Goal: Information Seeking & Learning: Learn about a topic

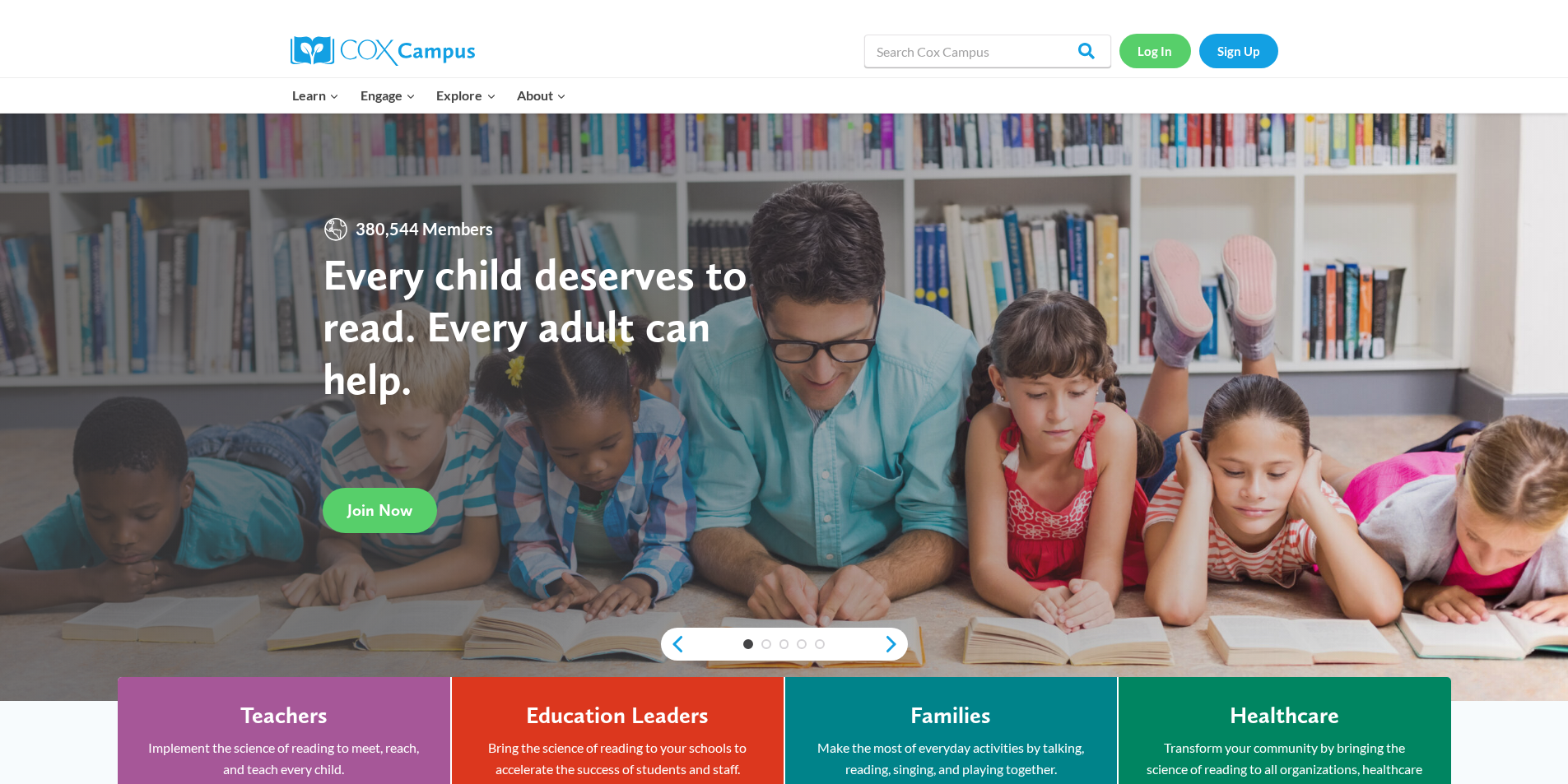
click at [1153, 56] on link "Log In" at bounding box center [1155, 50] width 72 height 33
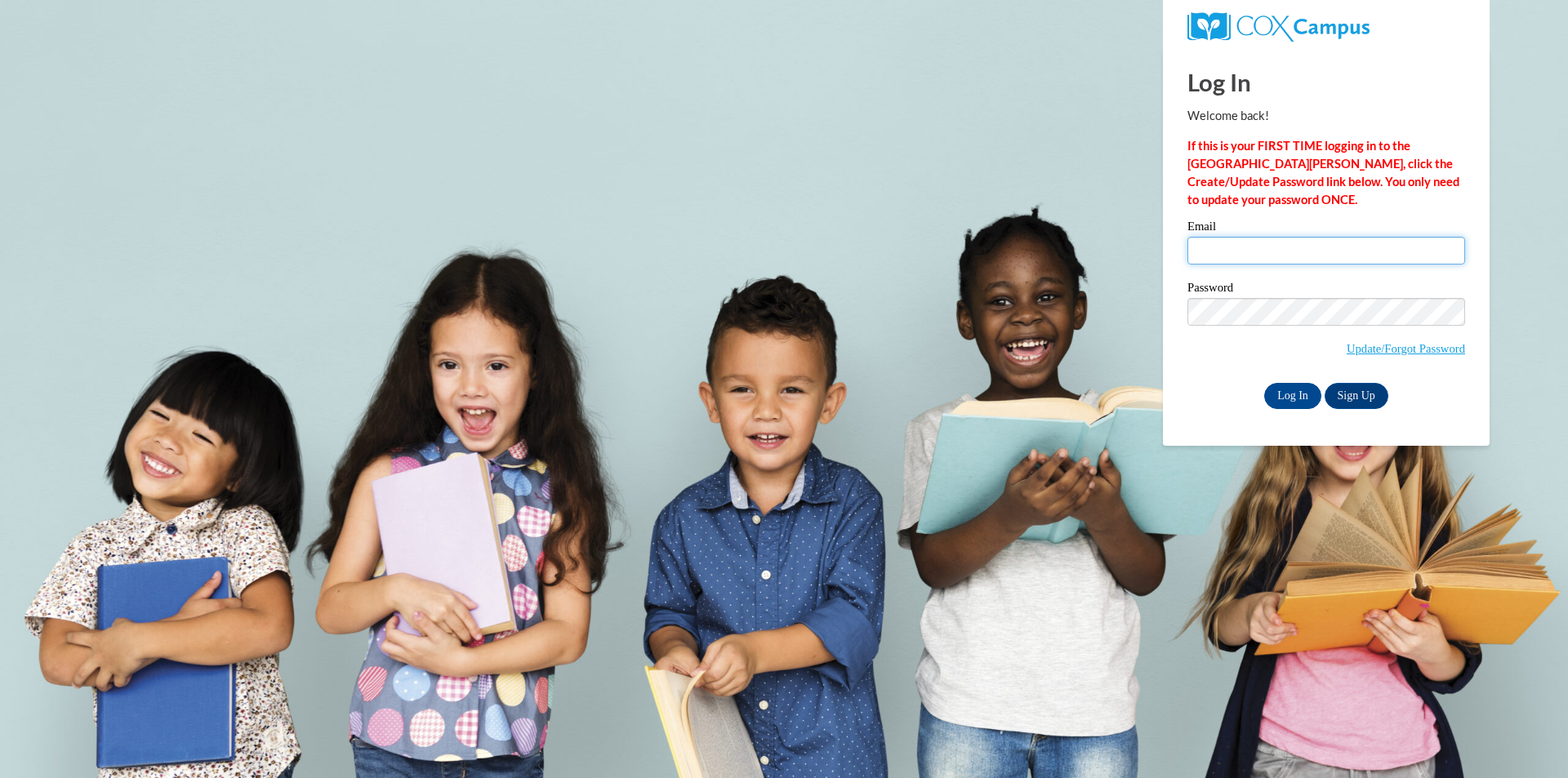
click at [1219, 251] on input "Email" at bounding box center [1326, 251] width 277 height 28
type input "diana.zavadskiy@providencecle.com"
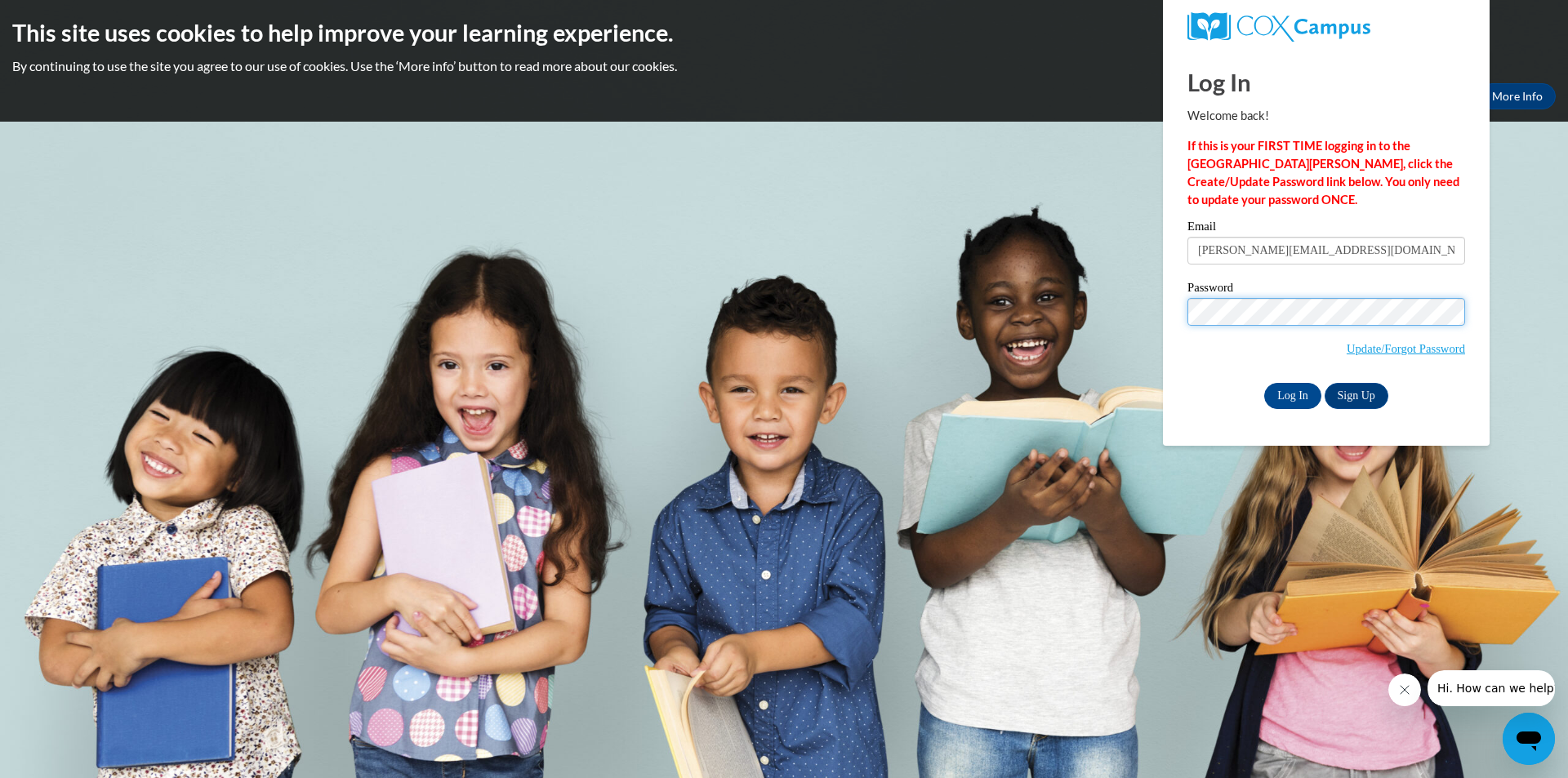
click at [1091, 318] on body "This site uses cookies to help improve your learning experience. By continuing …" at bounding box center [784, 389] width 1568 height 778
click at [1286, 389] on input "Log In" at bounding box center [1292, 395] width 57 height 26
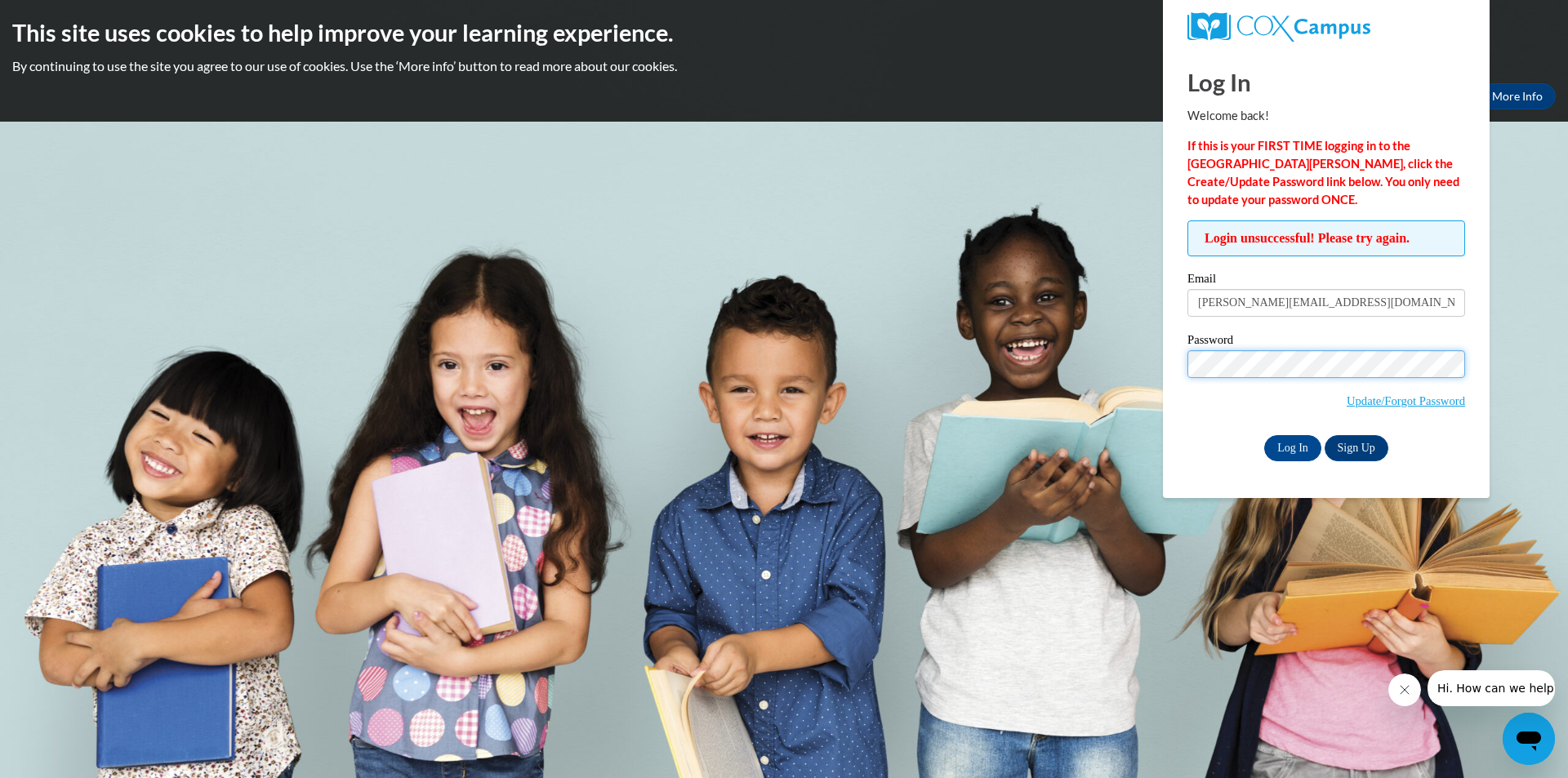
click at [1264, 436] on input "Log In" at bounding box center [1292, 448] width 57 height 26
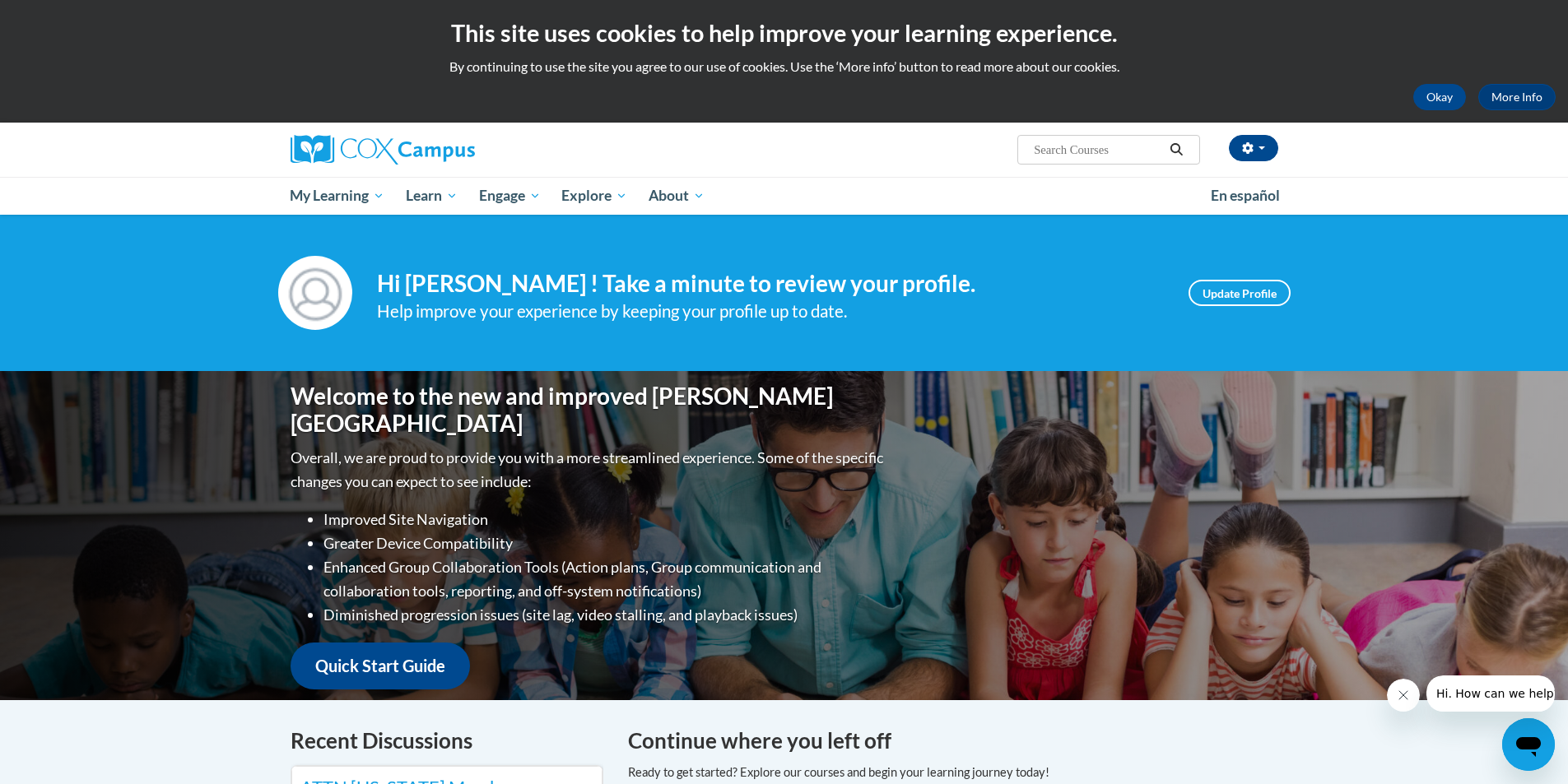
click at [1112, 149] on input "Search..." at bounding box center [1097, 150] width 131 height 20
type input "emergent literacy"
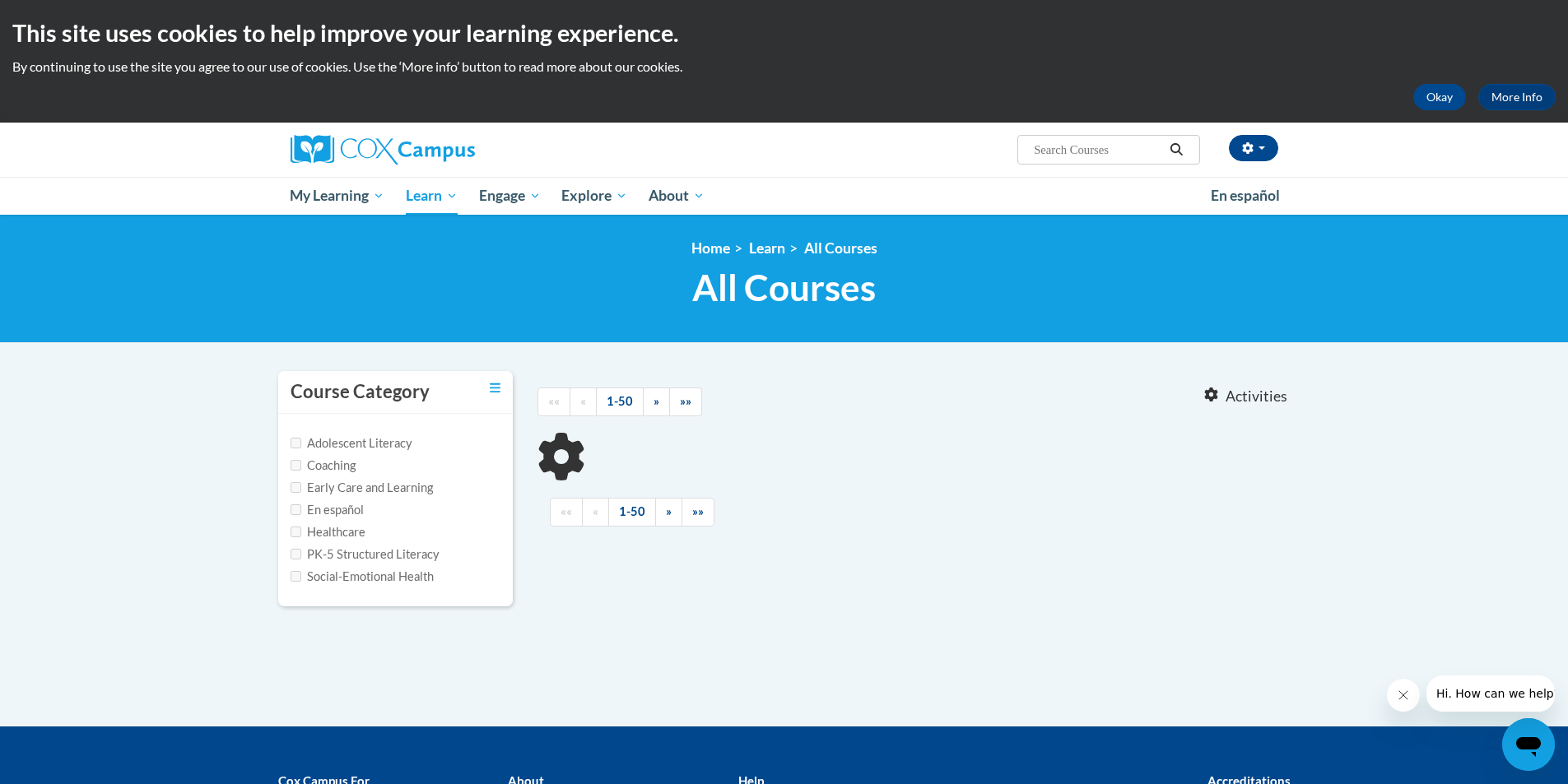
type input "emergent literacy"
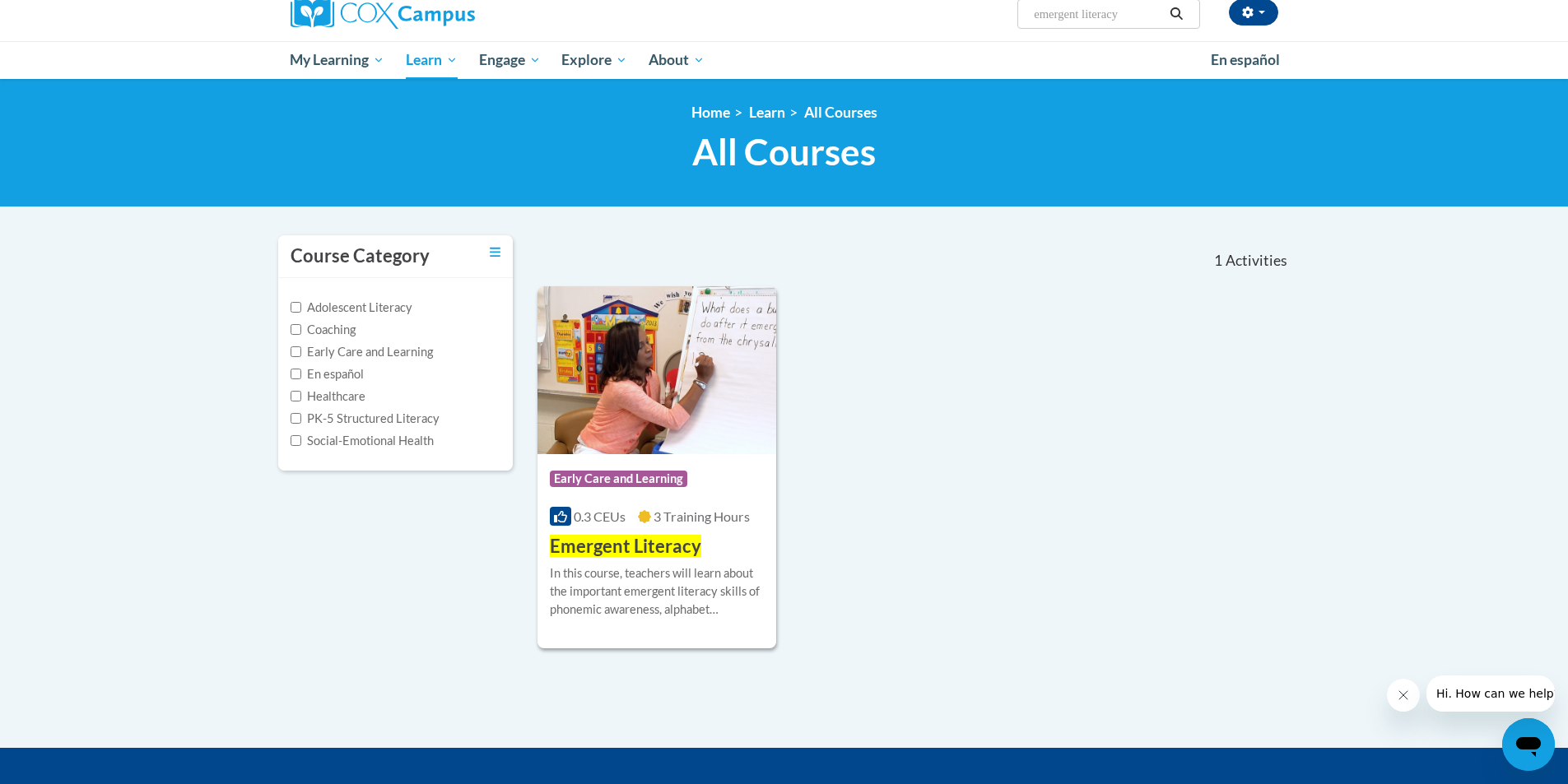
scroll to position [165, 0]
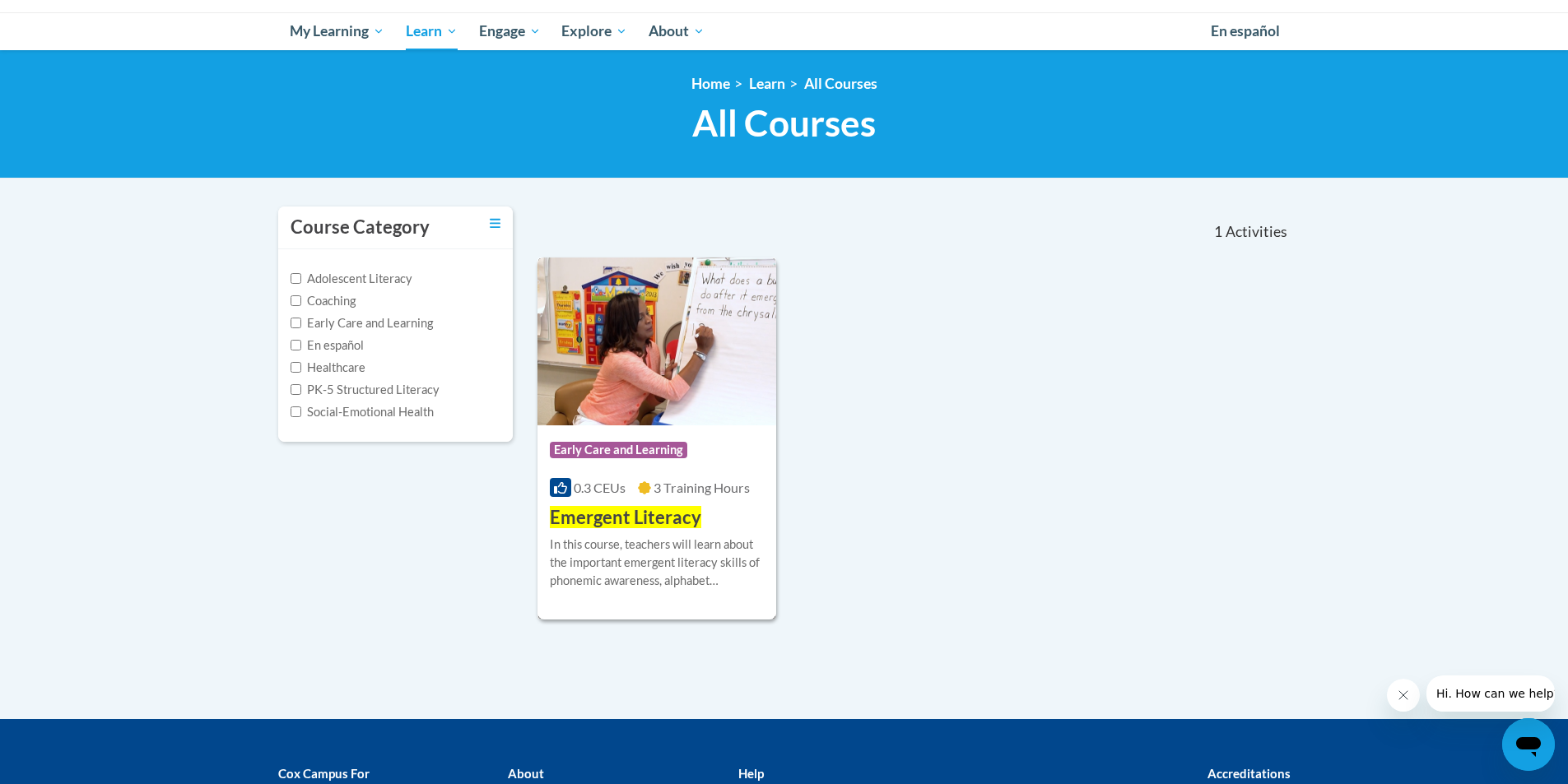
click at [637, 413] on img at bounding box center [657, 341] width 240 height 167
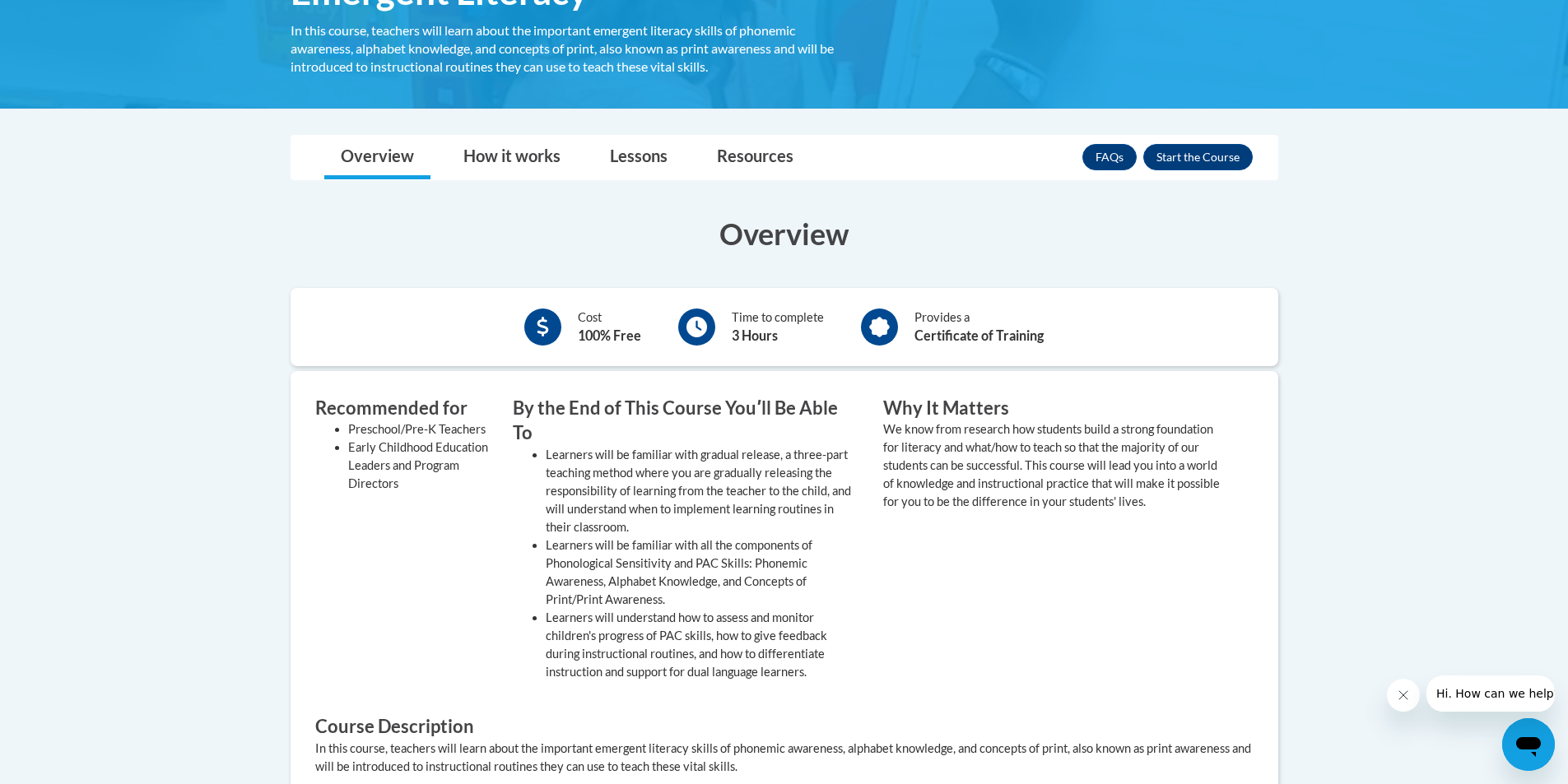
scroll to position [165, 0]
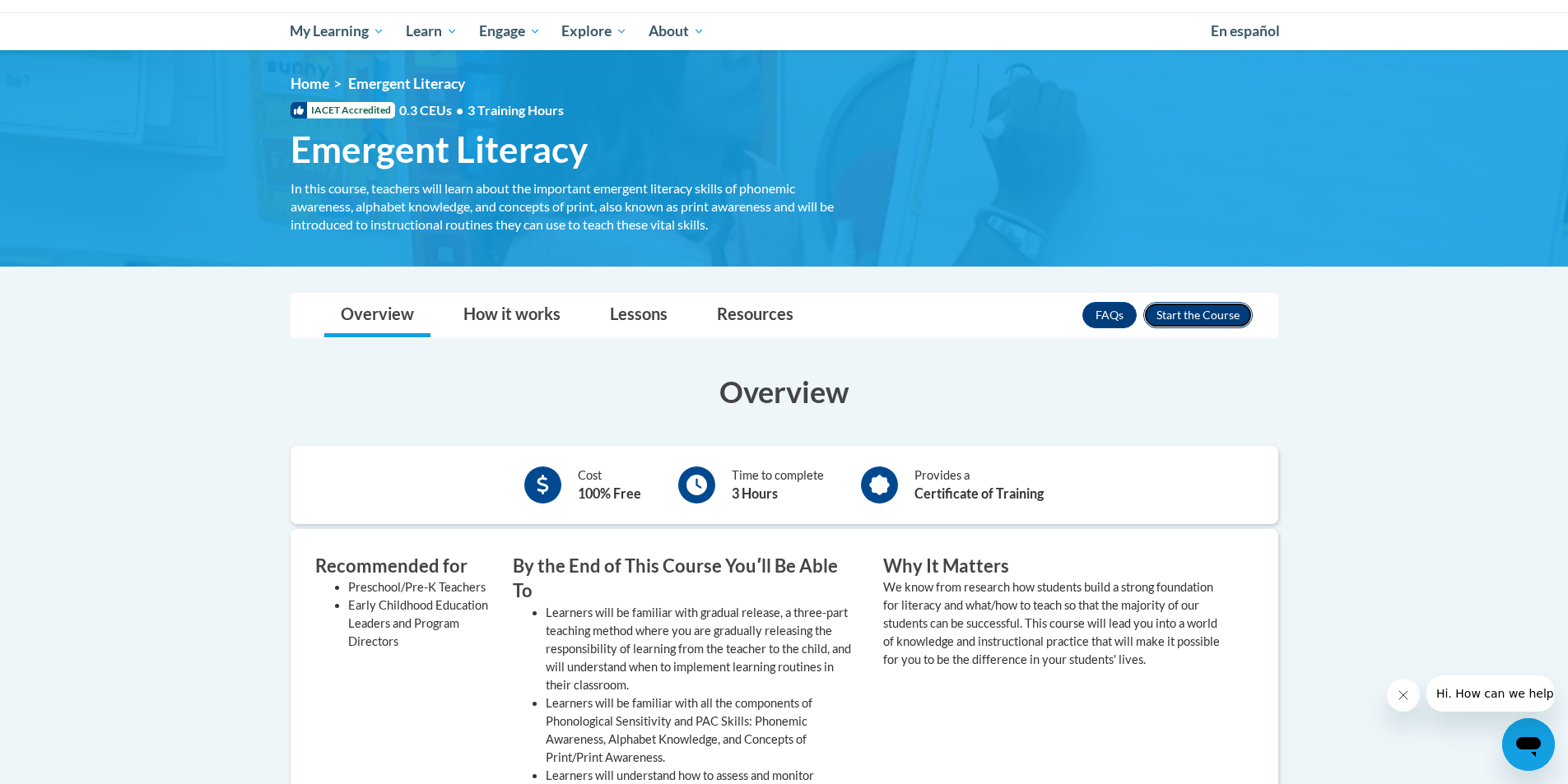
click at [1181, 326] on button "Enroll" at bounding box center [1198, 315] width 110 height 26
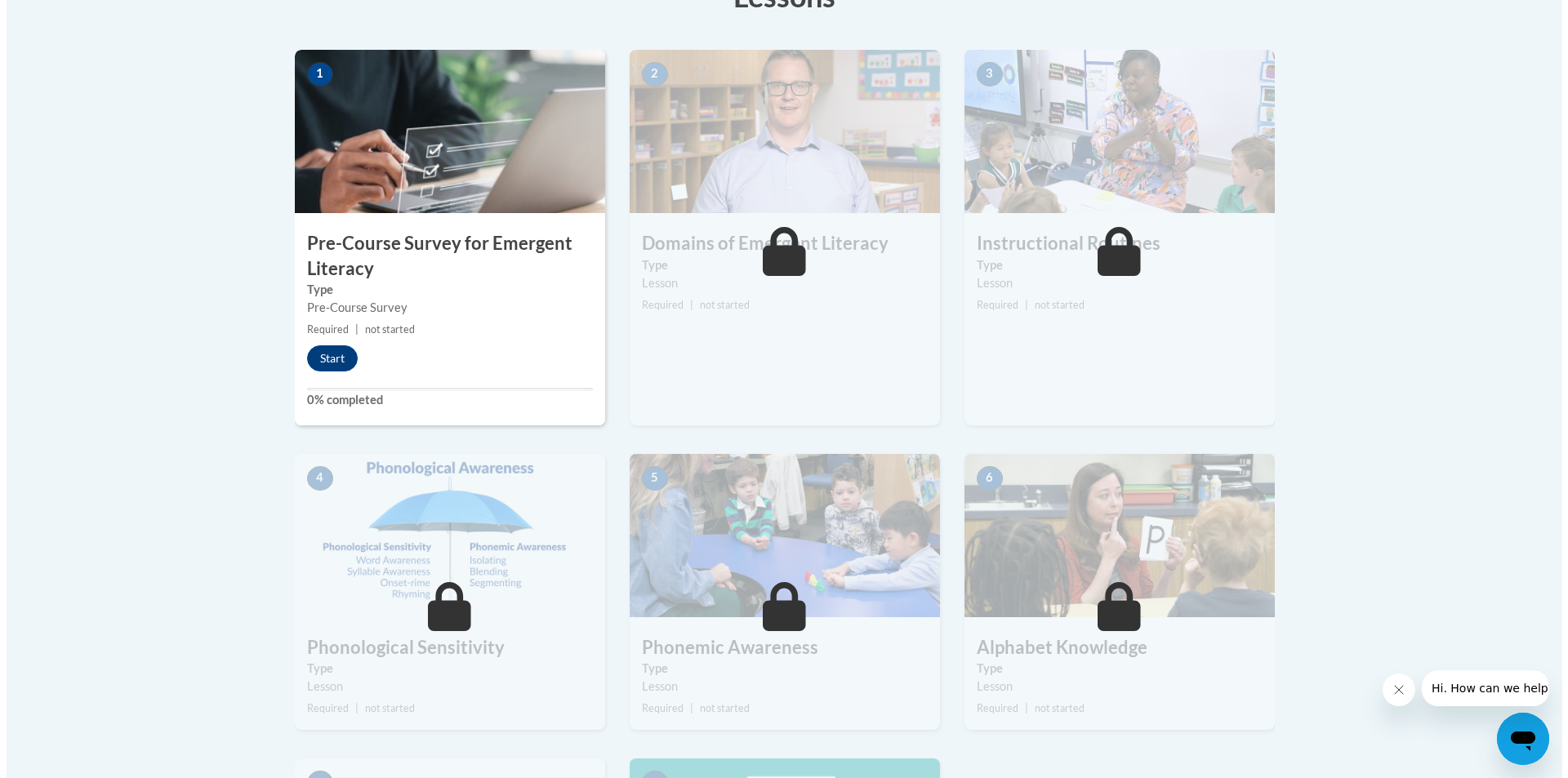
scroll to position [491, 0]
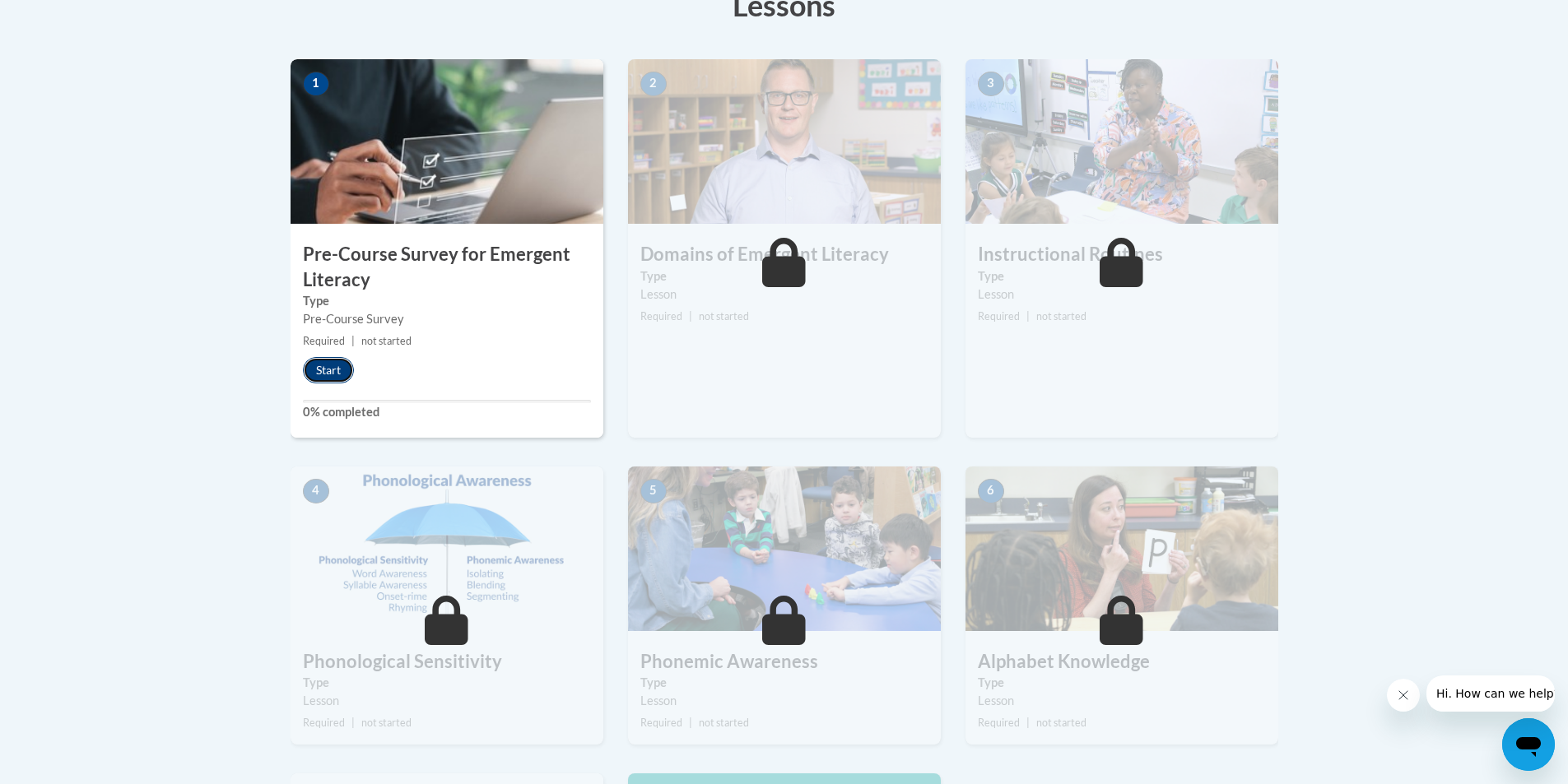
drag, startPoint x: 342, startPoint y: 367, endPoint x: 343, endPoint y: 376, distance: 9.1
click at [343, 376] on button "Start" at bounding box center [329, 370] width 51 height 26
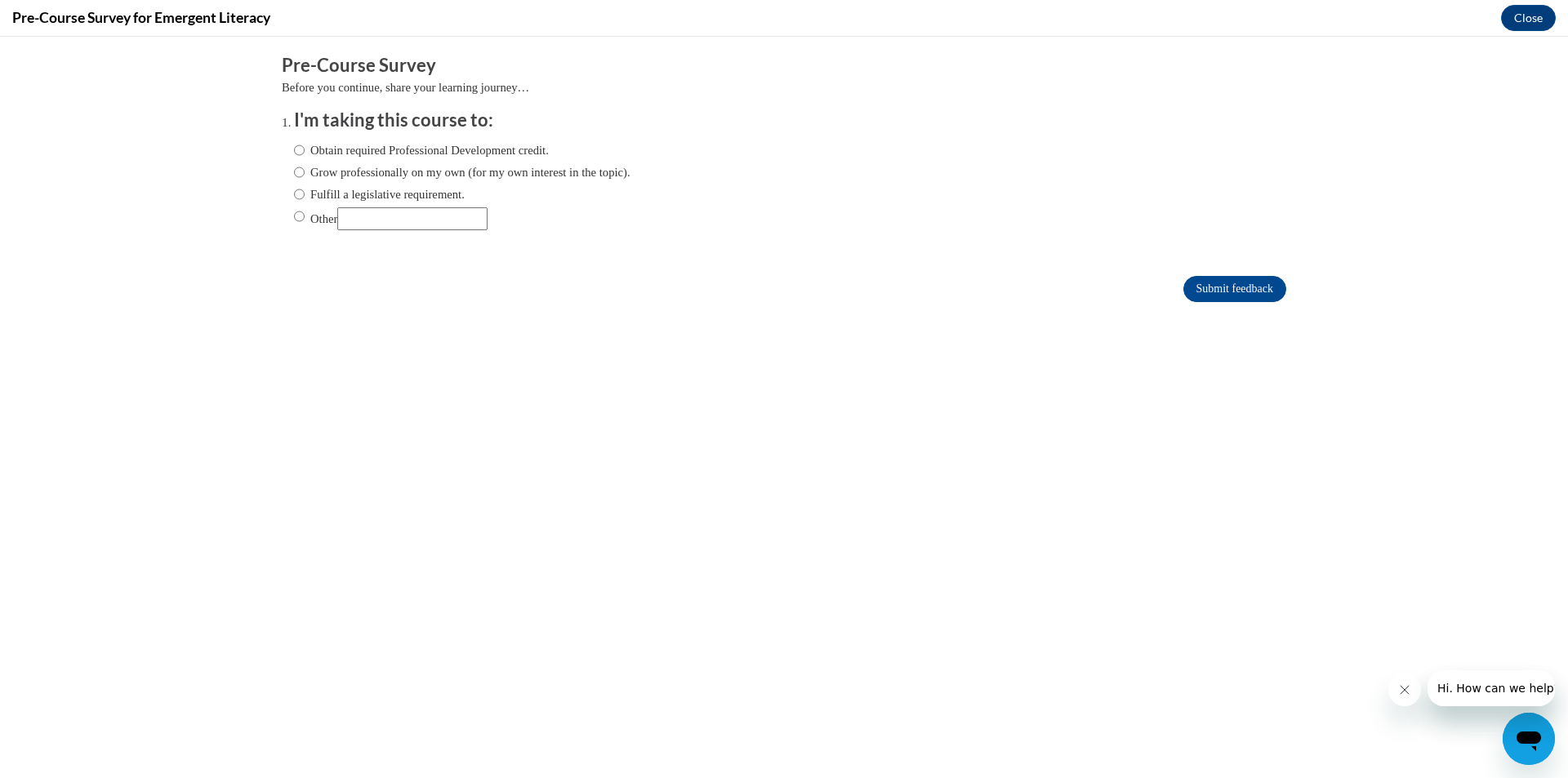
scroll to position [0, 0]
click at [294, 151] on input "Obtain required Professional Development credit." at bounding box center [299, 150] width 11 height 18
radio input "true"
click at [1205, 288] on input "Submit feedback" at bounding box center [1234, 288] width 103 height 26
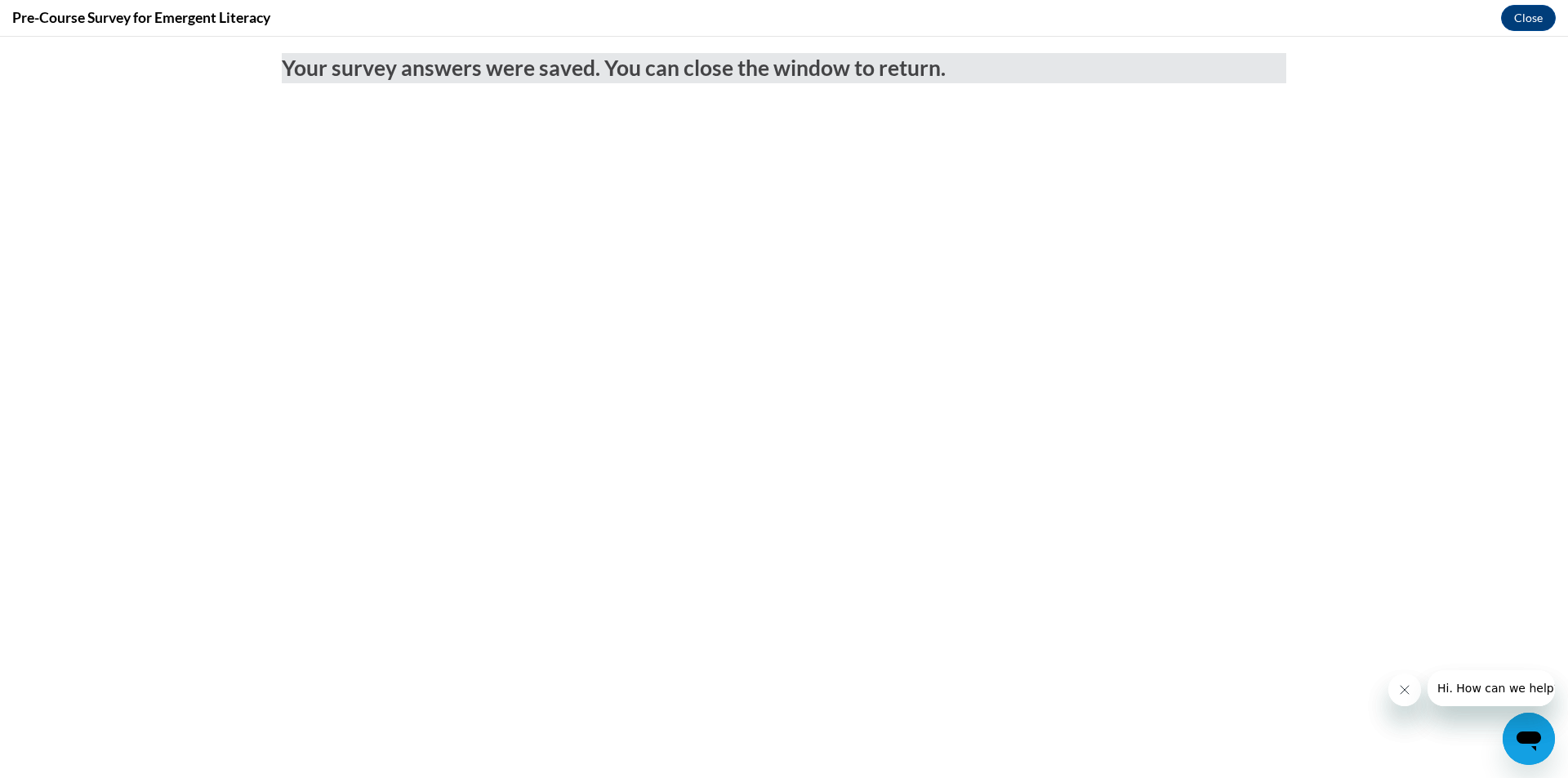
click at [1406, 692] on icon "Close message from company" at bounding box center [1404, 690] width 13 height 13
click at [1408, 695] on icon "Close message from company" at bounding box center [1404, 690] width 13 height 13
click at [1537, 12] on button "Close" at bounding box center [1528, 17] width 55 height 26
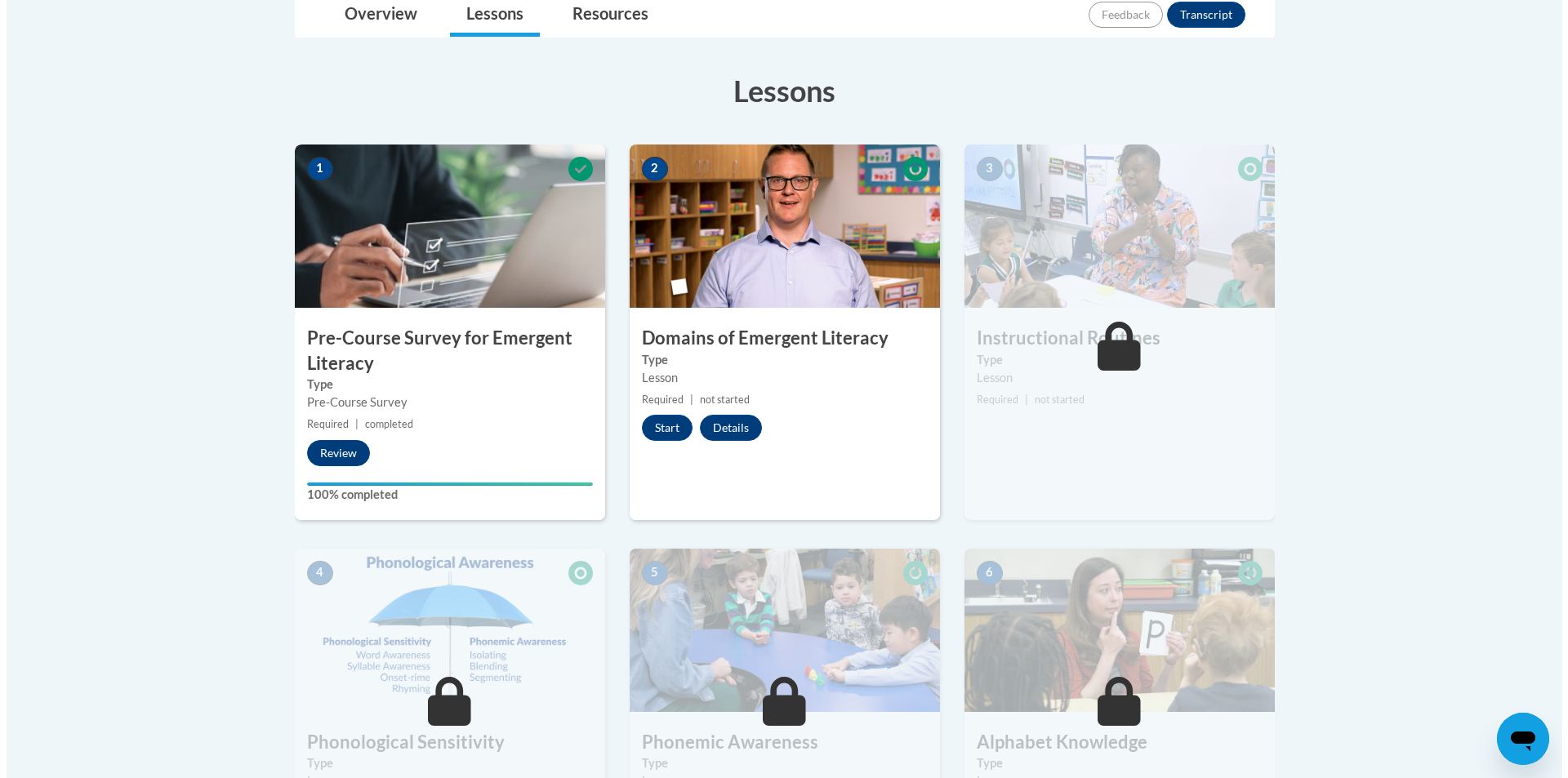
scroll to position [409, 0]
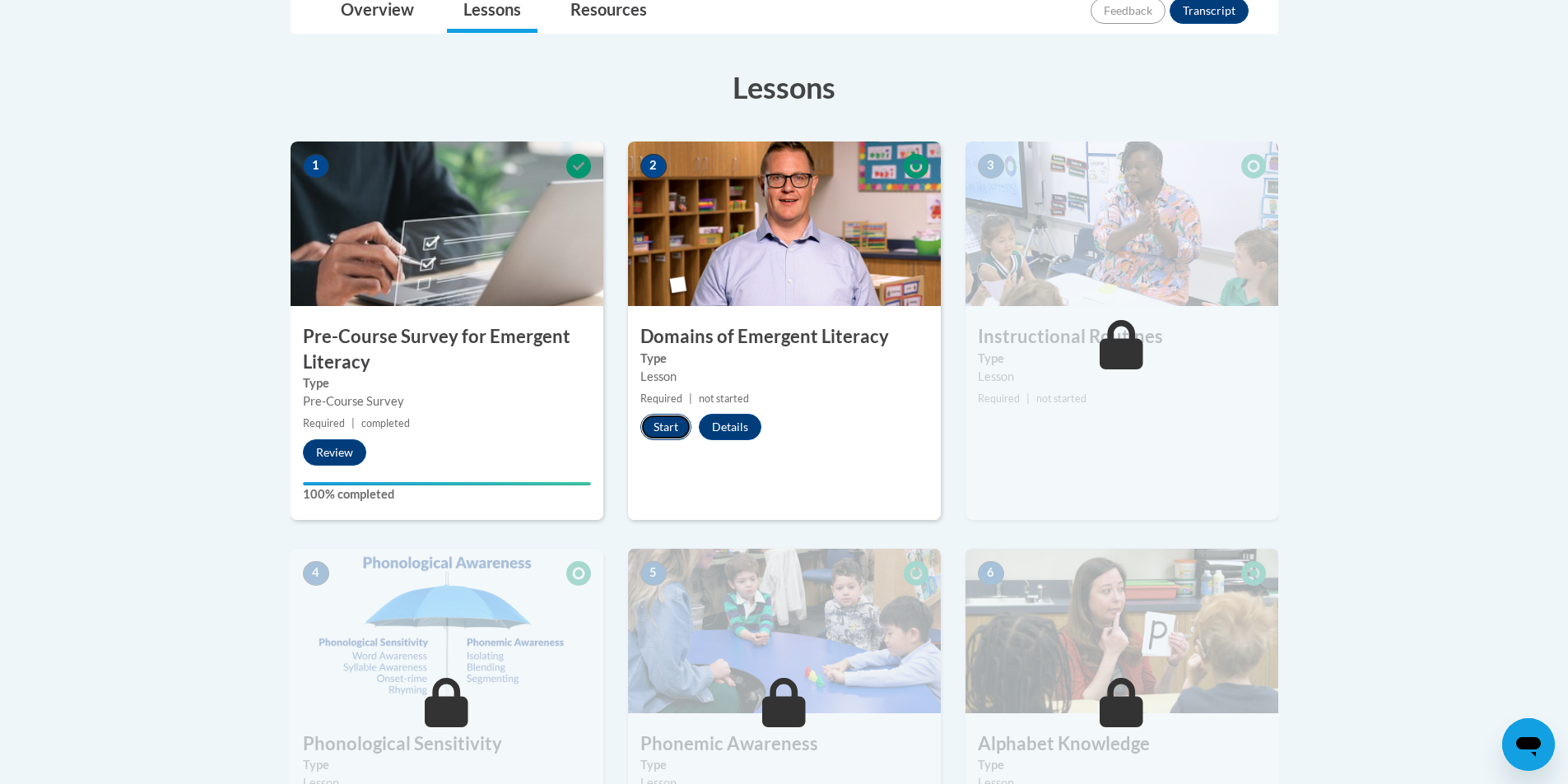
click at [655, 431] on button "Start" at bounding box center [665, 426] width 51 height 26
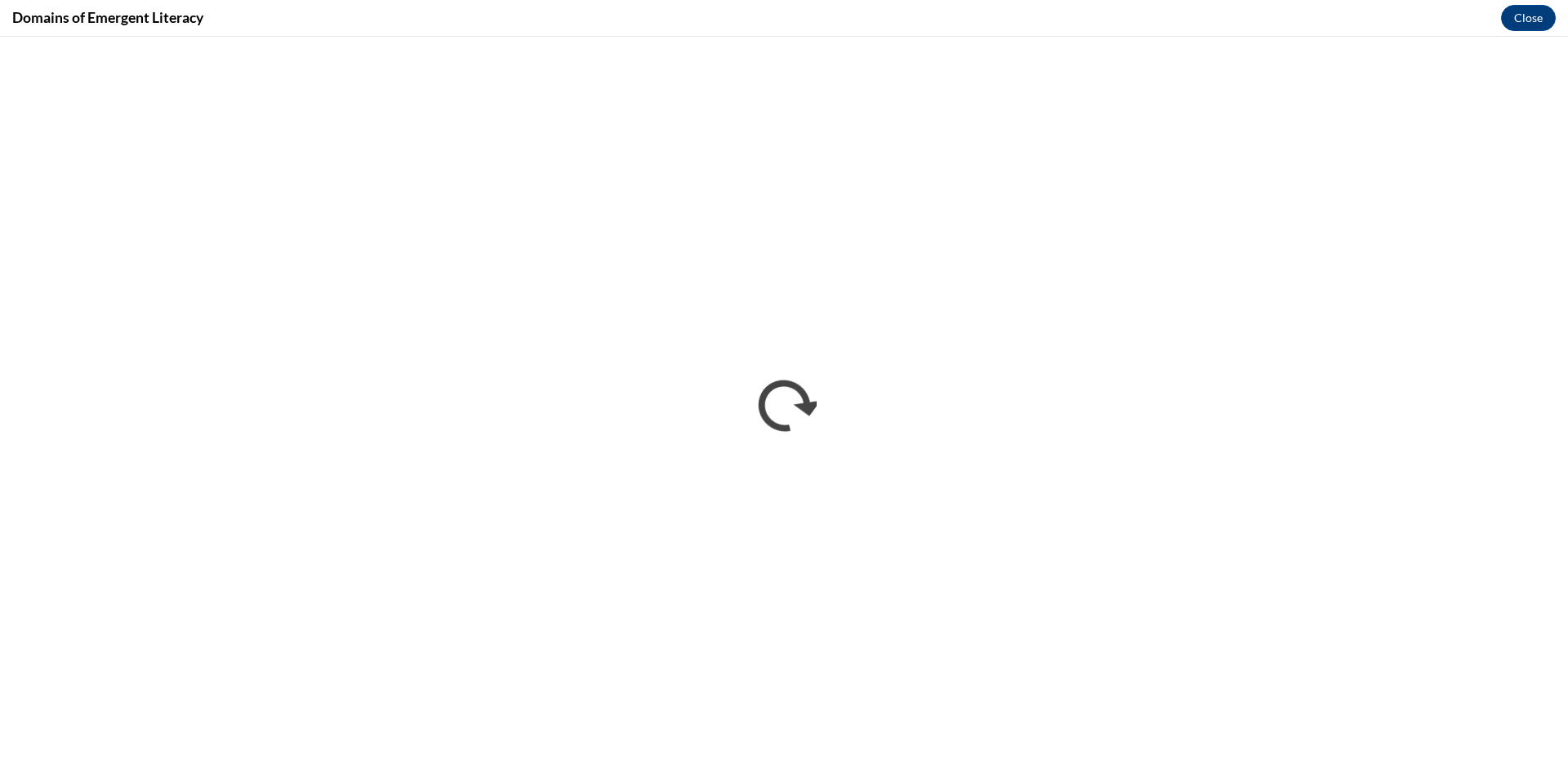
scroll to position [0, 0]
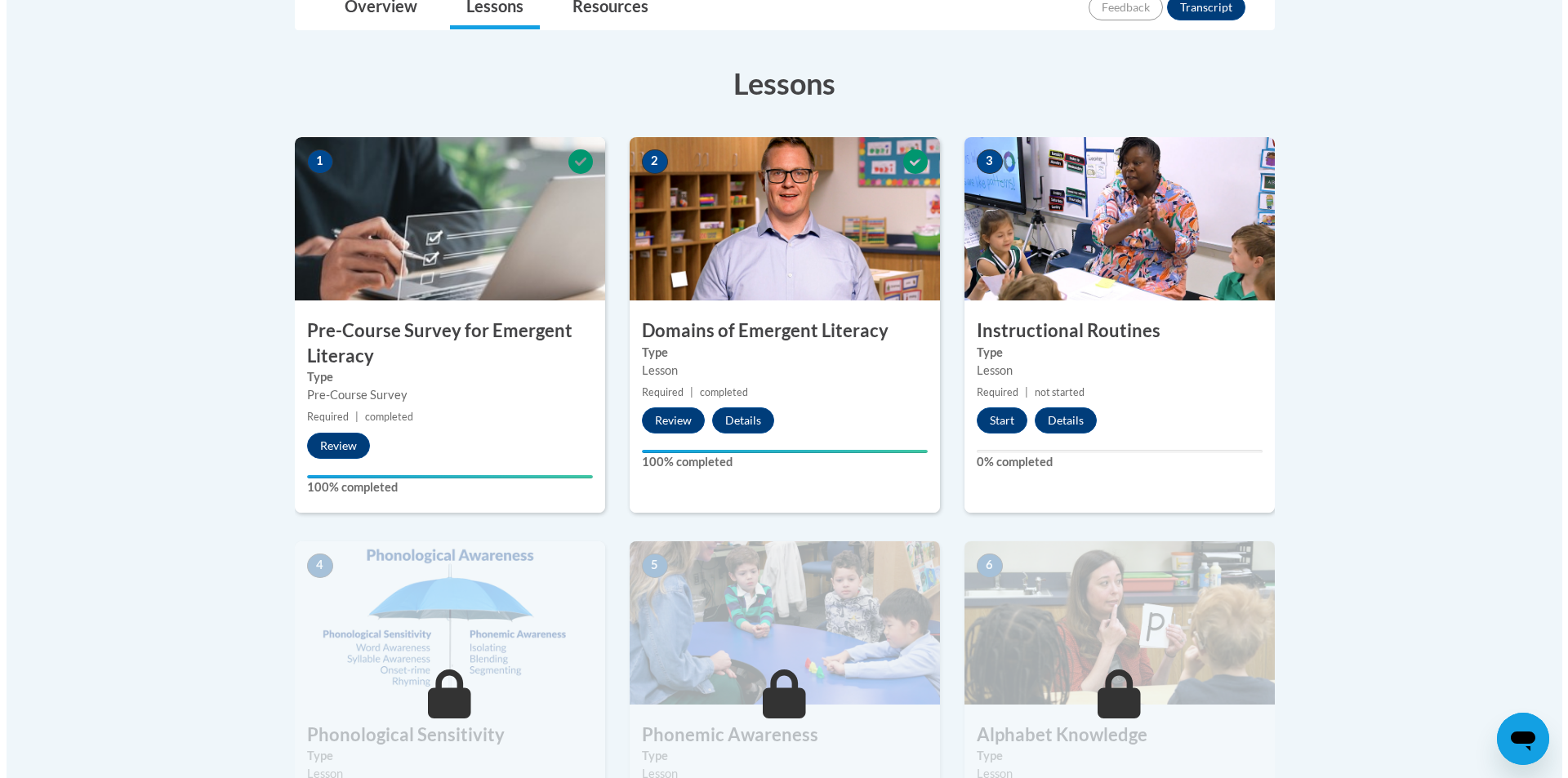
scroll to position [491, 0]
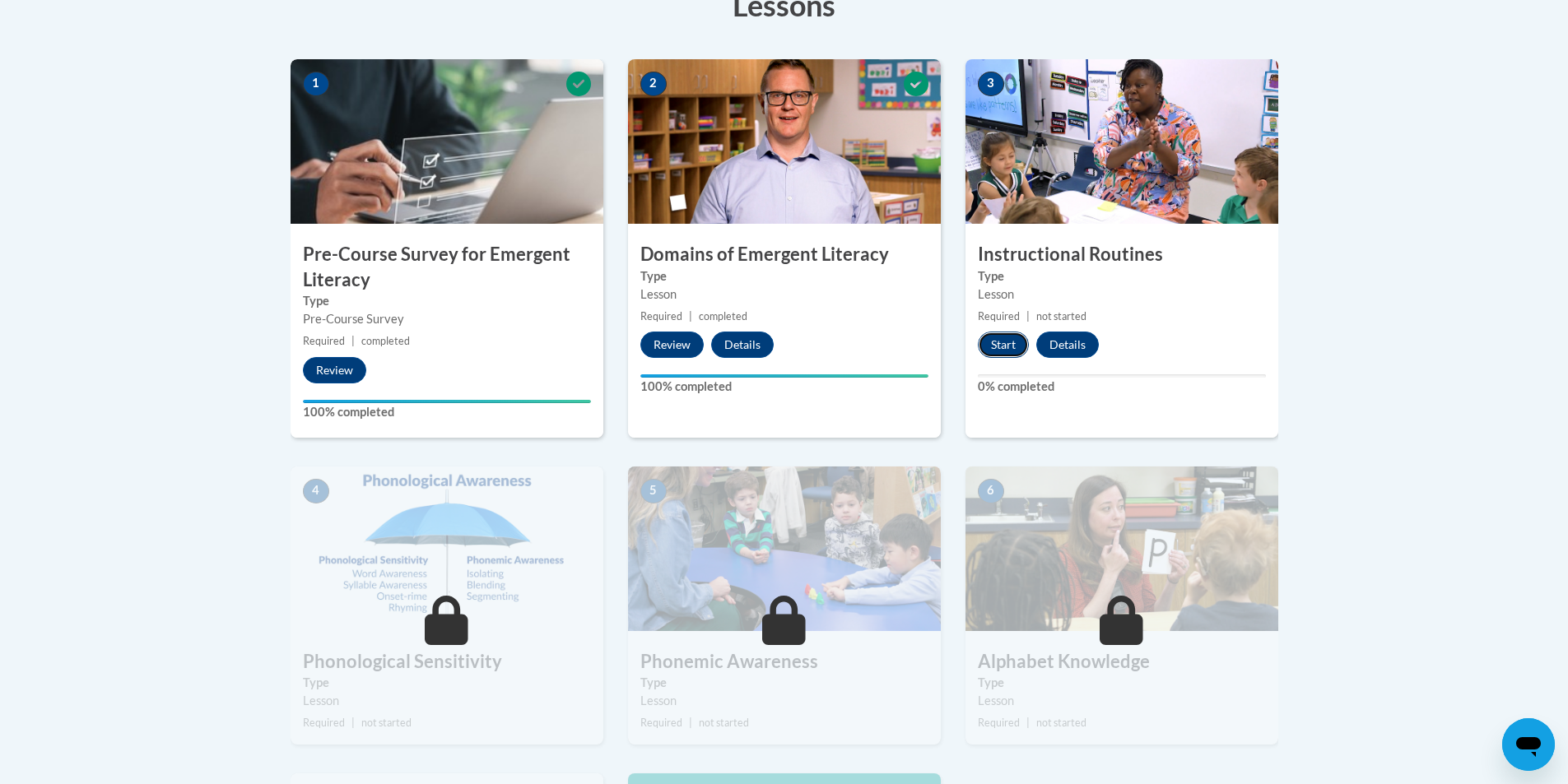
click at [995, 358] on button "Start" at bounding box center [1003, 344] width 51 height 26
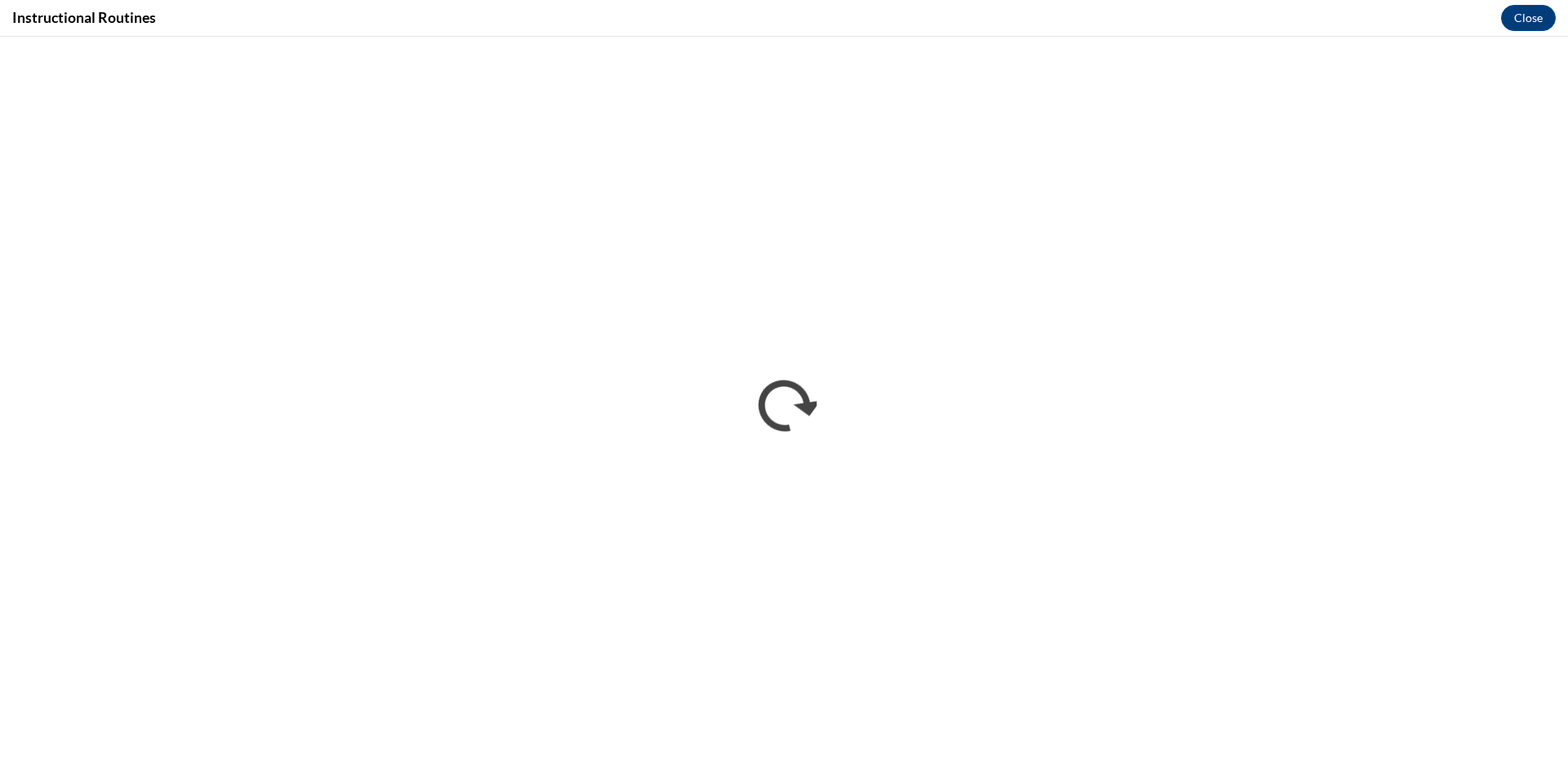
scroll to position [0, 0]
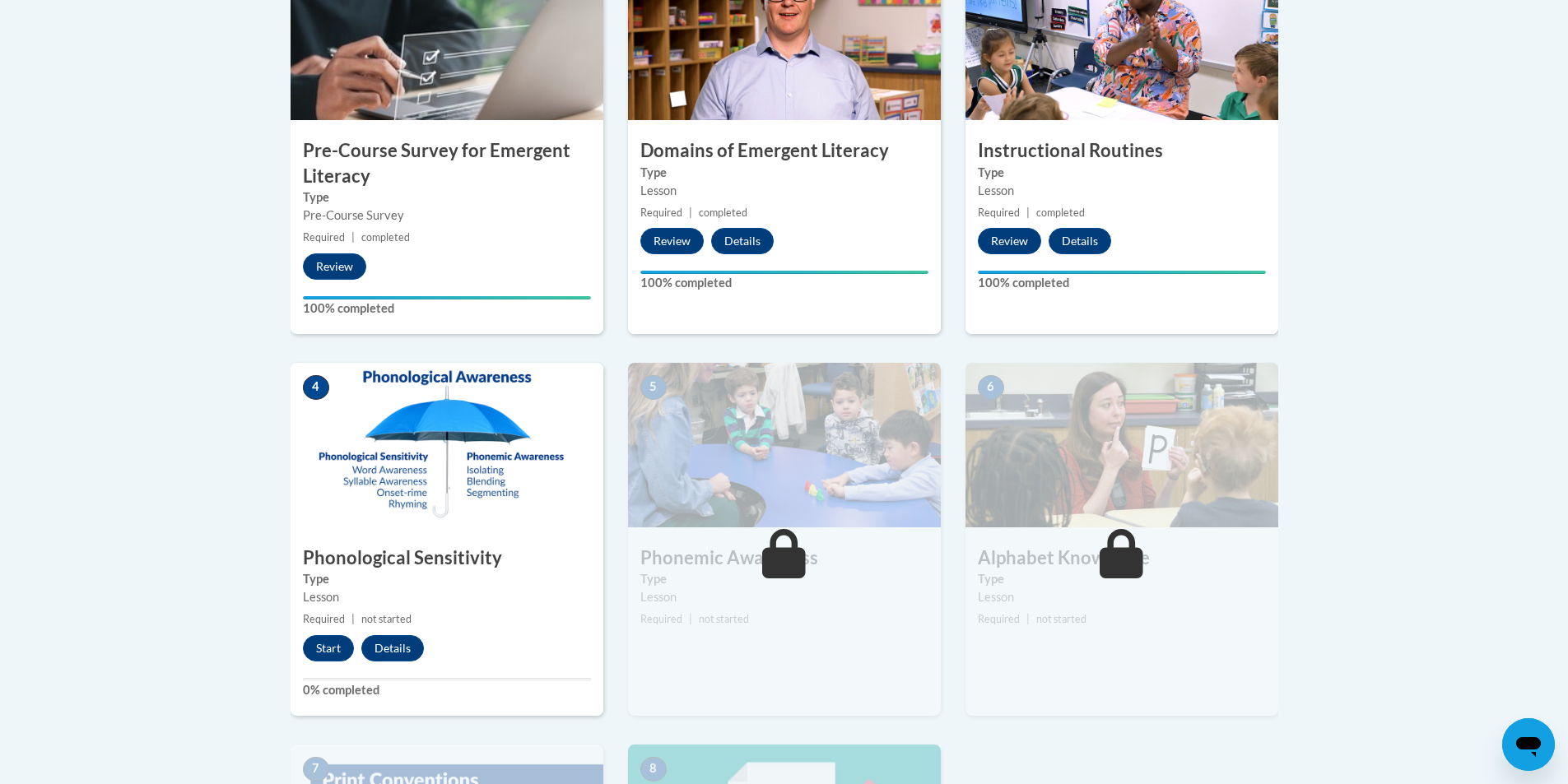
scroll to position [638, 0]
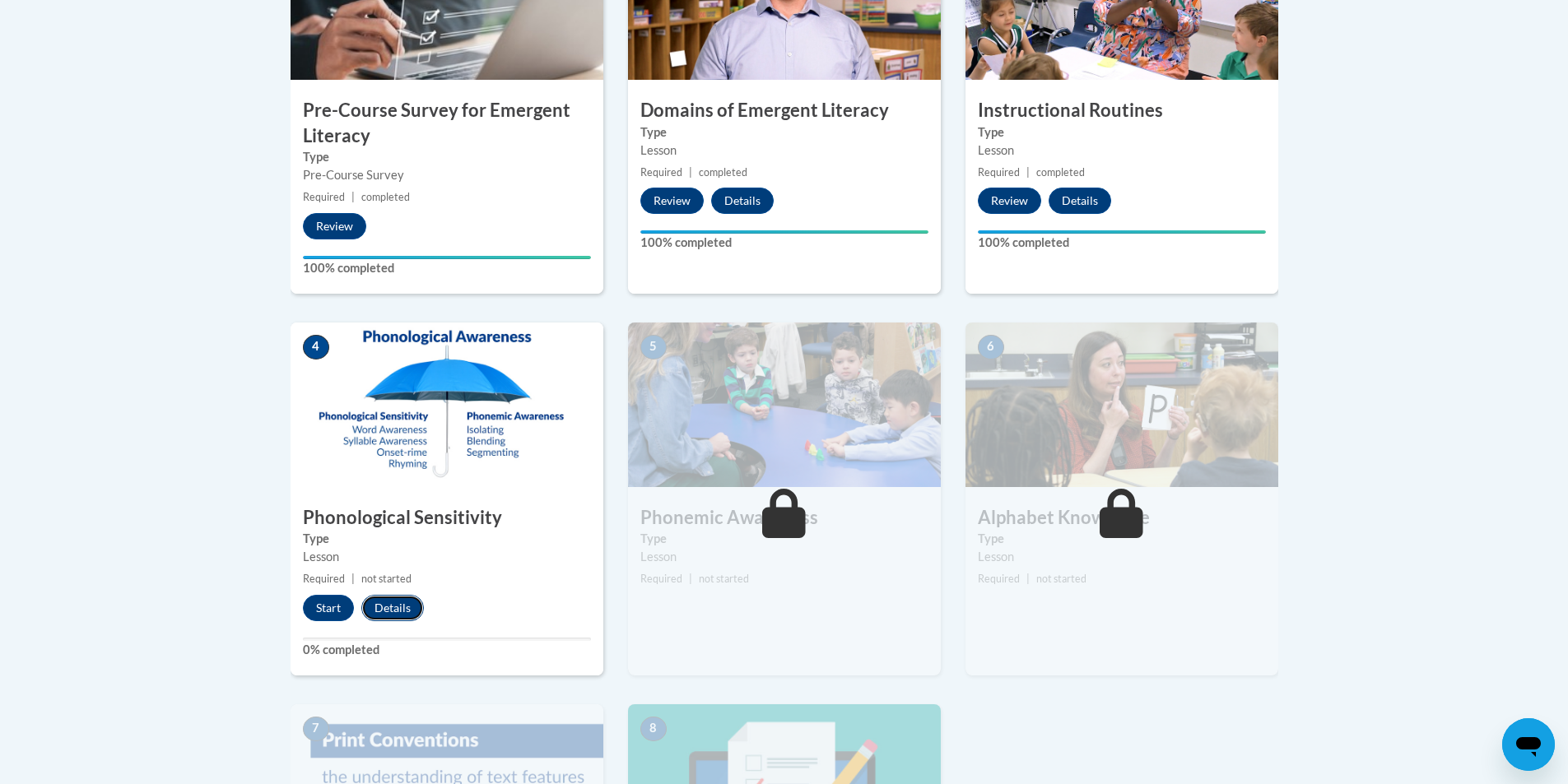
click at [413, 604] on button "Details" at bounding box center [392, 607] width 62 height 26
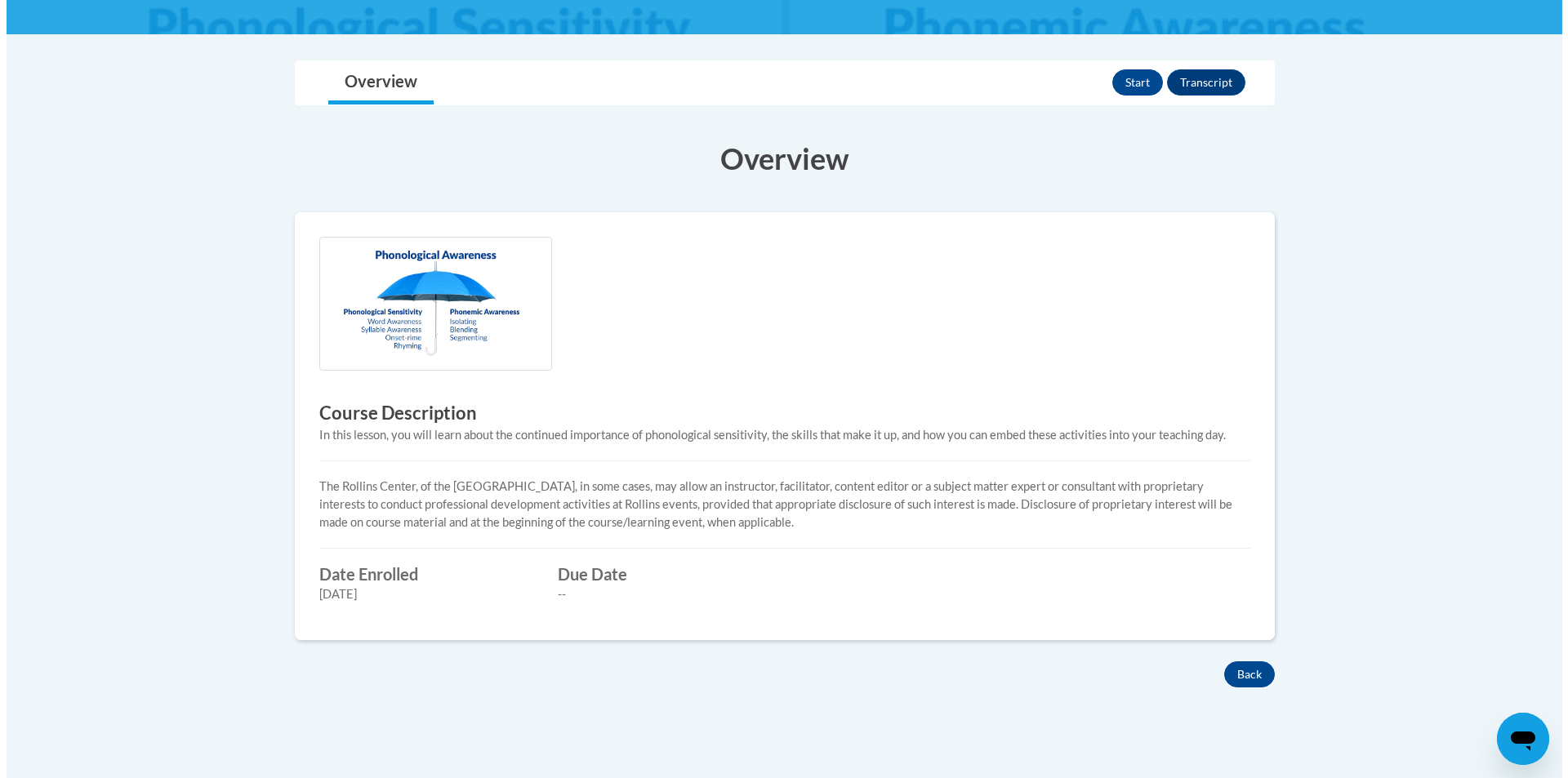
scroll to position [245, 0]
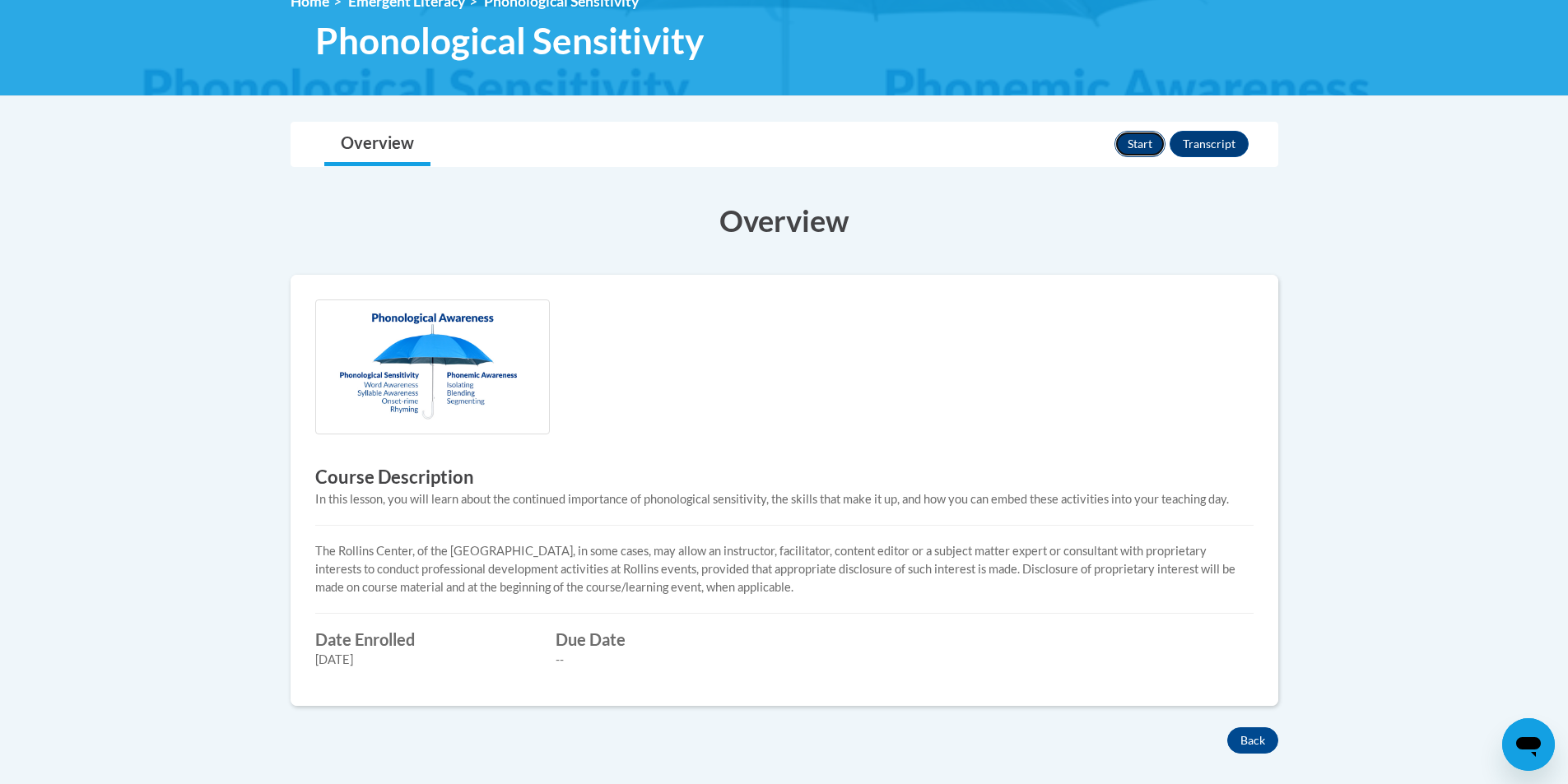
click at [1137, 137] on button "Start" at bounding box center [1140, 144] width 51 height 26
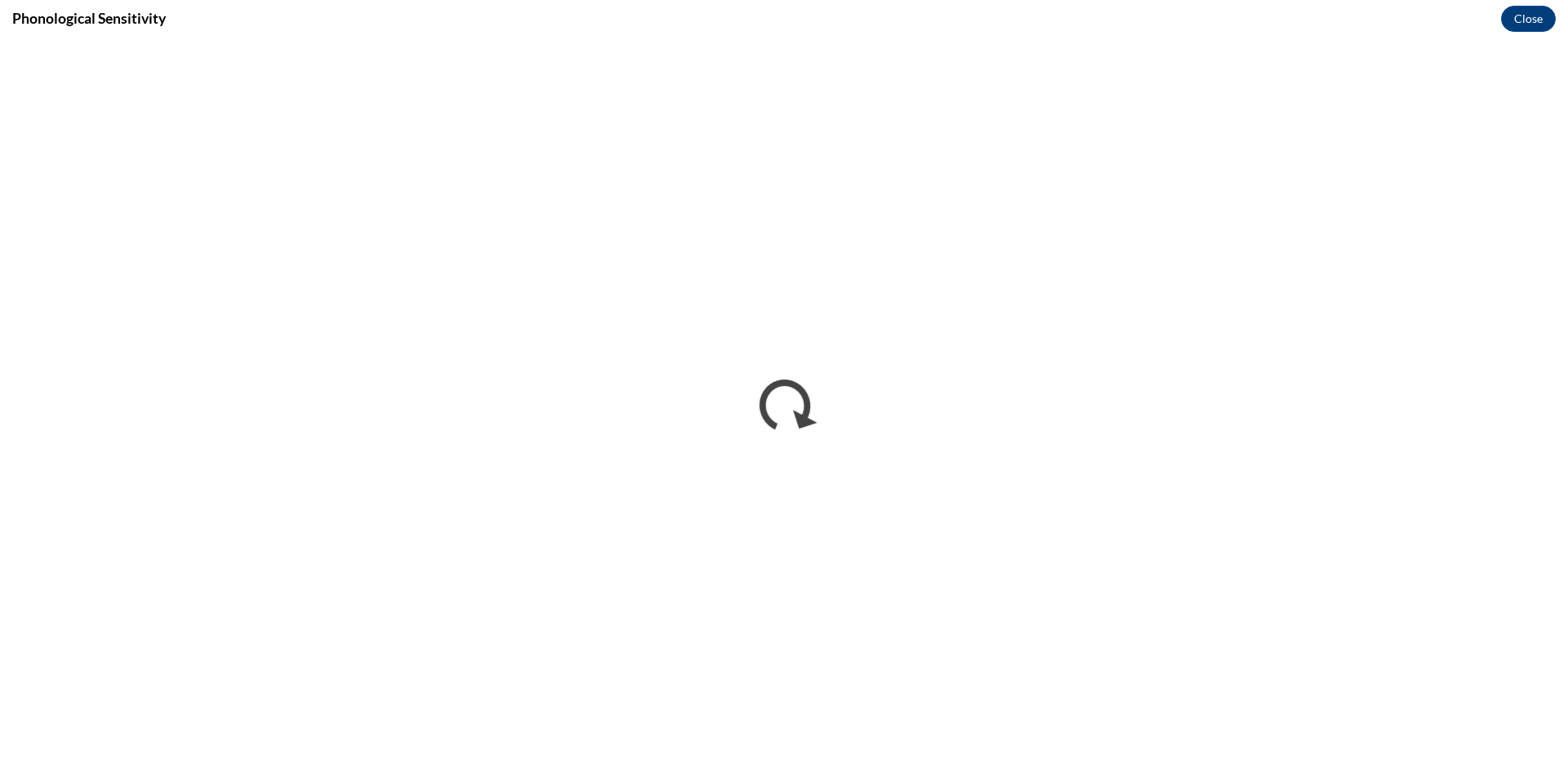
scroll to position [0, 0]
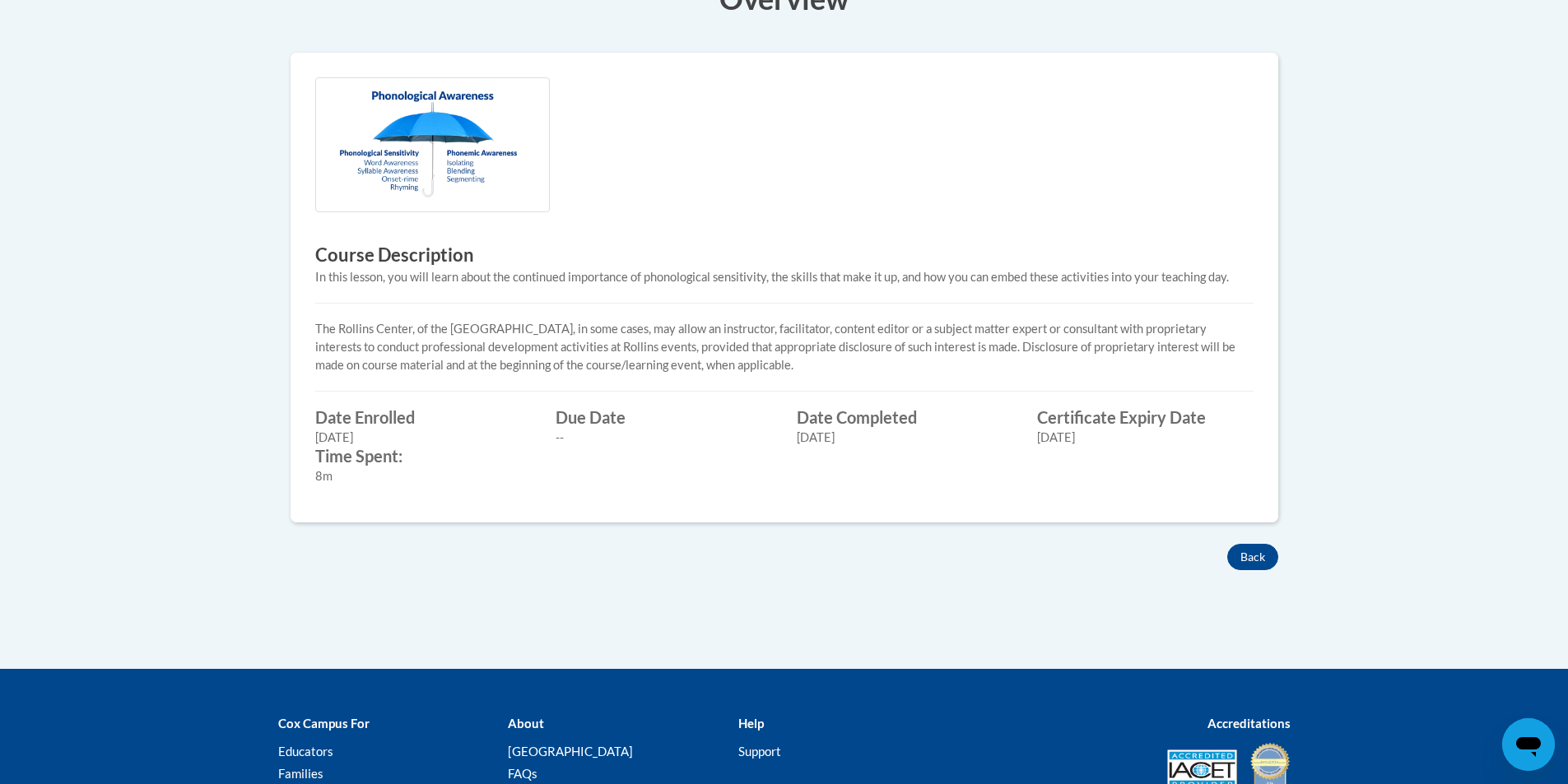
scroll to position [626, 0]
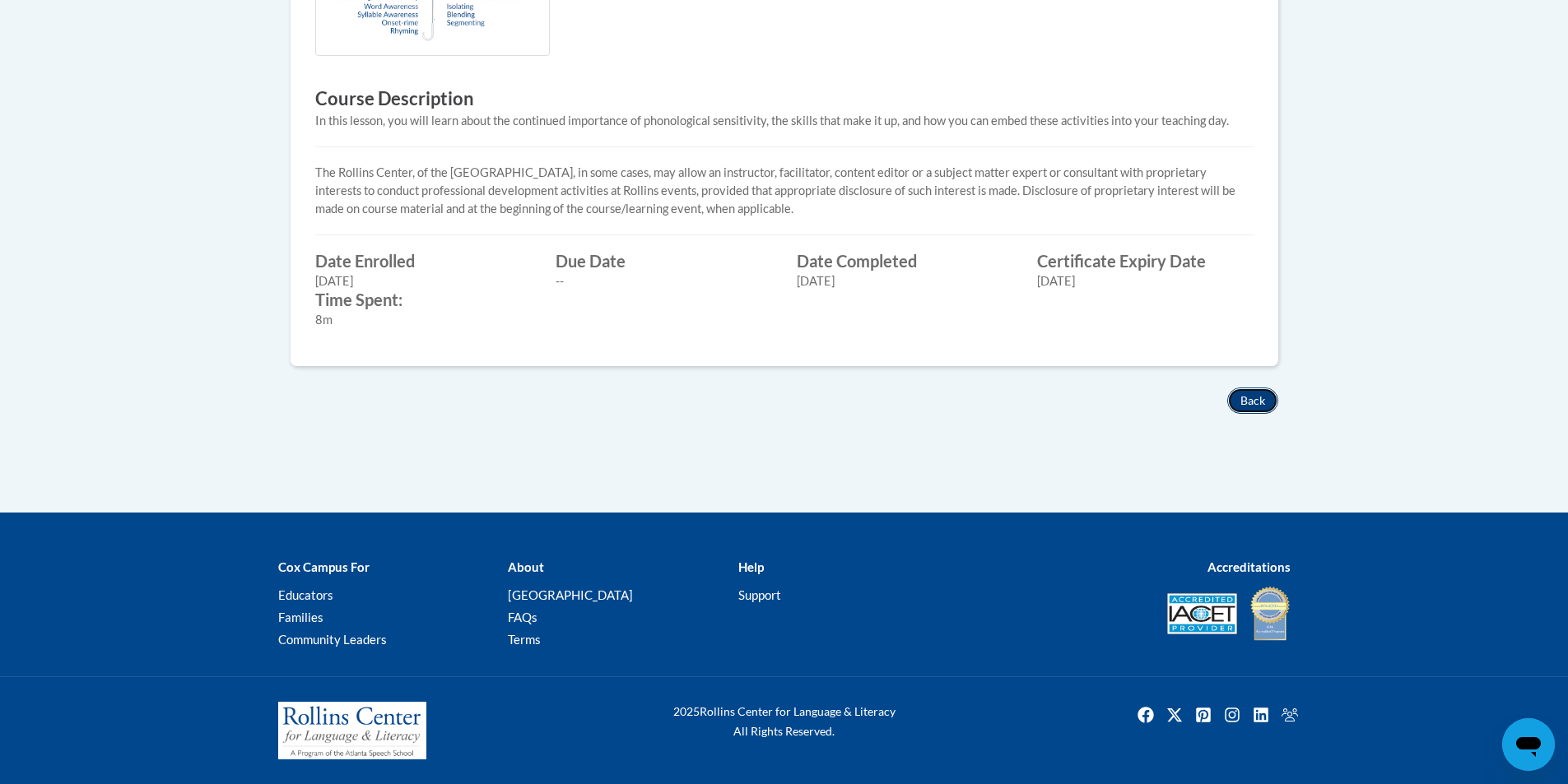
click at [1255, 397] on button "Back" at bounding box center [1253, 400] width 51 height 26
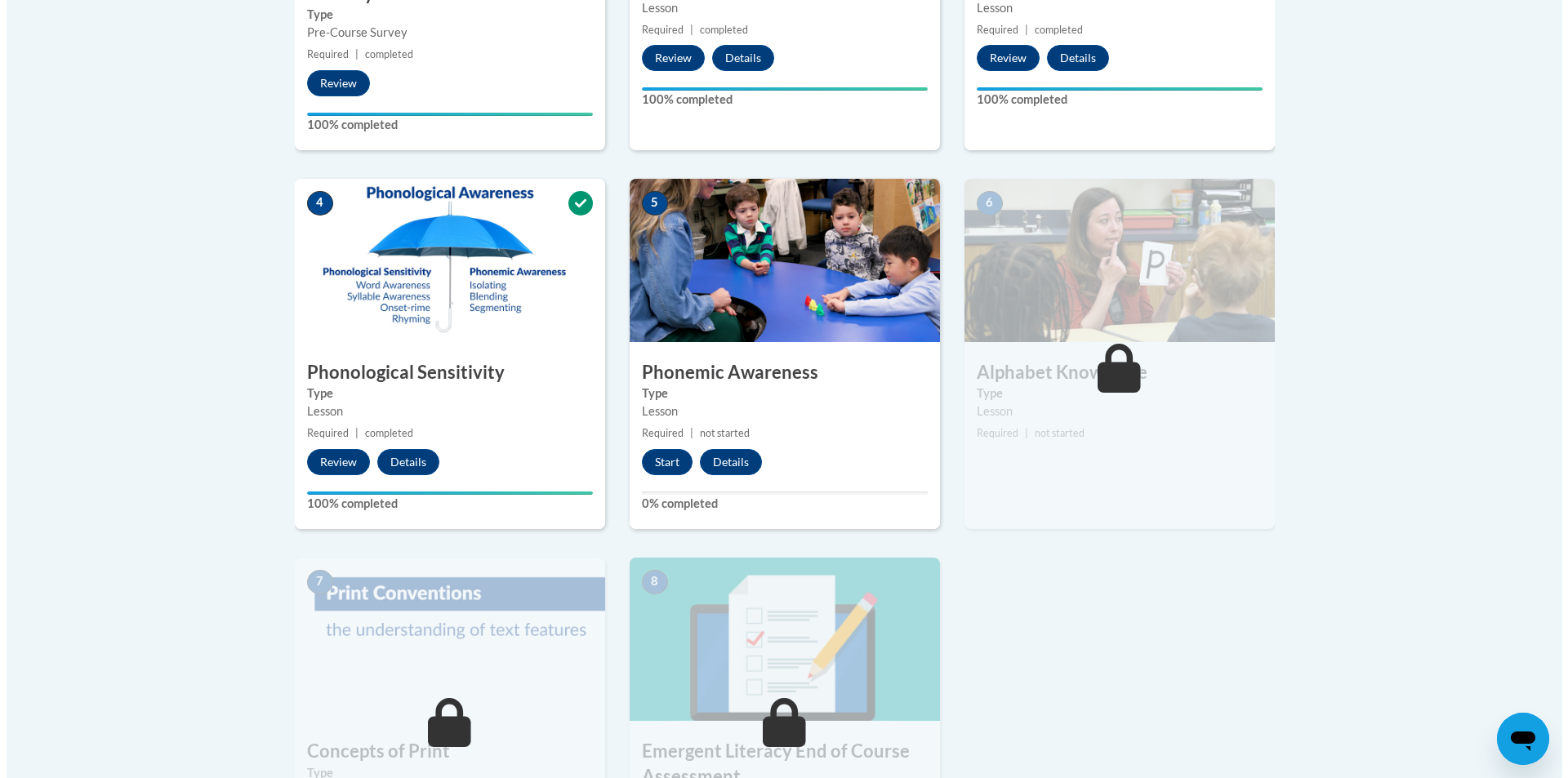
scroll to position [817, 0]
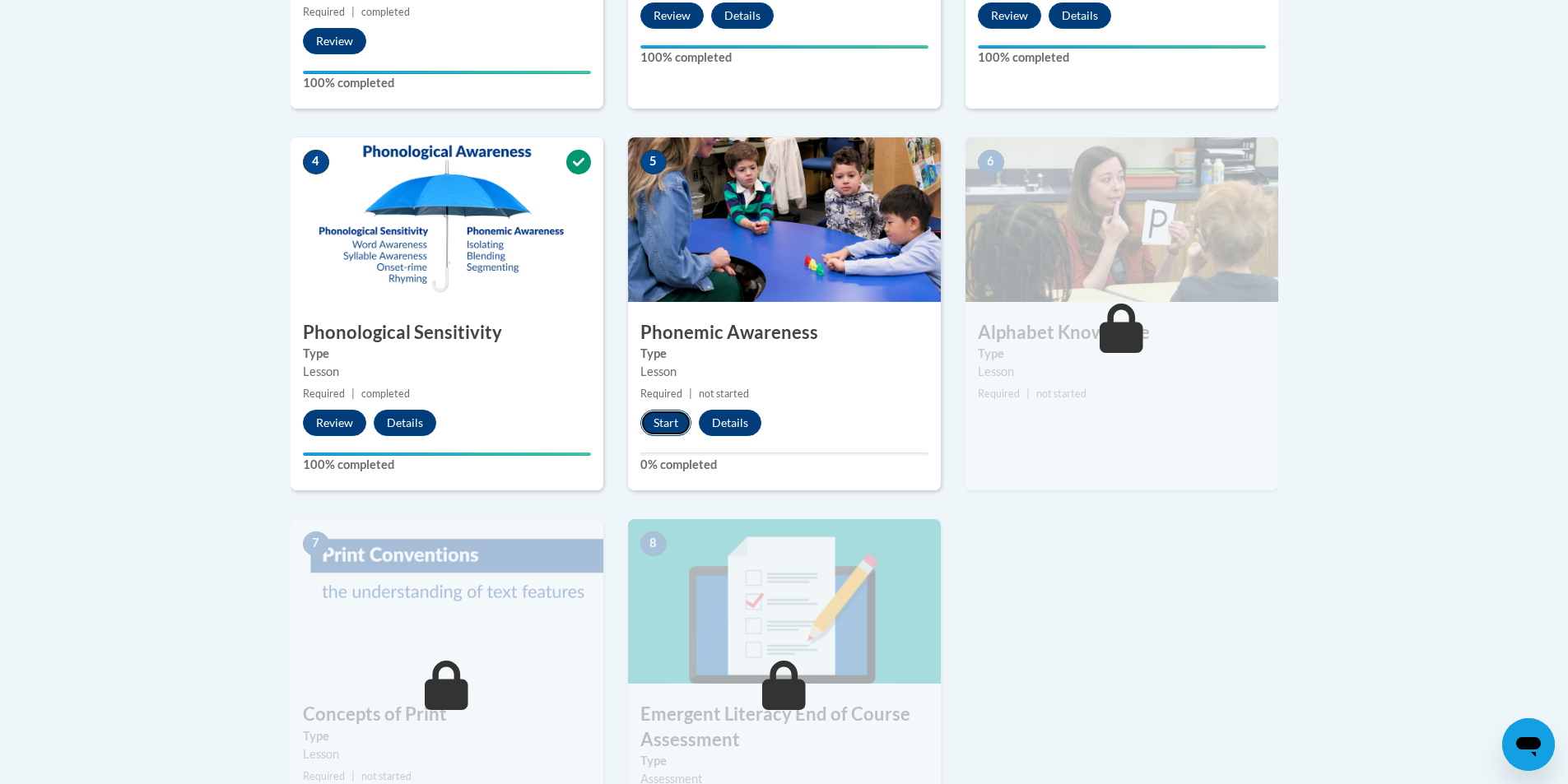
click at [666, 424] on button "Start" at bounding box center [665, 423] width 51 height 26
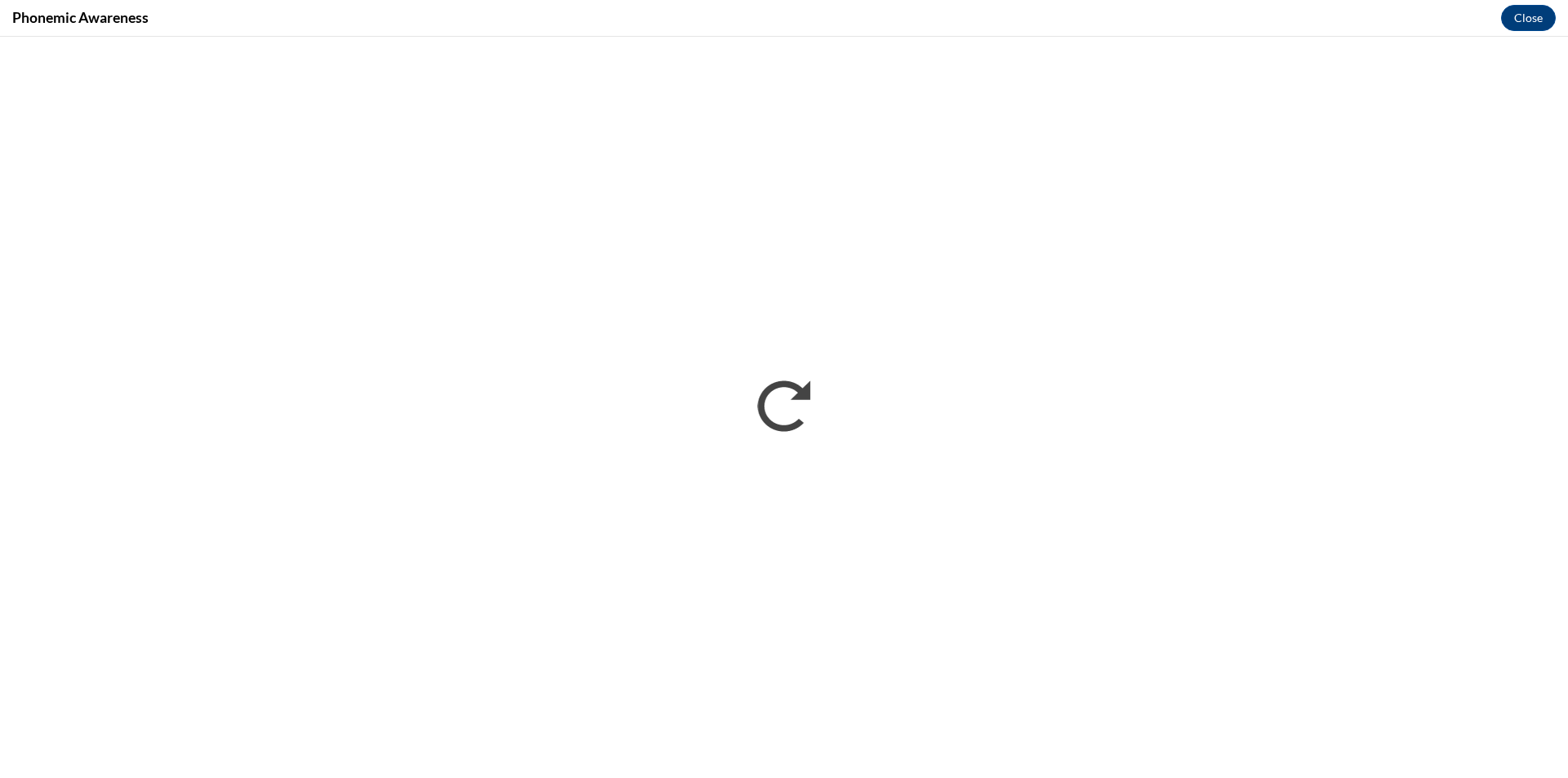
scroll to position [0, 0]
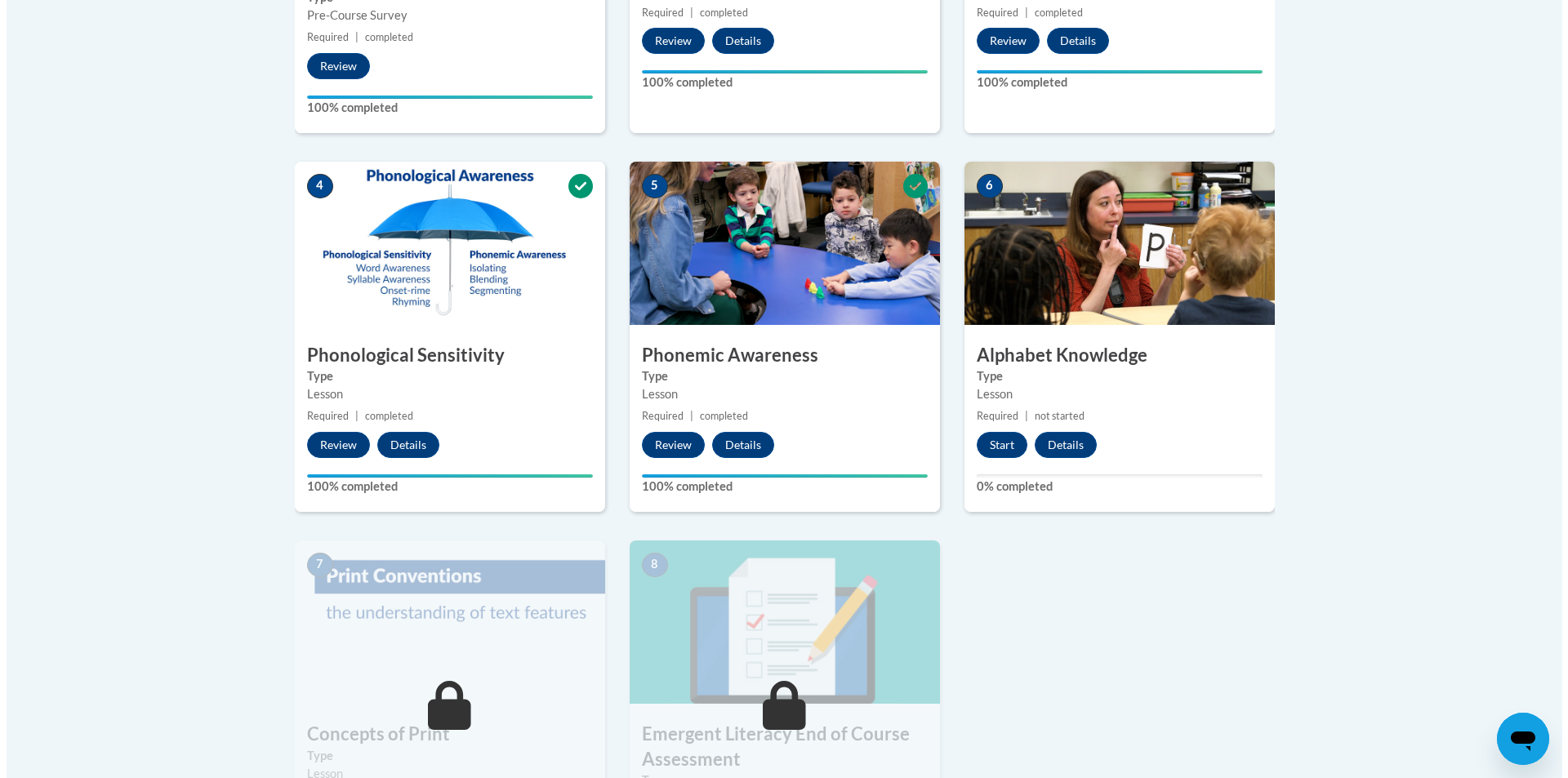
scroll to position [1062, 0]
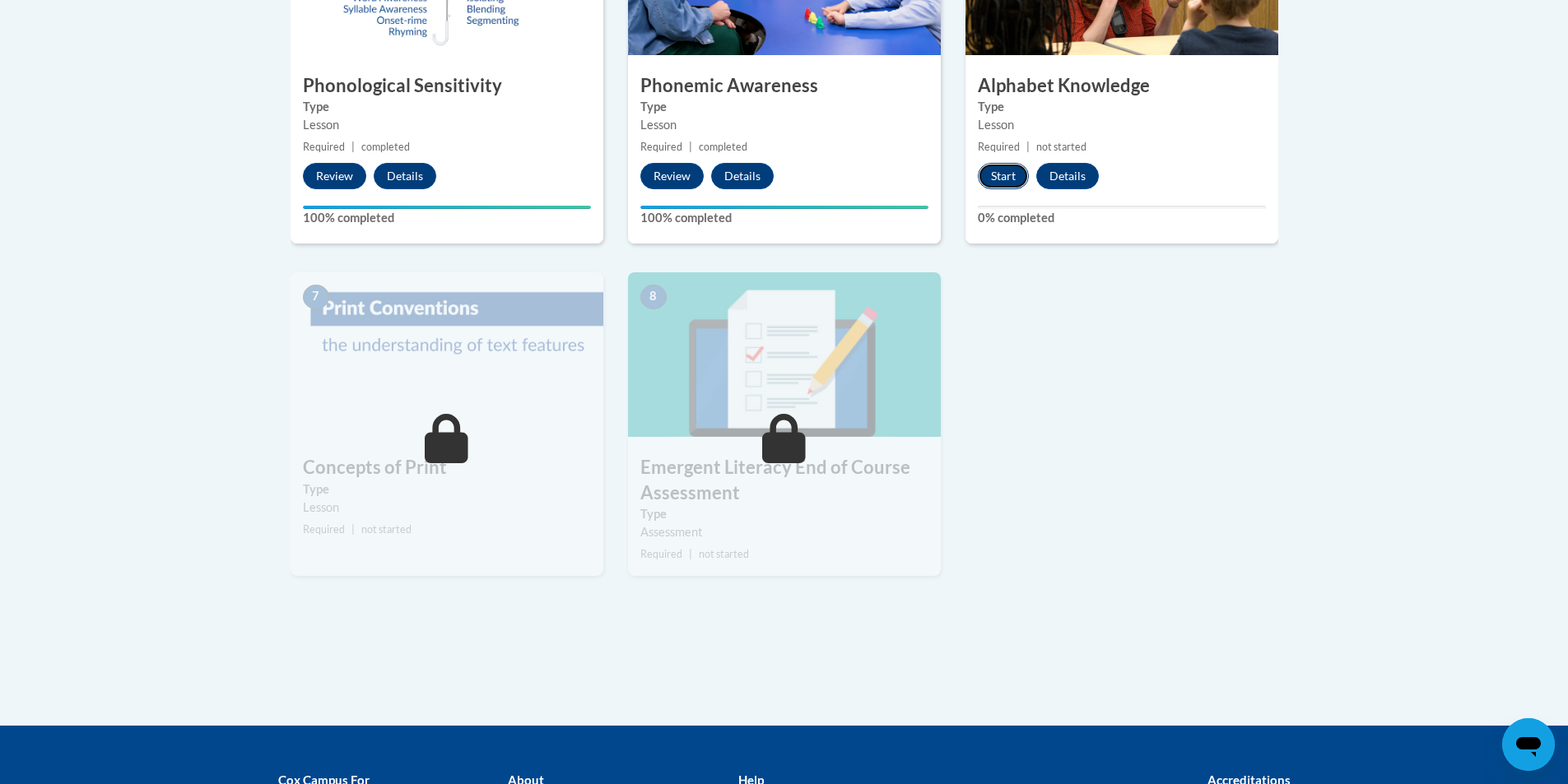
click at [1003, 172] on button "Start" at bounding box center [1003, 176] width 51 height 26
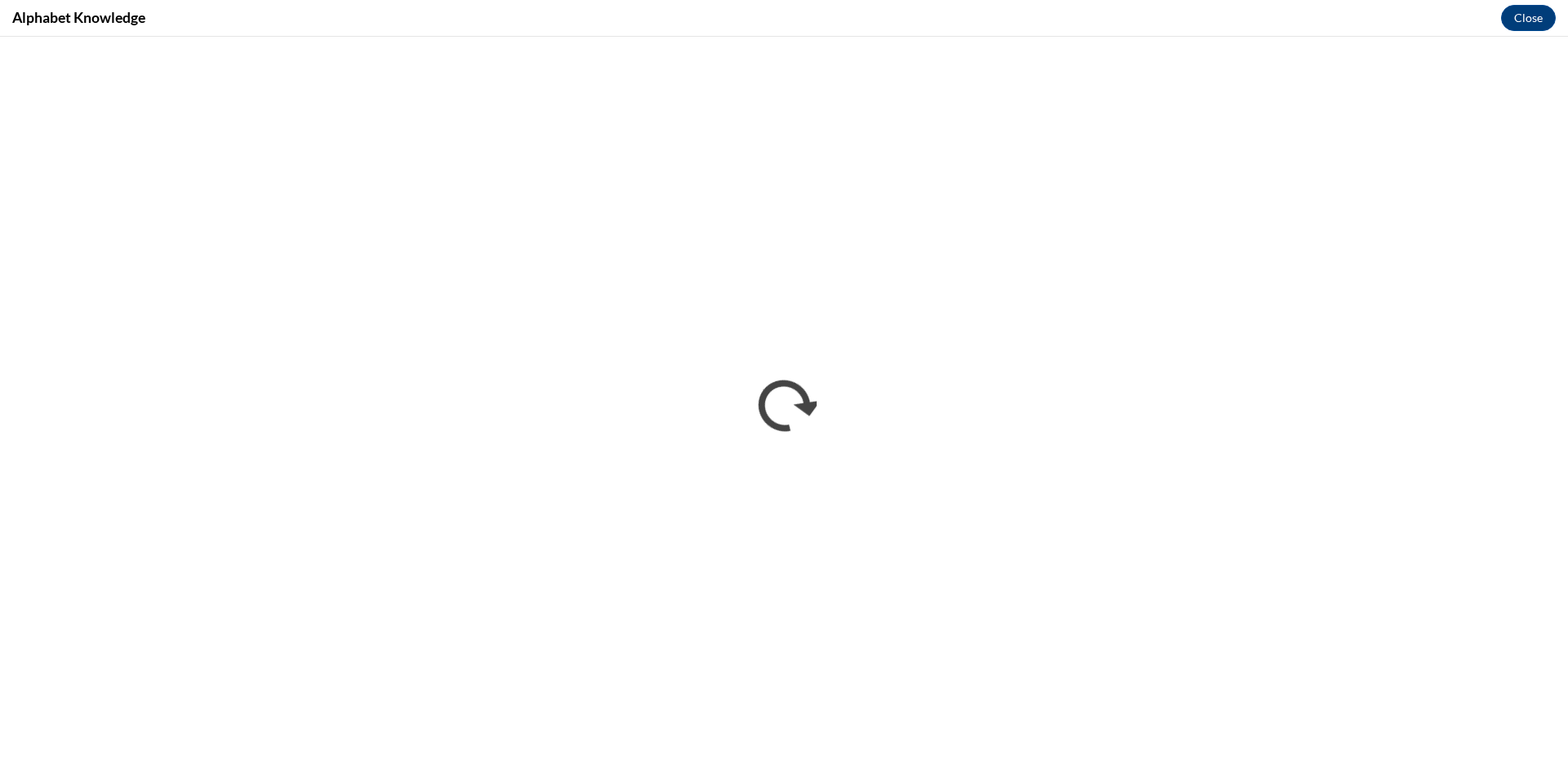
scroll to position [0, 0]
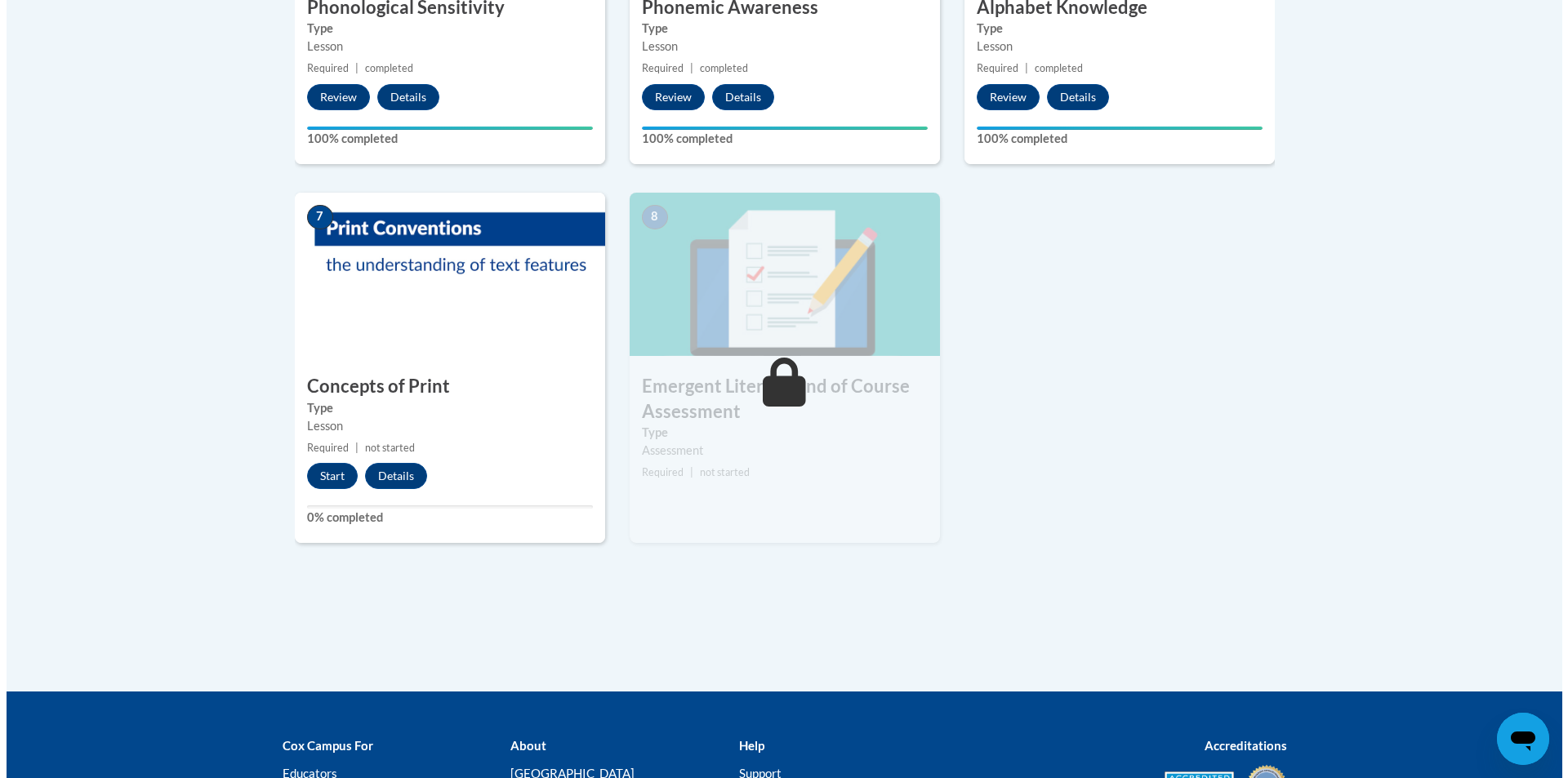
scroll to position [1144, 0]
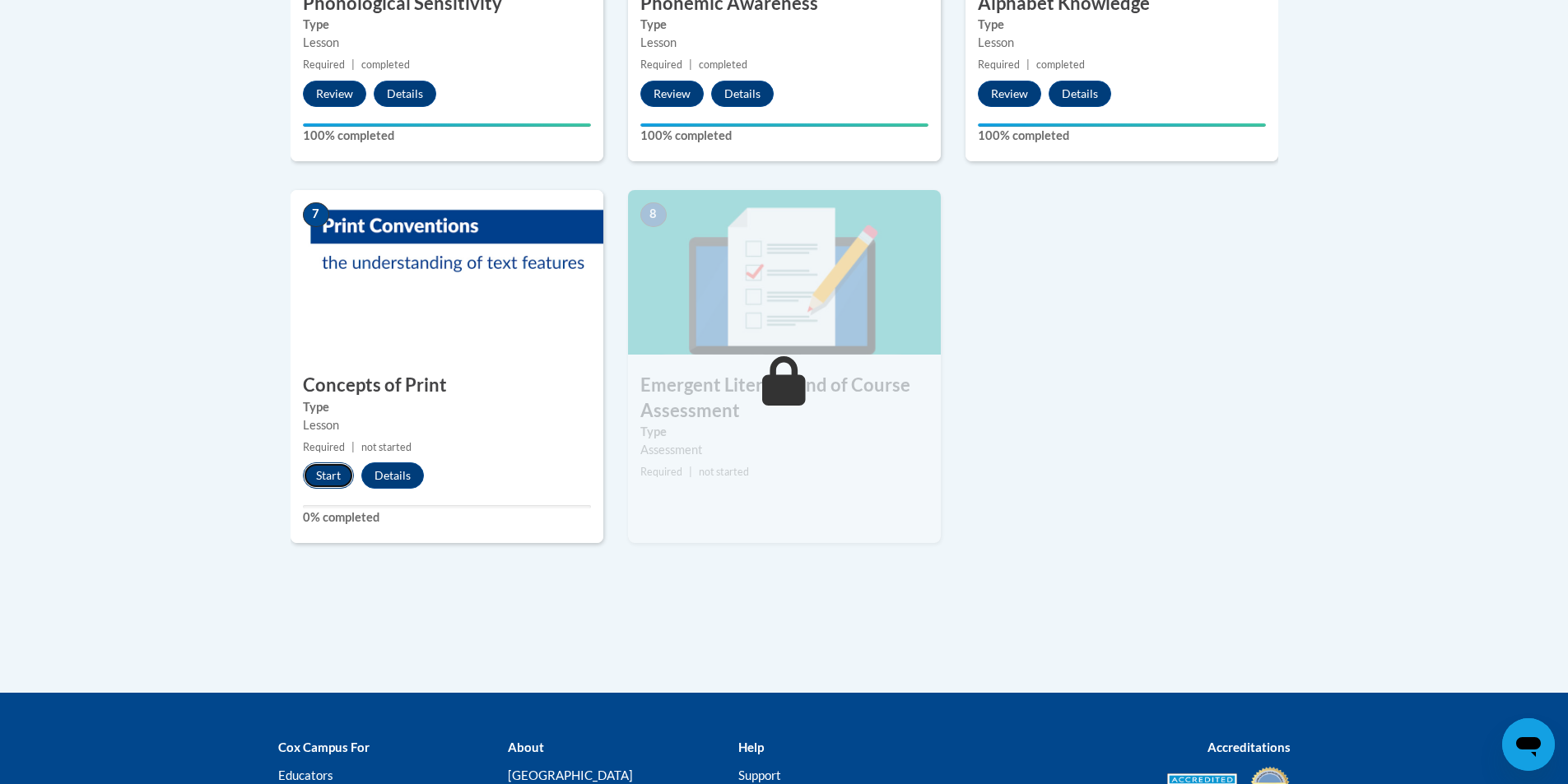
click at [317, 472] on button "Start" at bounding box center [329, 475] width 51 height 26
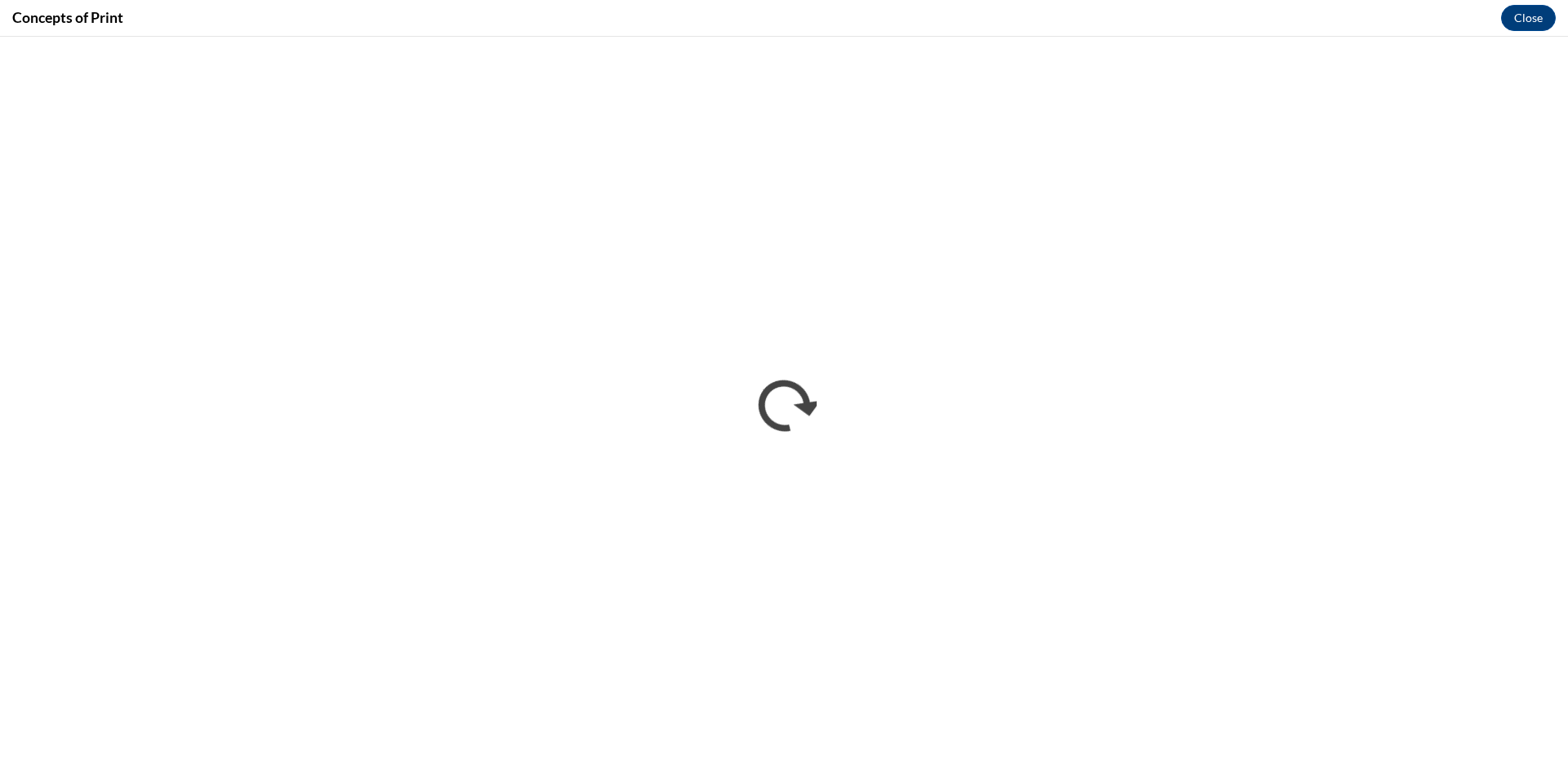
scroll to position [0, 0]
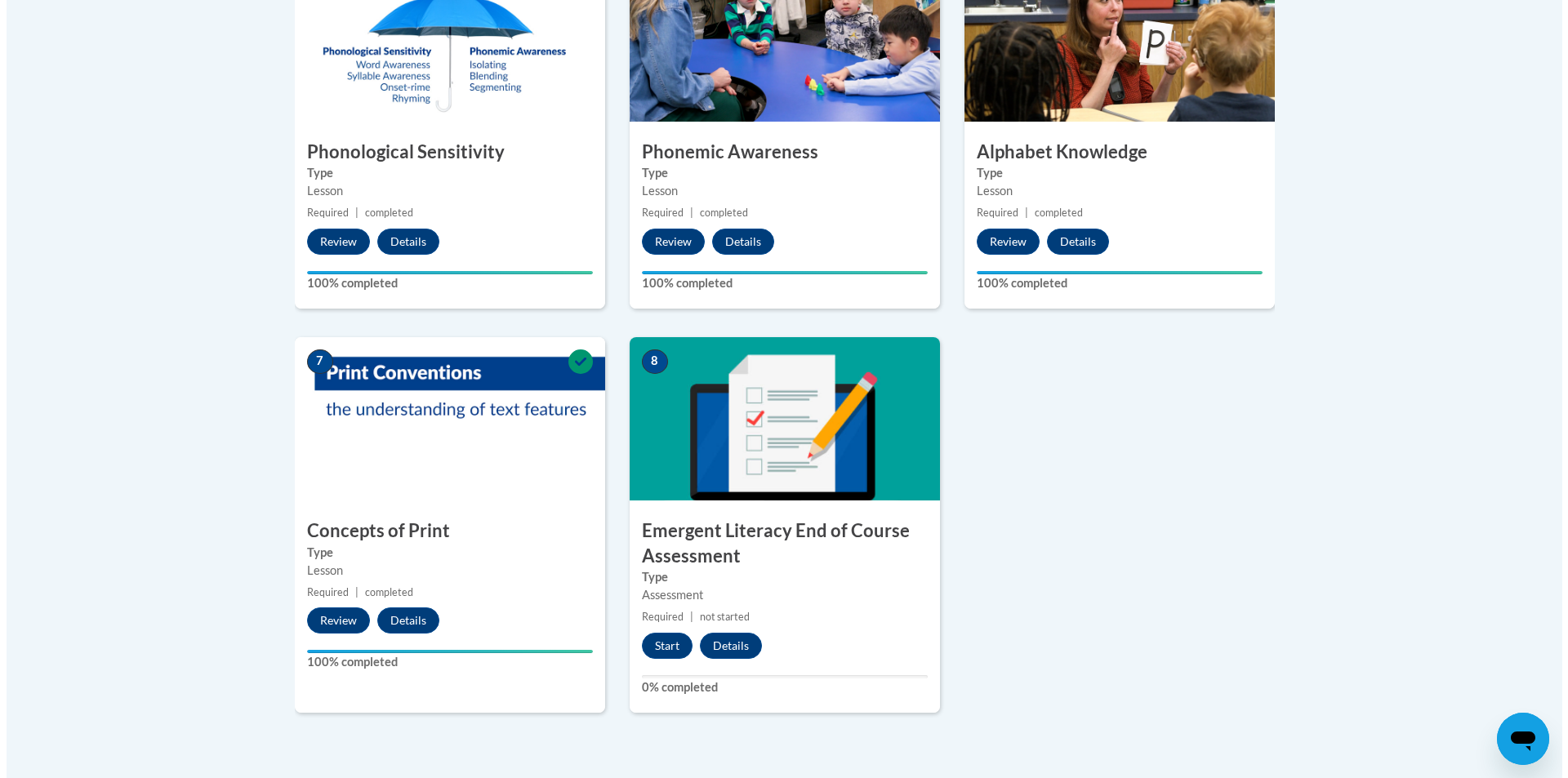
scroll to position [1144, 0]
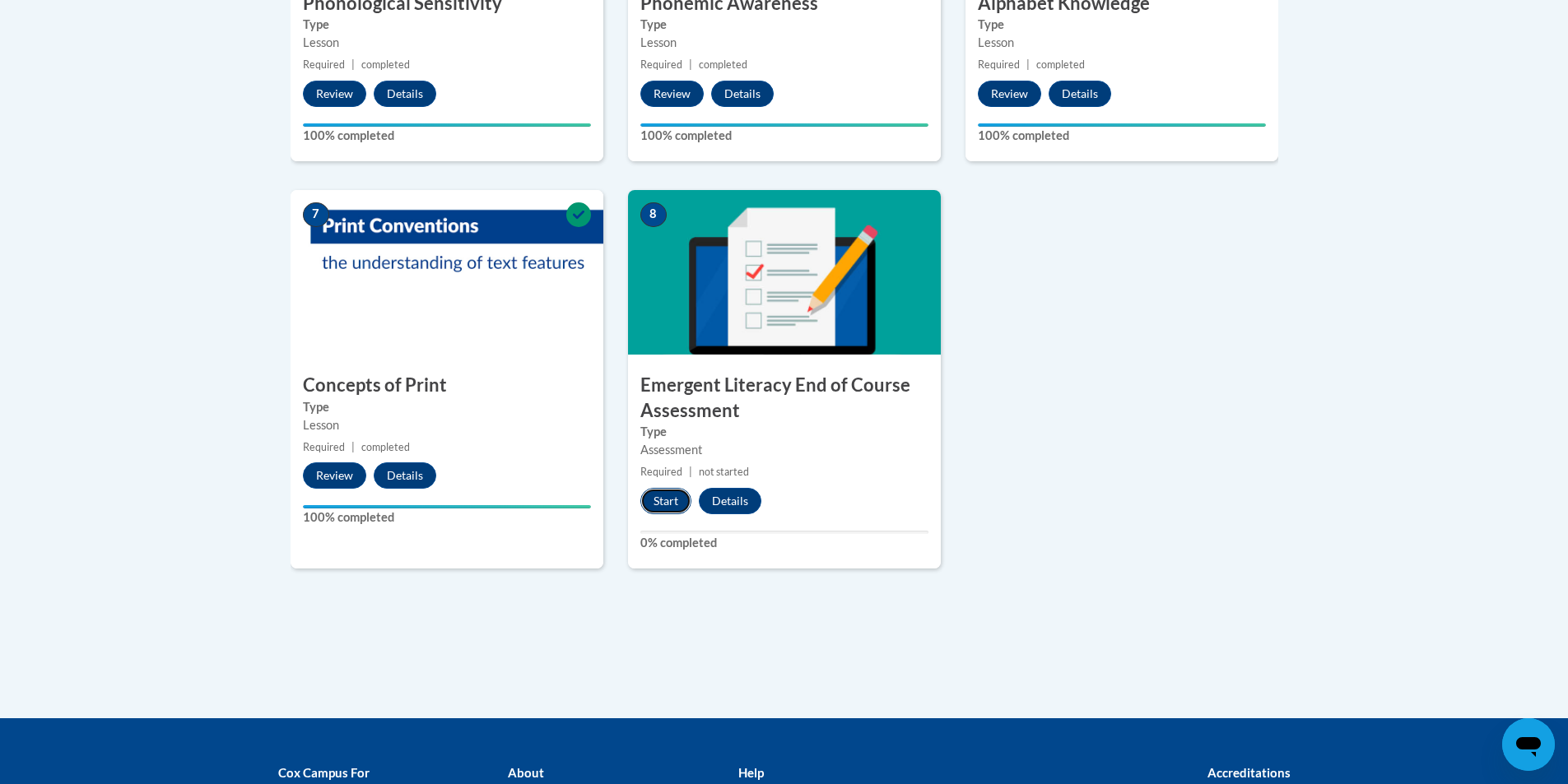
click at [661, 496] on button "Start" at bounding box center [665, 501] width 51 height 26
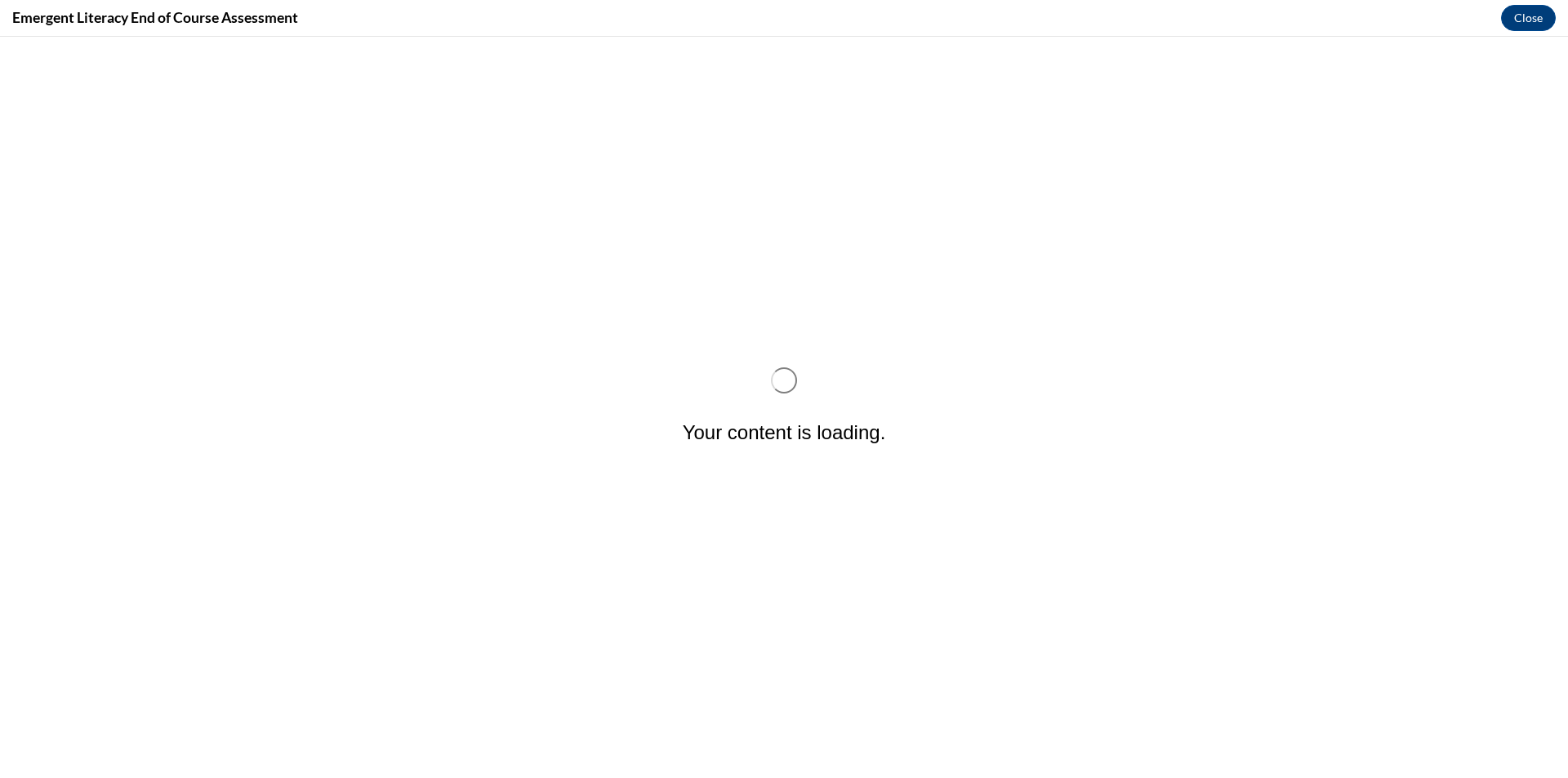
scroll to position [0, 0]
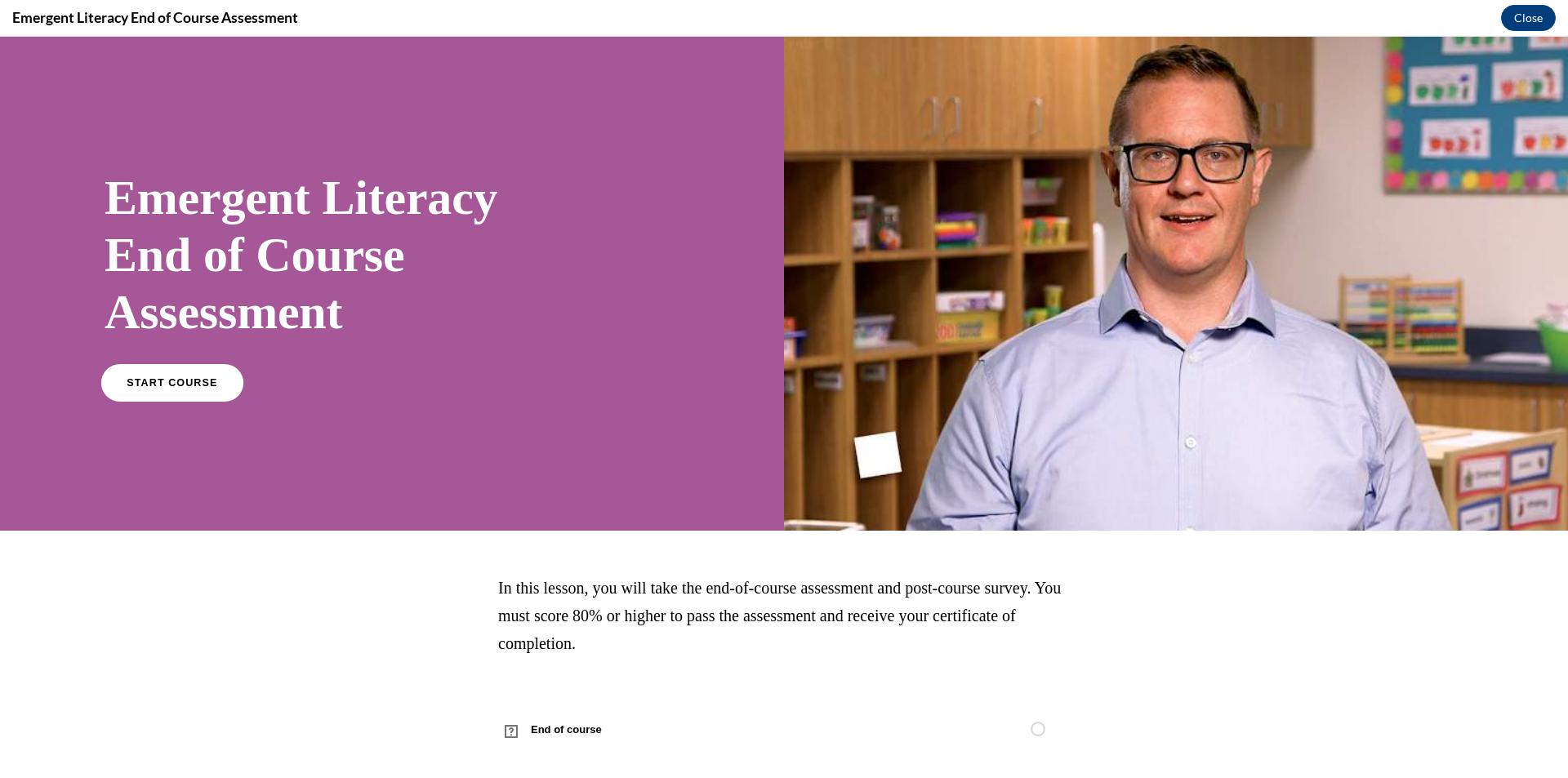
click at [176, 385] on span "START COURSE" at bounding box center [172, 384] width 91 height 13
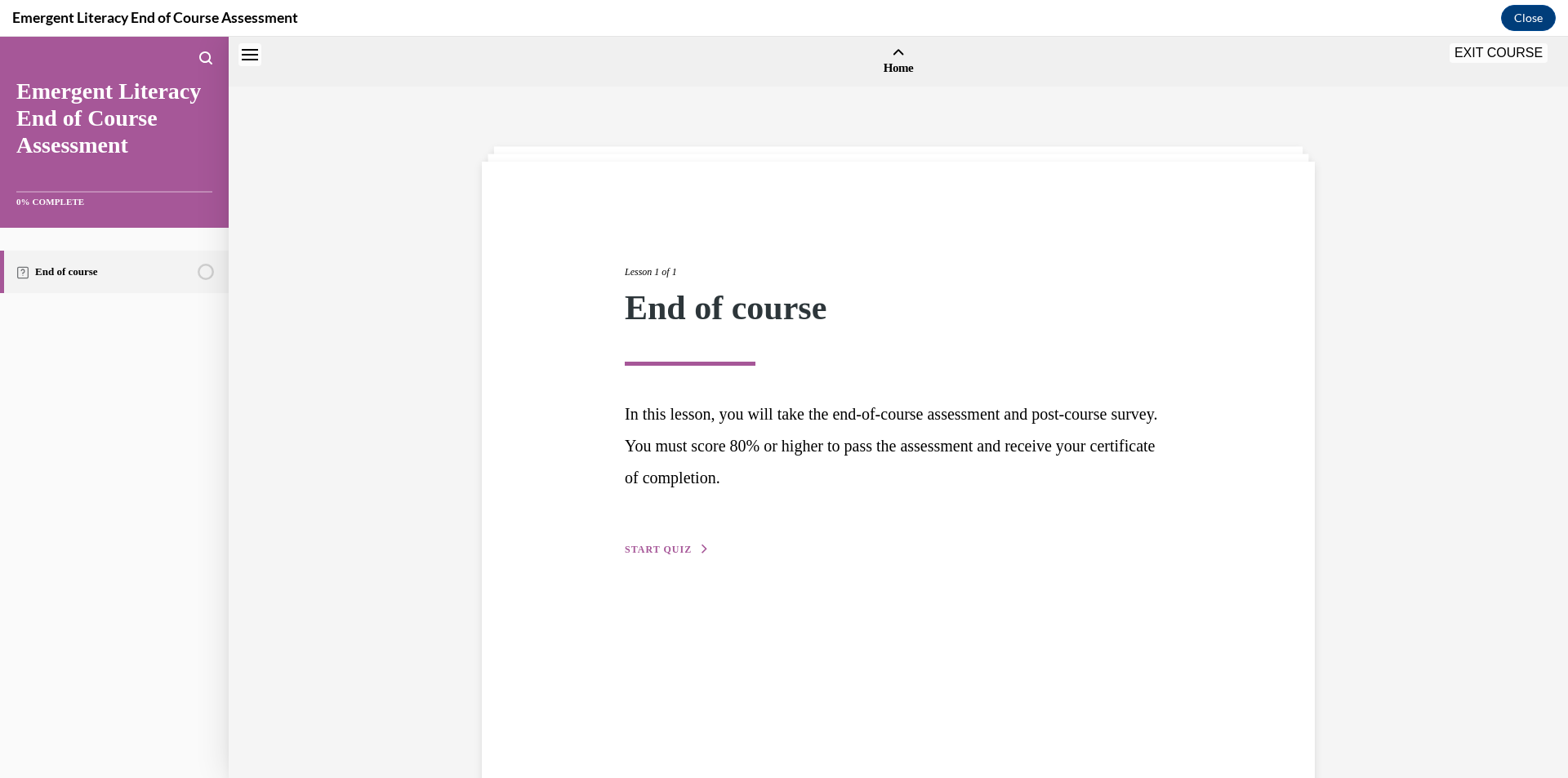
scroll to position [50, 0]
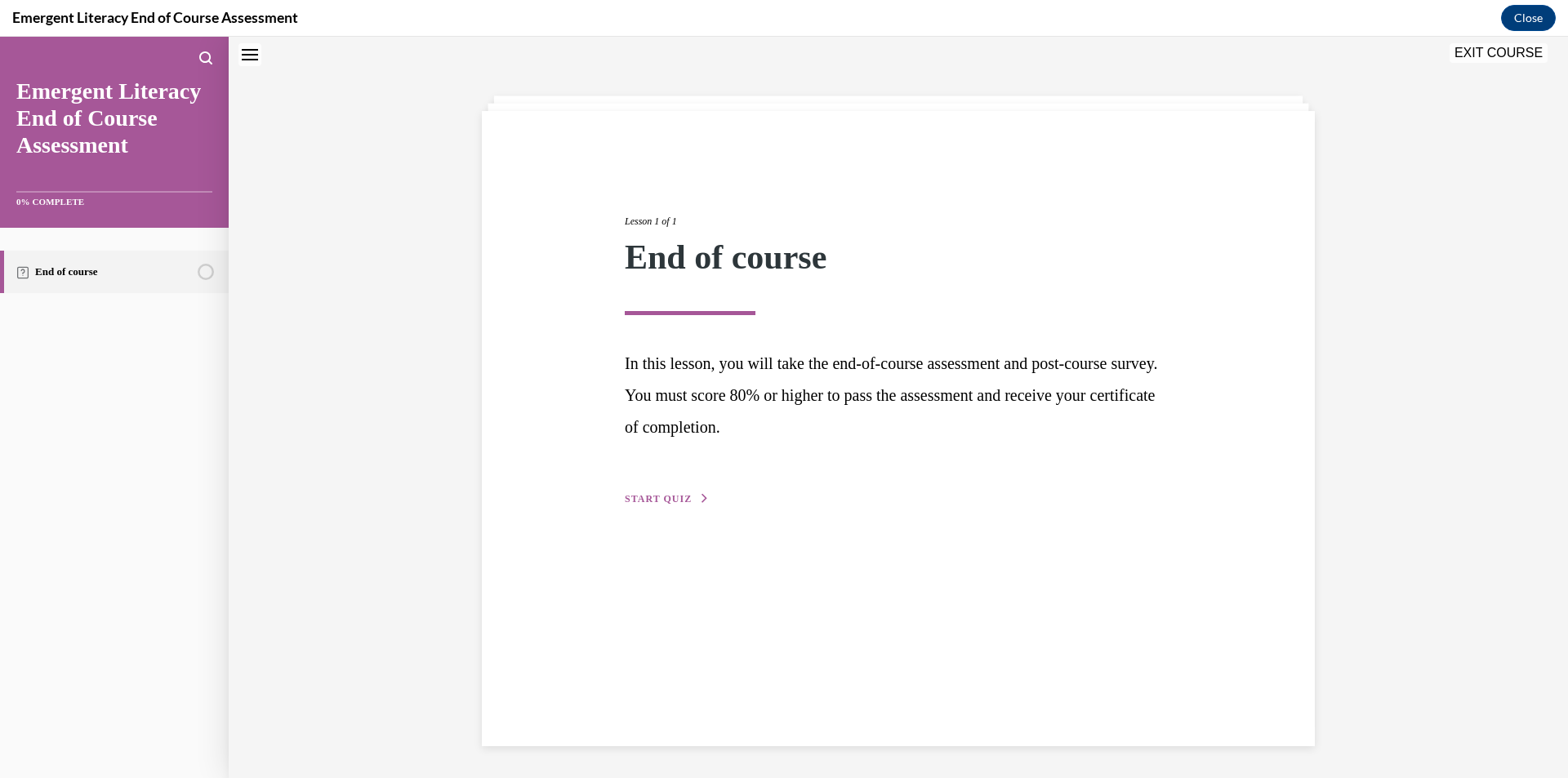
click at [659, 495] on span "START QUIZ" at bounding box center [658, 499] width 67 height 12
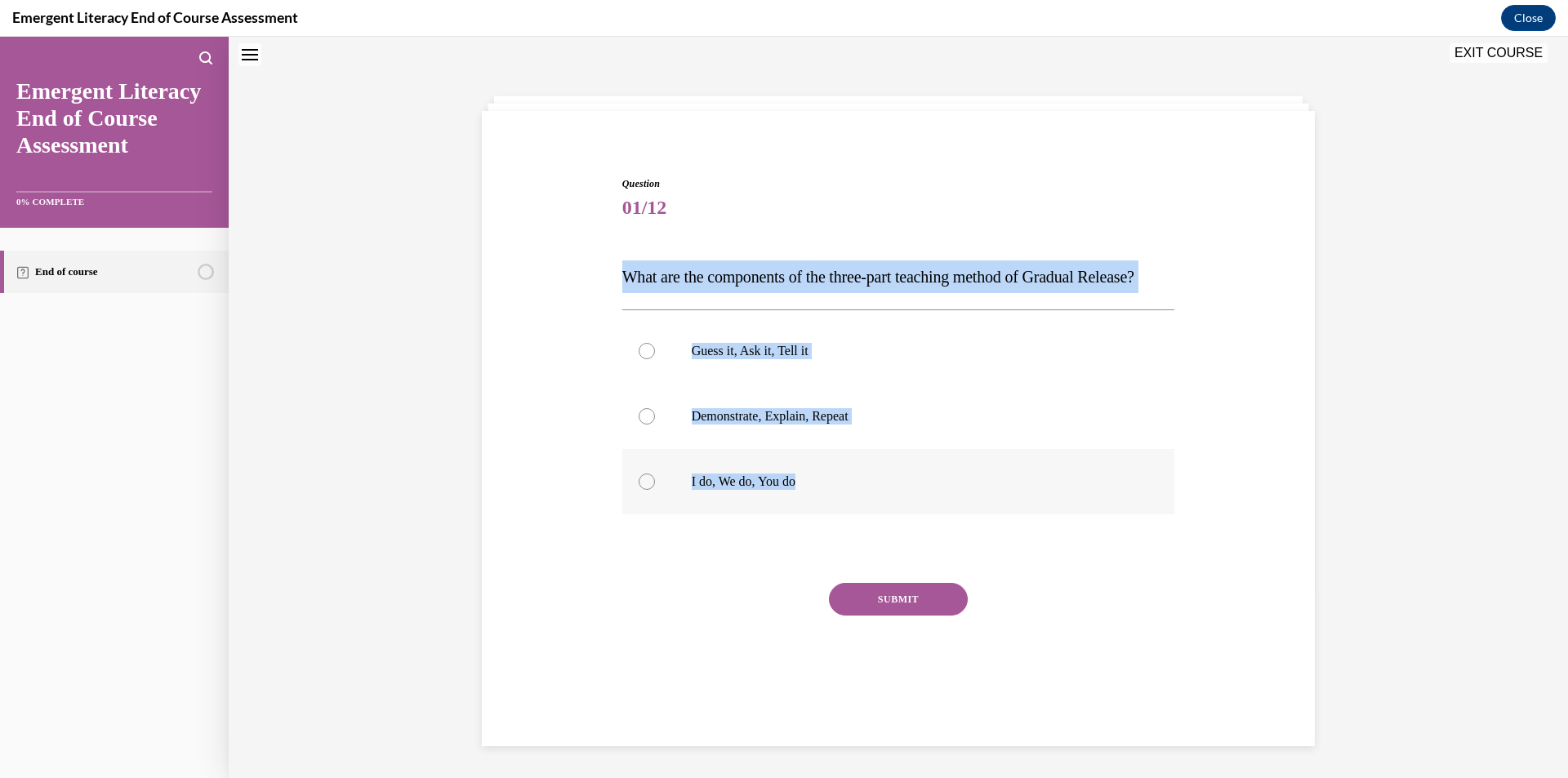
drag, startPoint x: 596, startPoint y: 278, endPoint x: 832, endPoint y: 532, distance: 346.7
click at [832, 532] on div "Question 01/12 What are the components of the three-part teaching method of Gra…" at bounding box center [898, 422] width 841 height 589
copy div "What are the components of the three-part teaching method of Gradual Release? G…"
click at [622, 448] on label "Demonstrate, Explain, Repeat" at bounding box center [899, 416] width 553 height 66
click at [639, 425] on input "Demonstrate, Explain, Repeat" at bounding box center [647, 417] width 16 height 16
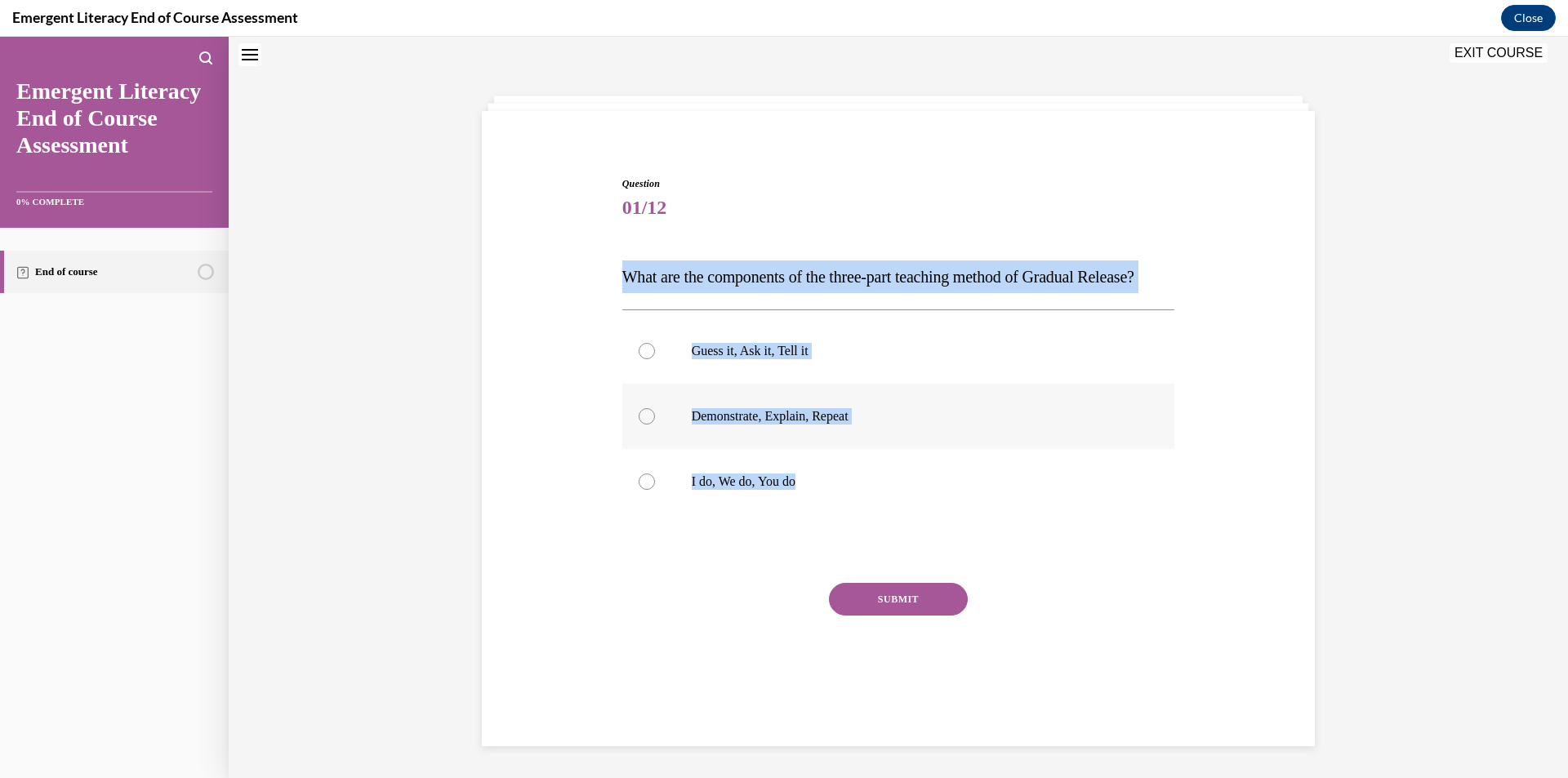
radio input "true"
click at [677, 515] on label "I do, We do, You do" at bounding box center [899, 482] width 553 height 66
click at [655, 491] on input "I do, We do, You do" at bounding box center [647, 482] width 16 height 16
radio input "true"
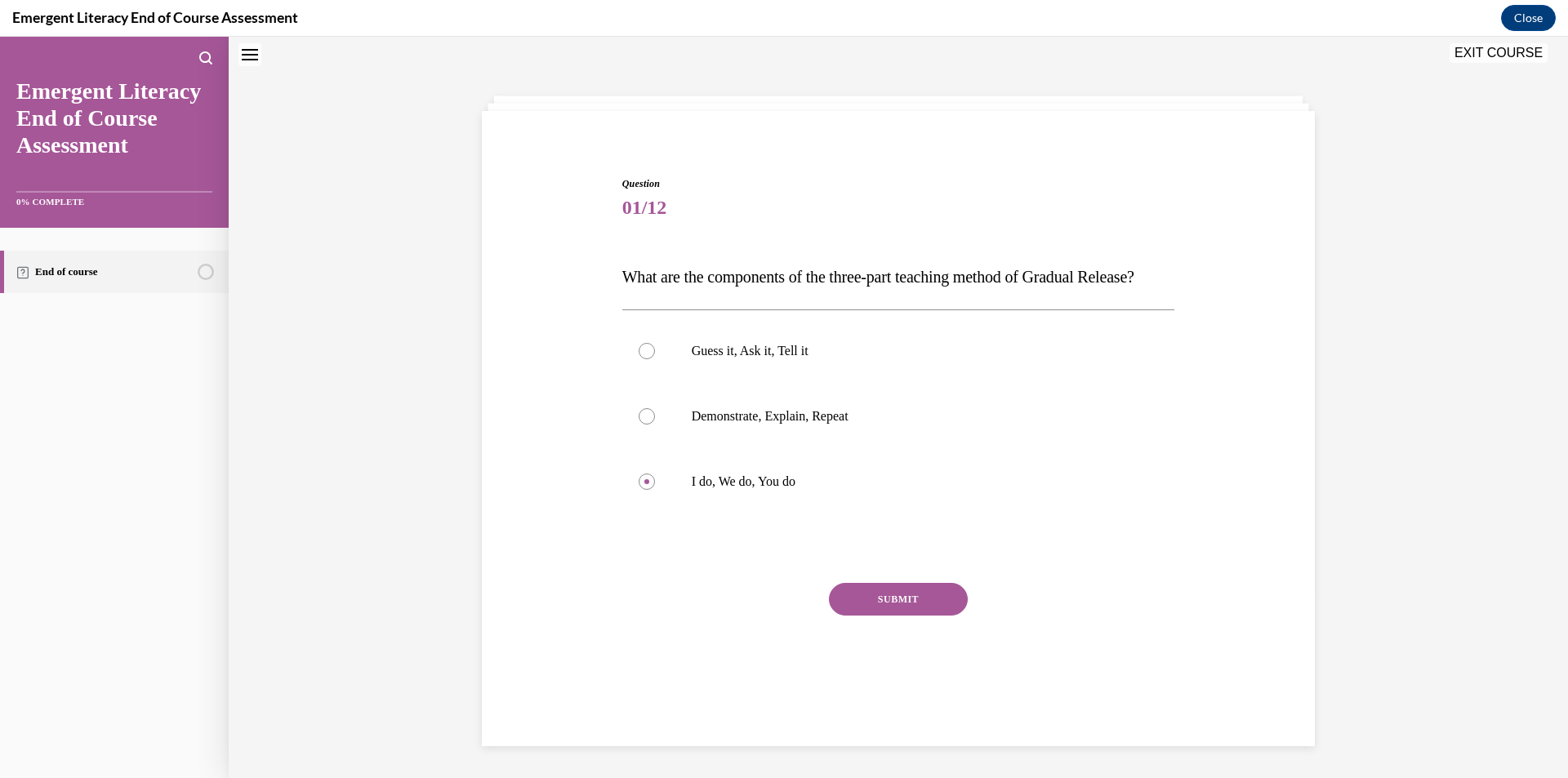
click at [899, 616] on button "SUBMIT" at bounding box center [898, 599] width 139 height 32
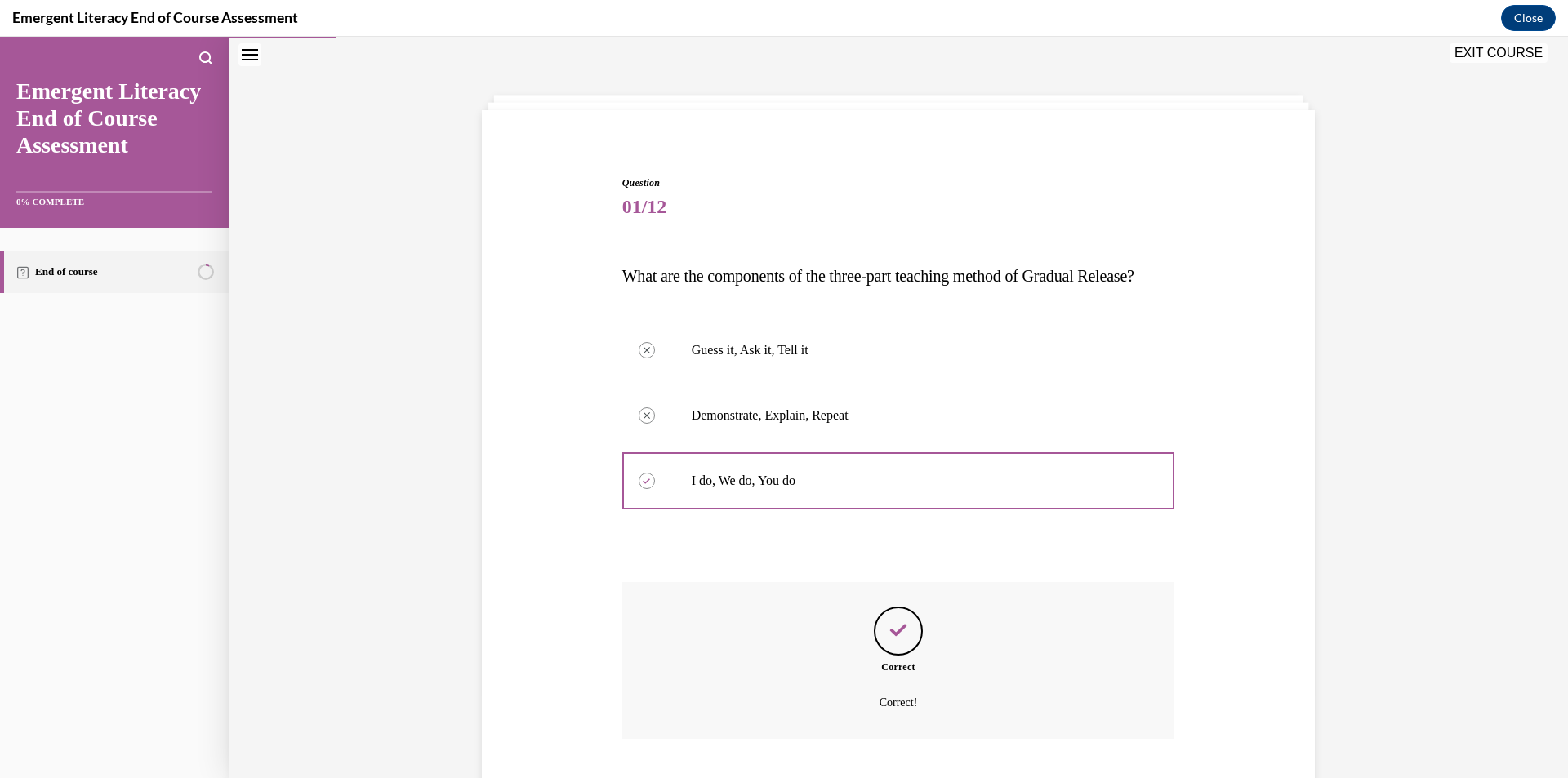
scroll to position [187, 0]
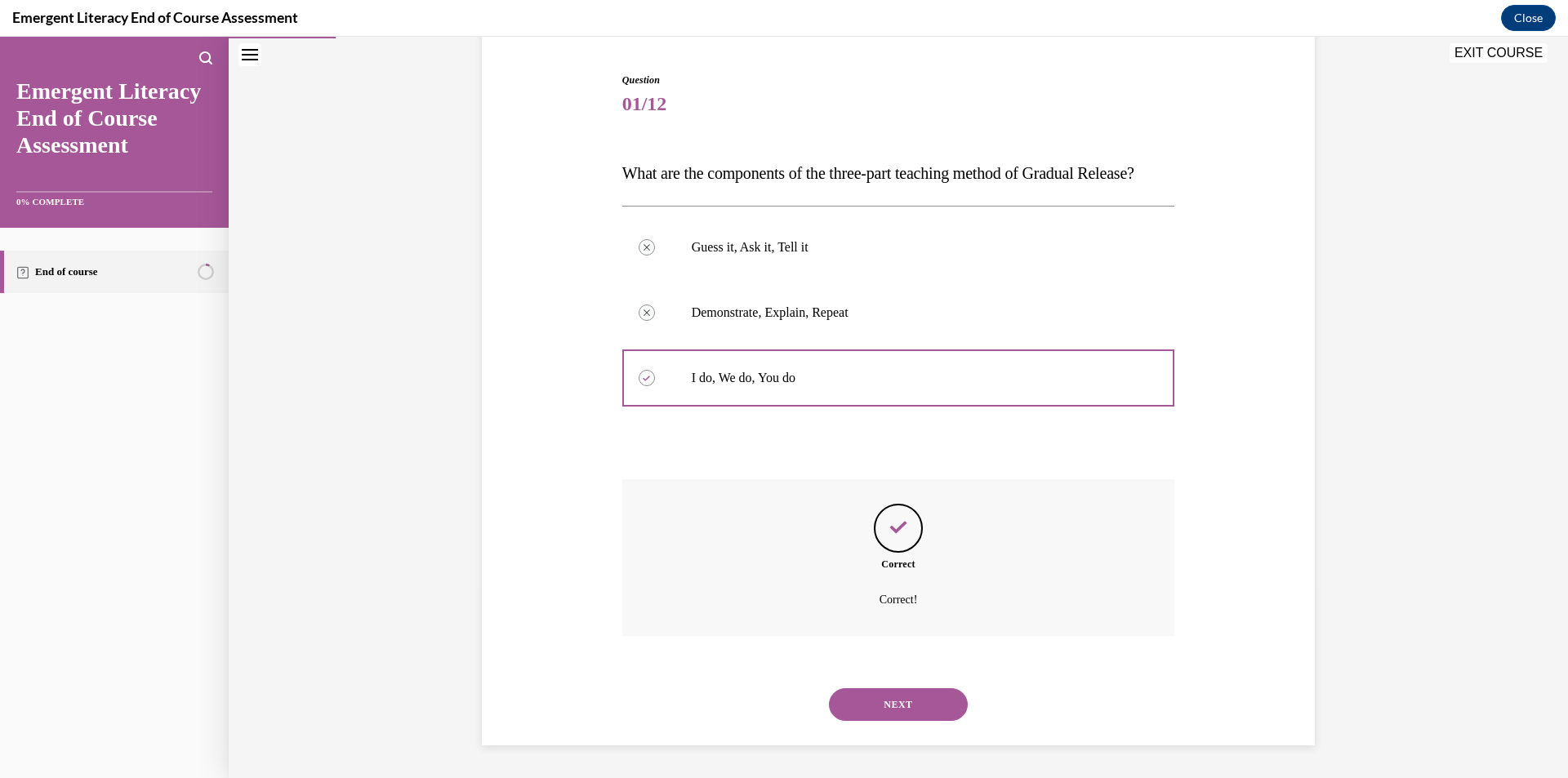
click at [871, 703] on button "NEXT" at bounding box center [898, 704] width 139 height 32
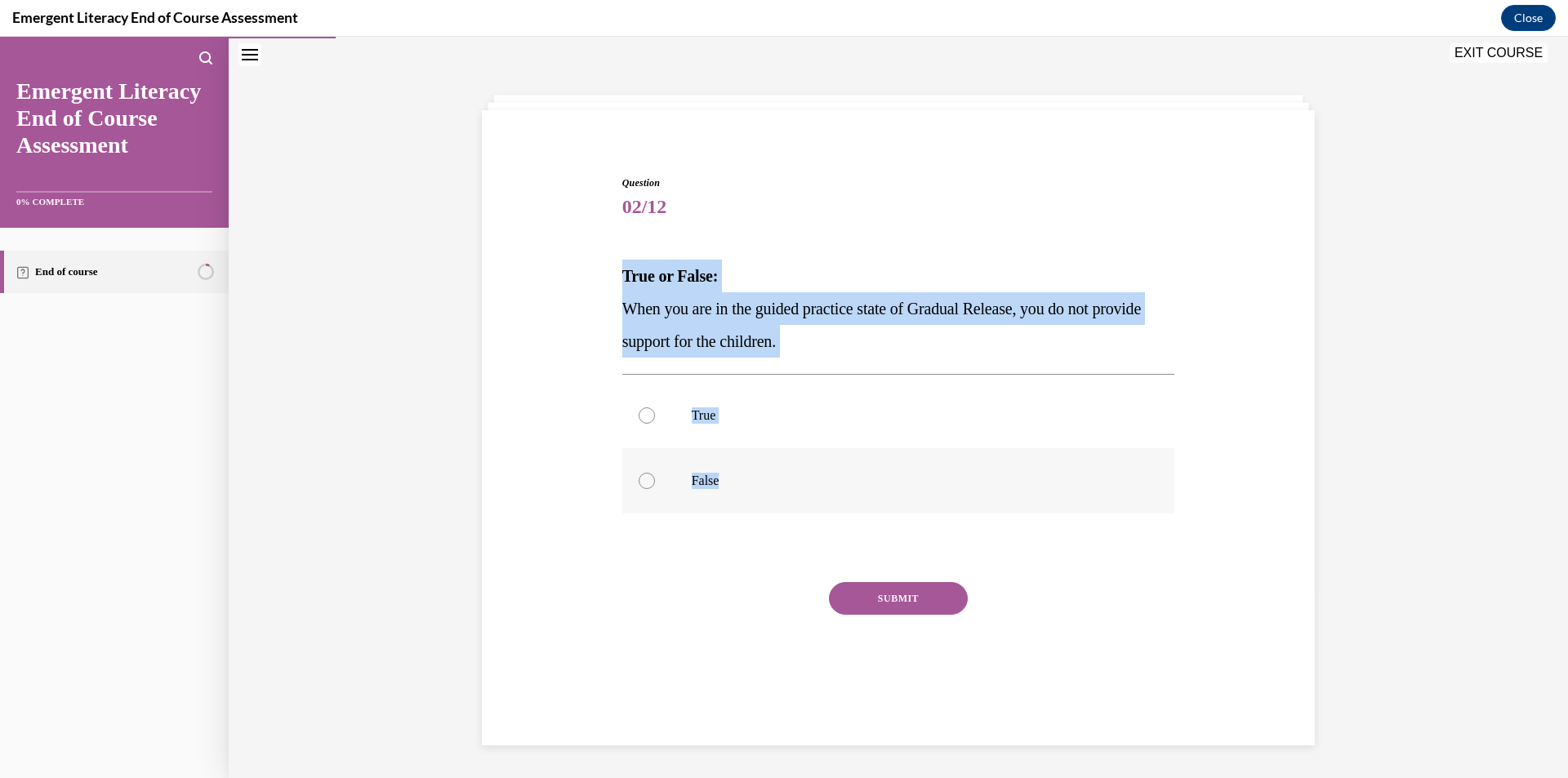
drag, startPoint x: 608, startPoint y: 264, endPoint x: 771, endPoint y: 488, distance: 277.0
click at [771, 488] on div "Question 02/12 True or False: When you are in the guided practice state of Grad…" at bounding box center [898, 421] width 841 height 589
copy div "True or False: When you are in the guided practice state of Gradual Release, yo…"
click at [703, 341] on span "When you are in the guided practice state of Gradual Release, you do not provid…" at bounding box center [881, 325] width 518 height 50
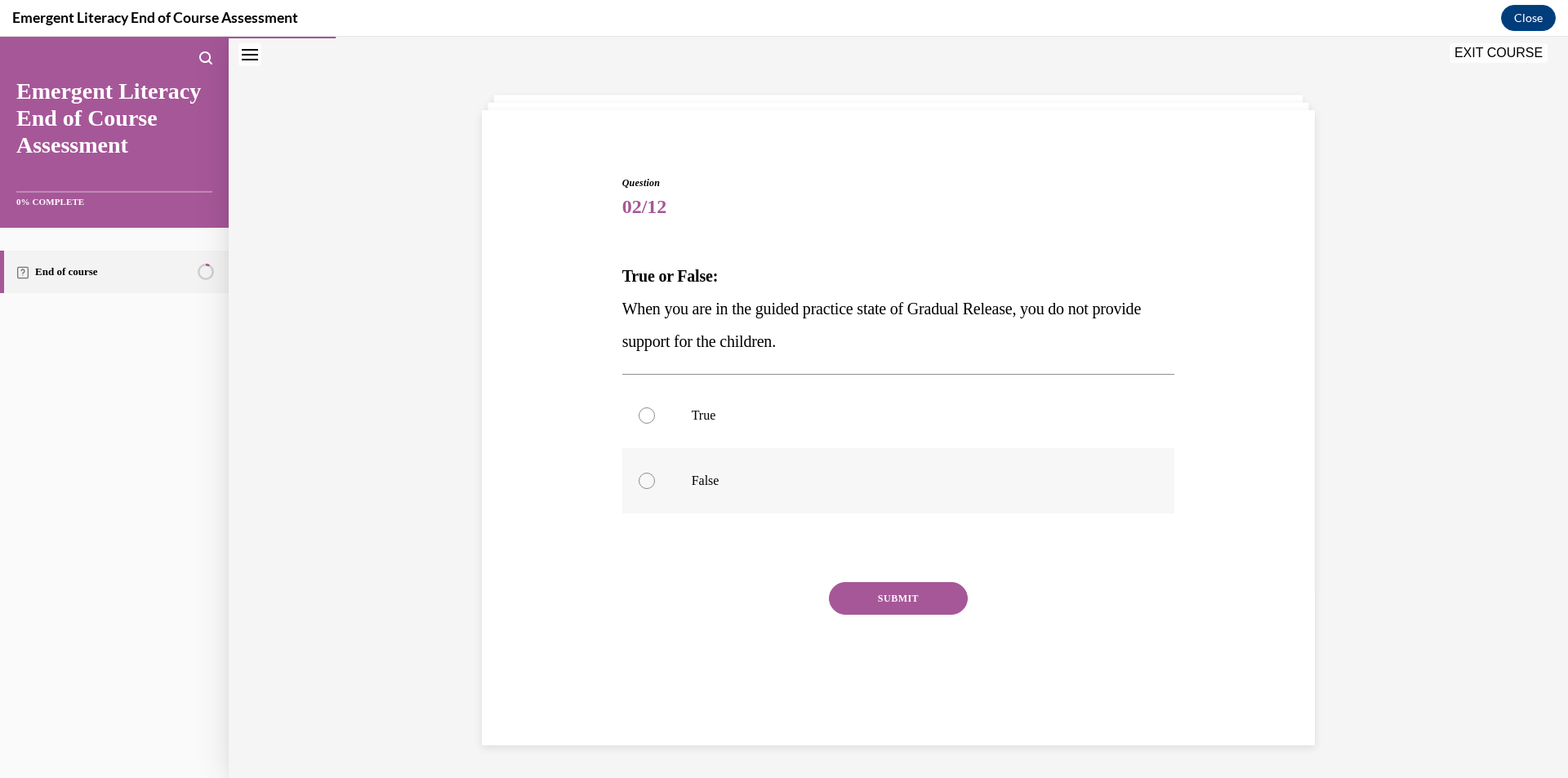
click at [679, 491] on label "False" at bounding box center [899, 481] width 553 height 66
click at [655, 490] on input "False" at bounding box center [647, 481] width 16 height 16
radio input "true"
click at [872, 593] on button "SUBMIT" at bounding box center [898, 598] width 139 height 32
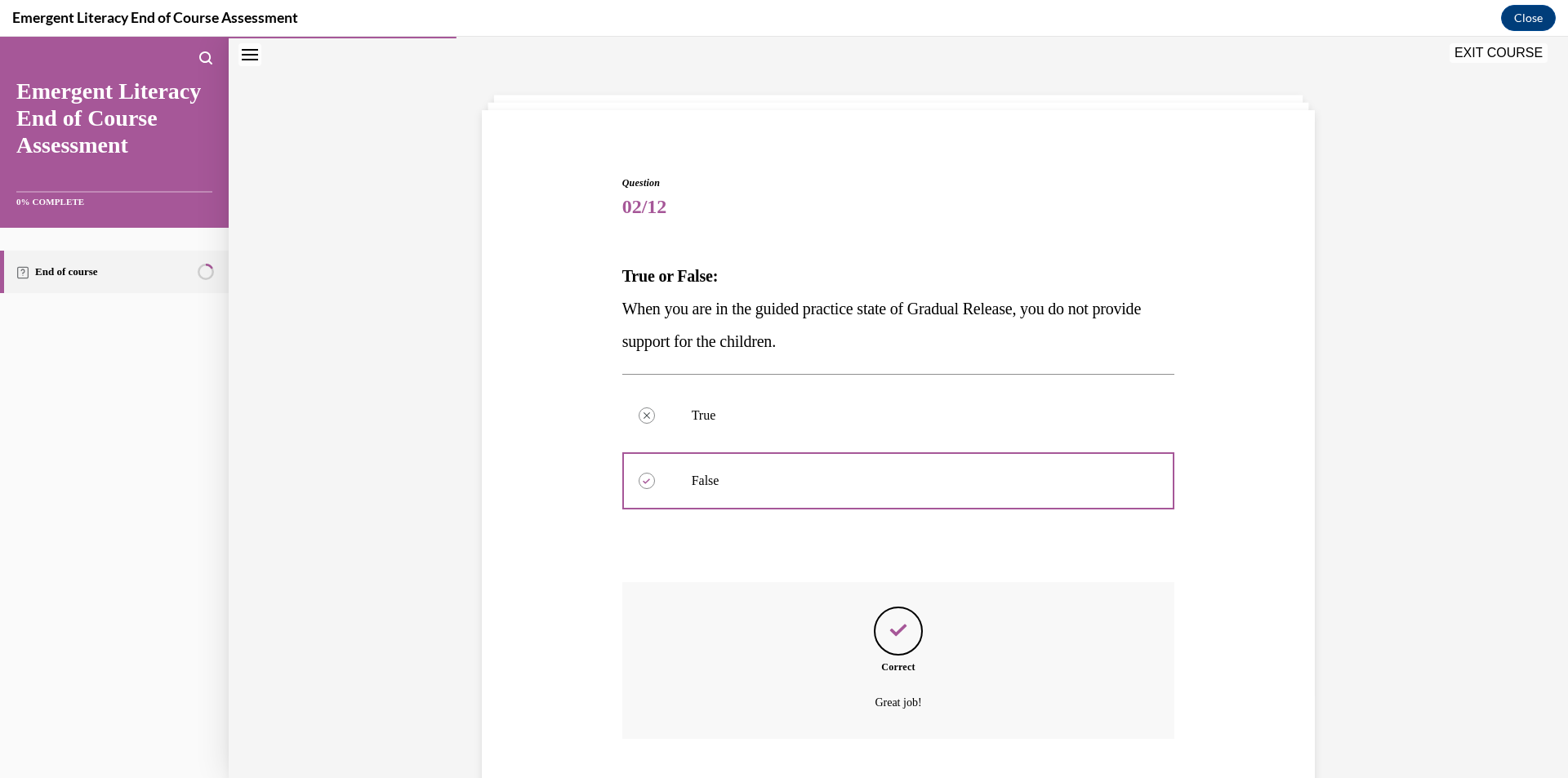
scroll to position [155, 0]
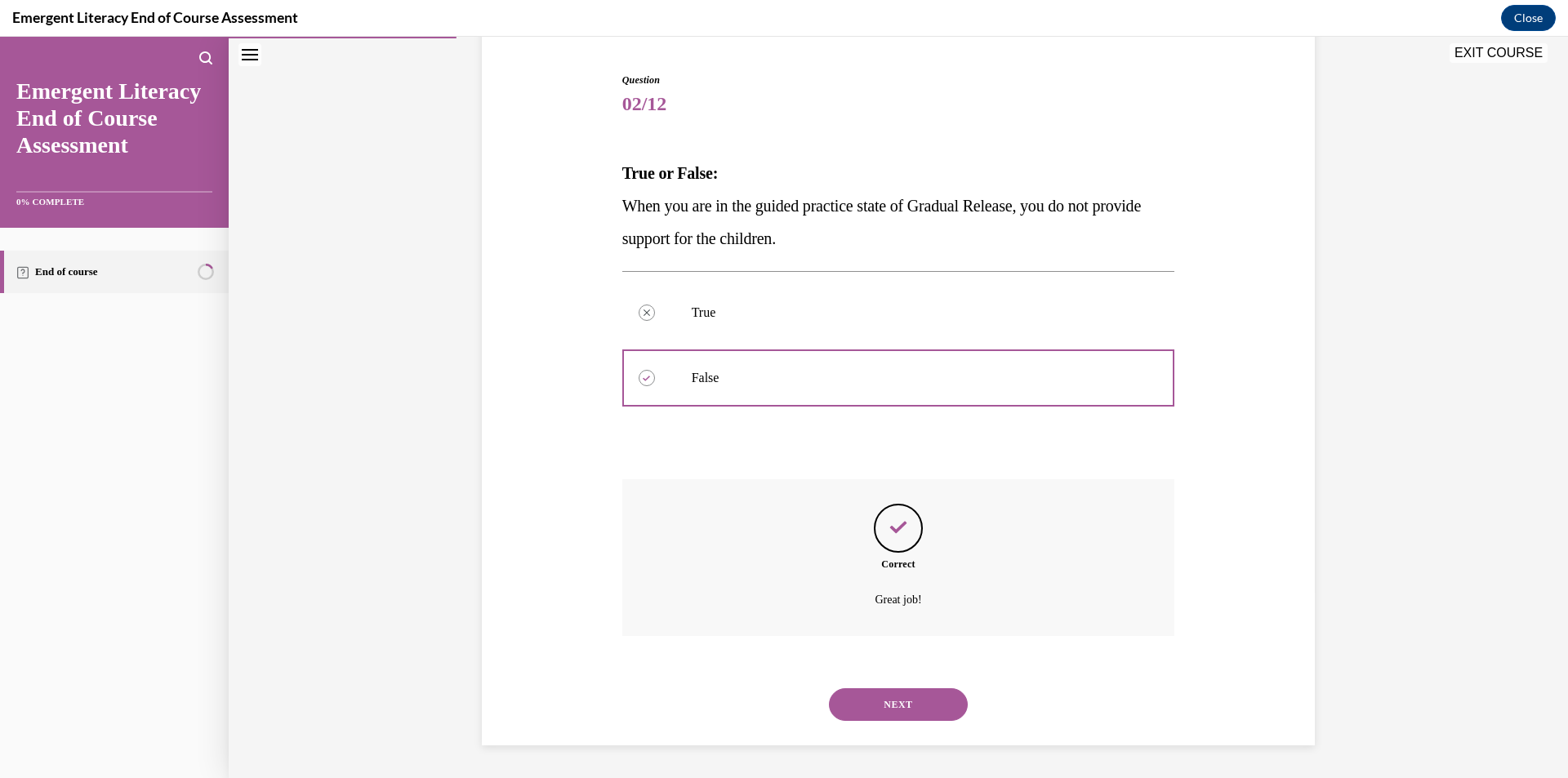
click at [901, 703] on button "NEXT" at bounding box center [898, 704] width 139 height 32
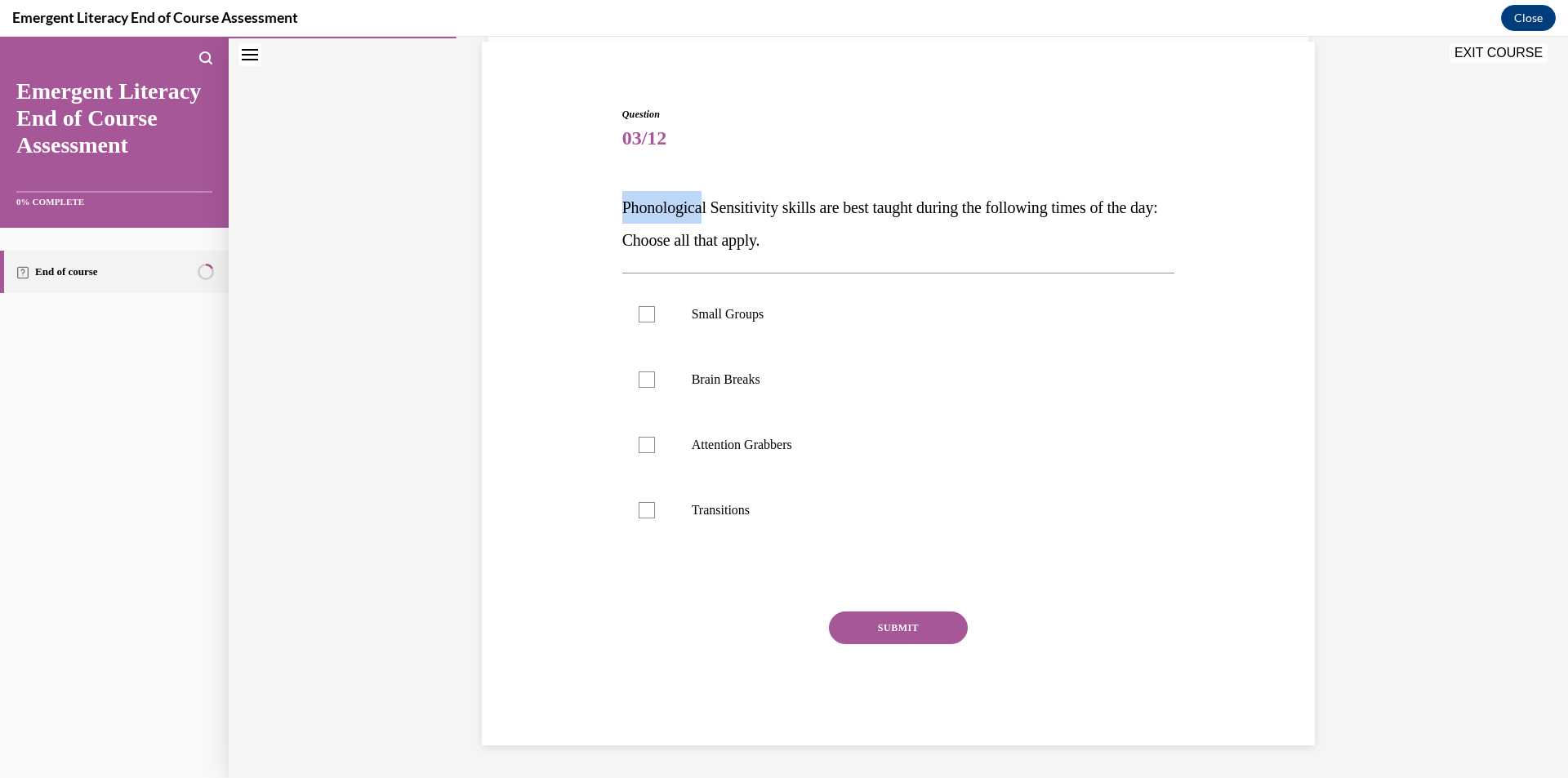
scroll to position [51, 0]
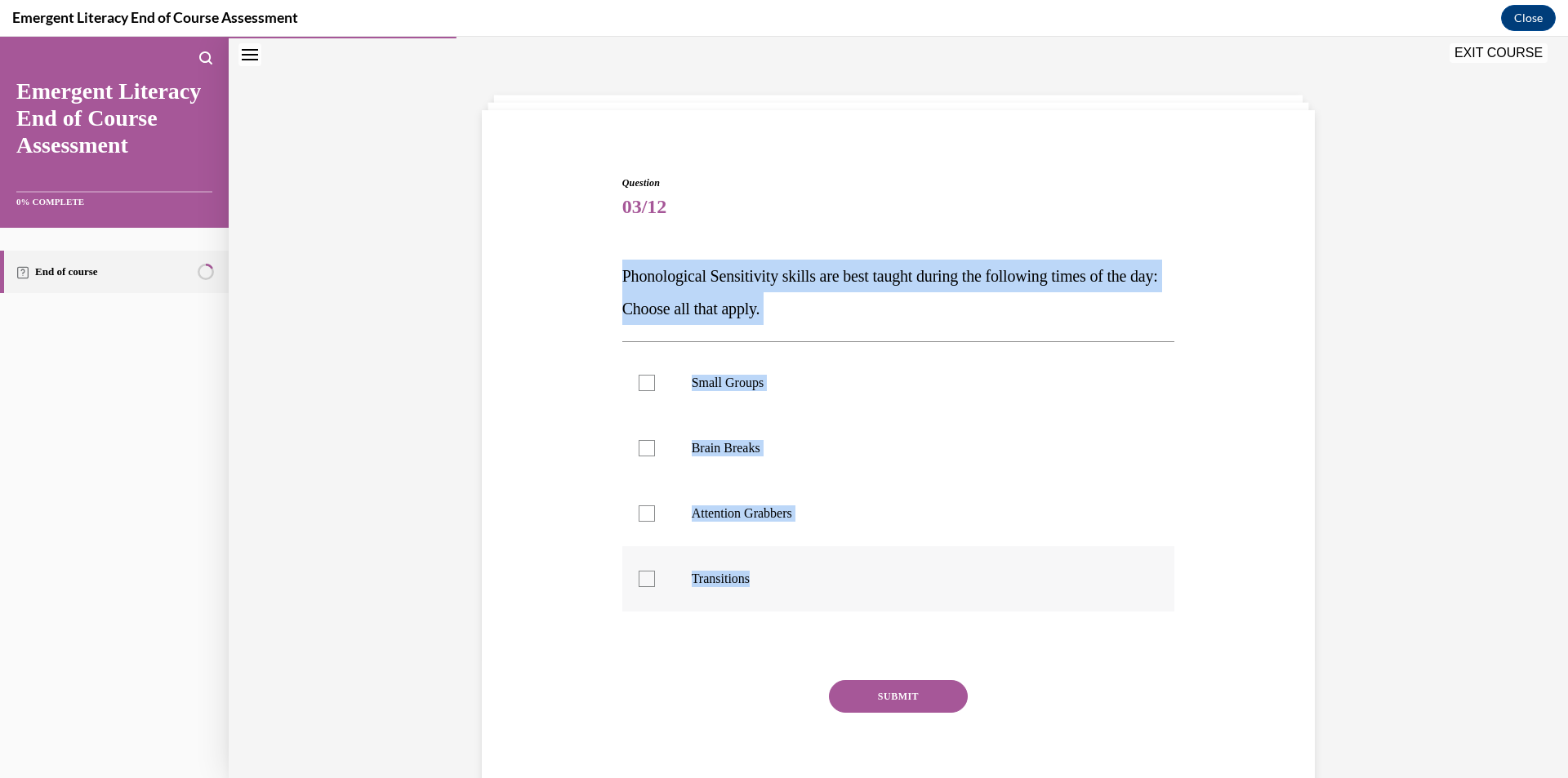
drag, startPoint x: 616, startPoint y: 208, endPoint x: 797, endPoint y: 570, distance: 404.7
click at [797, 570] on div "Question 03/12 Phonological Sensitivity skills are best taught during the follo…" at bounding box center [898, 471] width 841 height 688
copy div "Phonological Sensitivity skills are best taught during the following times of t…"
click at [490, 460] on div "Question 03/12 Phonological Sensitivity skills are best taught during the follo…" at bounding box center [898, 471] width 841 height 688
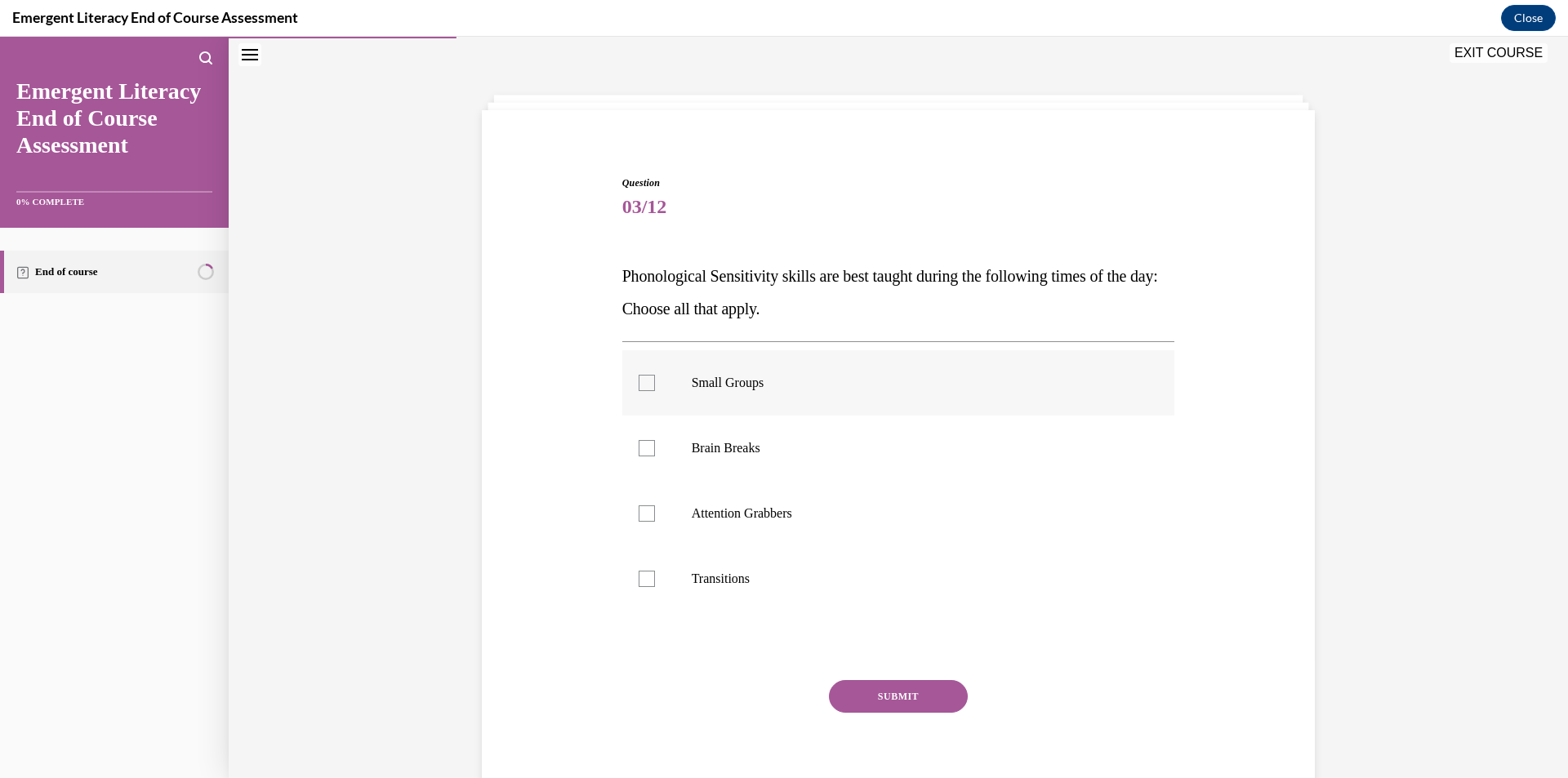
click at [673, 392] on label "Small Groups" at bounding box center [899, 383] width 553 height 66
click at [655, 392] on input "Small Groups" at bounding box center [647, 383] width 16 height 16
checkbox input "true"
click at [661, 490] on label "Attention Grabbers" at bounding box center [899, 514] width 553 height 66
click at [655, 506] on input "Attention Grabbers" at bounding box center [647, 514] width 16 height 16
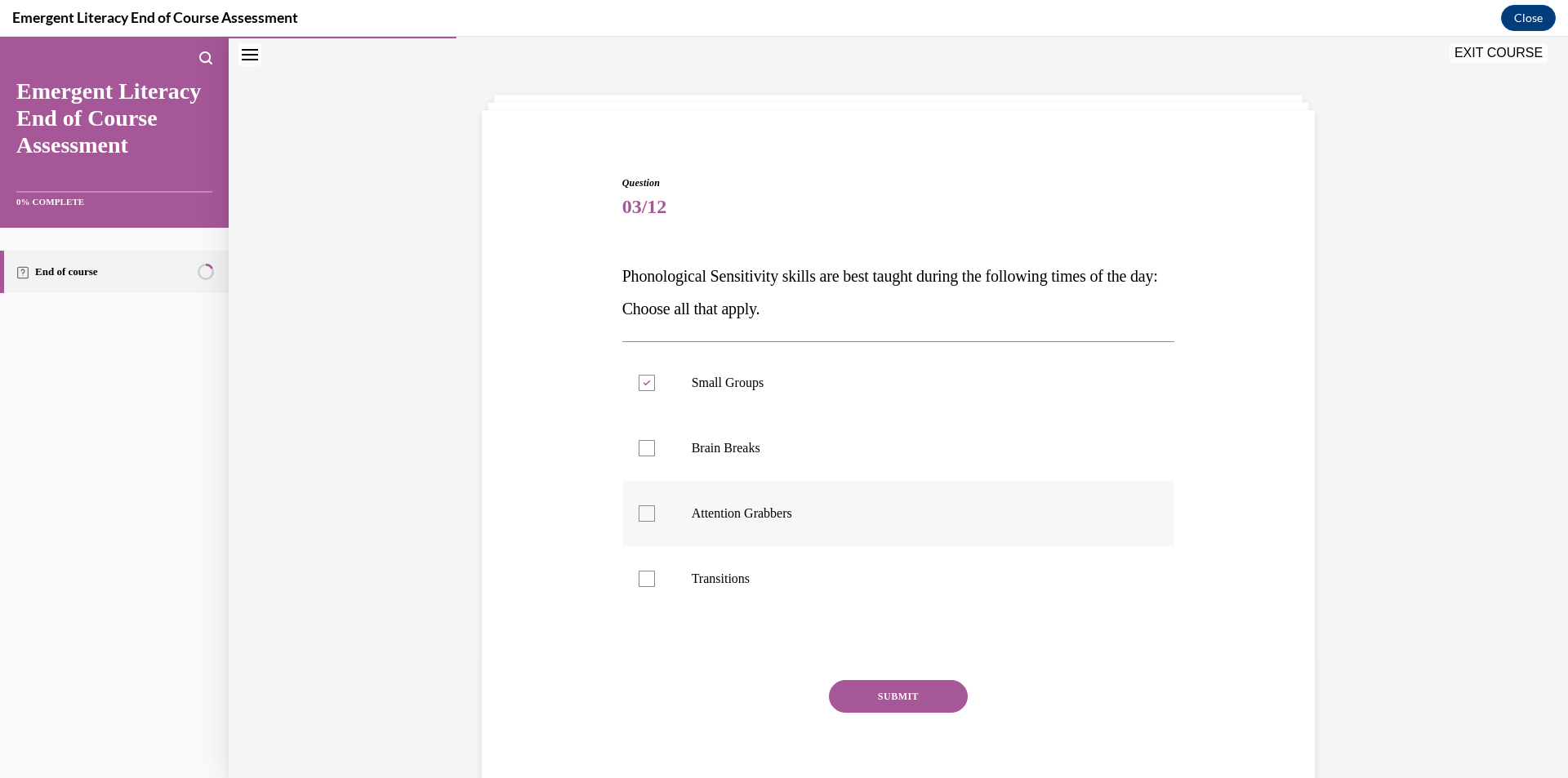
checkbox input "true"
click at [639, 449] on div at bounding box center [647, 448] width 16 height 16
click at [639, 449] on input "Brain Breaks" at bounding box center [647, 448] width 16 height 16
checkbox input "true"
click at [679, 580] on label "Transitions" at bounding box center [899, 579] width 553 height 66
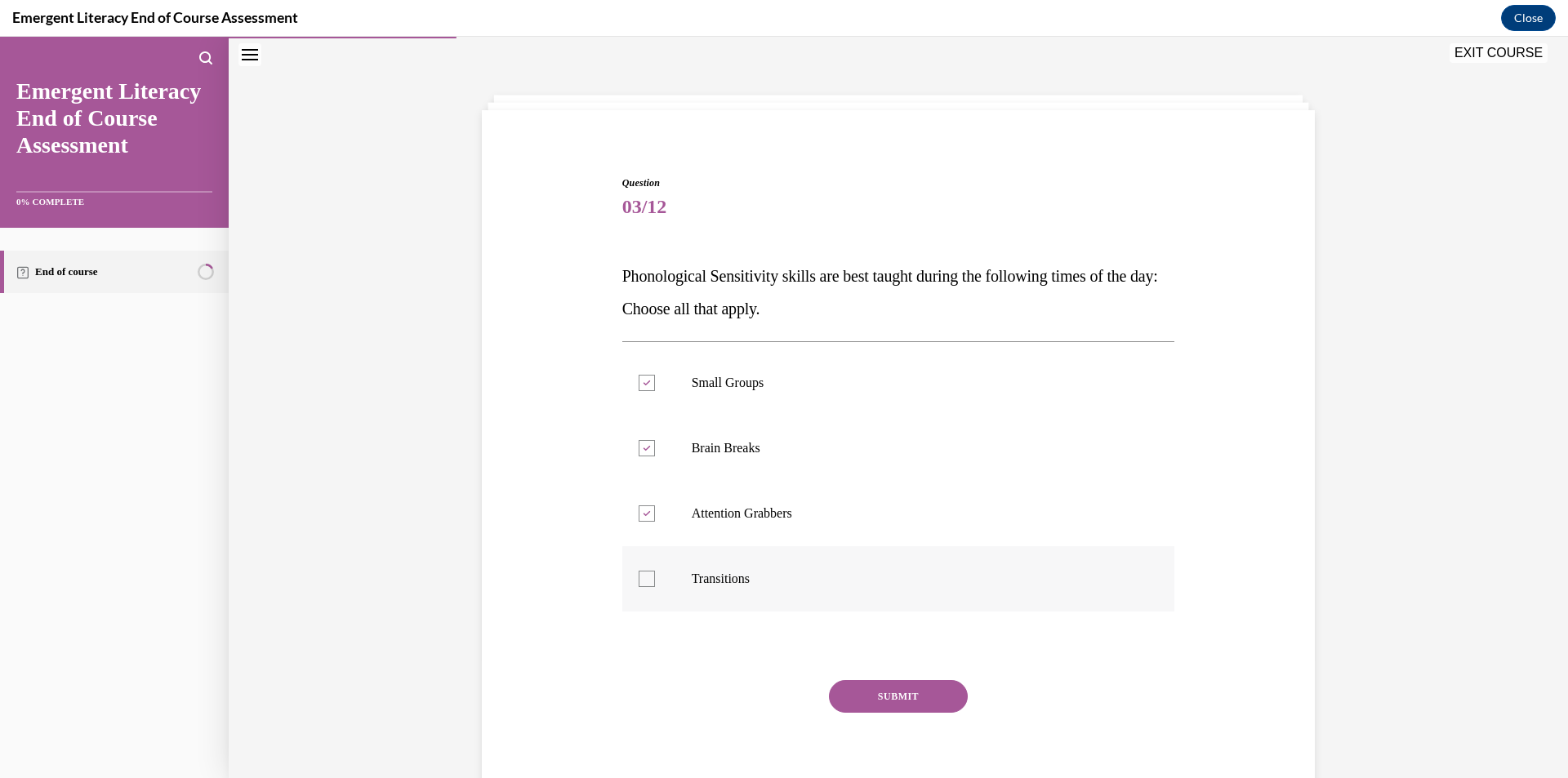
click at [655, 580] on input "Transitions" at bounding box center [647, 579] width 16 height 16
checkbox input "true"
click at [894, 697] on button "SUBMIT" at bounding box center [898, 696] width 139 height 32
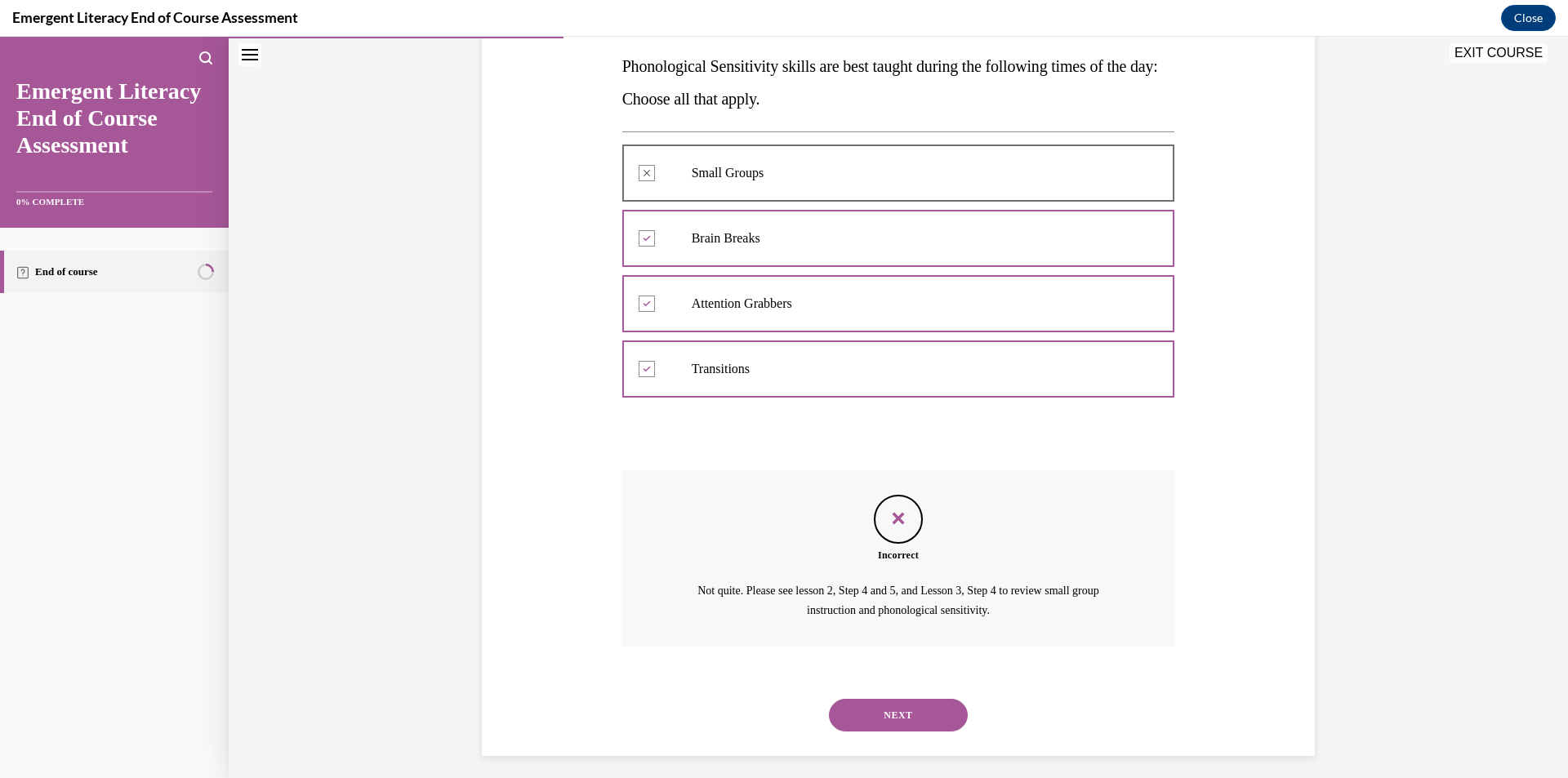
scroll to position [272, 0]
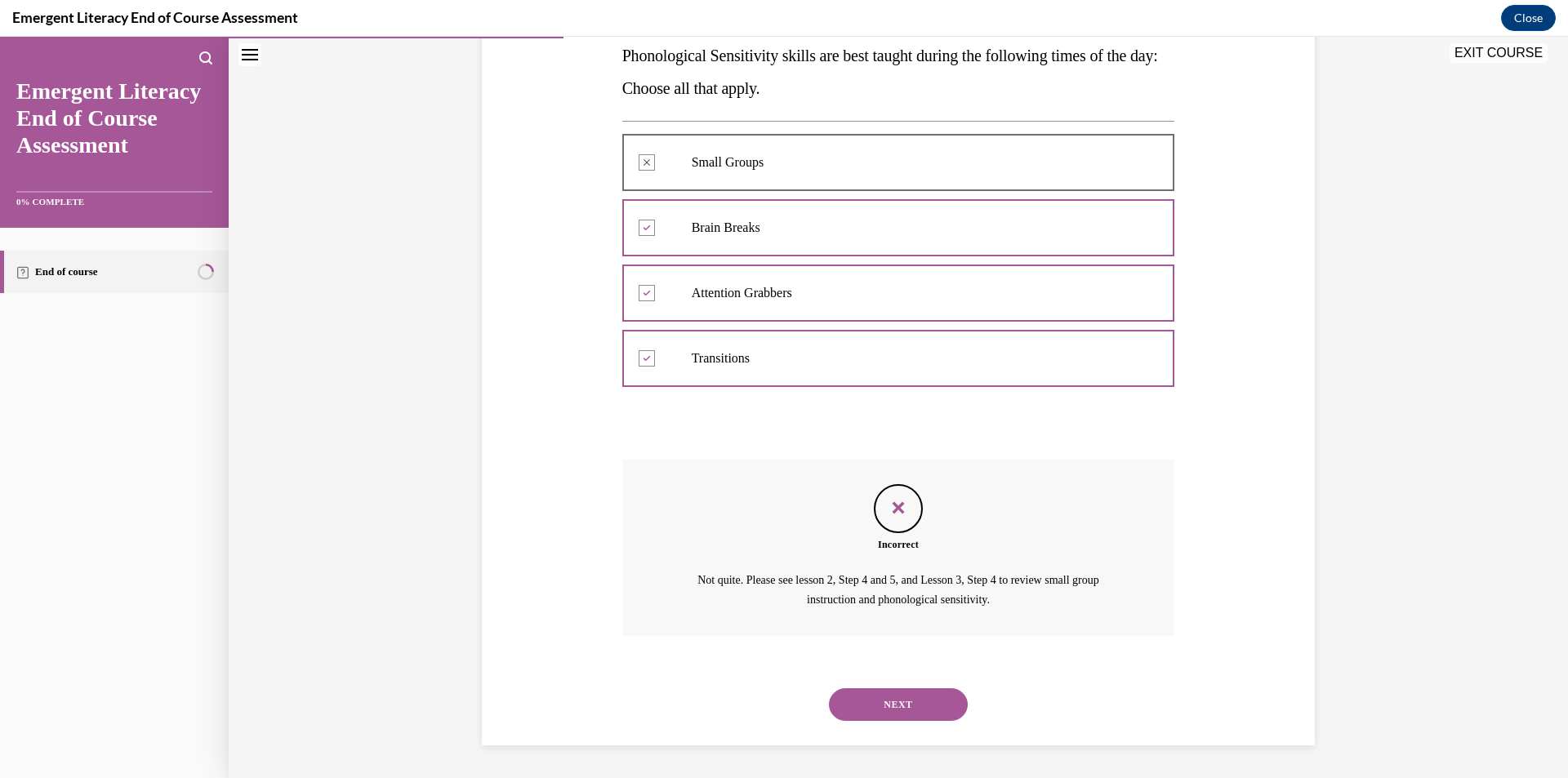
click at [862, 715] on button "NEXT" at bounding box center [898, 704] width 139 height 32
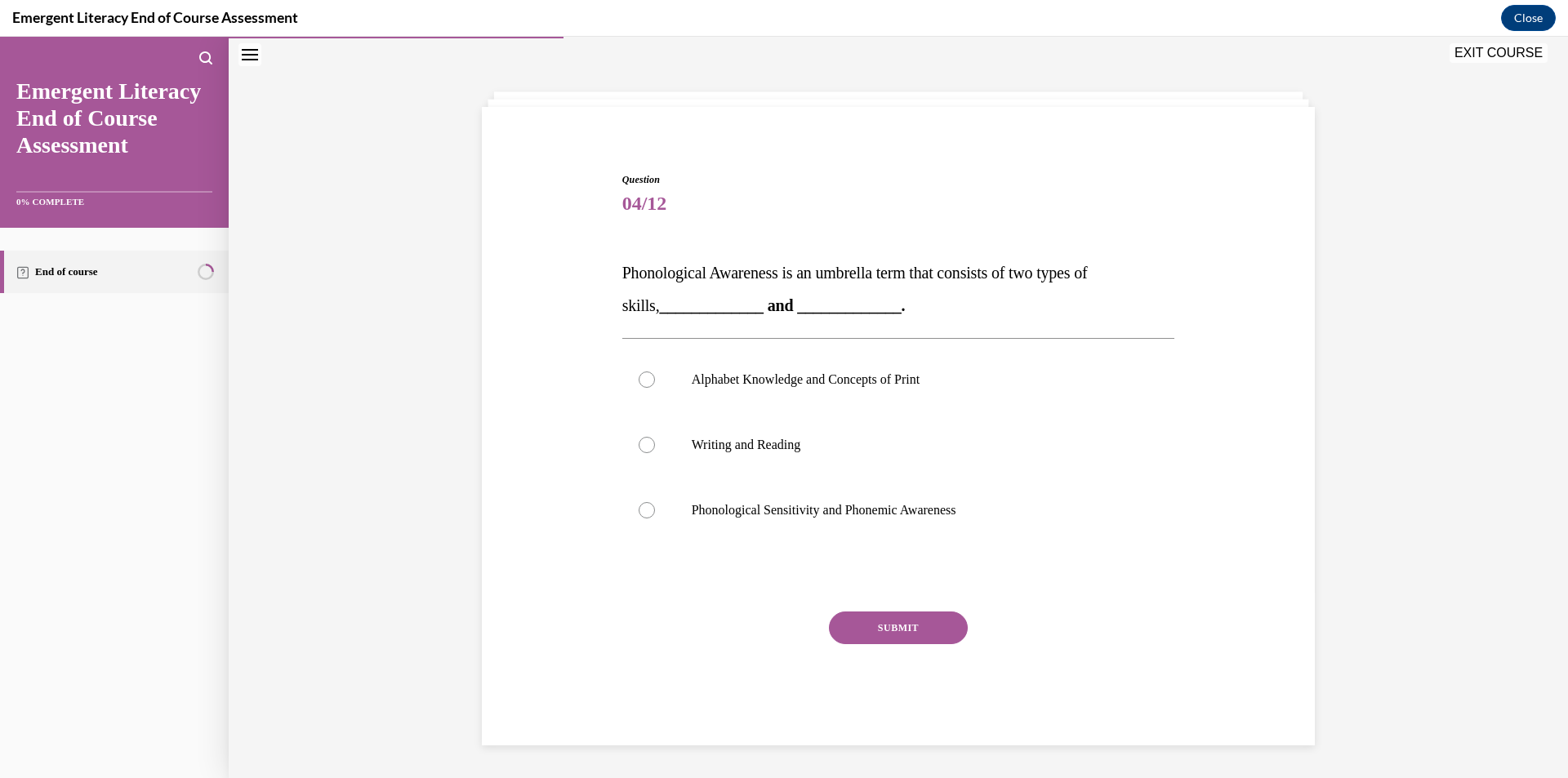
scroll to position [55, 0]
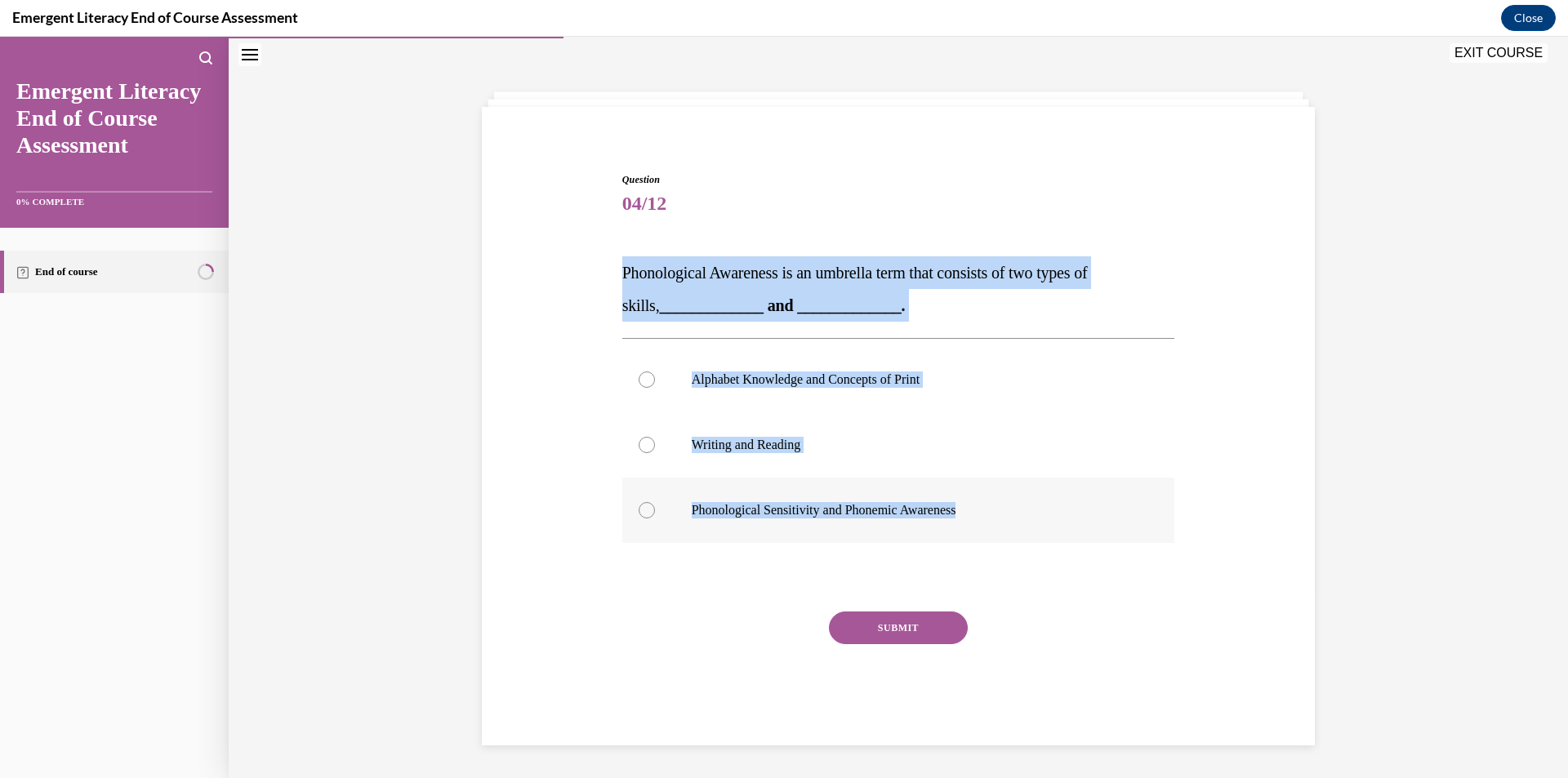
drag, startPoint x: 593, startPoint y: 278, endPoint x: 989, endPoint y: 533, distance: 471.0
click at [989, 533] on div "Question 04/12 Phonological Awareness is an umbrella term that consists of two …" at bounding box center [898, 434] width 841 height 623
copy div "Phonological Awareness is an umbrella term that consists of two types of skills…"
click at [675, 541] on label "Phonological Sensitivity and Phonemic Awareness" at bounding box center [899, 510] width 553 height 66
click at [655, 518] on input "Phonological Sensitivity and Phonemic Awareness" at bounding box center [647, 510] width 16 height 16
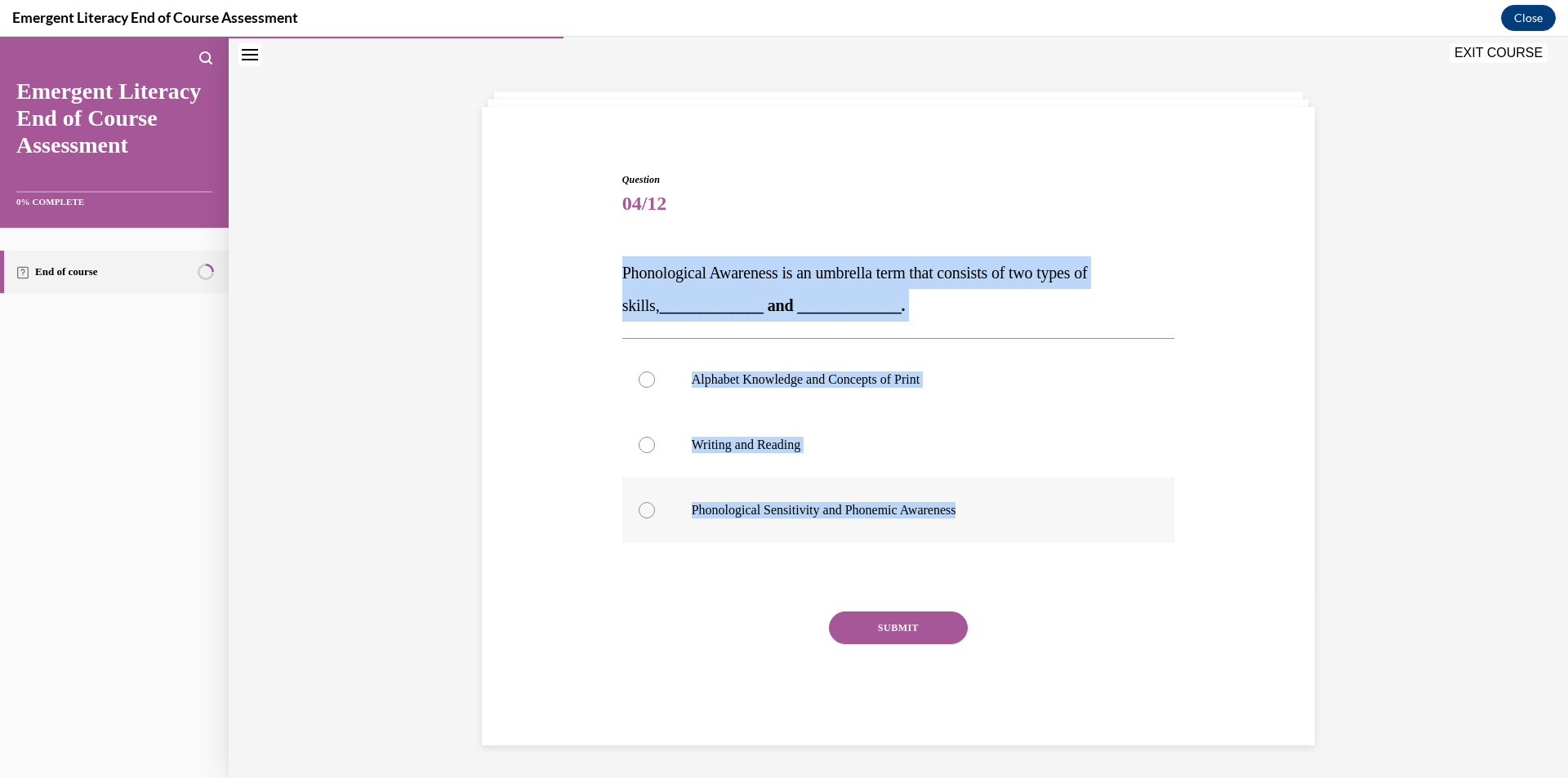
radio input "true"
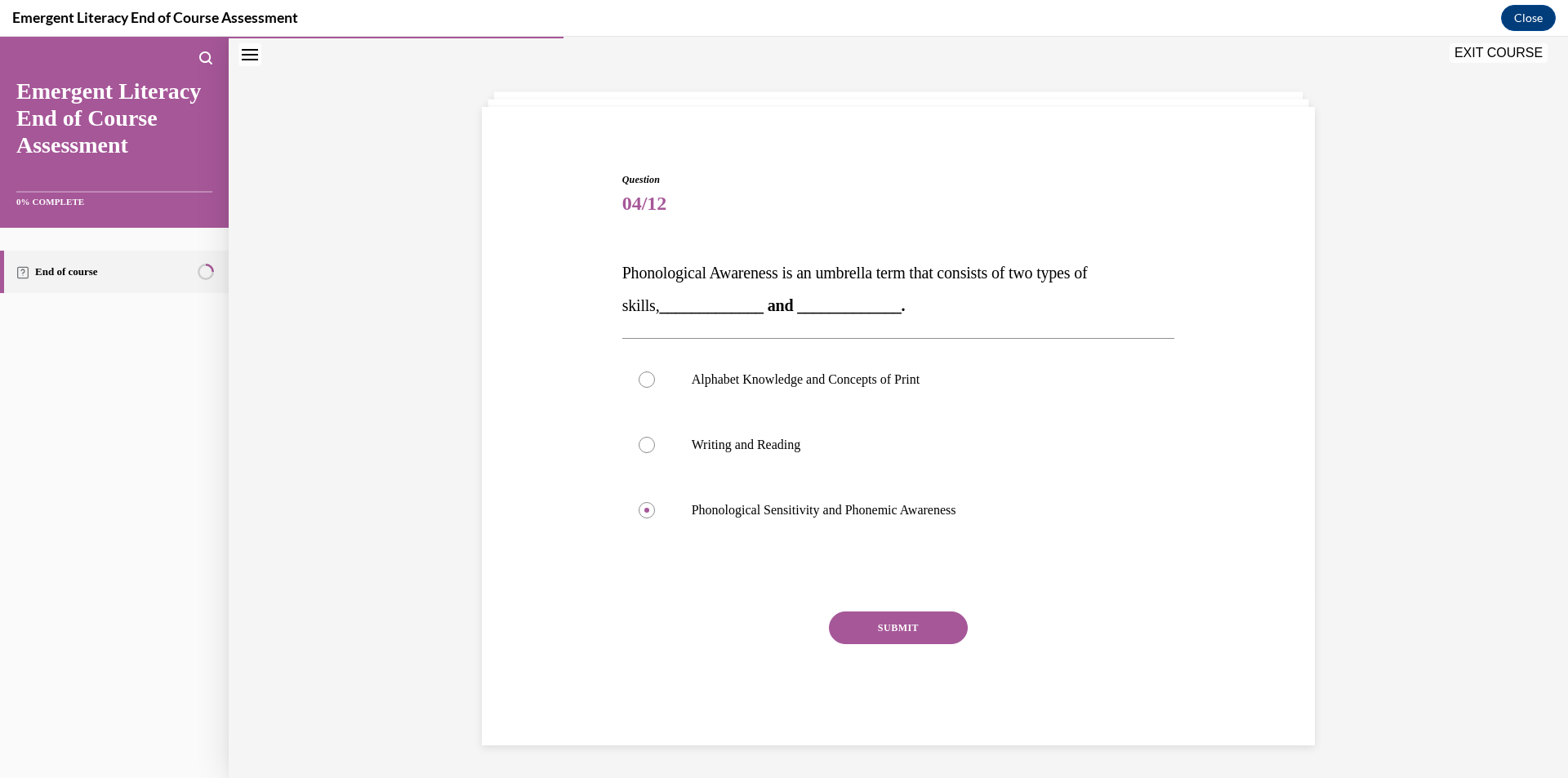
click at [903, 636] on button "SUBMIT" at bounding box center [898, 628] width 139 height 32
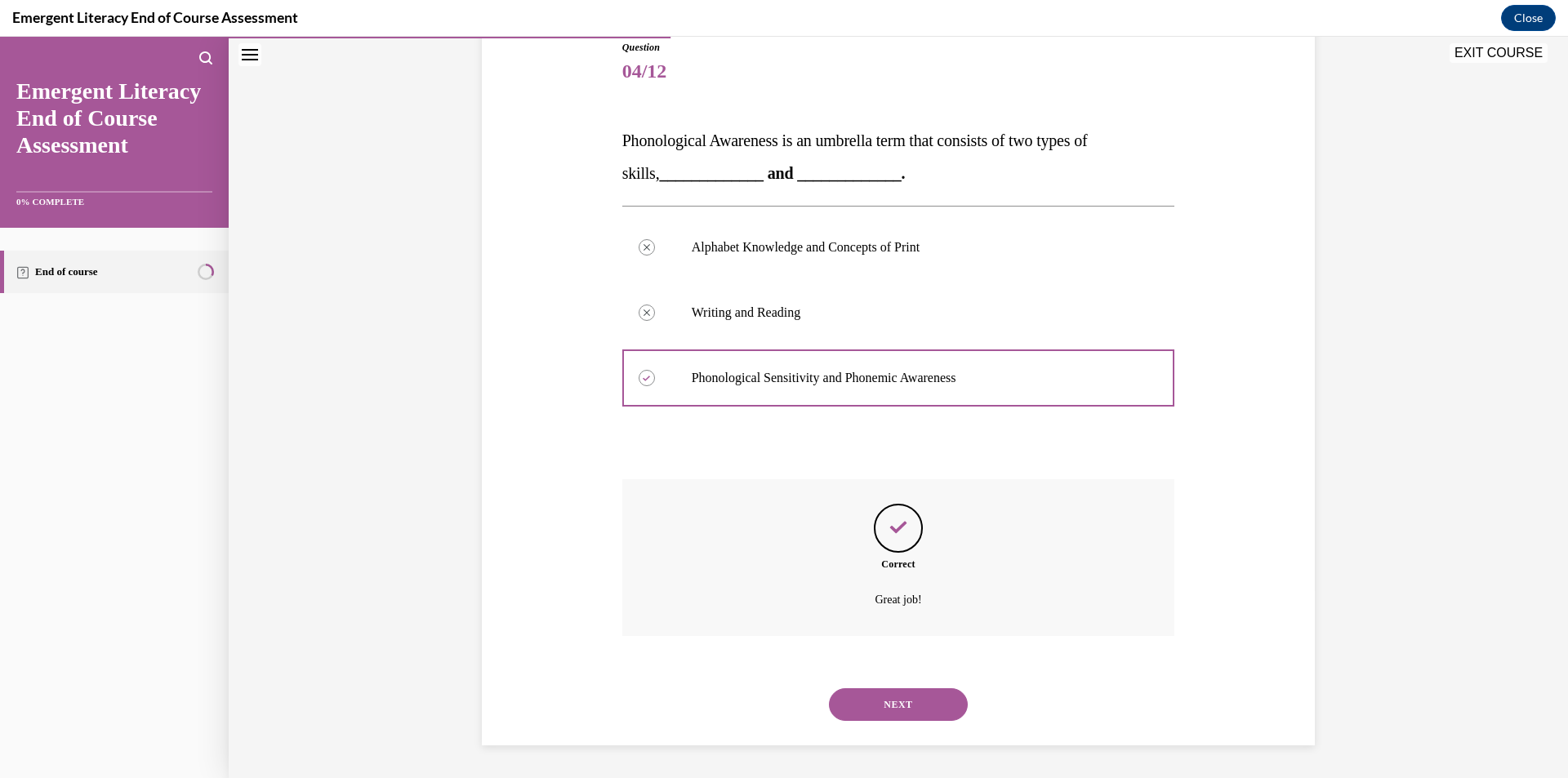
click at [859, 715] on button "NEXT" at bounding box center [898, 704] width 139 height 32
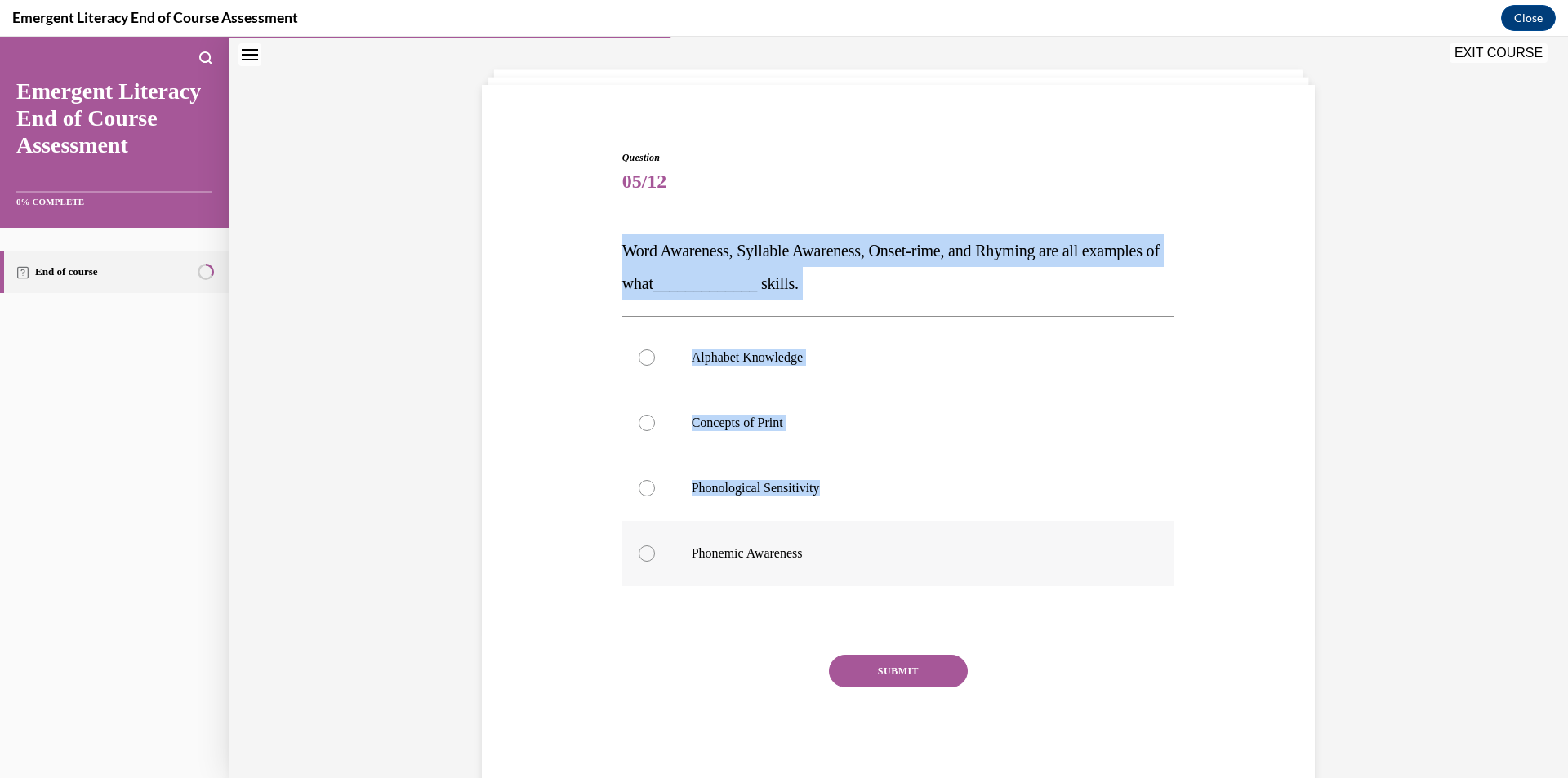
scroll to position [80, 0]
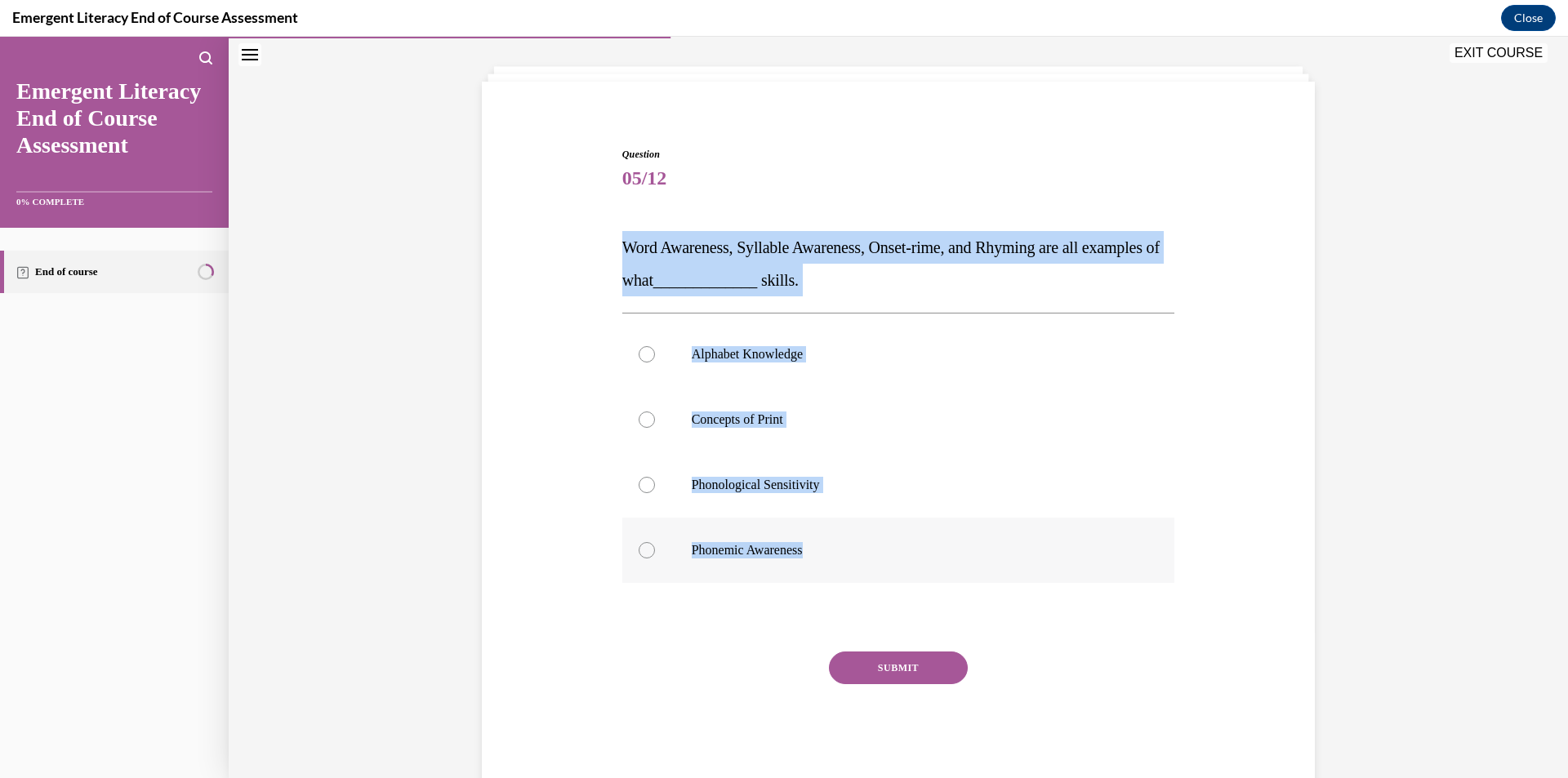
drag, startPoint x: 596, startPoint y: 203, endPoint x: 885, endPoint y: 544, distance: 447.0
click at [885, 544] on div "Question 05/12 Word Awareness, Syllable Awareness, Onset-rime, and Rhyming are …" at bounding box center [898, 442] width 841 height 688
copy div "Word Awareness, Syllable Awareness, Onset-rime, and Rhyming are all examples of…"
click at [580, 277] on div "Question 05/12 Word Awareness, Syllable Awareness, Onset-rime, and Rhyming are …" at bounding box center [898, 442] width 841 height 688
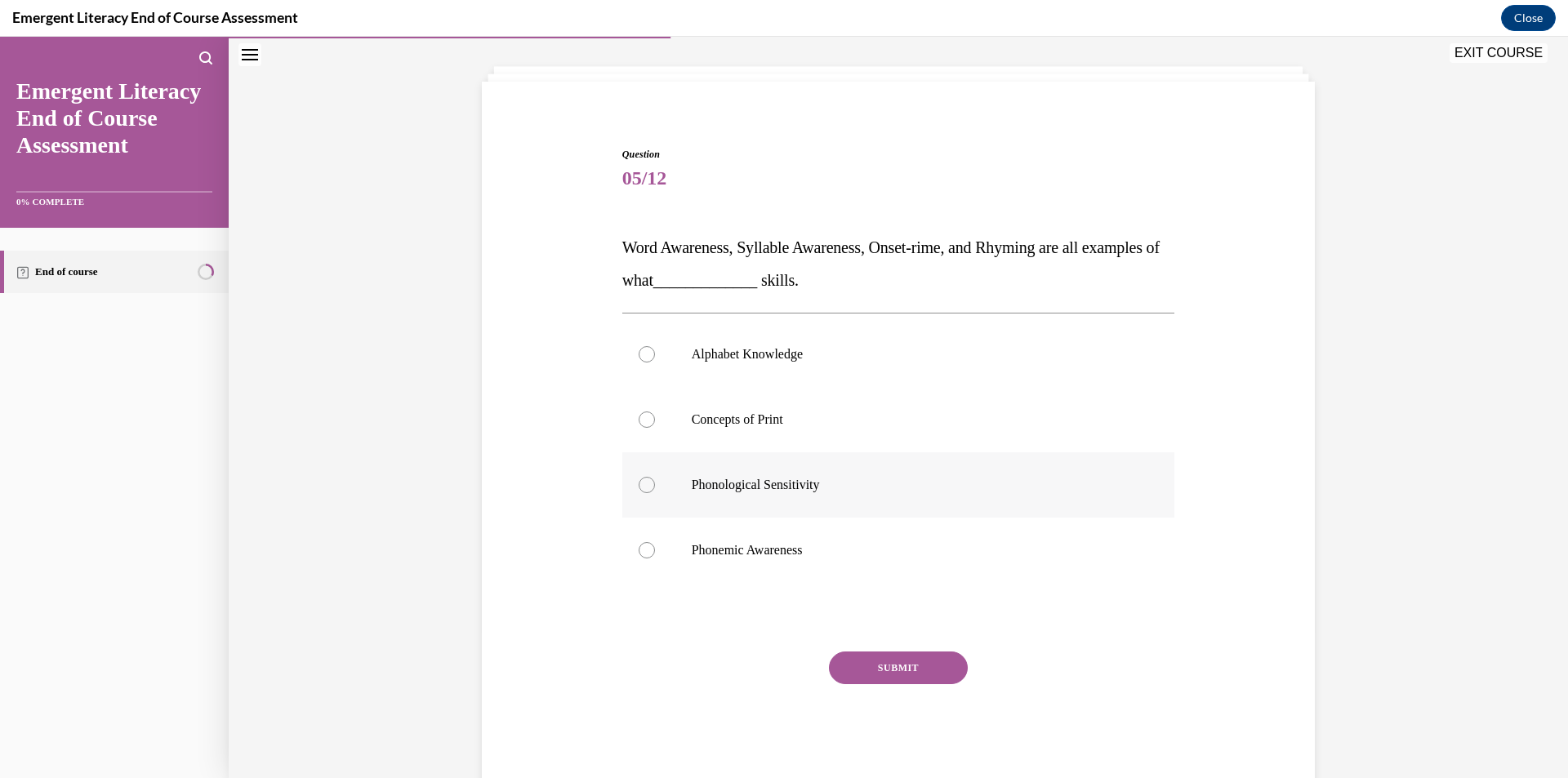
click at [742, 508] on label "Phonological Sensitivity" at bounding box center [899, 485] width 553 height 66
click at [655, 493] on input "Phonological Sensitivity" at bounding box center [647, 485] width 16 height 16
radio input "true"
click at [890, 676] on button "SUBMIT" at bounding box center [898, 668] width 139 height 32
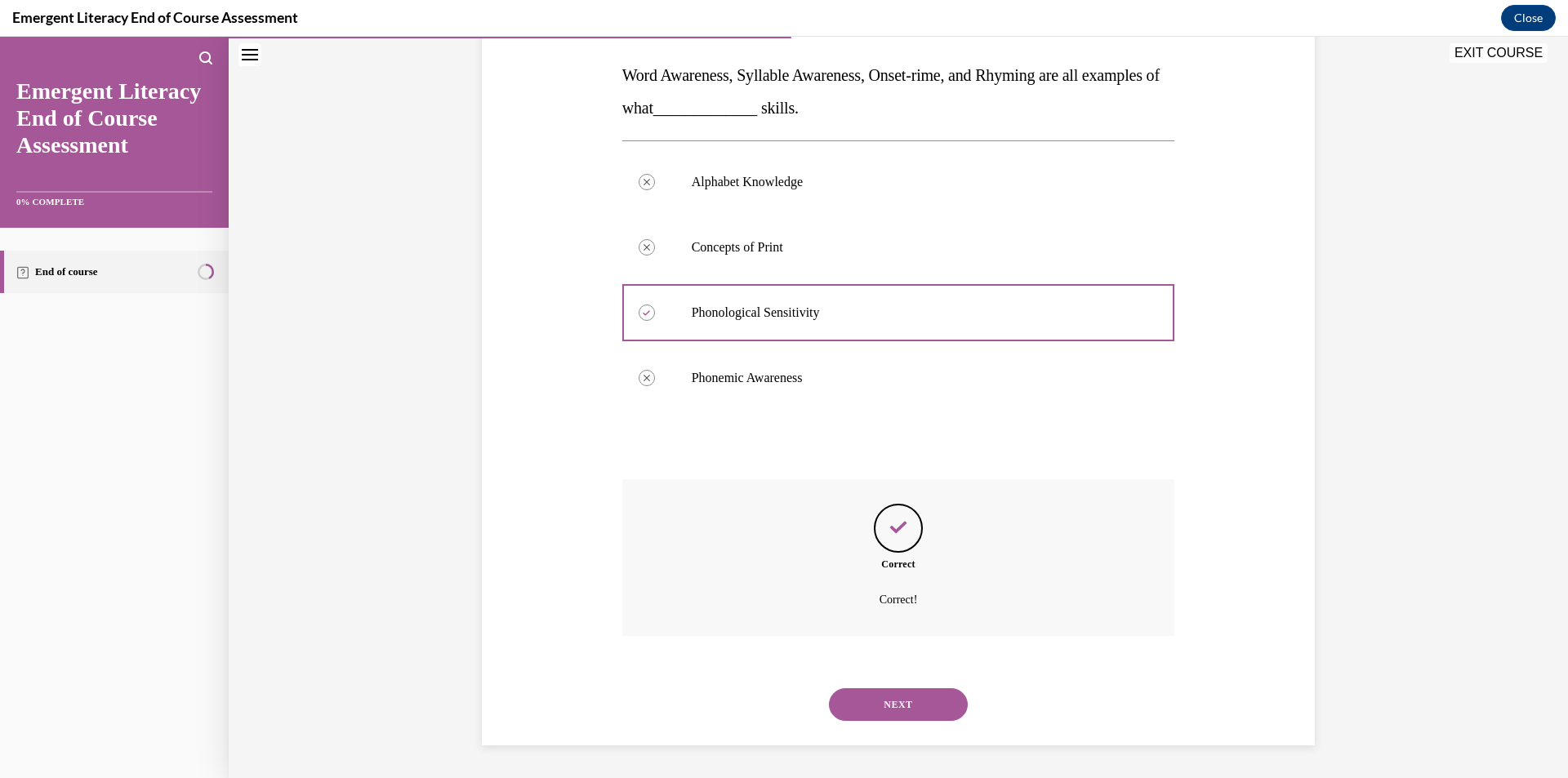
click at [877, 699] on button "NEXT" at bounding box center [898, 704] width 139 height 32
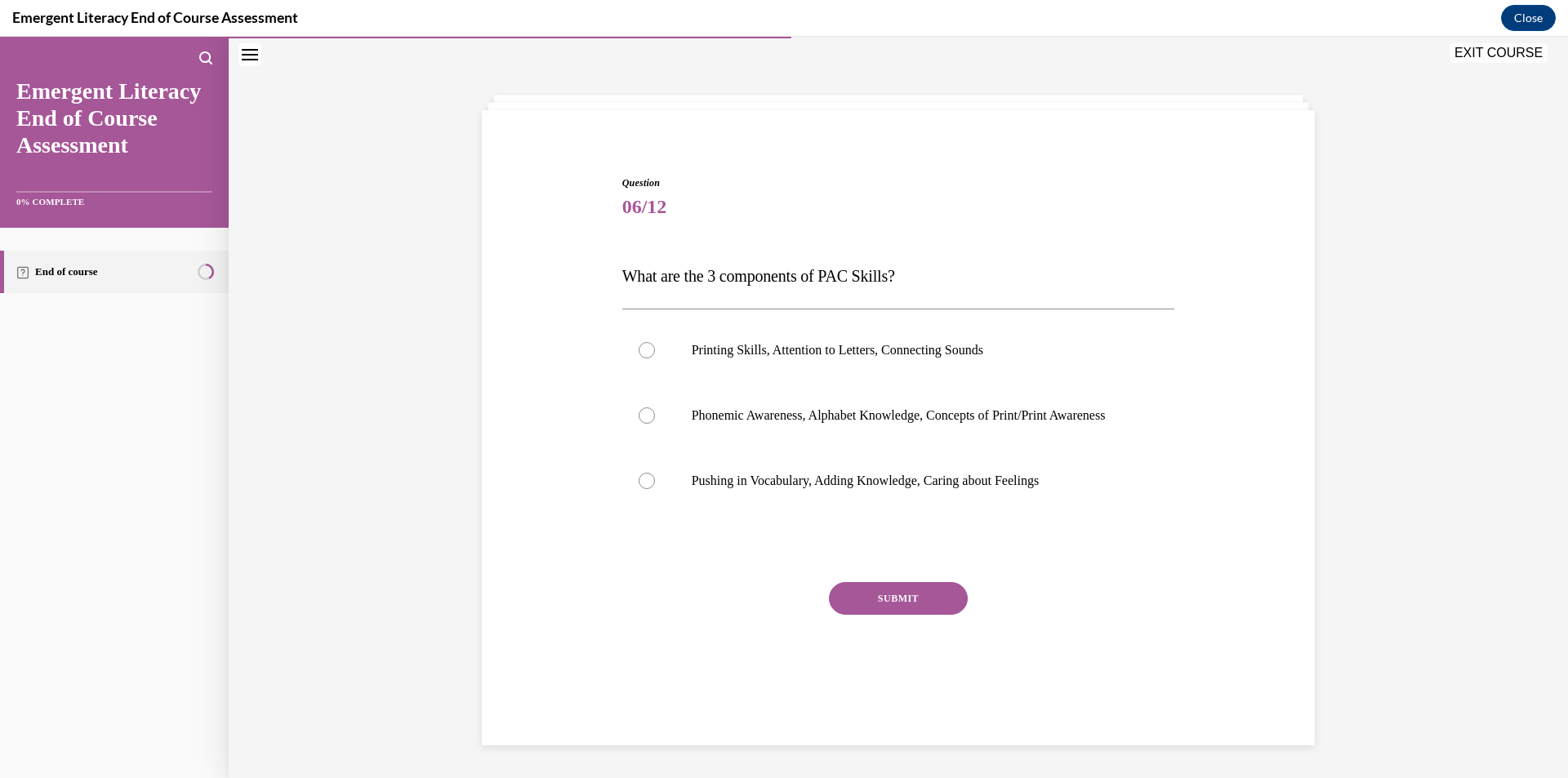
scroll to position [51, 0]
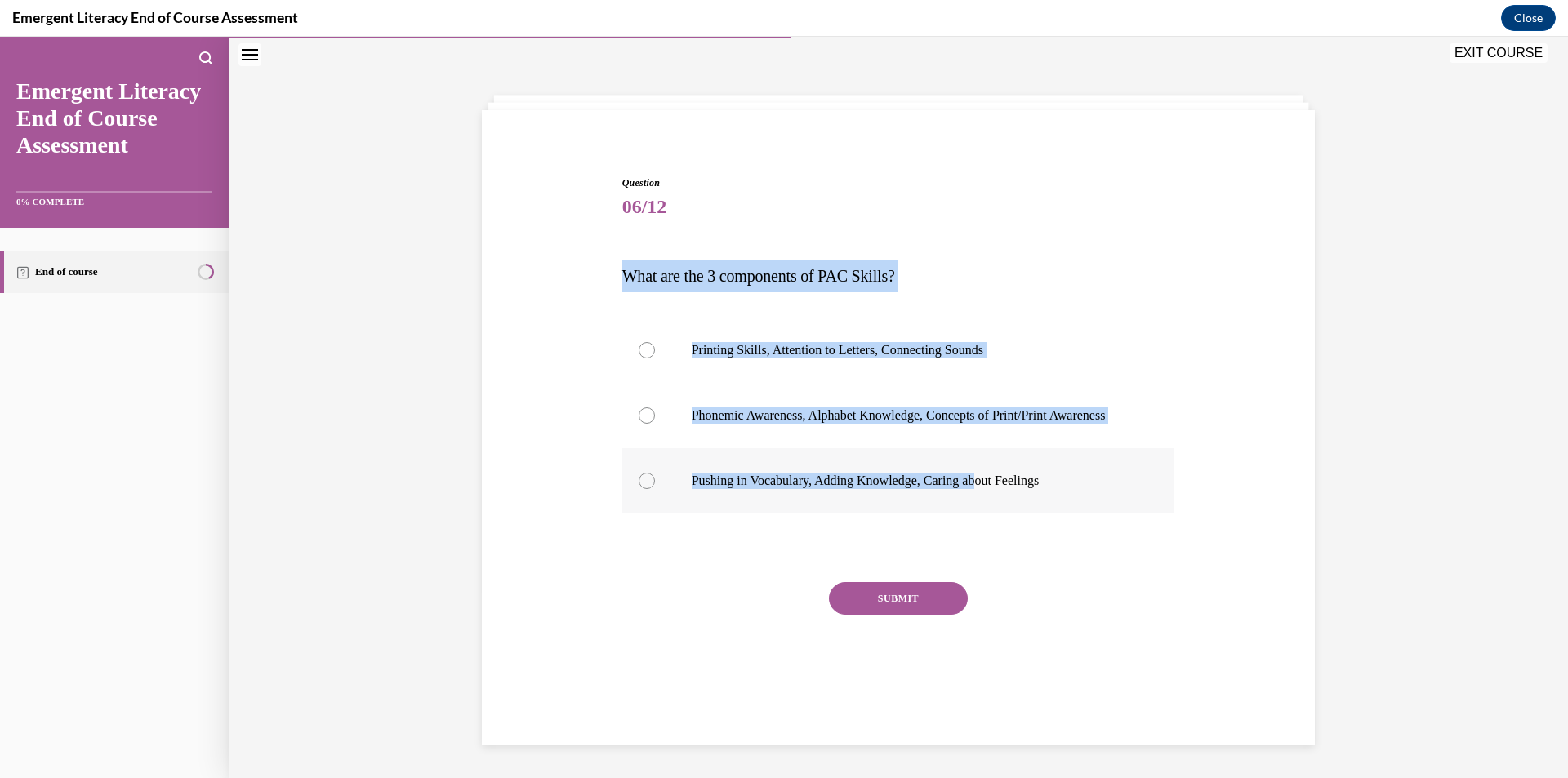
drag, startPoint x: 619, startPoint y: 270, endPoint x: 1021, endPoint y: 501, distance: 463.6
click at [1008, 498] on div "Question 06/12 What are the 3 components of PAC Skills? Printing Skills, Attent…" at bounding box center [898, 421] width 841 height 589
click at [580, 500] on div "Question 06/12 What are the 3 components of PAC Skills? Printing Skills, Attent…" at bounding box center [898, 421] width 841 height 589
click at [462, 347] on div "Question 06/12 What are the 3 components of PAC Skills? Printing Skills, Attent…" at bounding box center [898, 408] width 1339 height 742
drag, startPoint x: 610, startPoint y: 268, endPoint x: 1062, endPoint y: 501, distance: 508.5
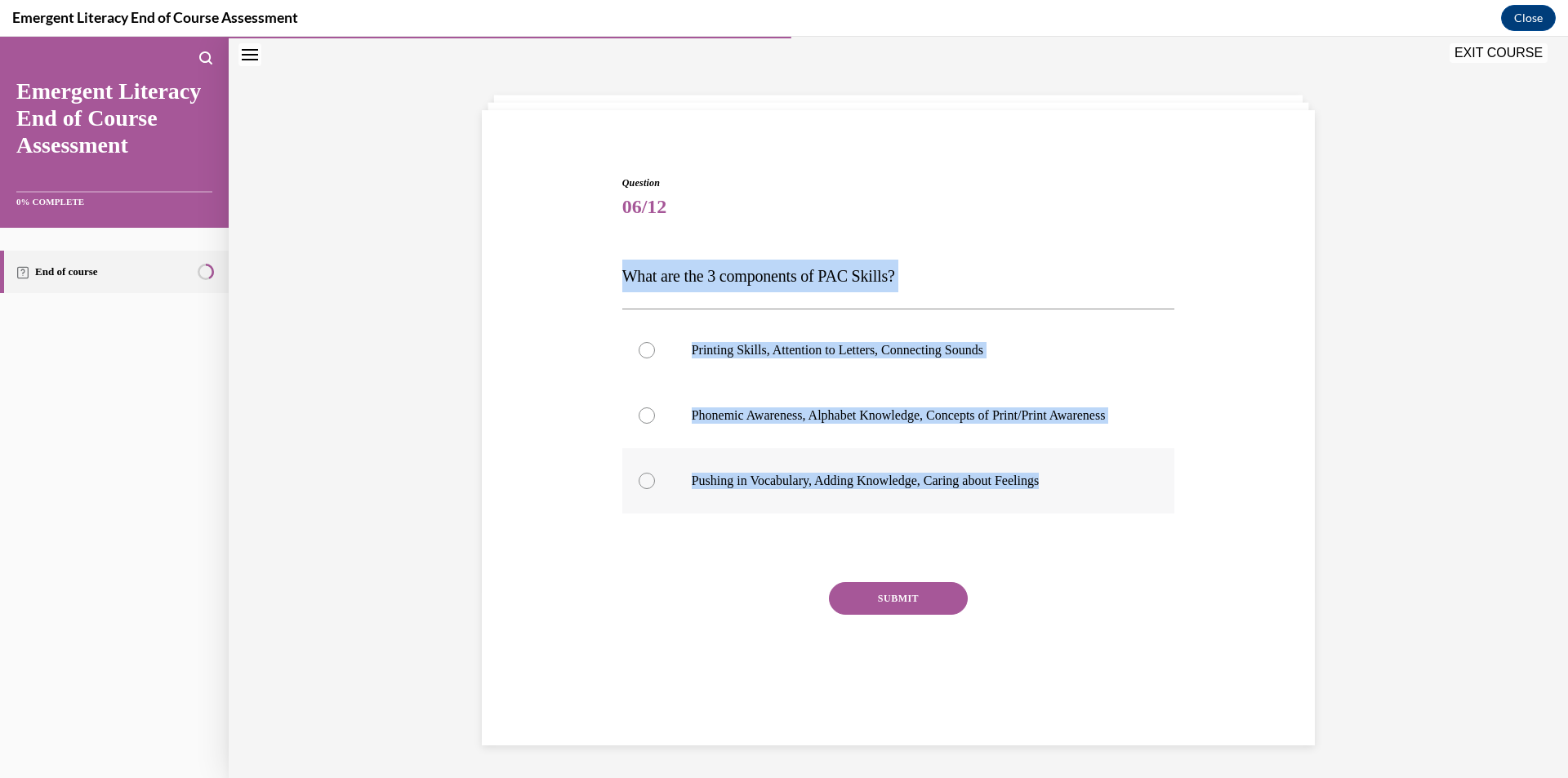
click at [1062, 501] on div "Question 06/12 What are the 3 components of PAC Skills? Printing Skills, Attent…" at bounding box center [898, 421] width 841 height 589
copy div "What are the 3 components of PAC Skills? Printing Skills, Attention to Letters,…"
click at [955, 466] on label "Pushing in Vocabulary, Adding Knowledge, Caring about Feelings" at bounding box center [899, 481] width 553 height 66
click at [655, 473] on input "Pushing in Vocabulary, Adding Knowledge, Caring about Feelings" at bounding box center [647, 481] width 16 height 16
radio input "true"
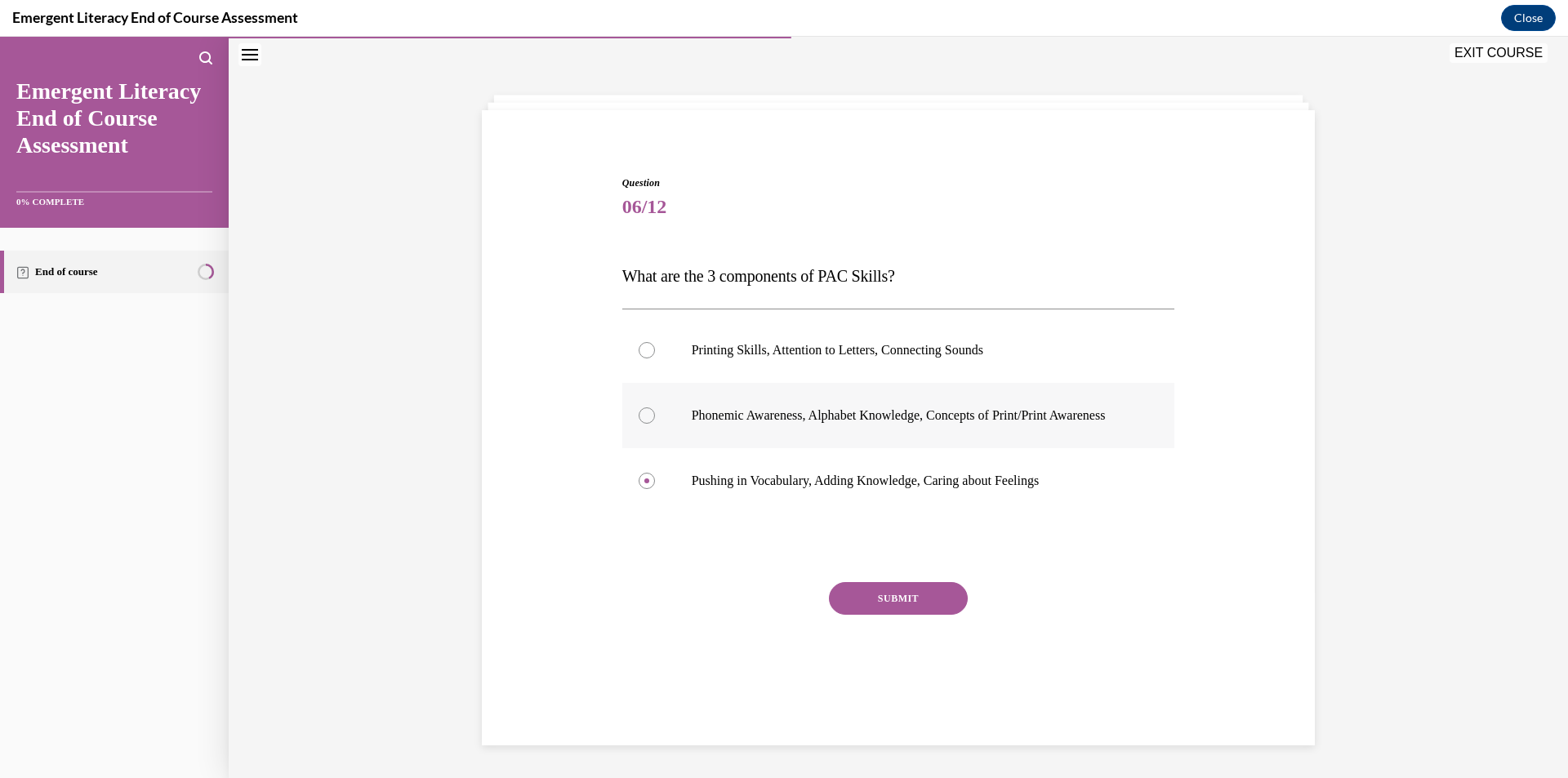
click at [692, 424] on p "Phonemic Awareness, Alphabet Knowledge, Concepts of Print/Print Awareness" at bounding box center [912, 416] width 443 height 16
click at [655, 424] on input "Phonemic Awareness, Alphabet Knowledge, Concepts of Print/Print Awareness" at bounding box center [647, 416] width 16 height 16
radio input "true"
click at [881, 613] on button "SUBMIT" at bounding box center [898, 598] width 139 height 32
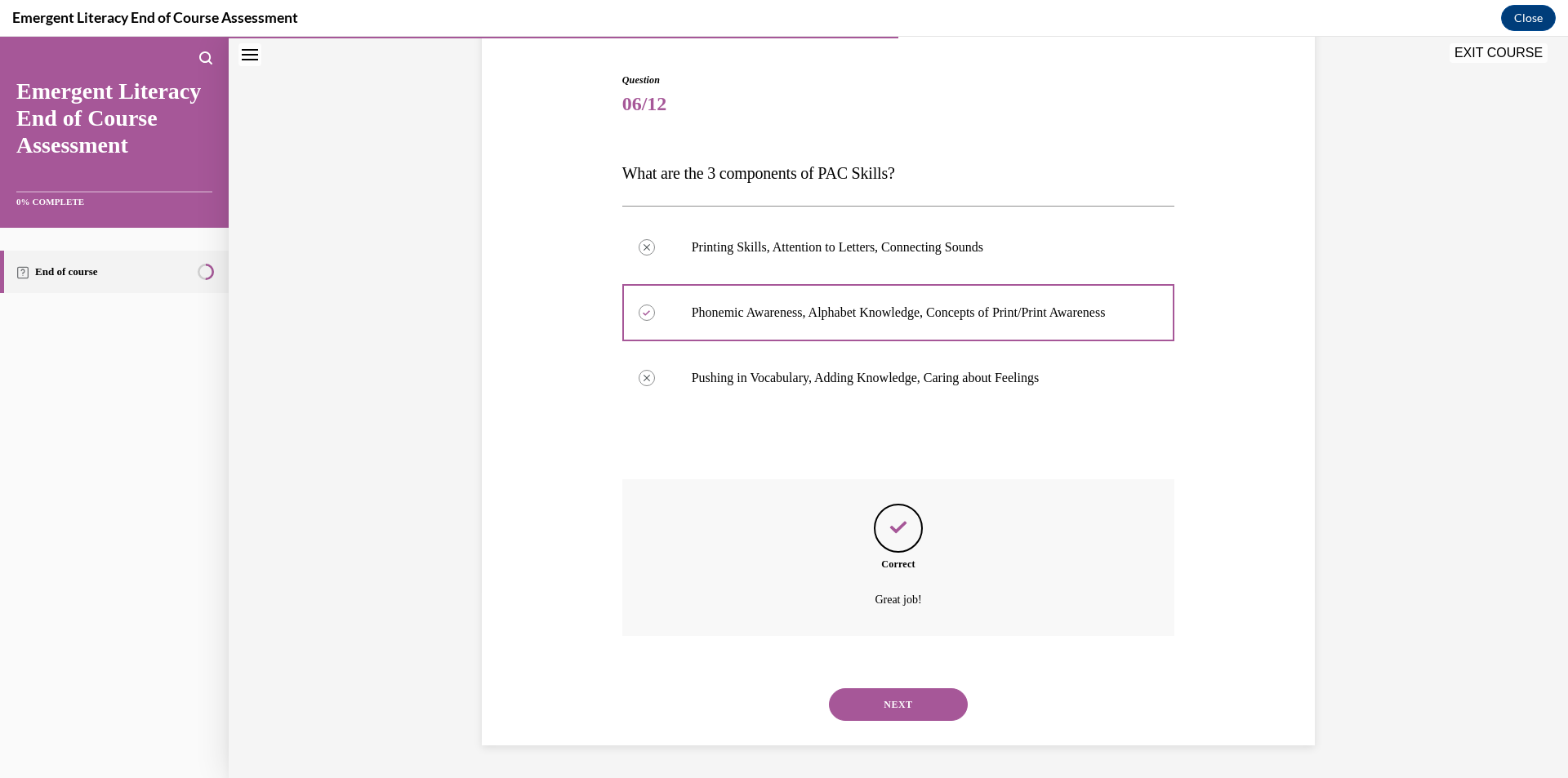
scroll to position [171, 0]
click at [892, 697] on button "NEXT" at bounding box center [898, 704] width 139 height 32
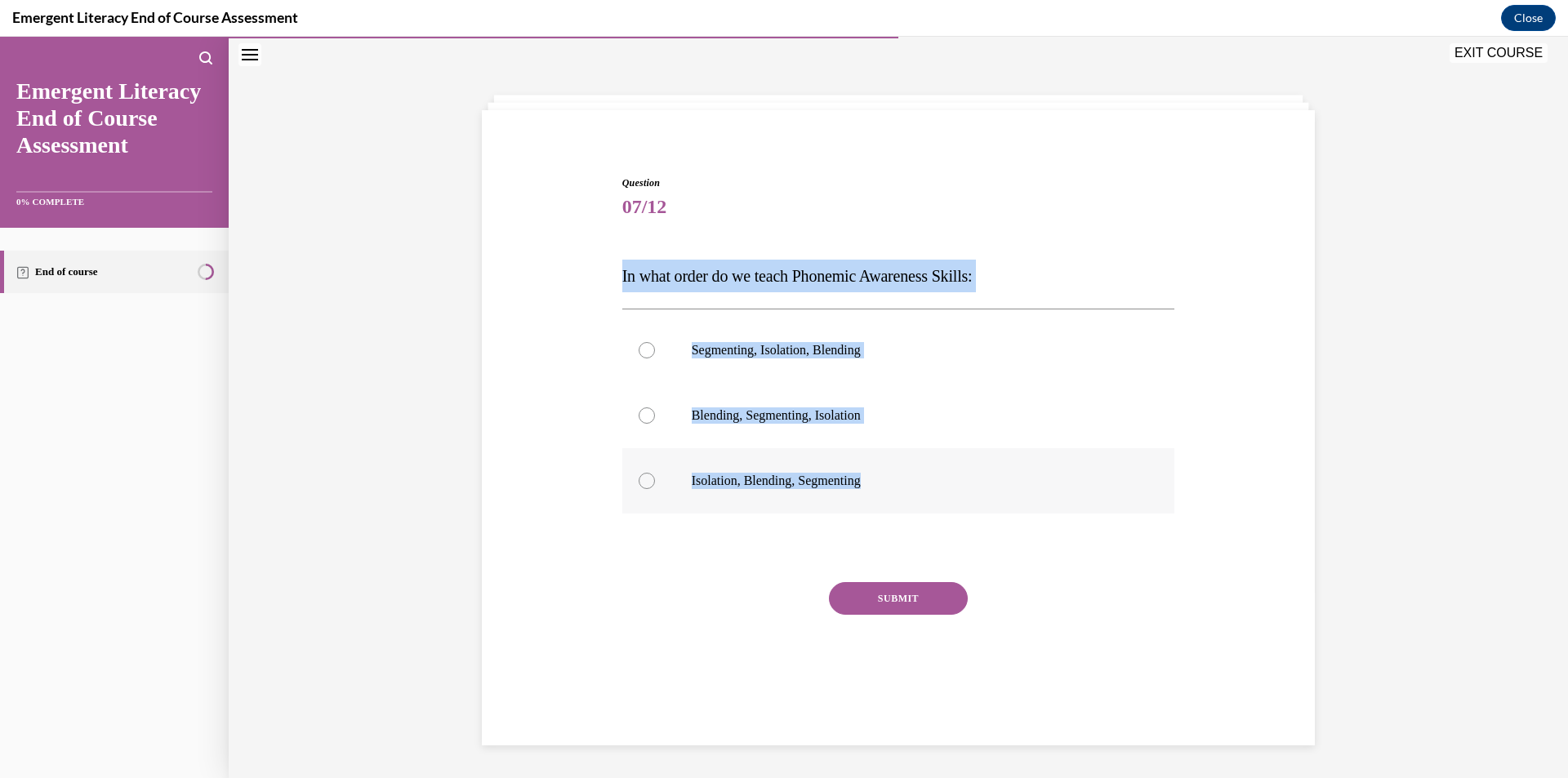
drag, startPoint x: 595, startPoint y: 267, endPoint x: 883, endPoint y: 499, distance: 369.8
click at [883, 499] on div "Question 07/12 In what order do we teach Phonemic Awareness Skills: Segmenting,…" at bounding box center [898, 421] width 841 height 589
copy div "In what order do we teach Phonemic Awareness Skills: Segmenting, Isolation, Ble…"
click at [752, 470] on label "Isolation, Blending, Segmenting" at bounding box center [899, 481] width 553 height 66
click at [655, 473] on input "Isolation, Blending, Segmenting" at bounding box center [647, 481] width 16 height 16
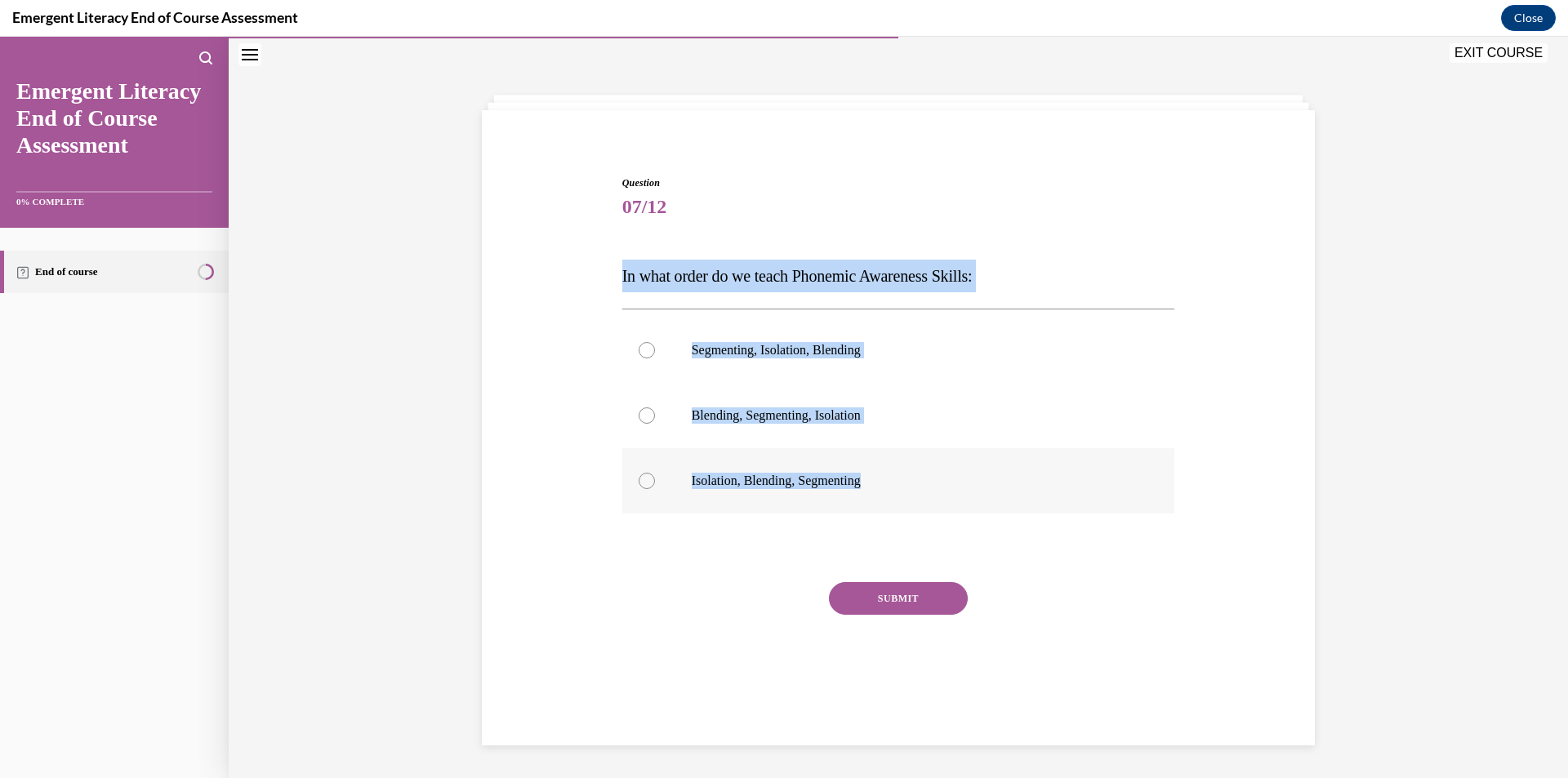
radio input "true"
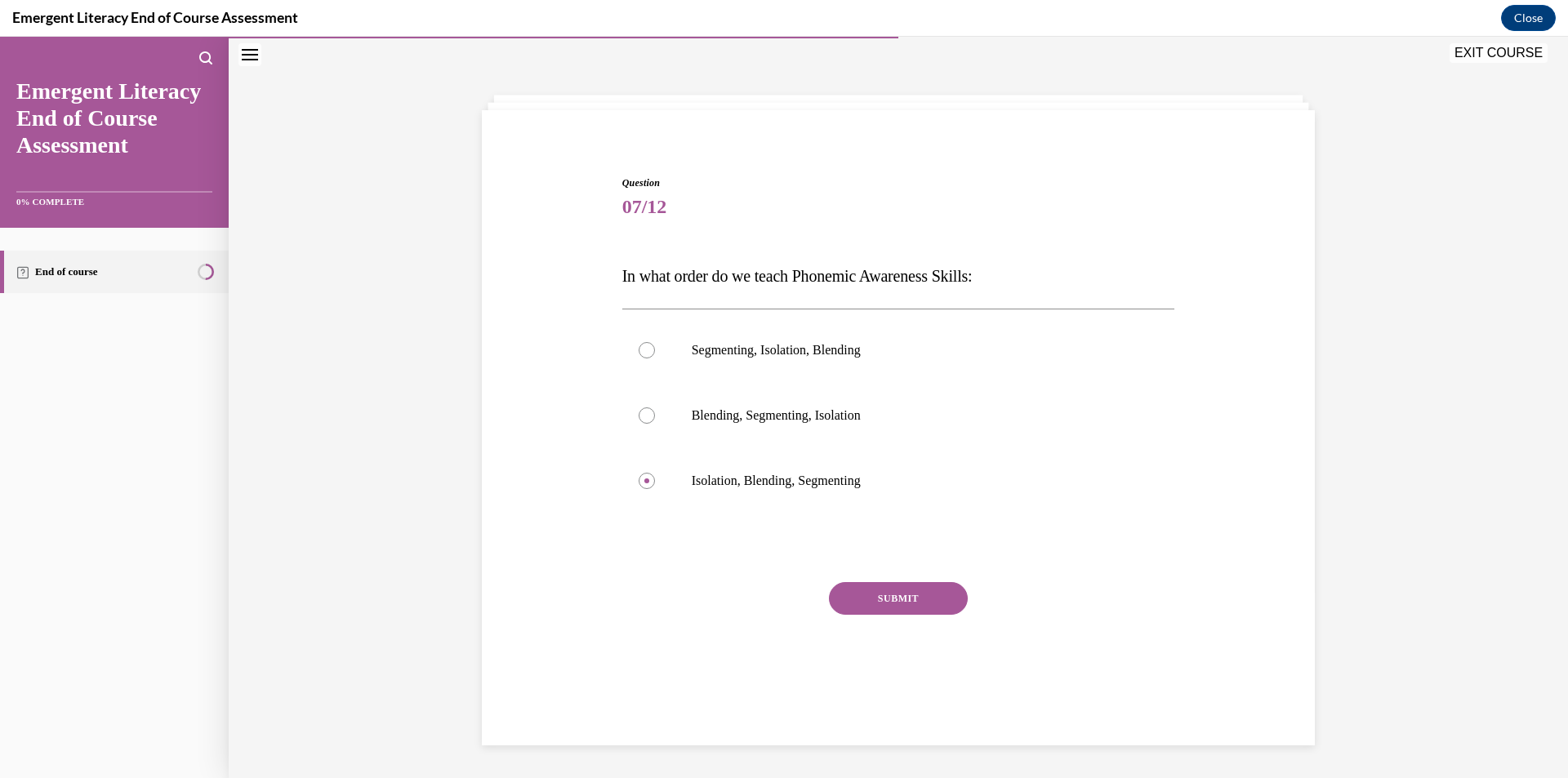
click at [880, 603] on button "SUBMIT" at bounding box center [898, 598] width 139 height 32
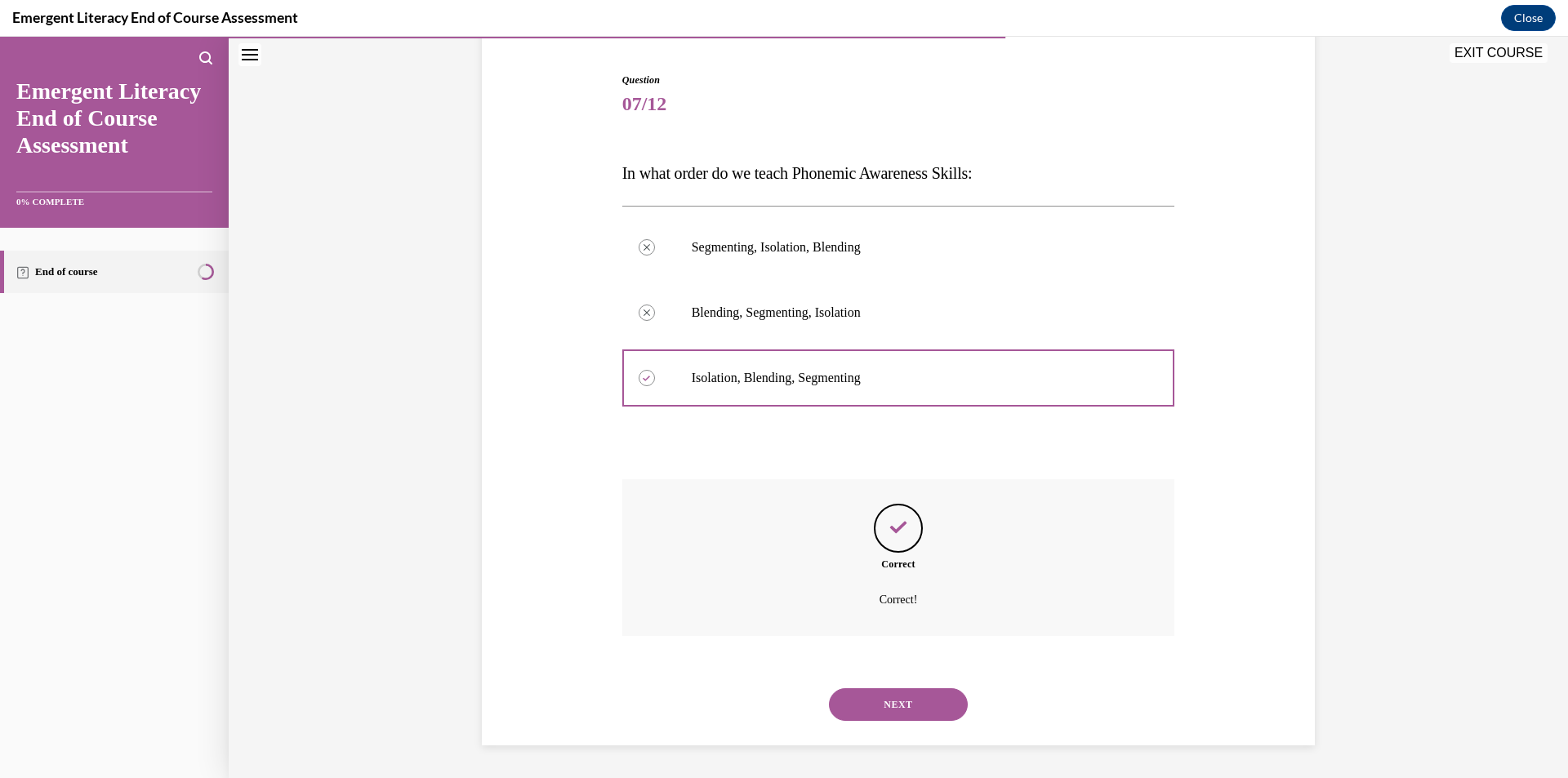
scroll to position [155, 0]
click at [930, 704] on button "NEXT" at bounding box center [898, 704] width 139 height 32
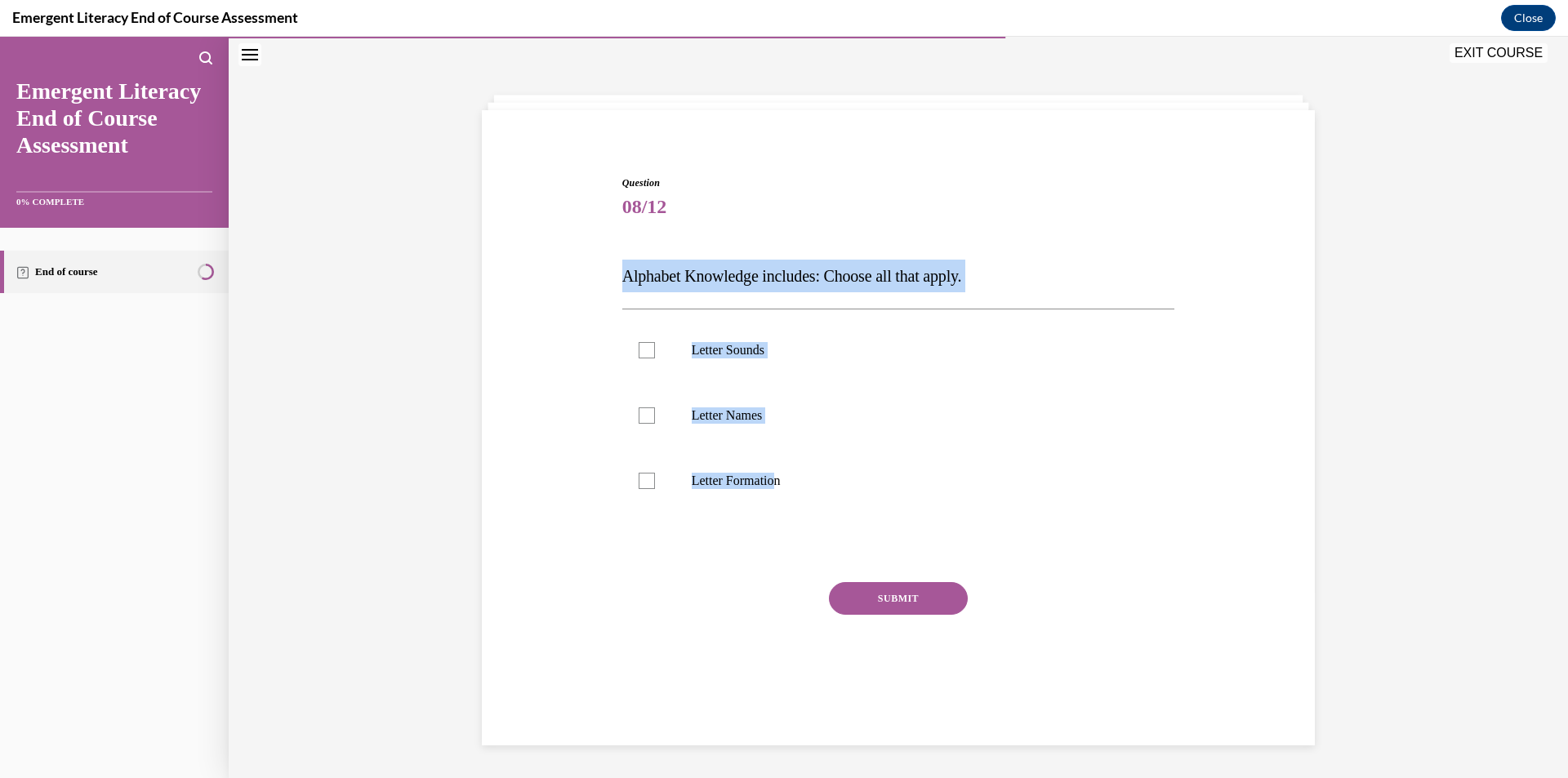
drag, startPoint x: 603, startPoint y: 274, endPoint x: 740, endPoint y: 517, distance: 279.0
click at [757, 514] on div "Question 08/12 Alphabet Knowledge includes: Choose all that apply. Letter Sound…" at bounding box center [898, 421] width 841 height 589
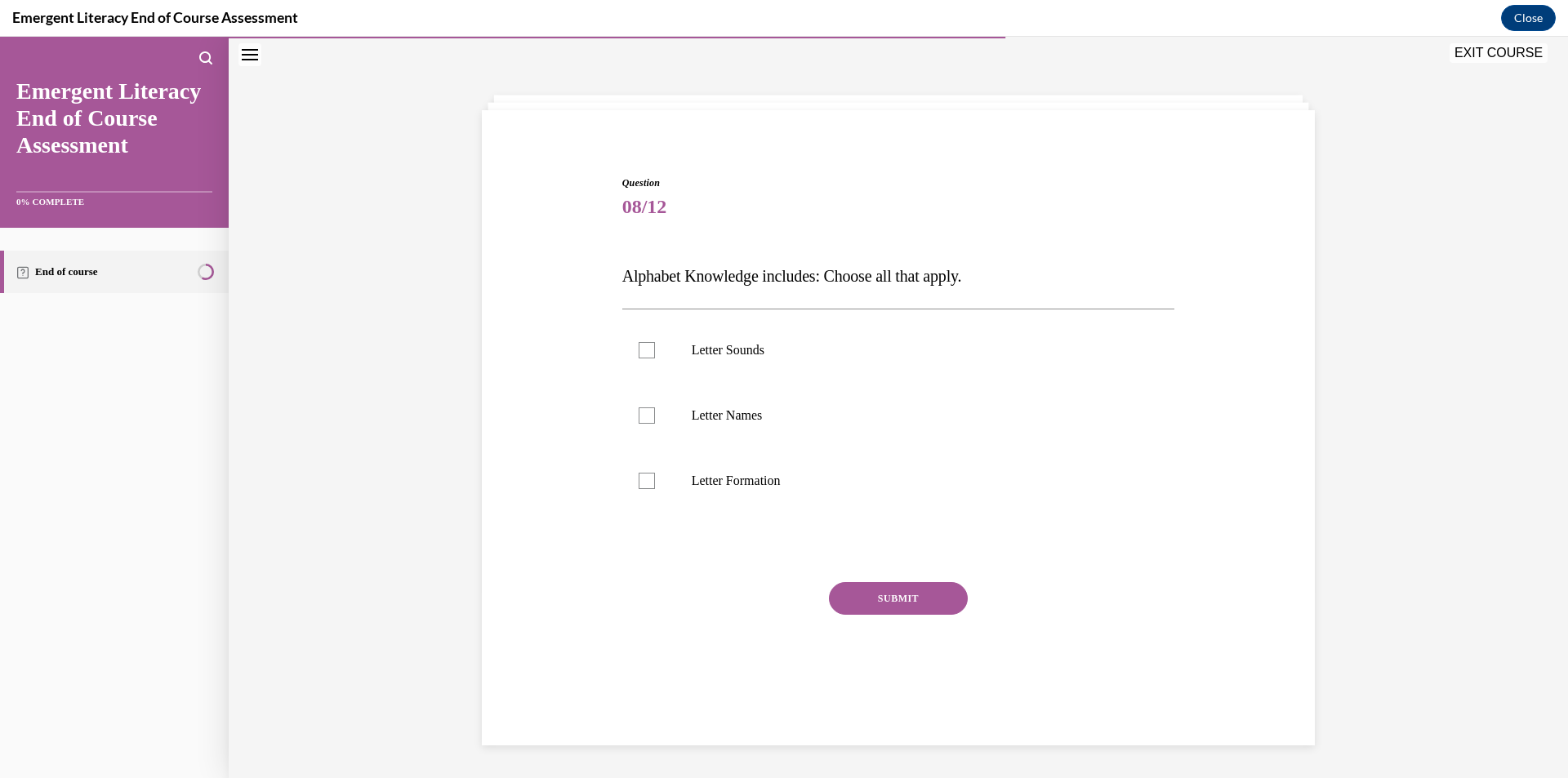
click at [597, 541] on div "Question 08/12 Alphabet Knowledge includes: Choose all that apply. Letter Sound…" at bounding box center [898, 421] width 841 height 589
click at [725, 366] on label "Letter Sounds" at bounding box center [899, 350] width 553 height 66
click at [655, 358] on input "Letter Sounds" at bounding box center [647, 350] width 16 height 16
checkbox input "true"
click at [727, 421] on p "Letter Names" at bounding box center [912, 416] width 443 height 16
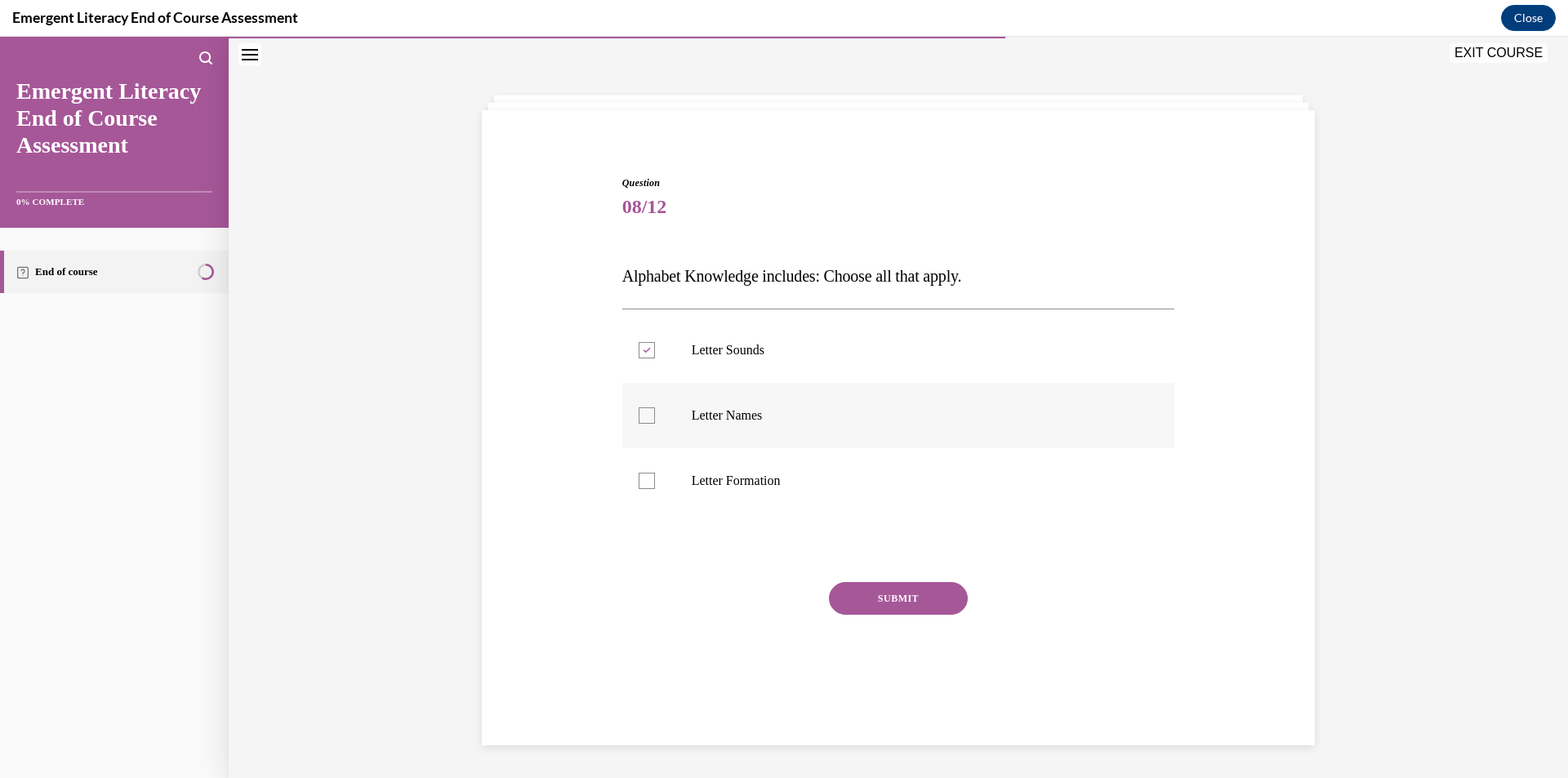
click at [655, 421] on input "Letter Names" at bounding box center [647, 416] width 16 height 16
checkbox input "true"
click at [728, 482] on p "Letter Formation" at bounding box center [912, 481] width 443 height 16
click at [655, 482] on input "Letter Formation" at bounding box center [647, 481] width 16 height 16
checkbox input "true"
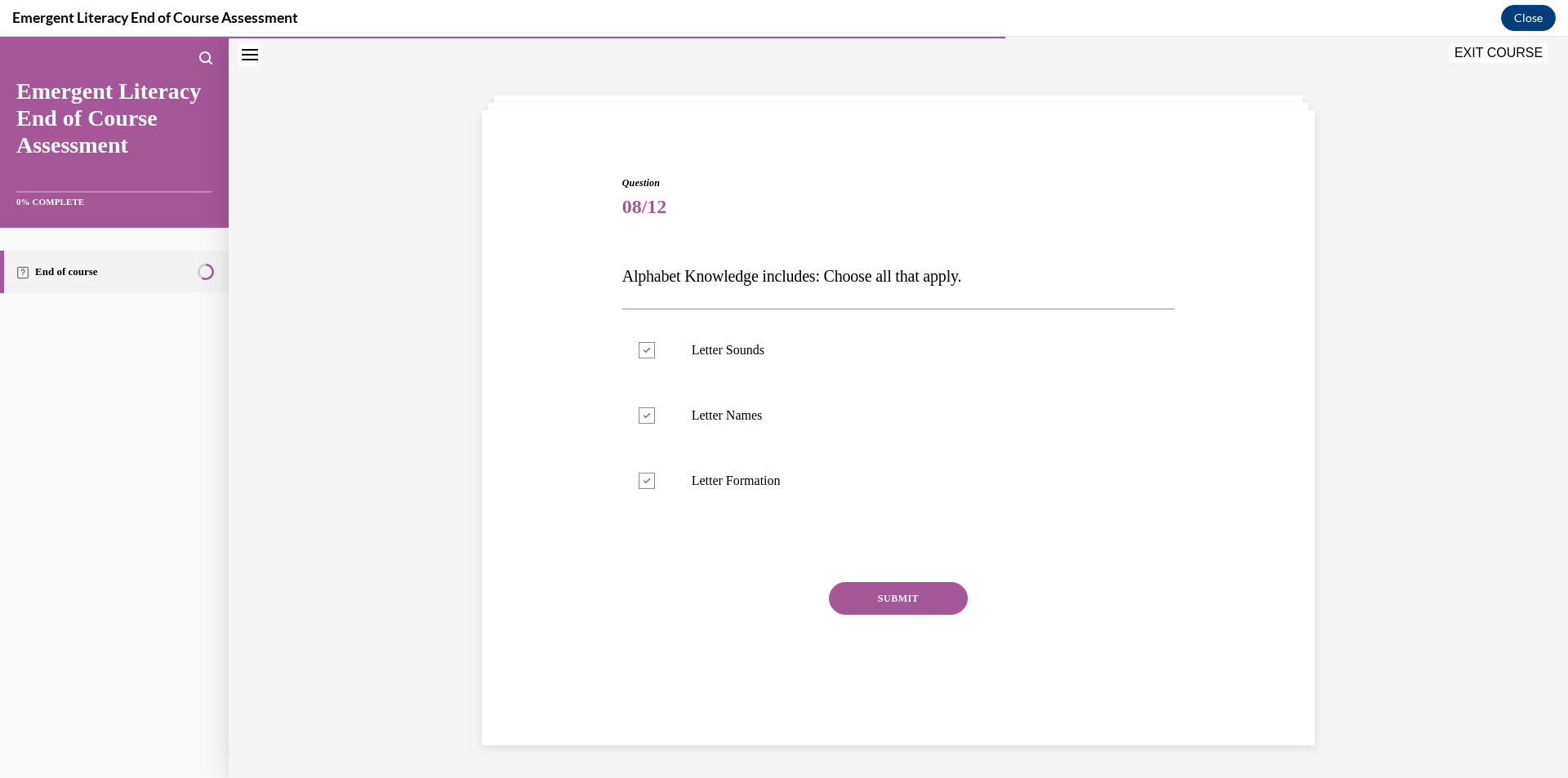
click at [884, 592] on button "SUBMIT" at bounding box center [898, 598] width 139 height 32
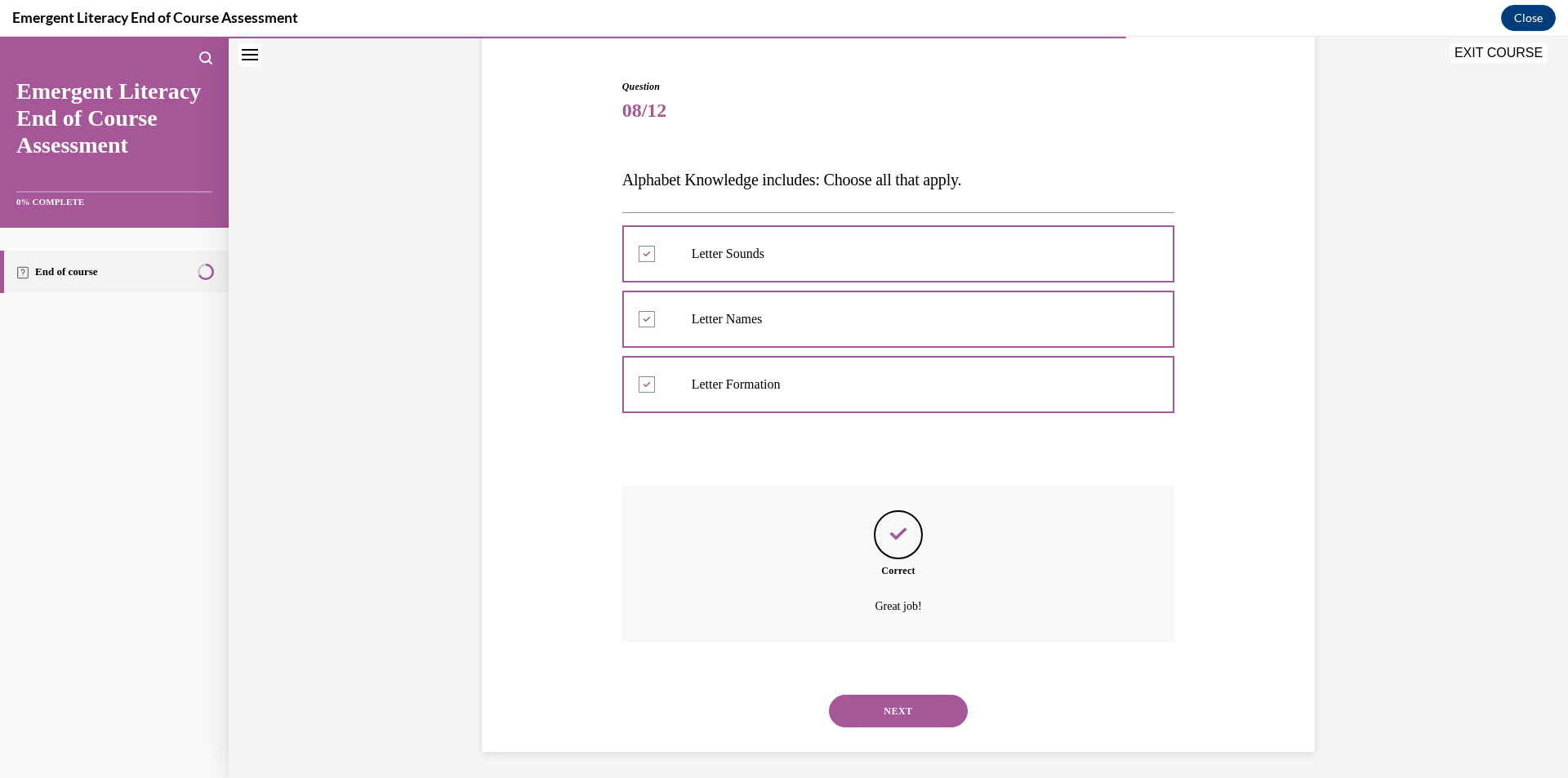
scroll to position [155, 0]
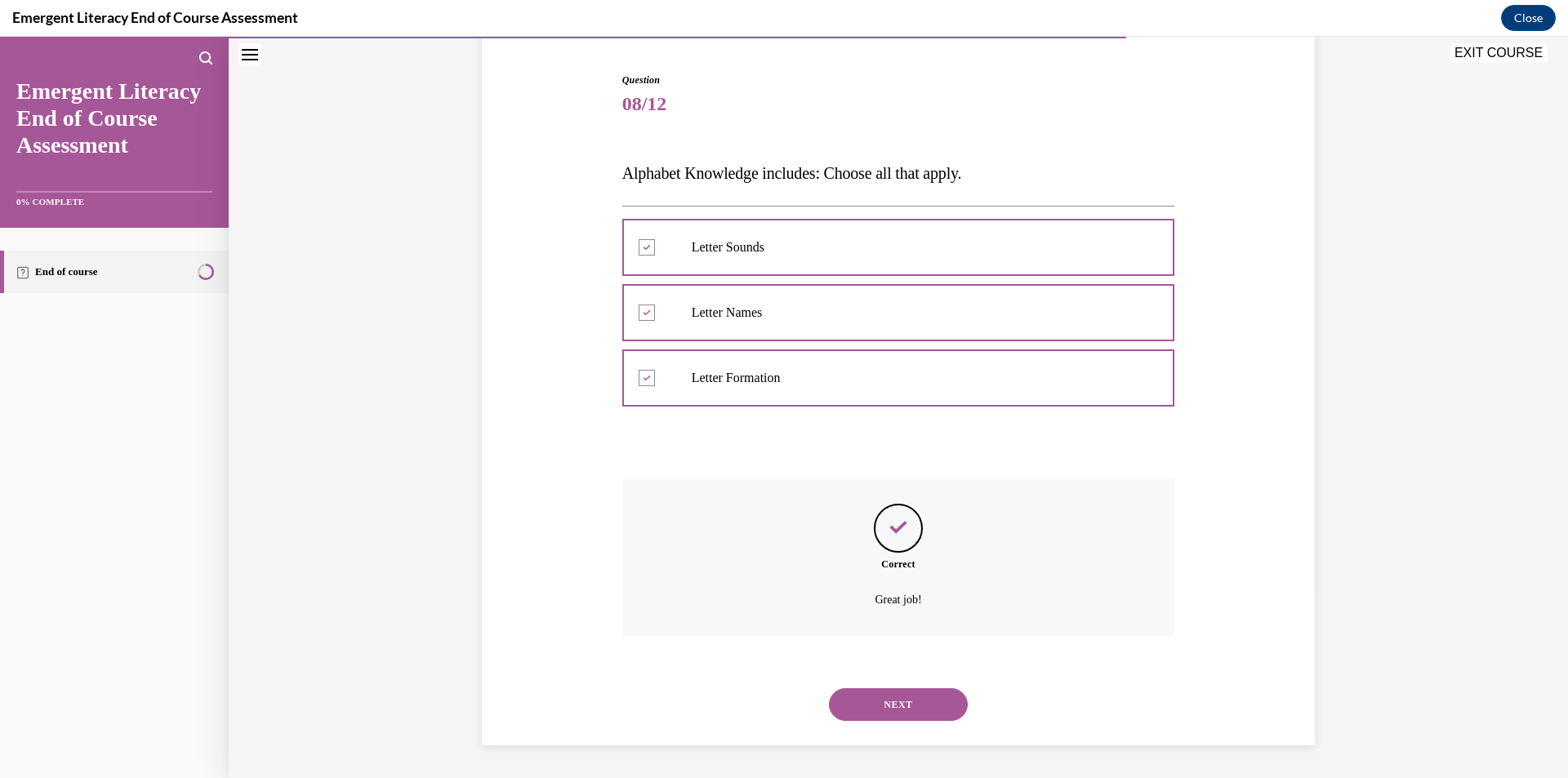
click at [885, 694] on button "NEXT" at bounding box center [898, 704] width 139 height 32
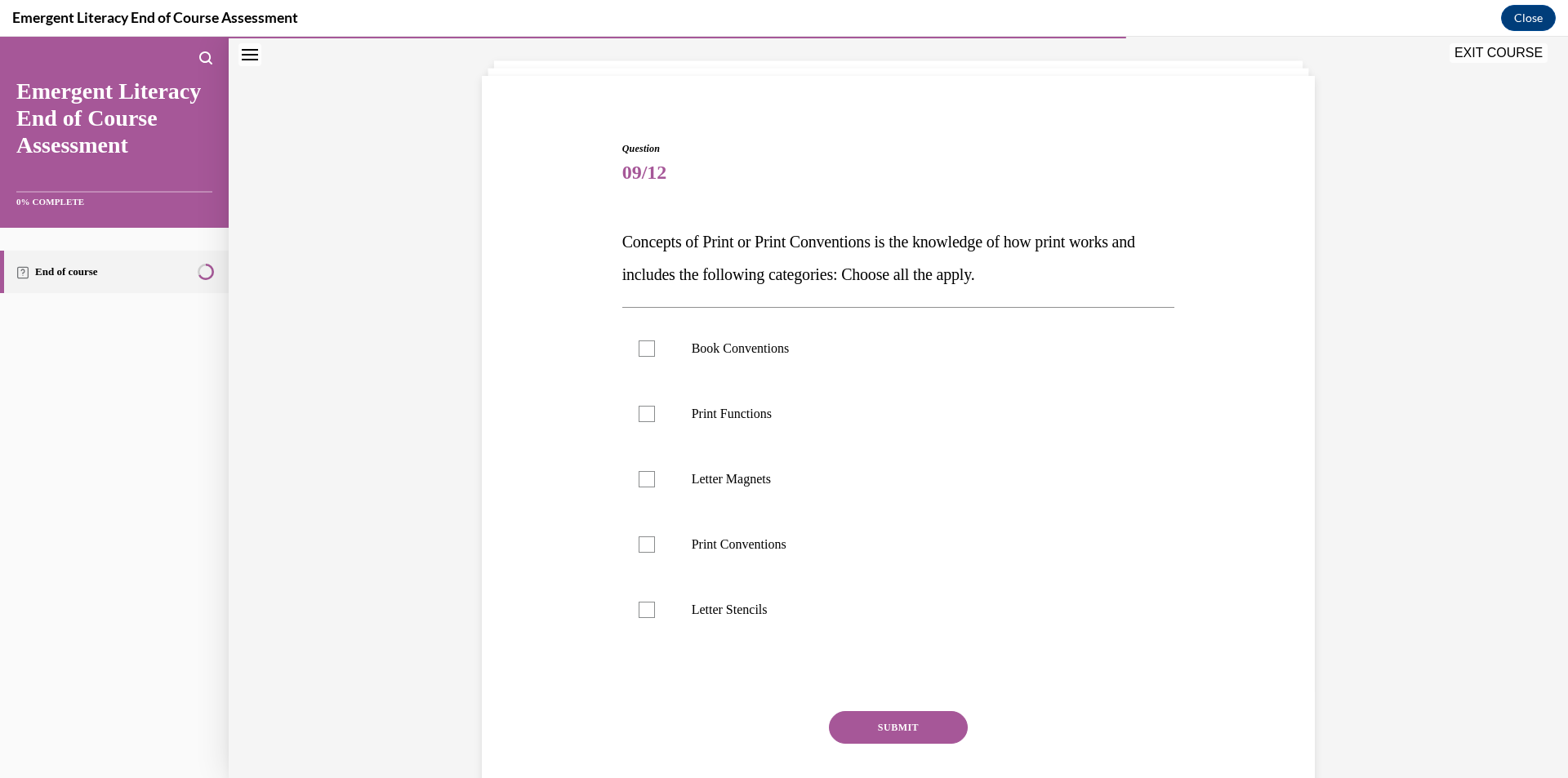
scroll to position [185, 0]
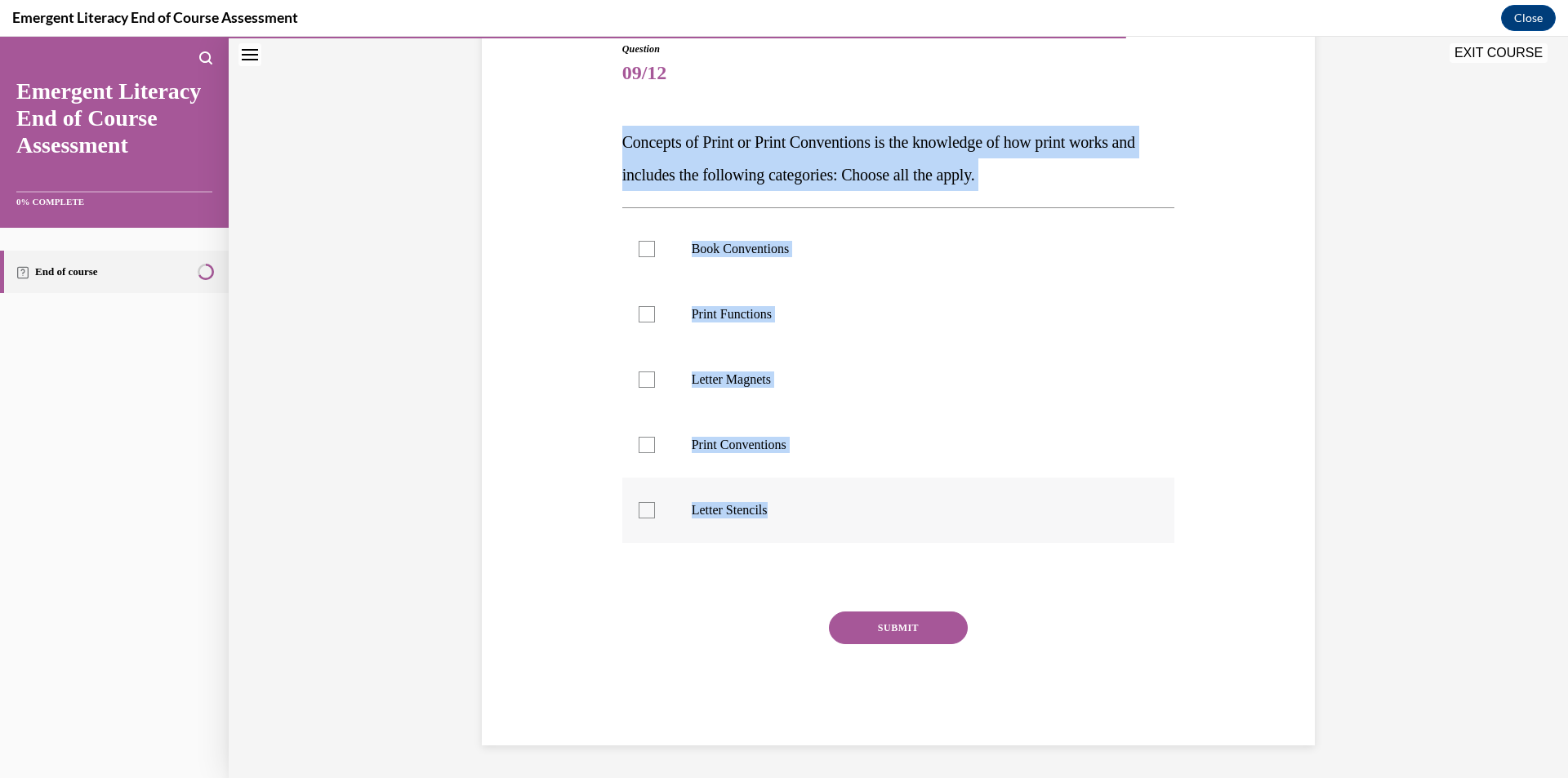
drag, startPoint x: 589, startPoint y: 132, endPoint x: 805, endPoint y: 518, distance: 442.3
click at [805, 518] on div "Question 09/12 Concepts of Print or Print Conventions is the knowledge of how p…" at bounding box center [898, 369] width 841 height 753
copy div "Concepts of Print or Print Conventions is the knowledge of how print works and …"
click at [430, 370] on div "Question 09/12 Concepts of Print or Print Conventions is the knowledge of how p…" at bounding box center [898, 340] width 1339 height 876
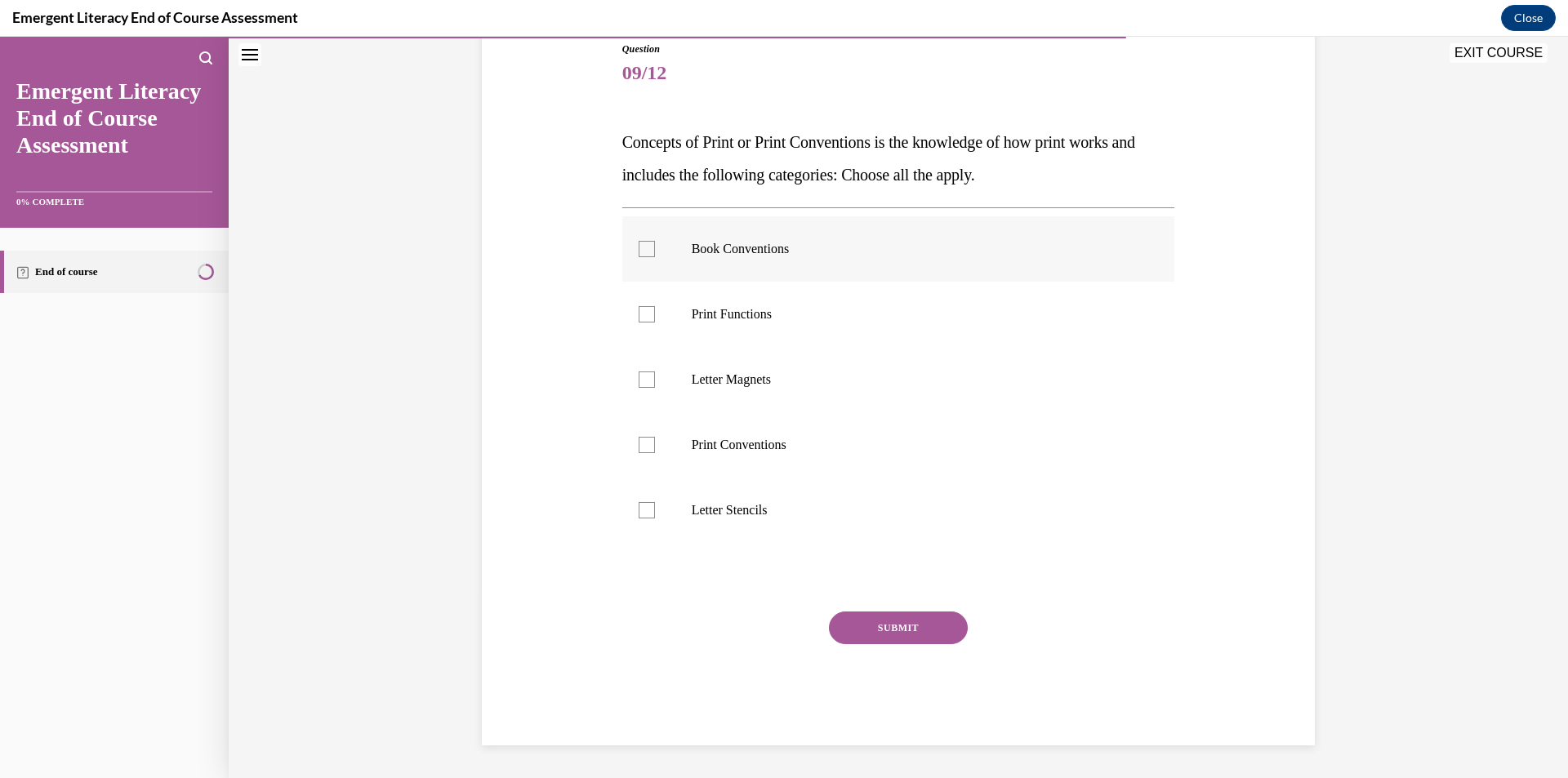
click at [766, 239] on label "Book Conventions" at bounding box center [899, 249] width 553 height 66
click at [655, 241] on input "Book Conventions" at bounding box center [647, 249] width 16 height 16
checkbox input "true"
click at [727, 327] on label "Print Functions" at bounding box center [899, 314] width 553 height 66
click at [655, 323] on input "Print Functions" at bounding box center [647, 314] width 16 height 16
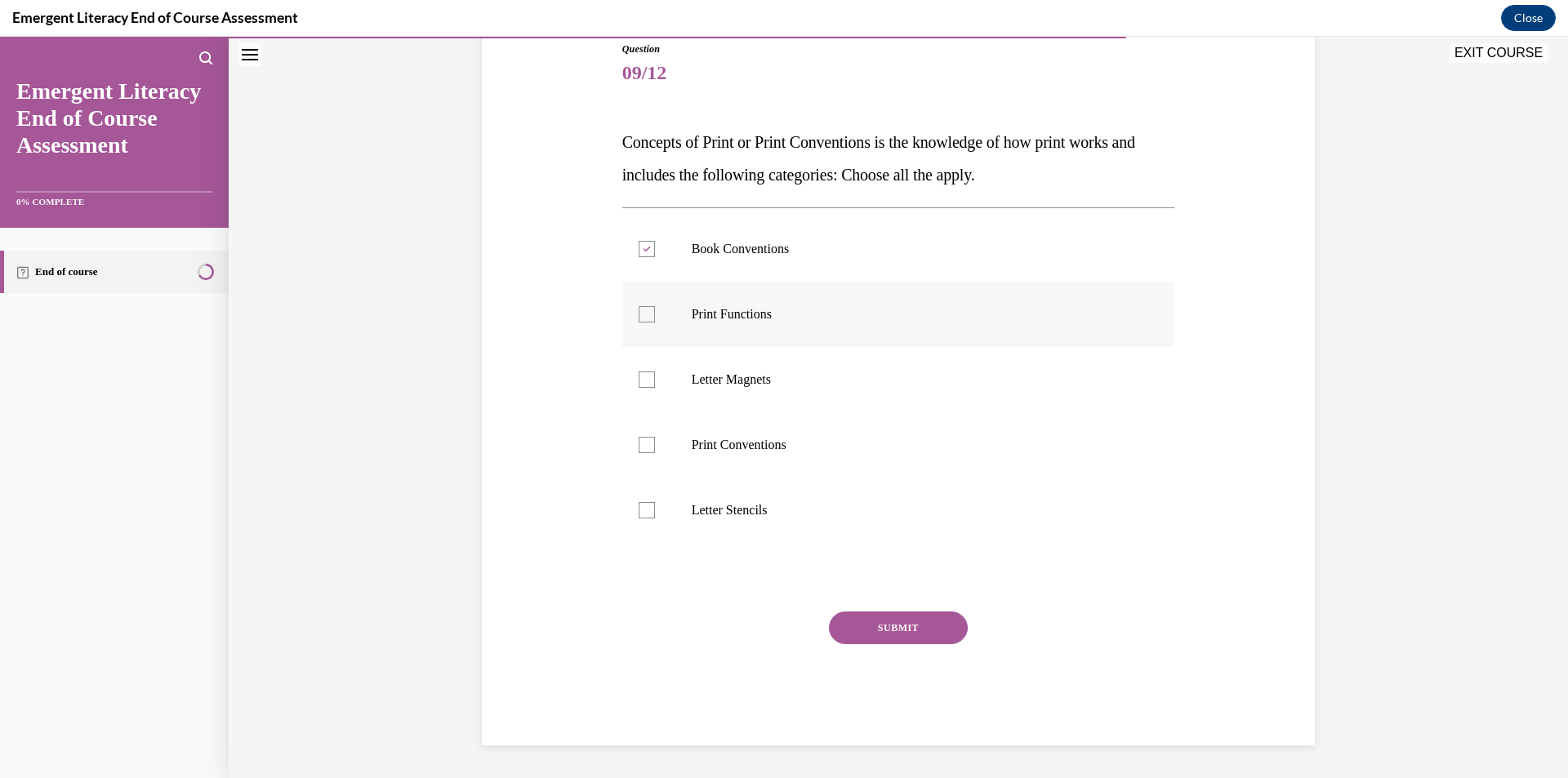
checkbox input "true"
click at [723, 451] on p "Print Conventions" at bounding box center [912, 445] width 443 height 16
click at [655, 451] on input "Print Conventions" at bounding box center [647, 445] width 16 height 16
checkbox input "true"
click at [876, 621] on button "SUBMIT" at bounding box center [898, 628] width 139 height 32
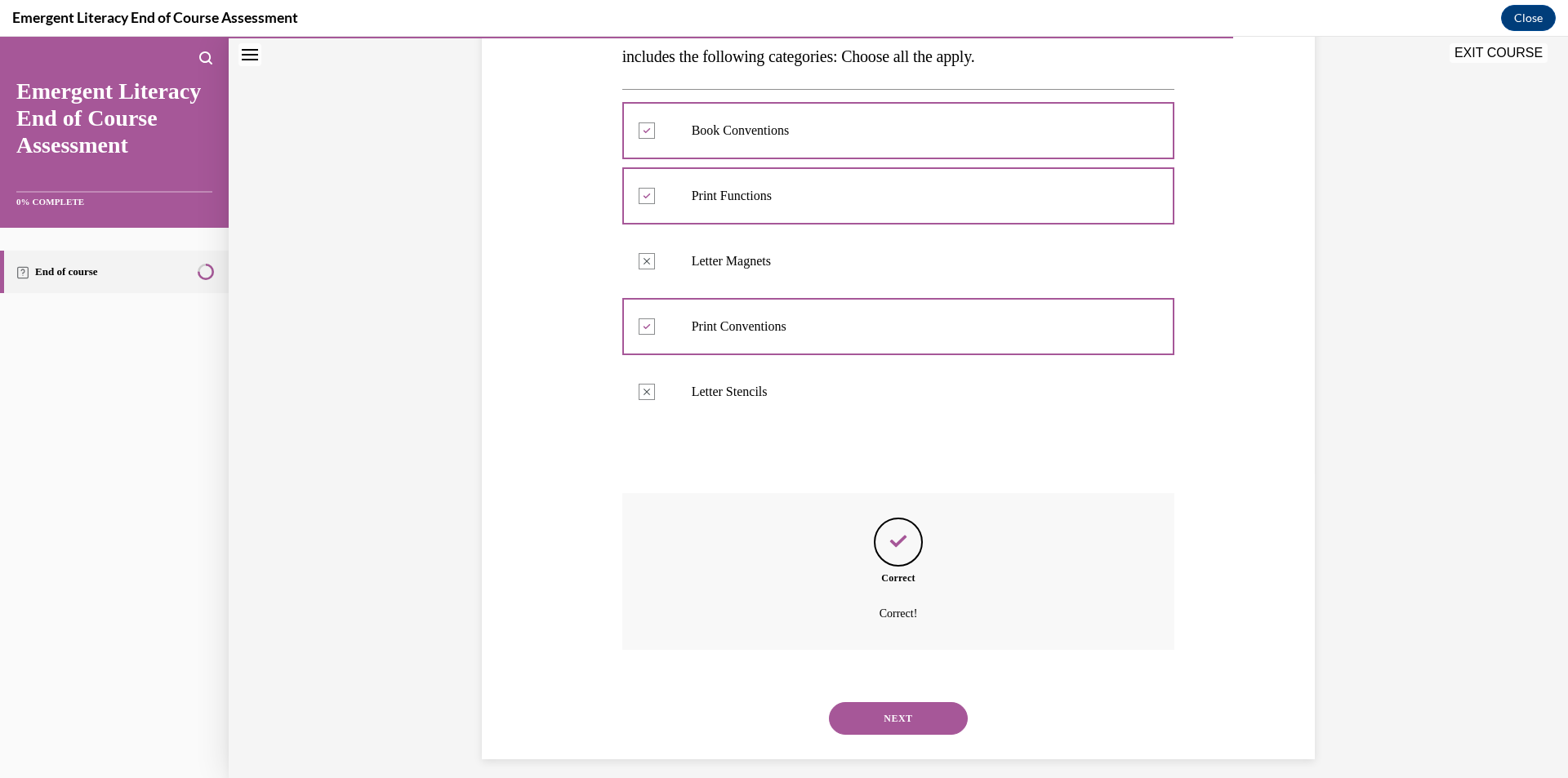
scroll to position [318, 0]
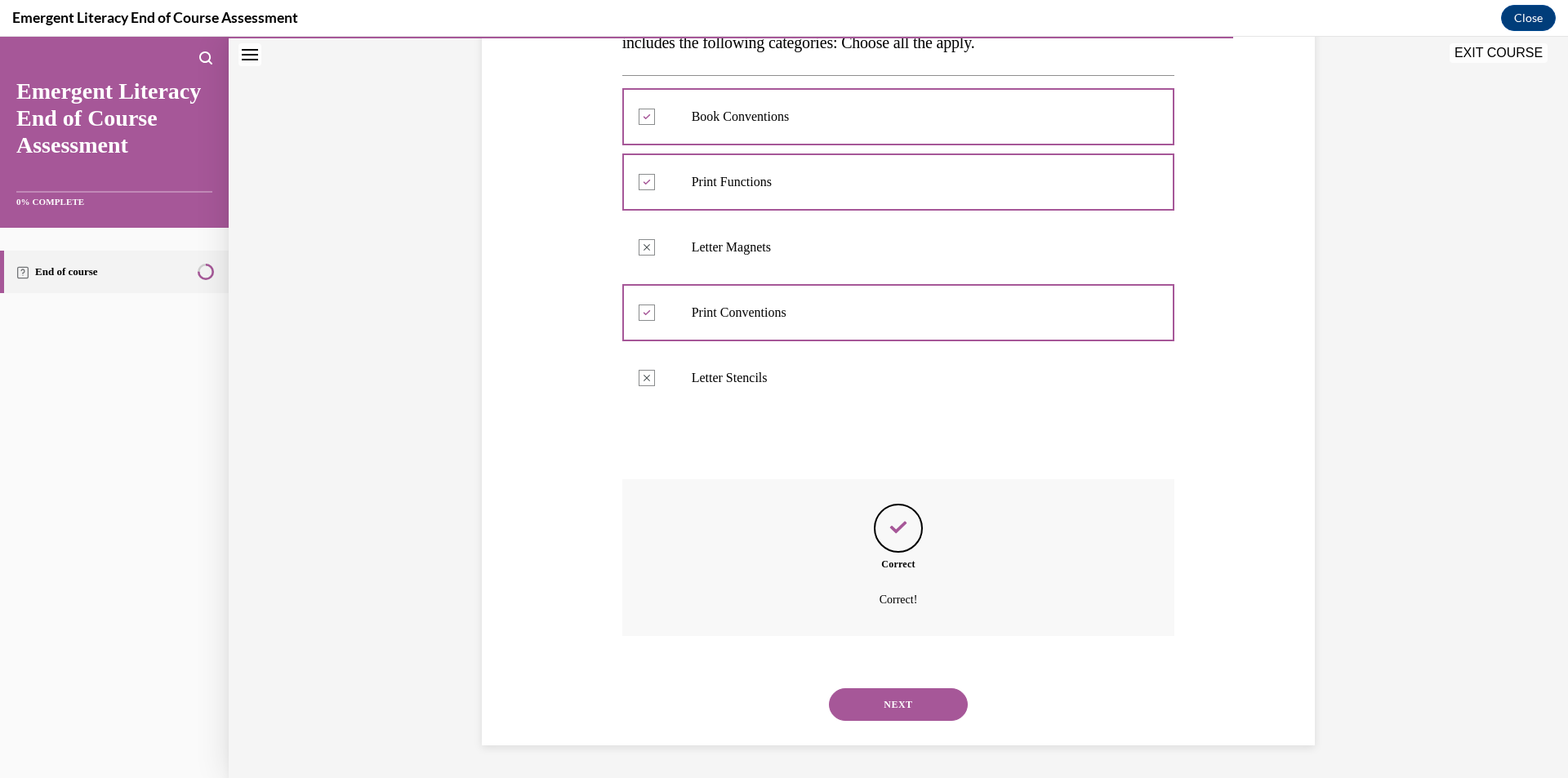
click at [870, 706] on button "NEXT" at bounding box center [898, 704] width 139 height 32
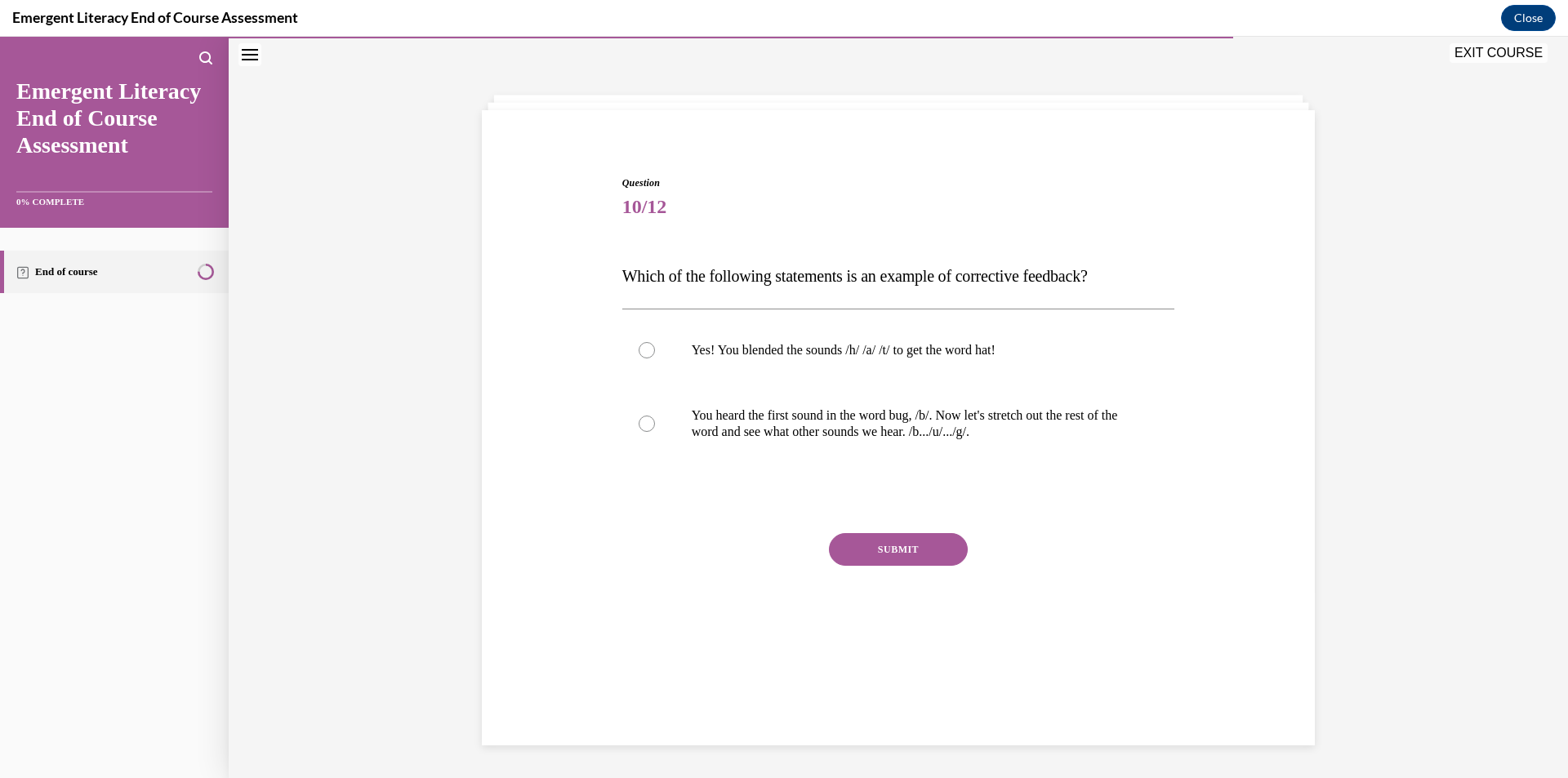
scroll to position [51, 0]
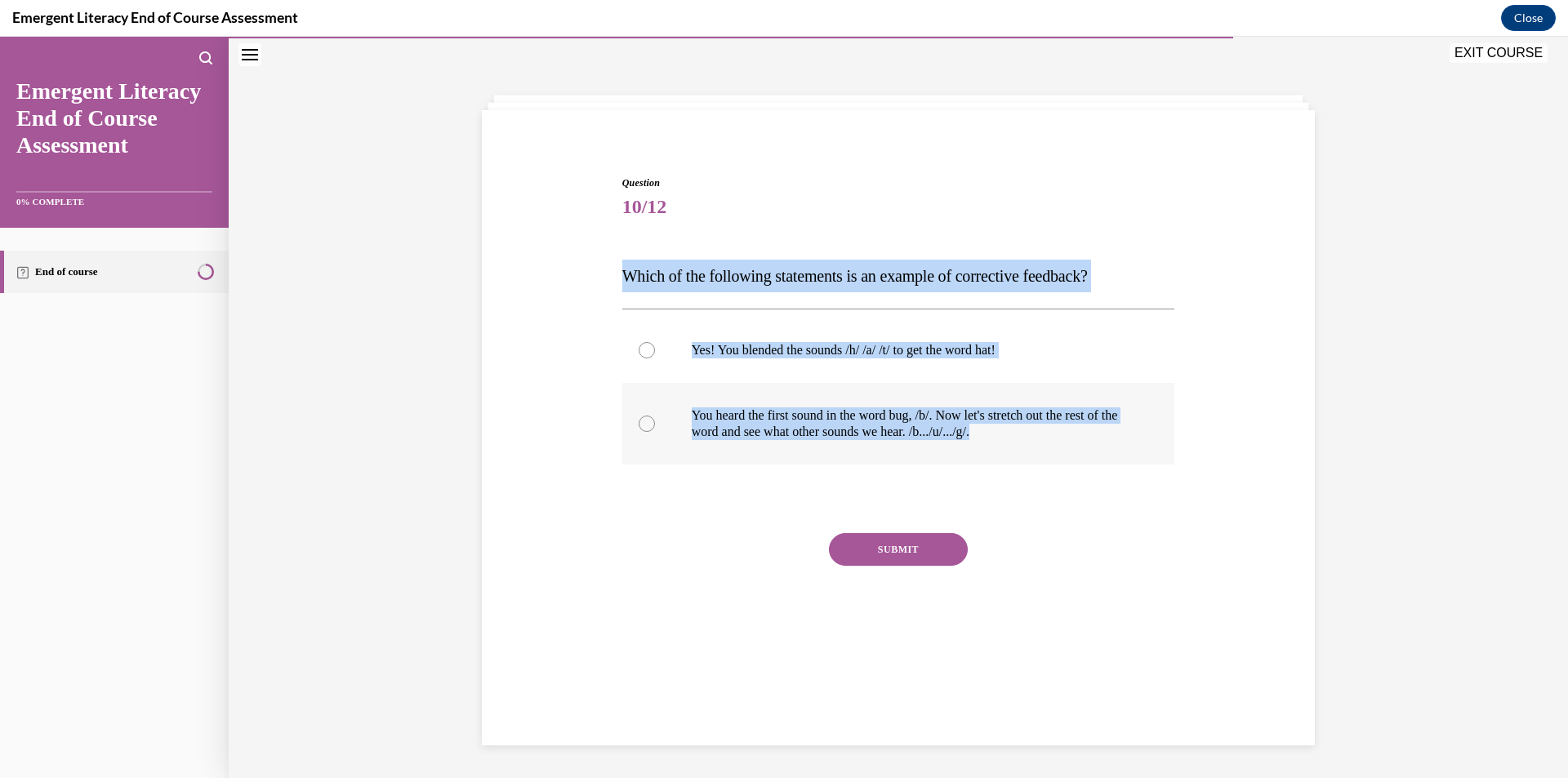
drag, startPoint x: 605, startPoint y: 278, endPoint x: 1041, endPoint y: 429, distance: 461.4
click at [1082, 464] on div "Question 10/12 Which of the following statements is an example of corrective fe…" at bounding box center [898, 397] width 841 height 541
click at [655, 417] on label "You heard the first sound in the word bug, /b/. Now let's stretch out the rest …" at bounding box center [899, 423] width 553 height 82
click at [655, 417] on input "You heard the first sound in the word bug, /b/. Now let's stretch out the rest …" at bounding box center [647, 424] width 16 height 16
radio input "true"
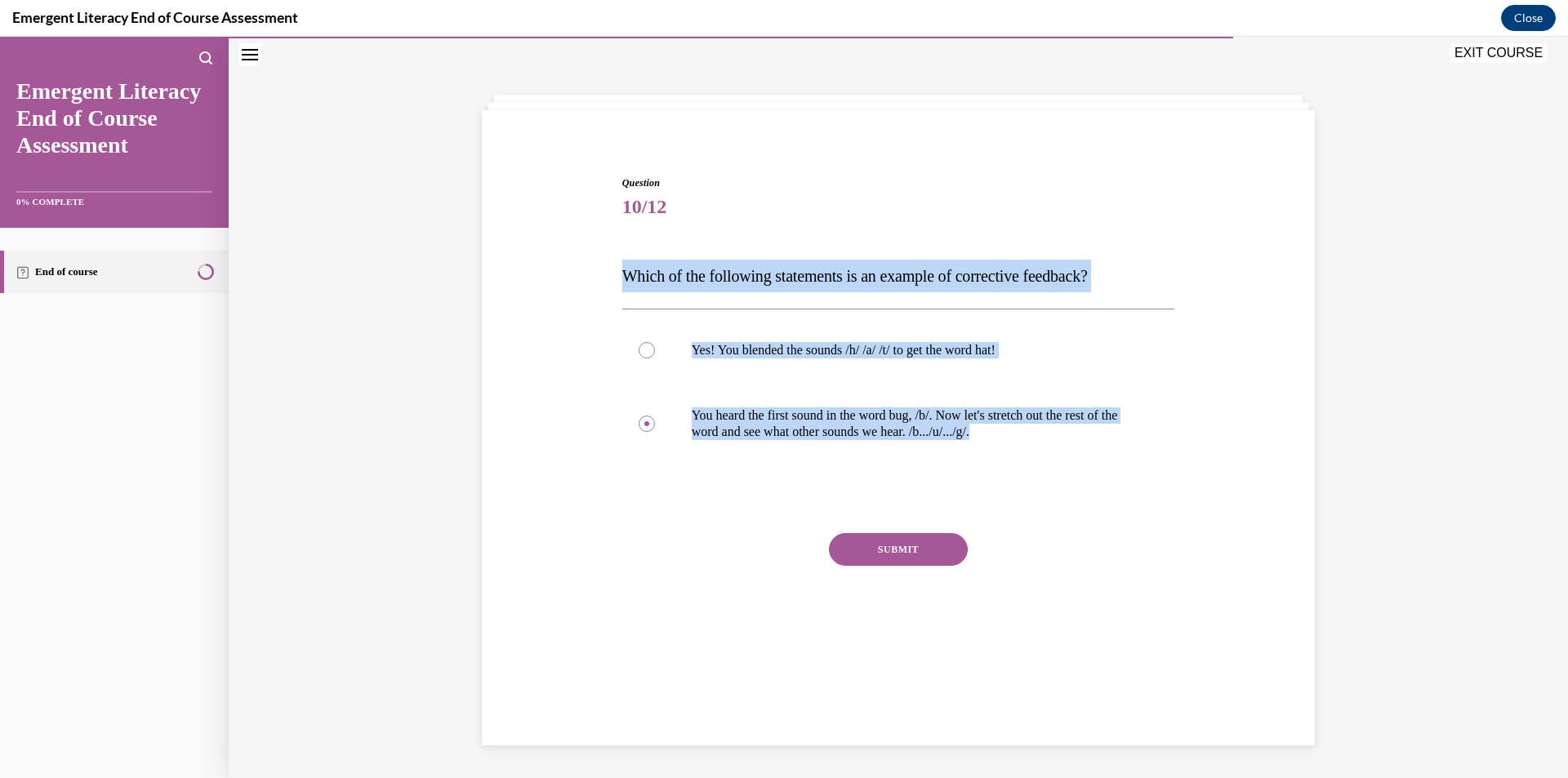
click at [502, 379] on div "Question 10/12 Which of the following statements is an example of corrective fe…" at bounding box center [898, 397] width 841 height 541
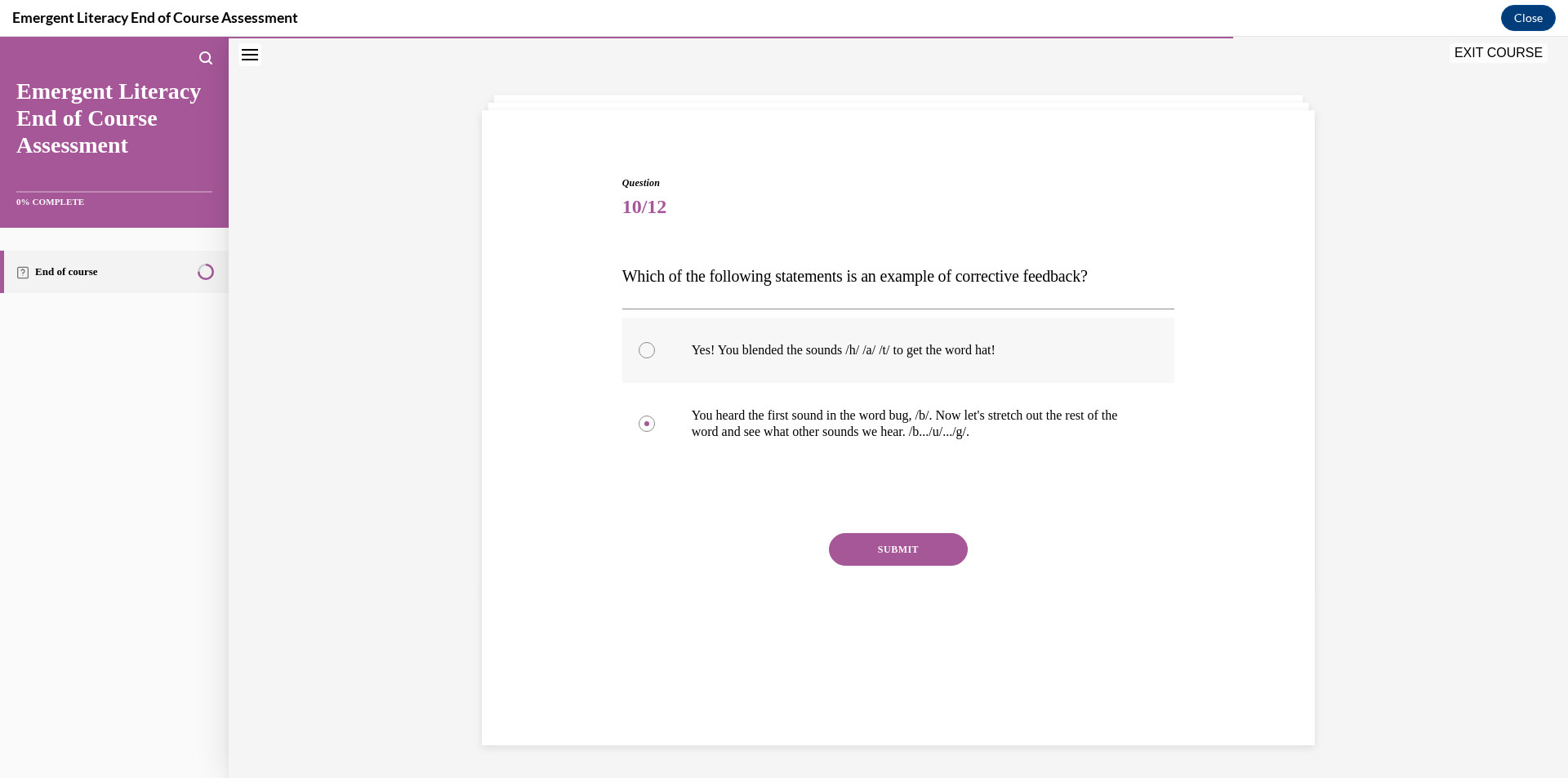
click at [680, 349] on label "Yes! You blended the sounds /h/ /a/ /t/ to get the word hat!" at bounding box center [899, 350] width 553 height 66
click at [655, 349] on input "Yes! You blended the sounds /h/ /a/ /t/ to get the word hat!" at bounding box center [647, 350] width 16 height 16
radio input "true"
click at [722, 348] on p "Yes! You blended the sounds /h/ /a/ /t/ to get the word hat!" at bounding box center [912, 350] width 443 height 16
click at [655, 348] on input "Yes! You blended the sounds /h/ /a/ /t/ to get the word hat!" at bounding box center [647, 350] width 16 height 16
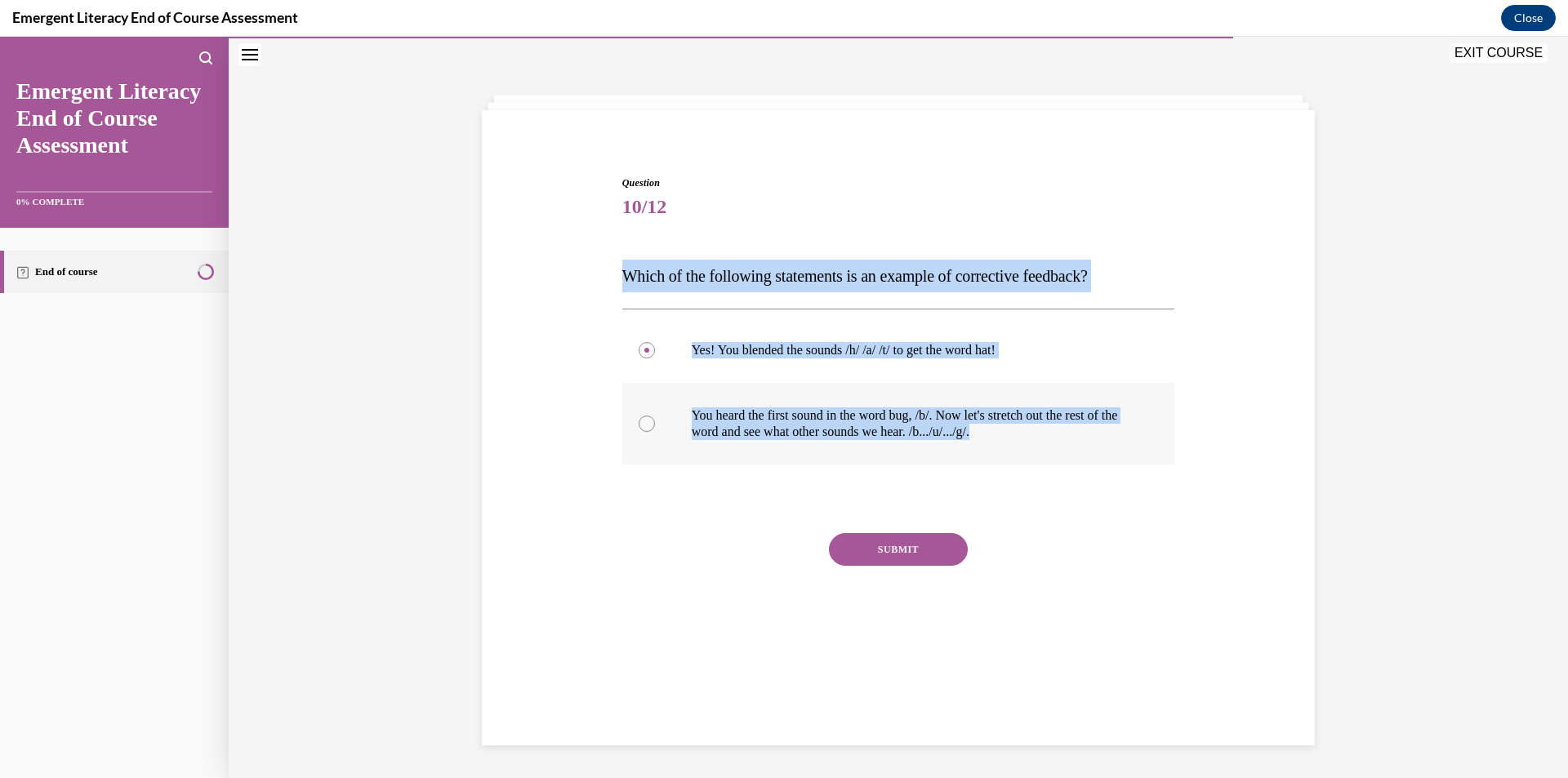
drag, startPoint x: 580, startPoint y: 292, endPoint x: 1118, endPoint y: 451, distance: 561.0
click at [1118, 451] on div "Question 10/12 Which of the following statements is an example of corrective fe…" at bounding box center [898, 397] width 841 height 541
copy div "Which of the following statements is an example of corrective feedback? Yes! Yo…"
click at [828, 375] on label "Yes! You blended the sounds /h/ /a/ /t/ to get the word hat!" at bounding box center [899, 350] width 553 height 66
click at [655, 358] on input "Yes! You blended the sounds /h/ /a/ /t/ to get the word hat!" at bounding box center [647, 350] width 16 height 16
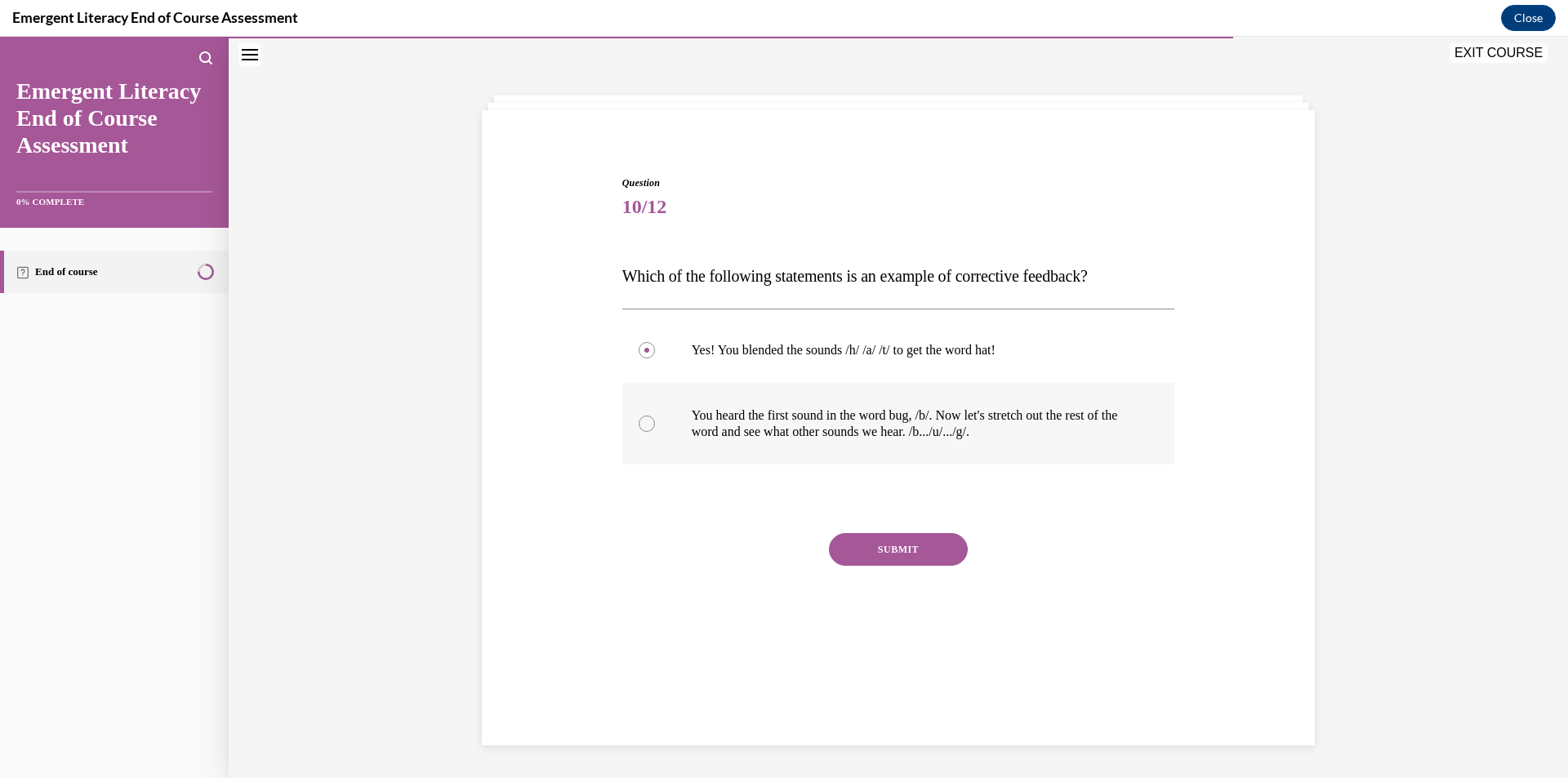
click at [800, 428] on p "You heard the first sound in the word bug, /b/. Now let's stretch out the rest …" at bounding box center [912, 424] width 443 height 32
click at [655, 428] on input "You heard the first sound in the word bug, /b/. Now let's stretch out the rest …" at bounding box center [647, 424] width 16 height 16
radio input "true"
click at [859, 543] on button "SUBMIT" at bounding box center [898, 550] width 139 height 32
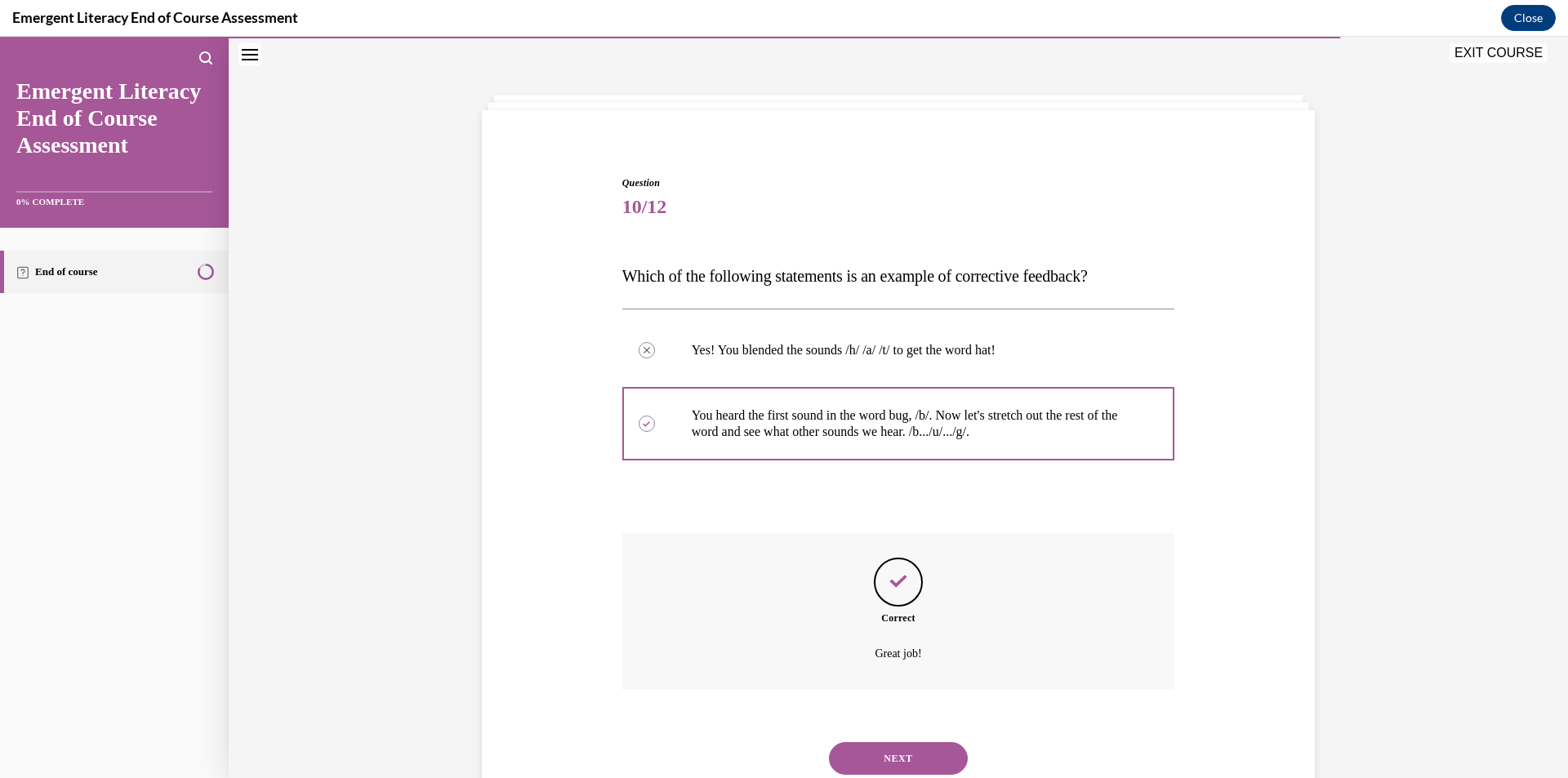
scroll to position [105, 0]
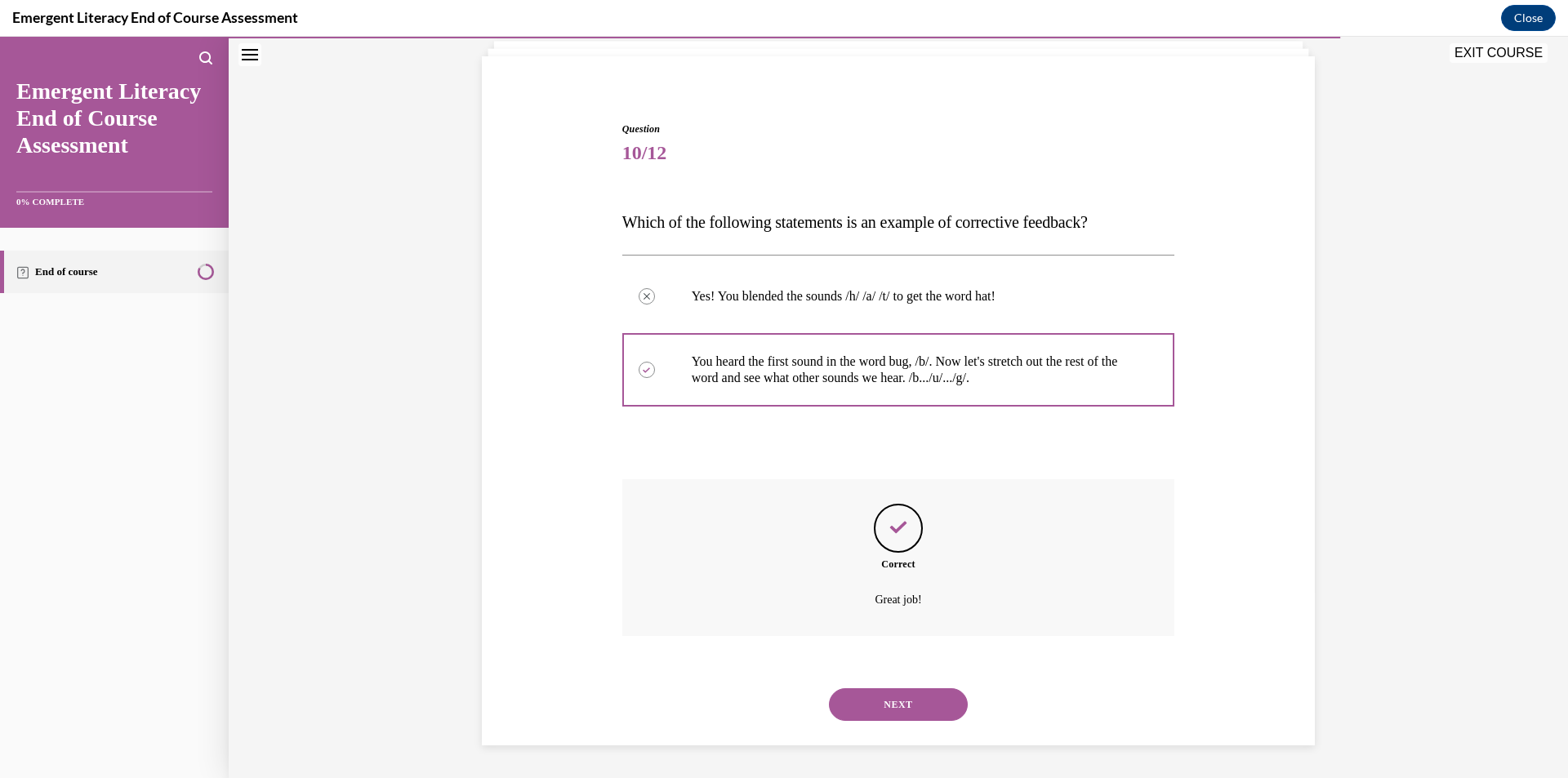
click at [882, 701] on button "NEXT" at bounding box center [898, 704] width 139 height 32
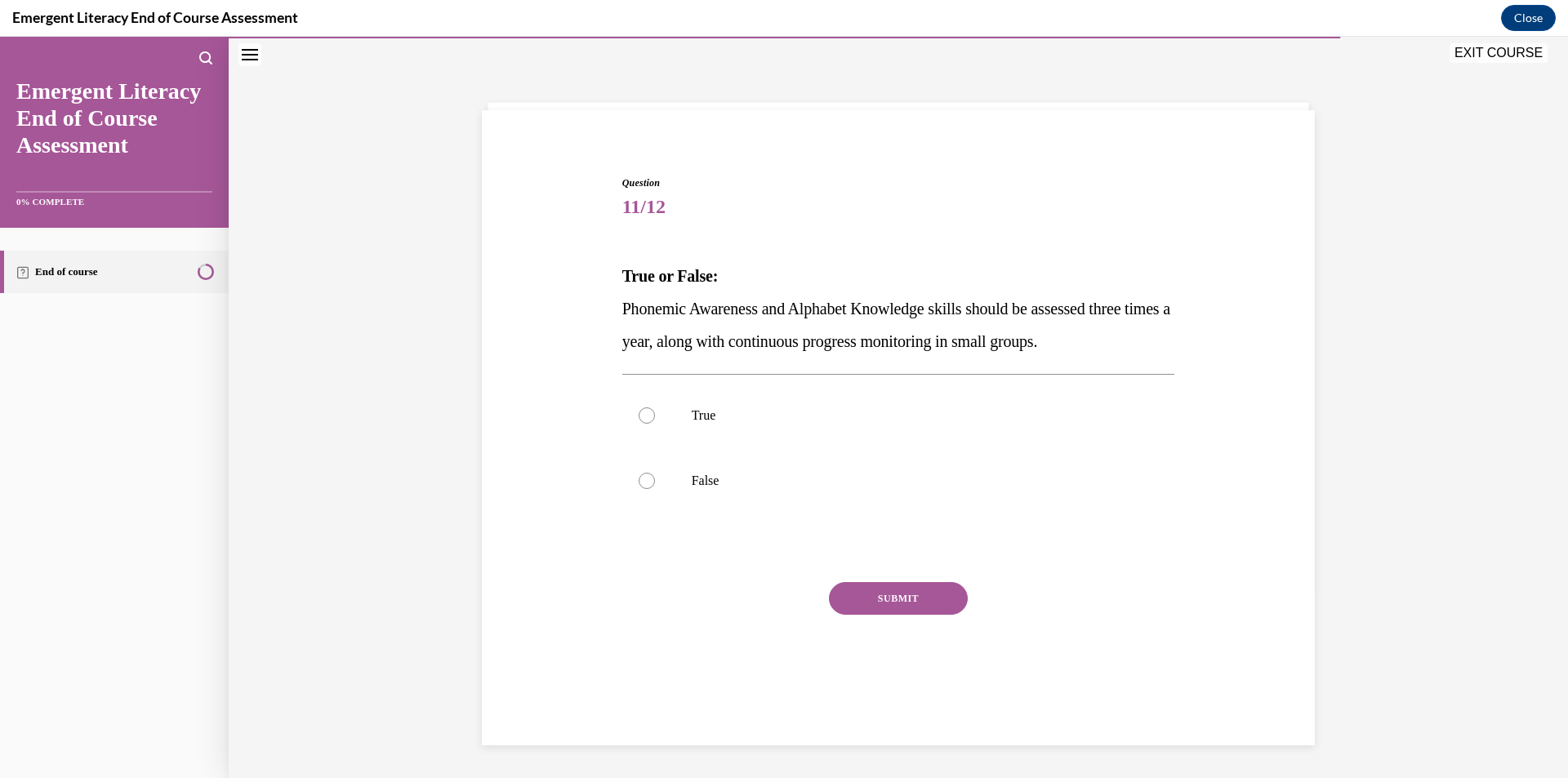
scroll to position [51, 0]
click at [791, 432] on label "True" at bounding box center [899, 415] width 553 height 66
click at [655, 424] on input "True" at bounding box center [647, 416] width 16 height 16
radio input "true"
click at [871, 607] on button "SUBMIT" at bounding box center [898, 598] width 139 height 32
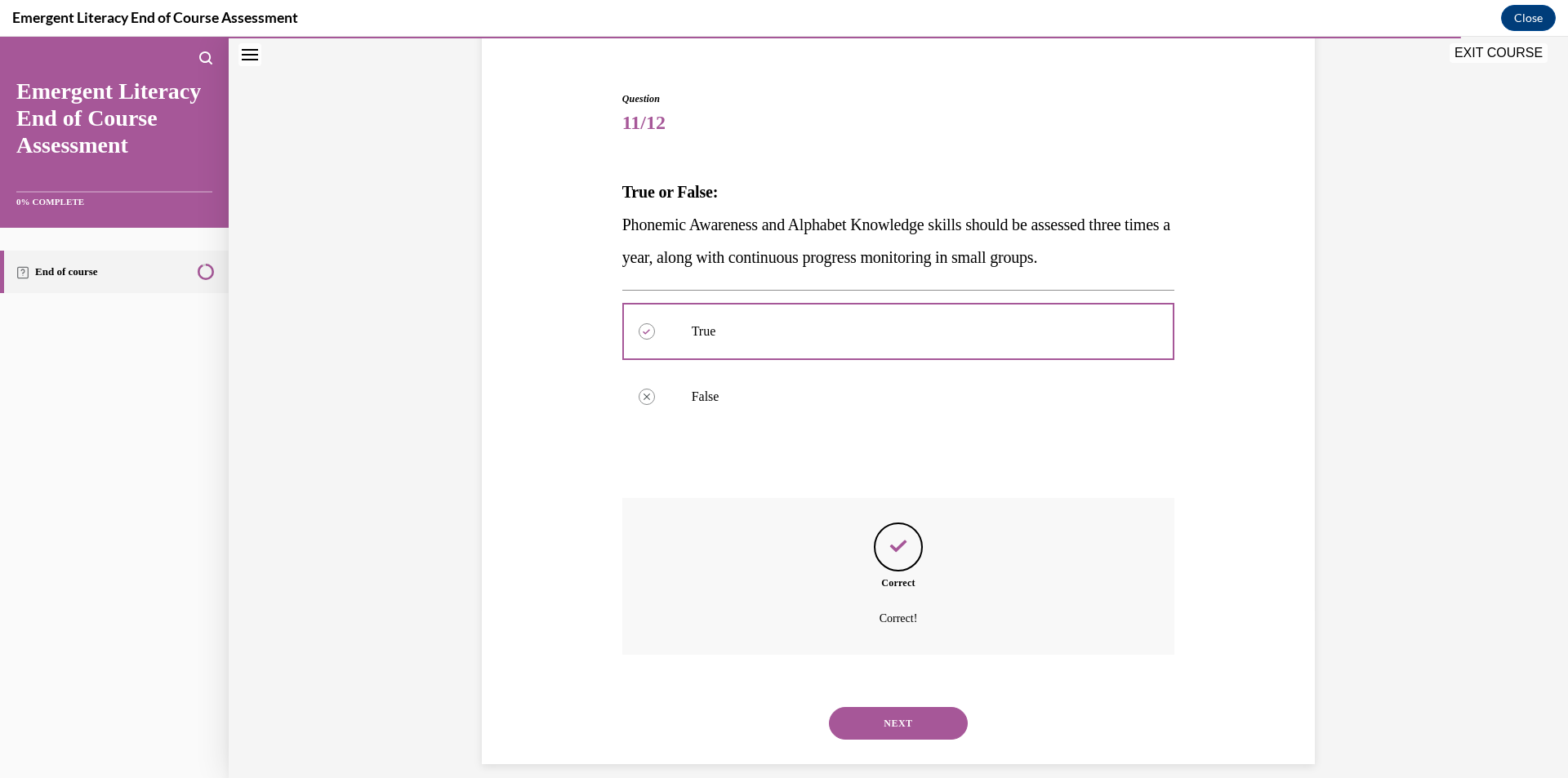
scroll to position [155, 0]
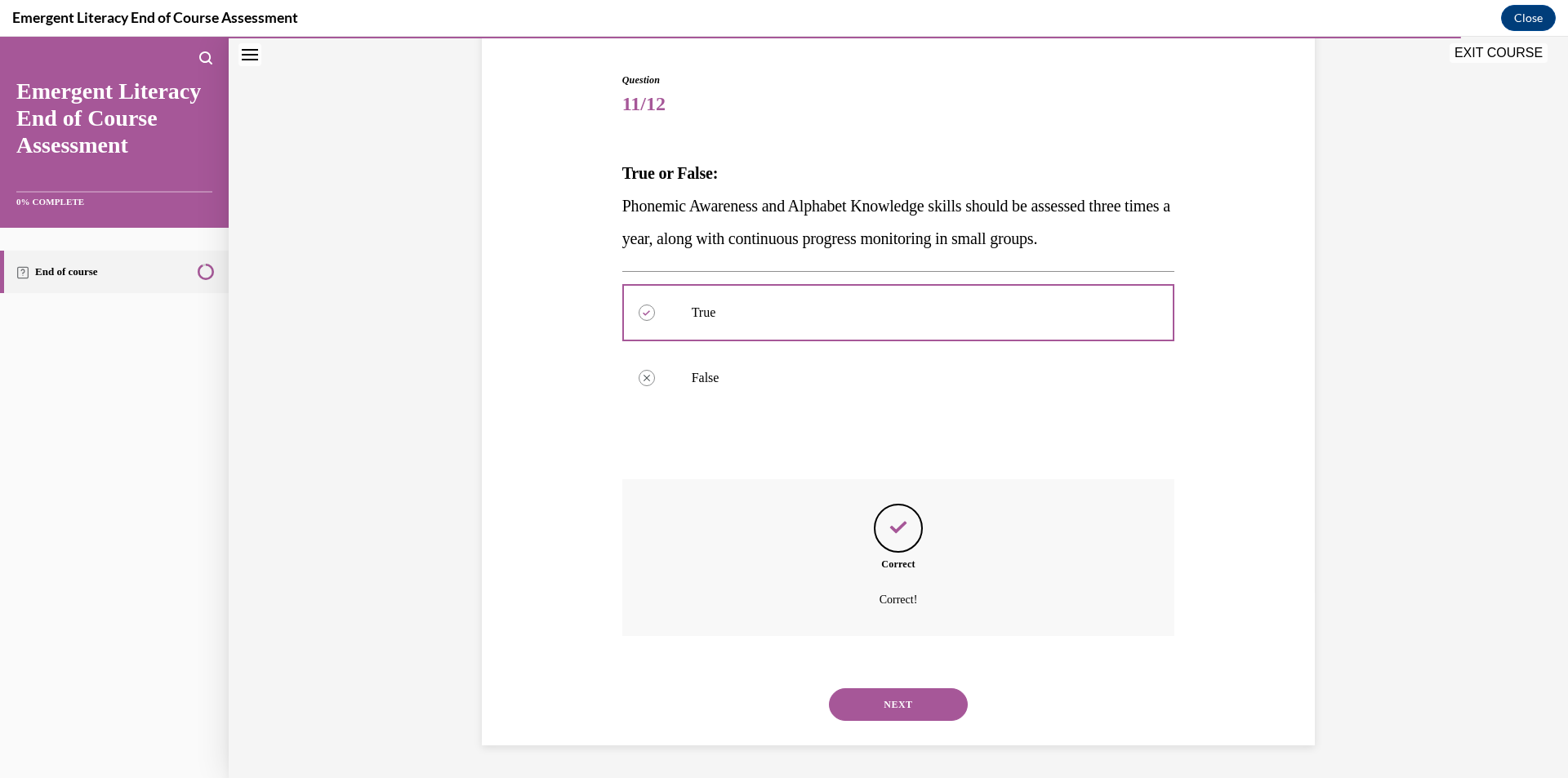
click at [873, 698] on button "NEXT" at bounding box center [898, 704] width 139 height 32
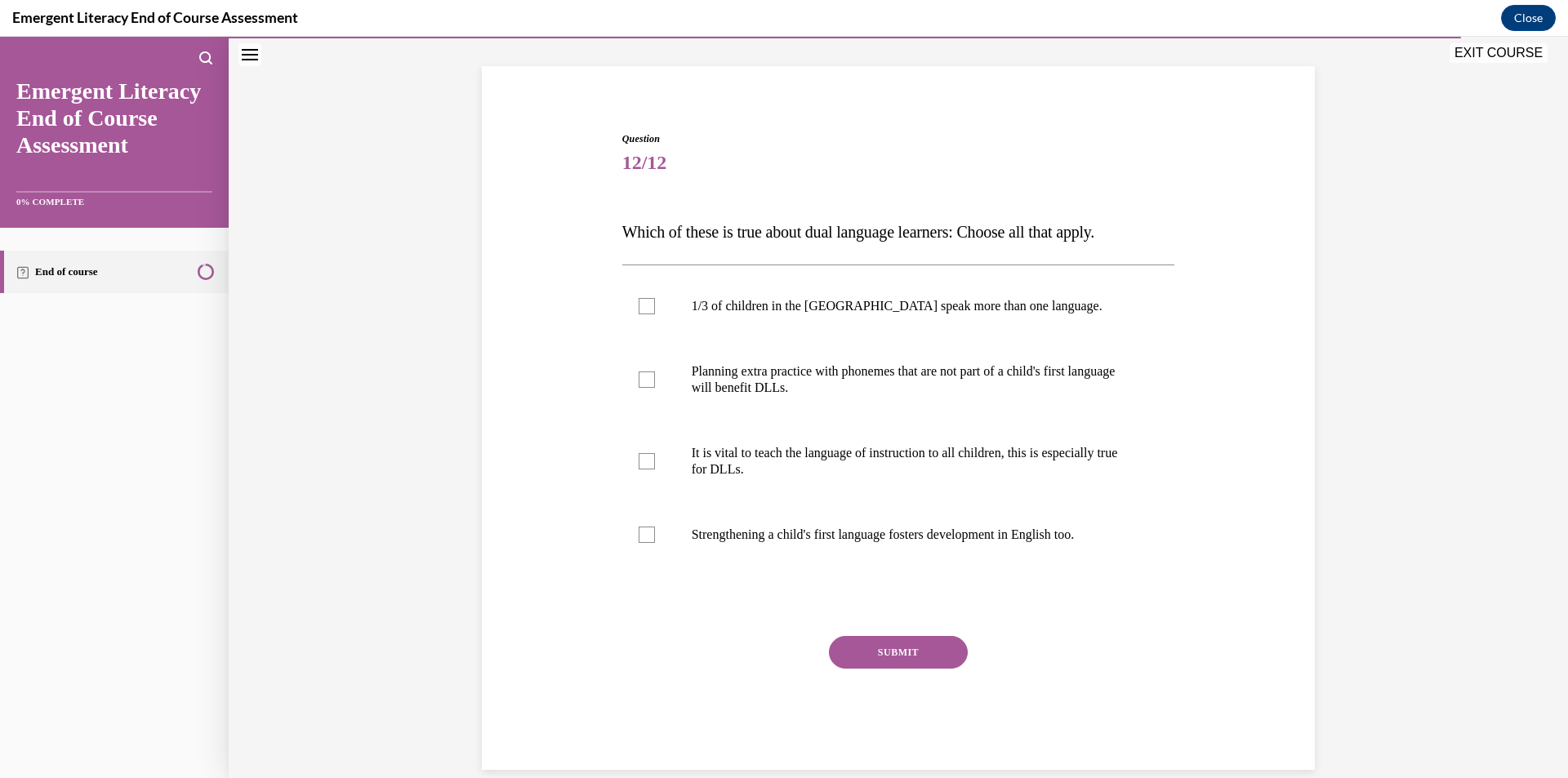
scroll to position [120, 0]
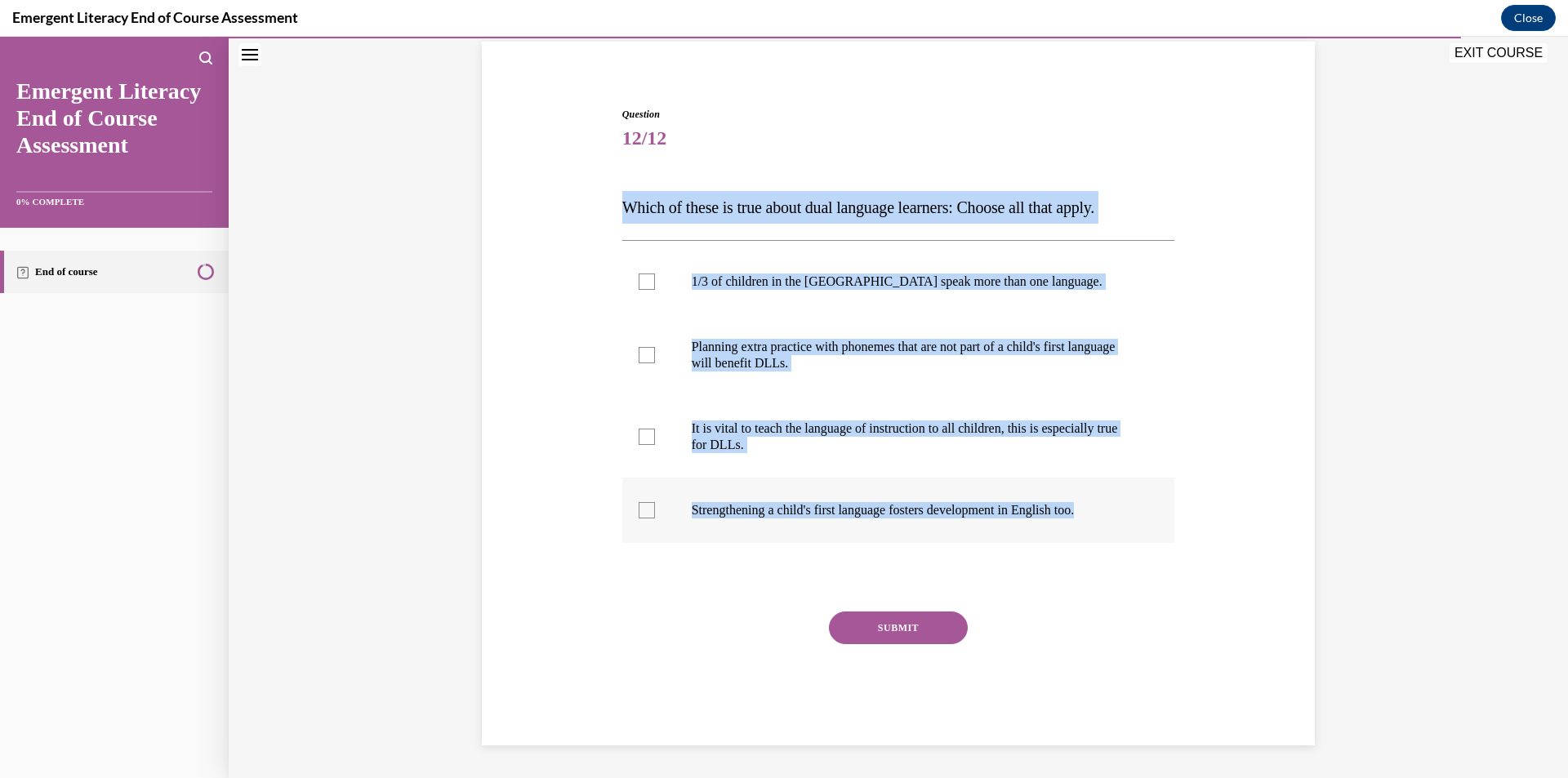
drag, startPoint x: 581, startPoint y: 168, endPoint x: 1161, endPoint y: 525, distance: 681.1
click at [1161, 526] on div "Question 12/12 Which of these is true about dual language learners: Choose all …" at bounding box center [898, 402] width 841 height 688
copy div "Which of these is true about dual language learners: Choose all that apply. 1/3…"
click at [436, 483] on div "Question 12/12 Which of these is true about dual language learners: Choose all …" at bounding box center [898, 374] width 1339 height 810
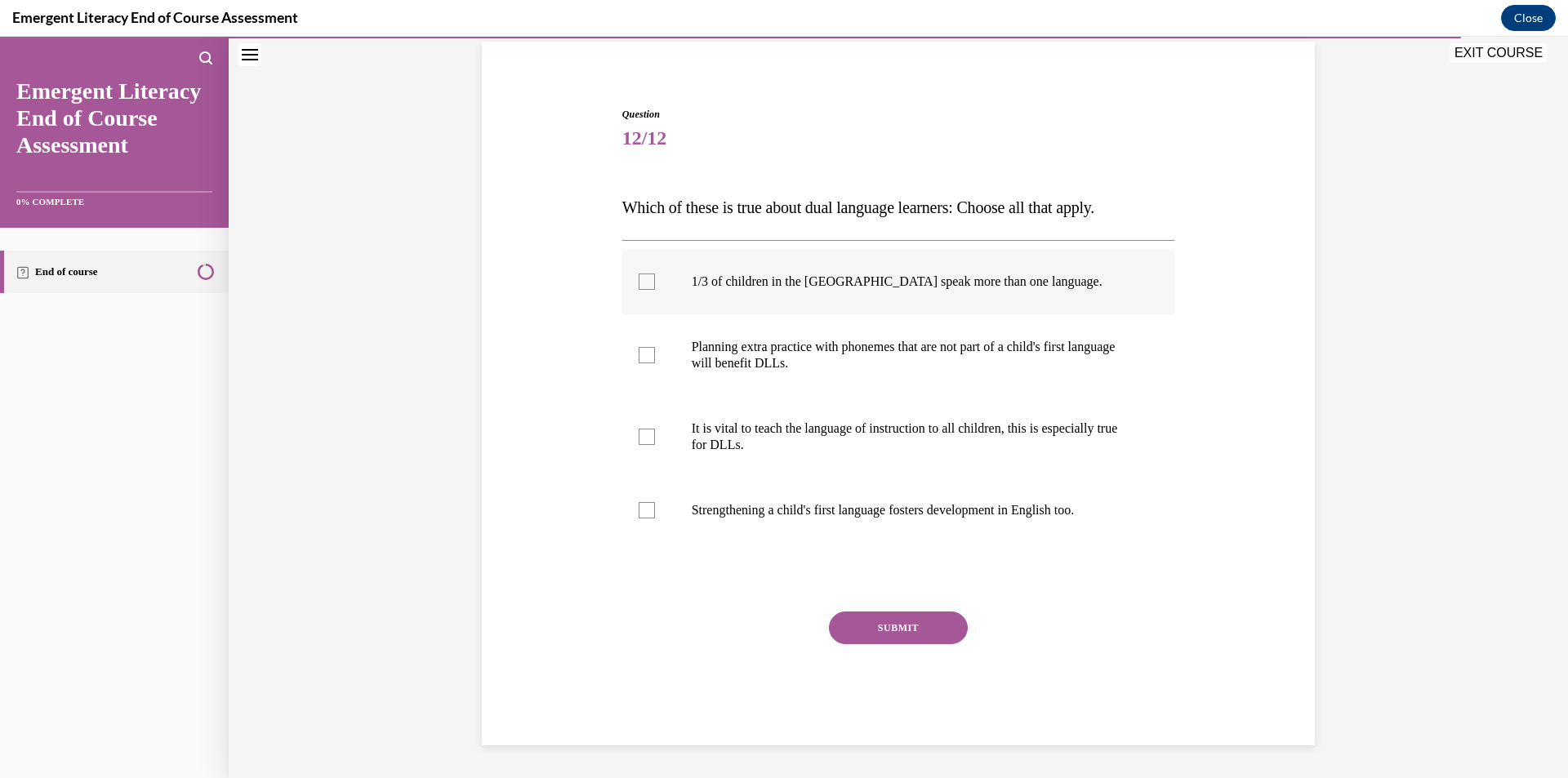
click at [730, 284] on p "1/3 of children in the US speak more than one language." at bounding box center [912, 282] width 443 height 16
click at [655, 284] on input "1/3 of children in the US speak more than one language." at bounding box center [647, 282] width 16 height 16
checkbox input "true"
click at [721, 381] on label "Planning extra practice with phonemes that are not part of a child's first lang…" at bounding box center [899, 355] width 553 height 82
click at [655, 364] on input "Planning extra practice with phonemes that are not part of a child's first lang…" at bounding box center [647, 355] width 16 height 16
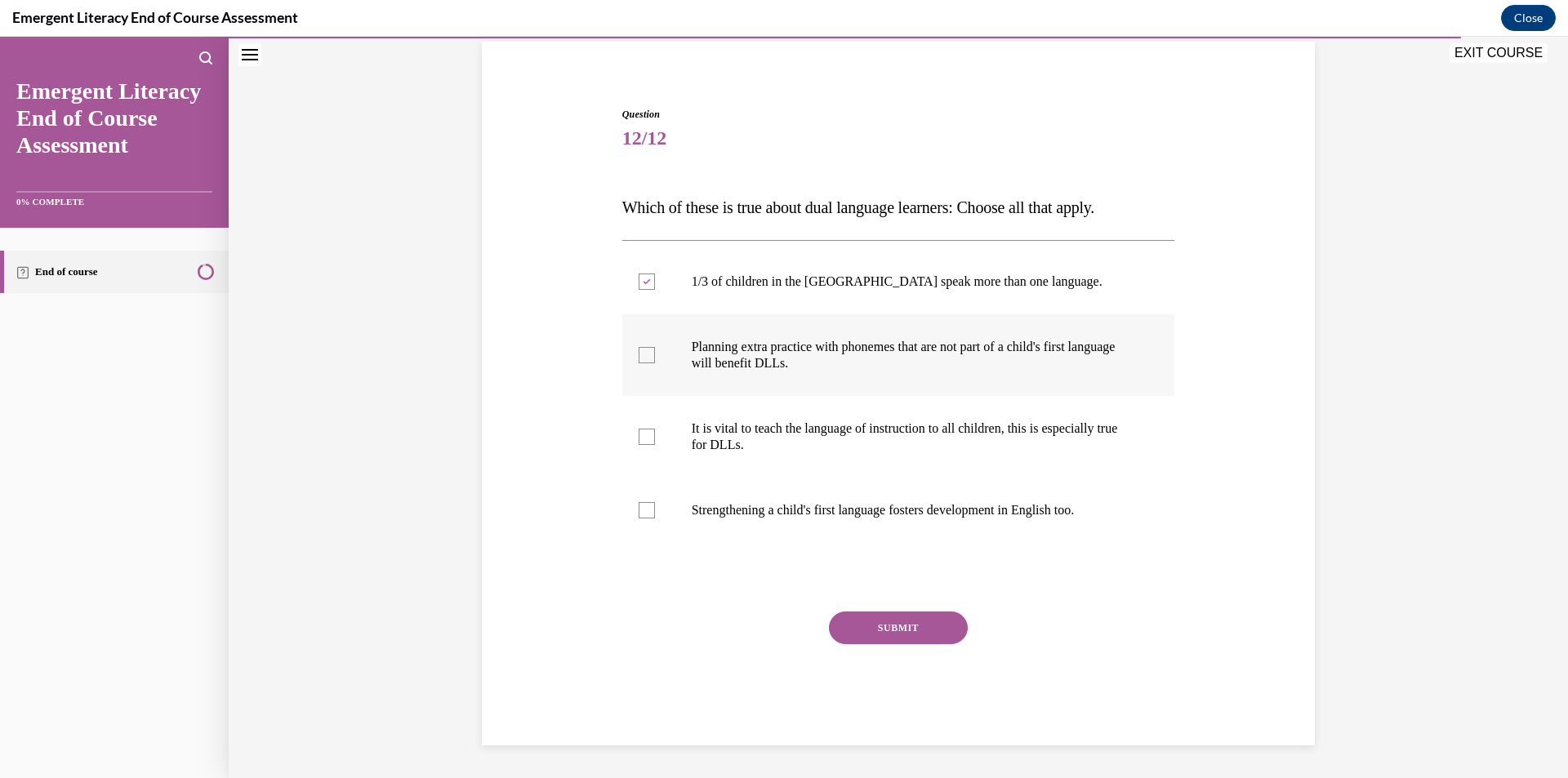
checkbox input "true"
drag, startPoint x: 725, startPoint y: 464, endPoint x: 727, endPoint y: 474, distance: 10.2
click at [726, 464] on label "It is vital to teach the language of instruction to all children, this is espec…" at bounding box center [899, 437] width 553 height 82
click at [655, 446] on input "It is vital to teach the language of instruction to all children, this is espec…" at bounding box center [647, 437] width 16 height 16
checkbox input "true"
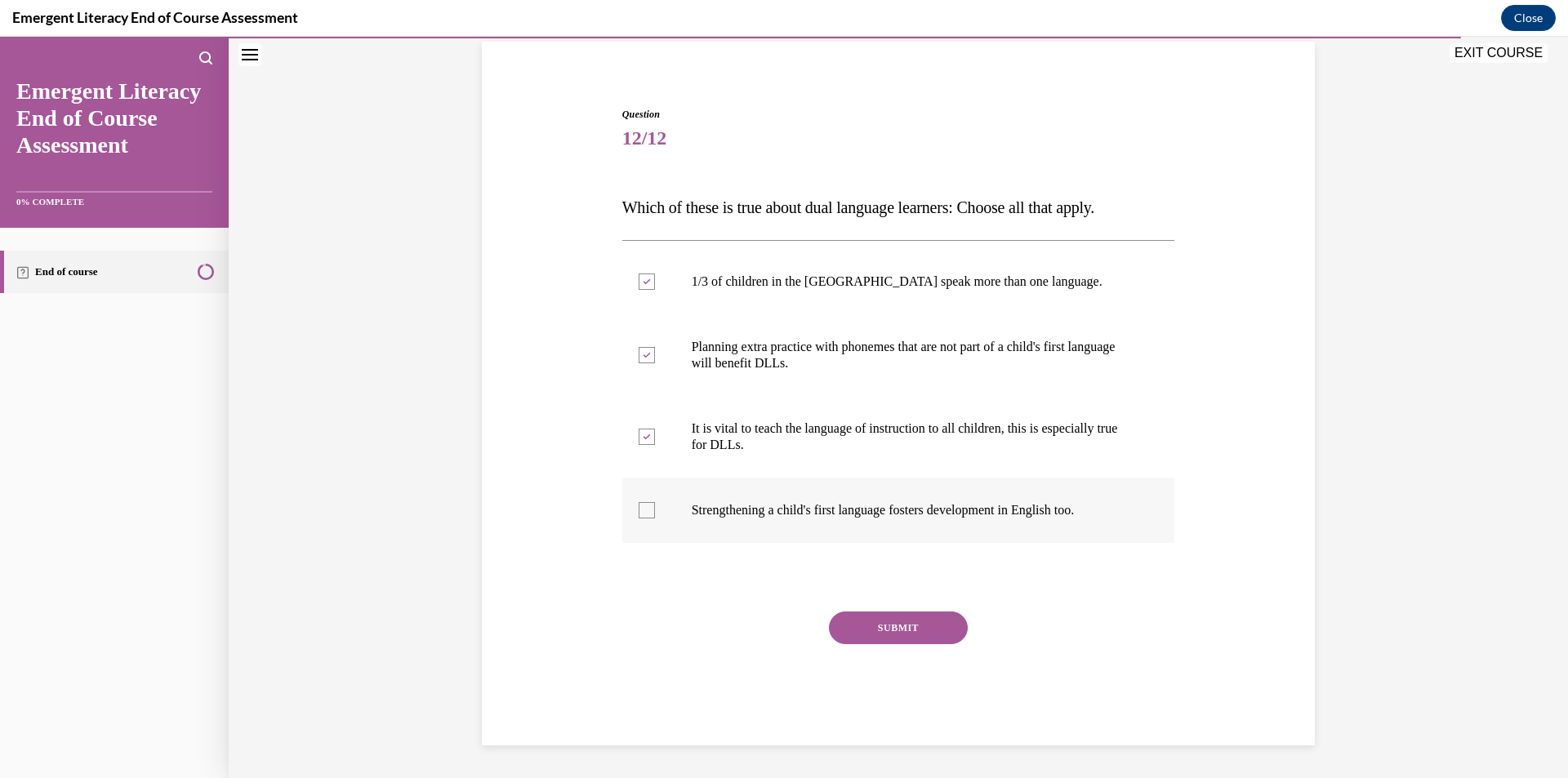
click at [723, 495] on label "Strengthening a child's first language fosters development in English too." at bounding box center [899, 510] width 553 height 66
click at [655, 502] on input "Strengthening a child's first language fosters development in English too." at bounding box center [647, 510] width 16 height 16
checkbox input "true"
click at [894, 630] on button "SUBMIT" at bounding box center [898, 628] width 139 height 32
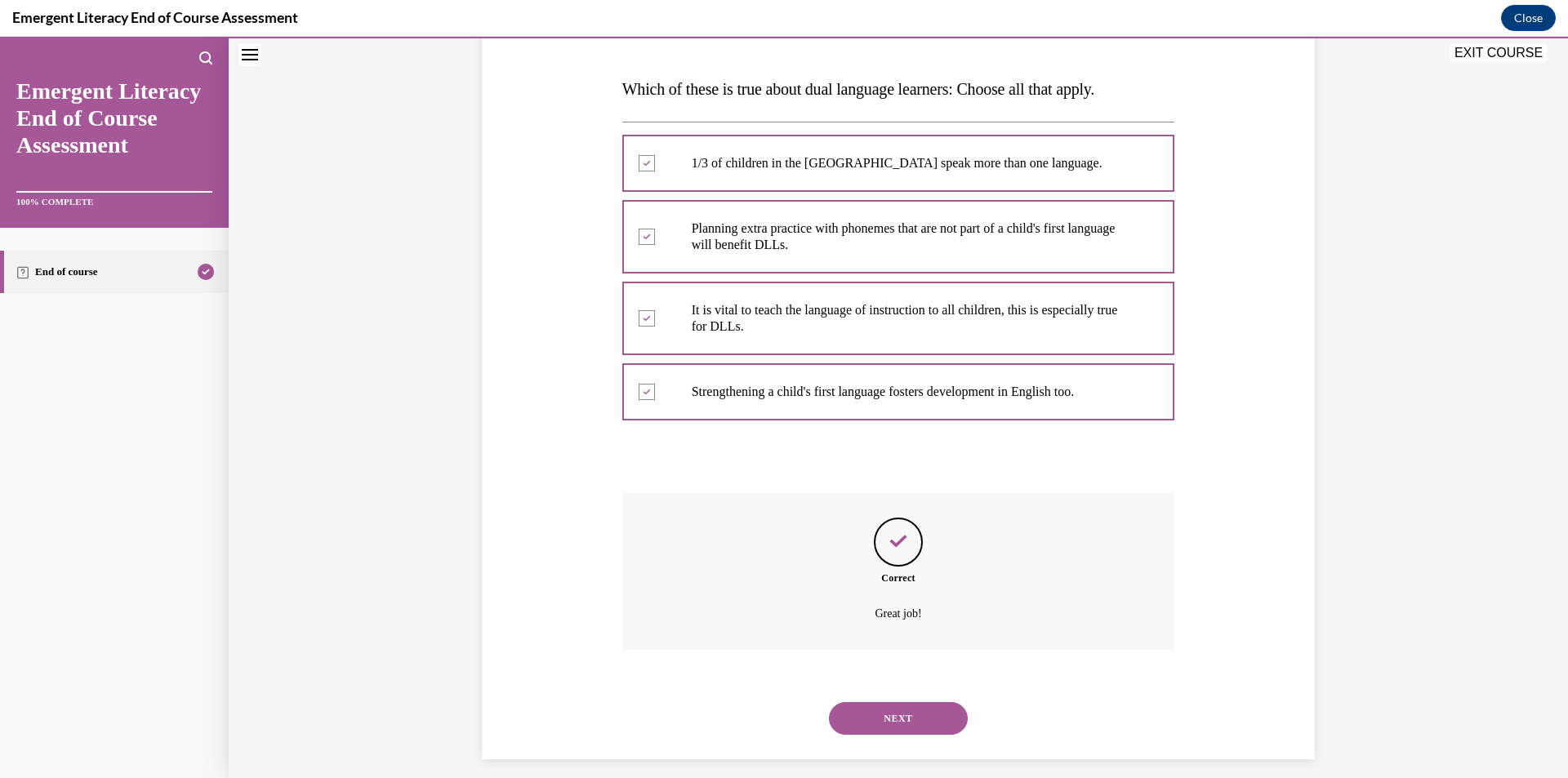
scroll to position [252, 0]
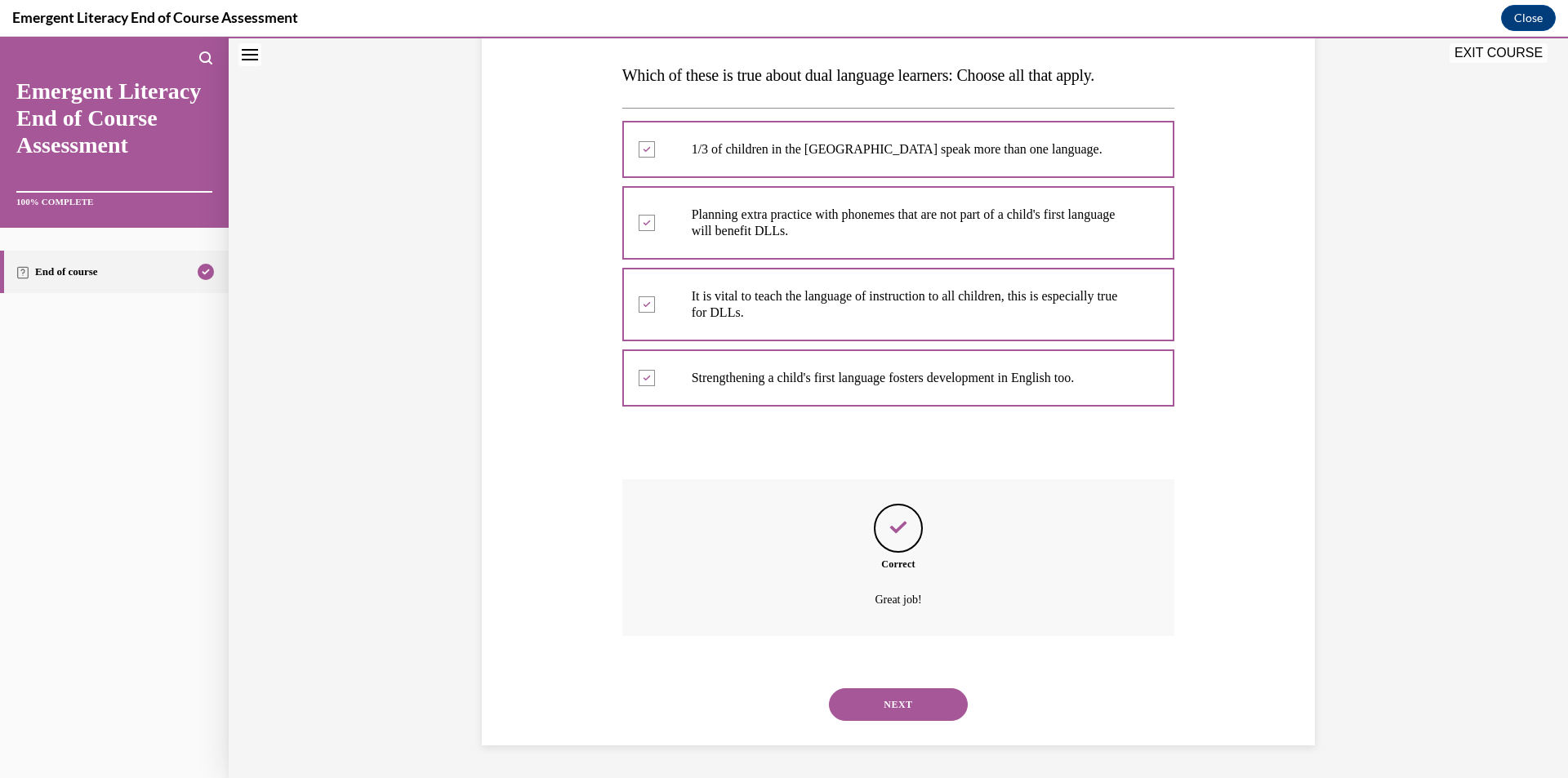
click at [940, 697] on button "NEXT" at bounding box center [898, 704] width 139 height 32
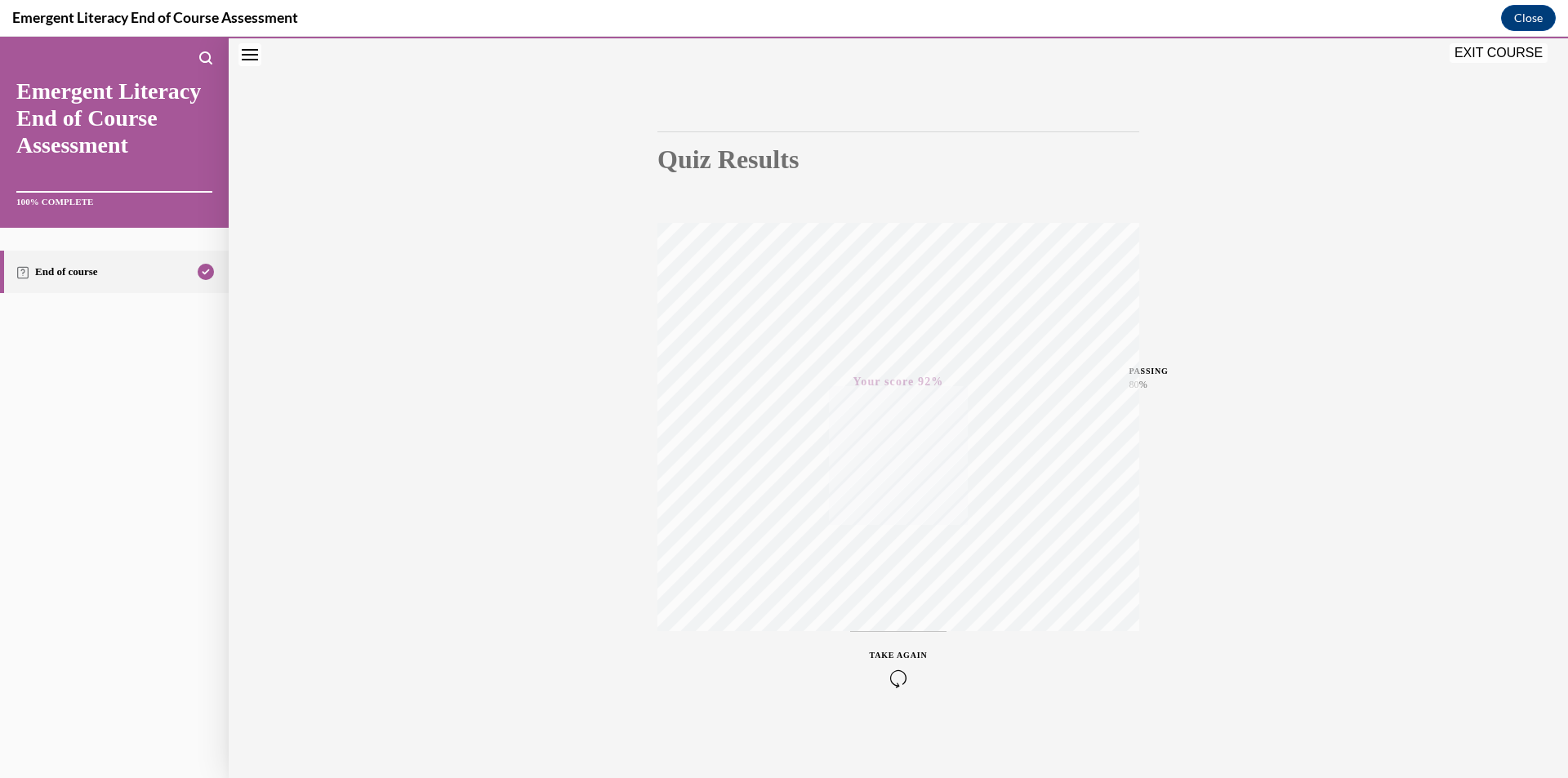
click at [1467, 47] on button "EXIT COURSE" at bounding box center [1498, 53] width 98 height 20
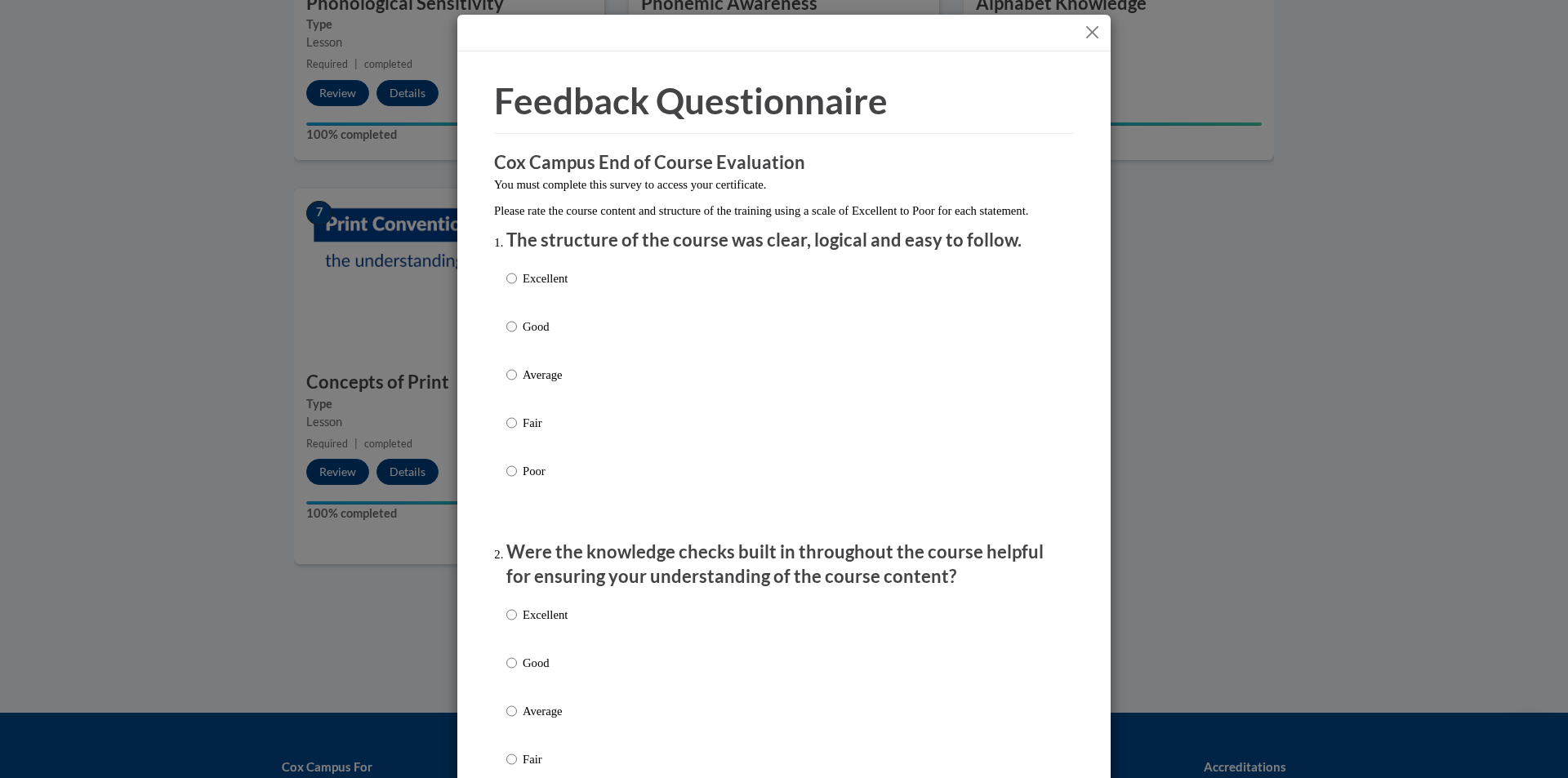
click at [528, 287] on p "Excellent" at bounding box center [545, 278] width 45 height 18
click at [517, 287] on input "Excellent" at bounding box center [512, 278] width 11 height 18
radio input "true"
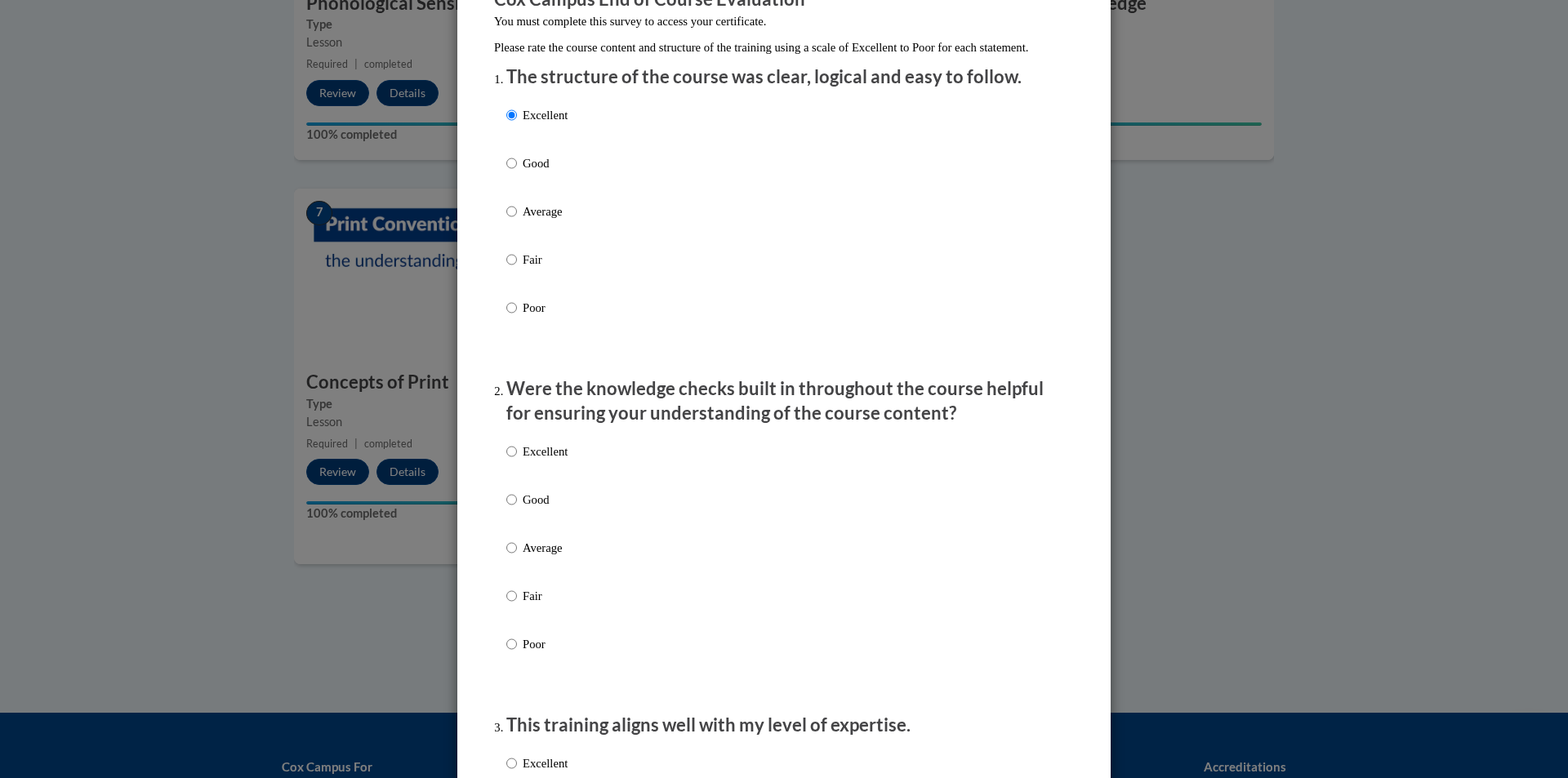
drag, startPoint x: 507, startPoint y: 510, endPoint x: 528, endPoint y: 516, distance: 21.8
click at [508, 508] on input "Good" at bounding box center [512, 500] width 11 height 18
radio input "true"
drag, startPoint x: 540, startPoint y: 475, endPoint x: 560, endPoint y: 486, distance: 22.8
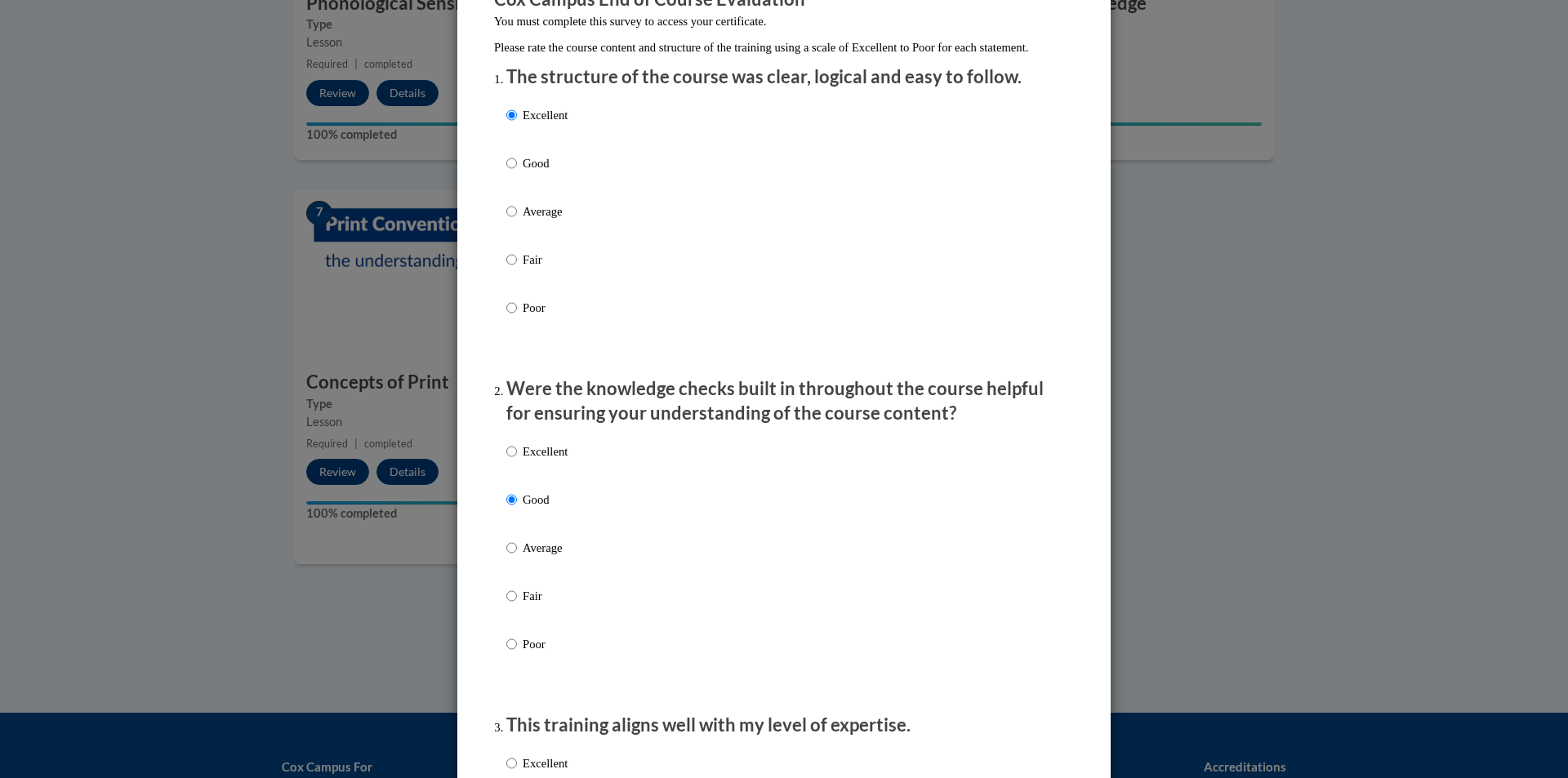
click at [540, 461] on p "Excellent" at bounding box center [545, 452] width 45 height 18
click at [517, 461] on input "Excellent" at bounding box center [512, 452] width 11 height 18
radio input "true"
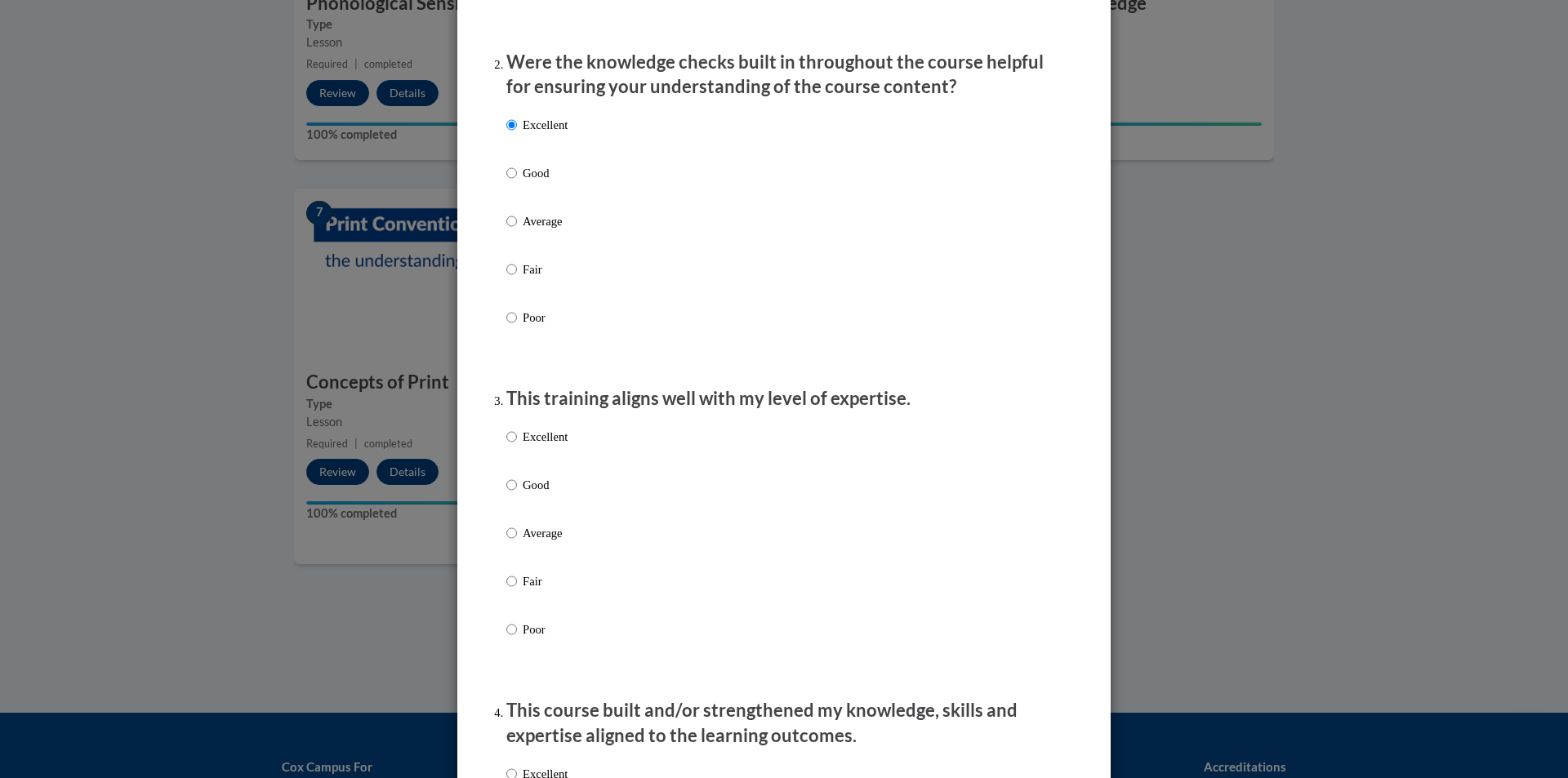
click at [524, 446] on p "Excellent" at bounding box center [545, 437] width 45 height 18
click at [517, 446] on input "Excellent" at bounding box center [512, 437] width 11 height 18
radio input "true"
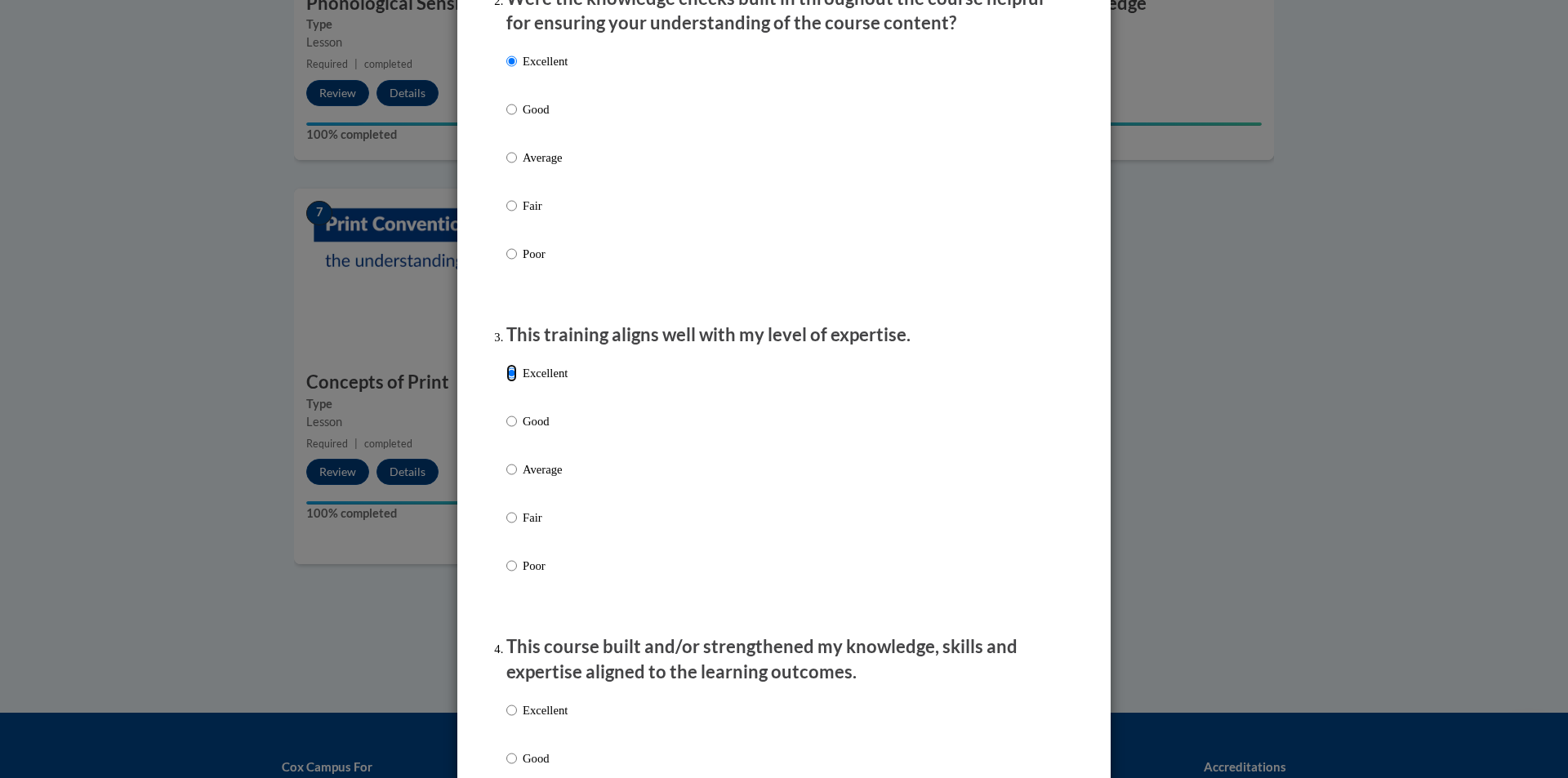
scroll to position [653, 0]
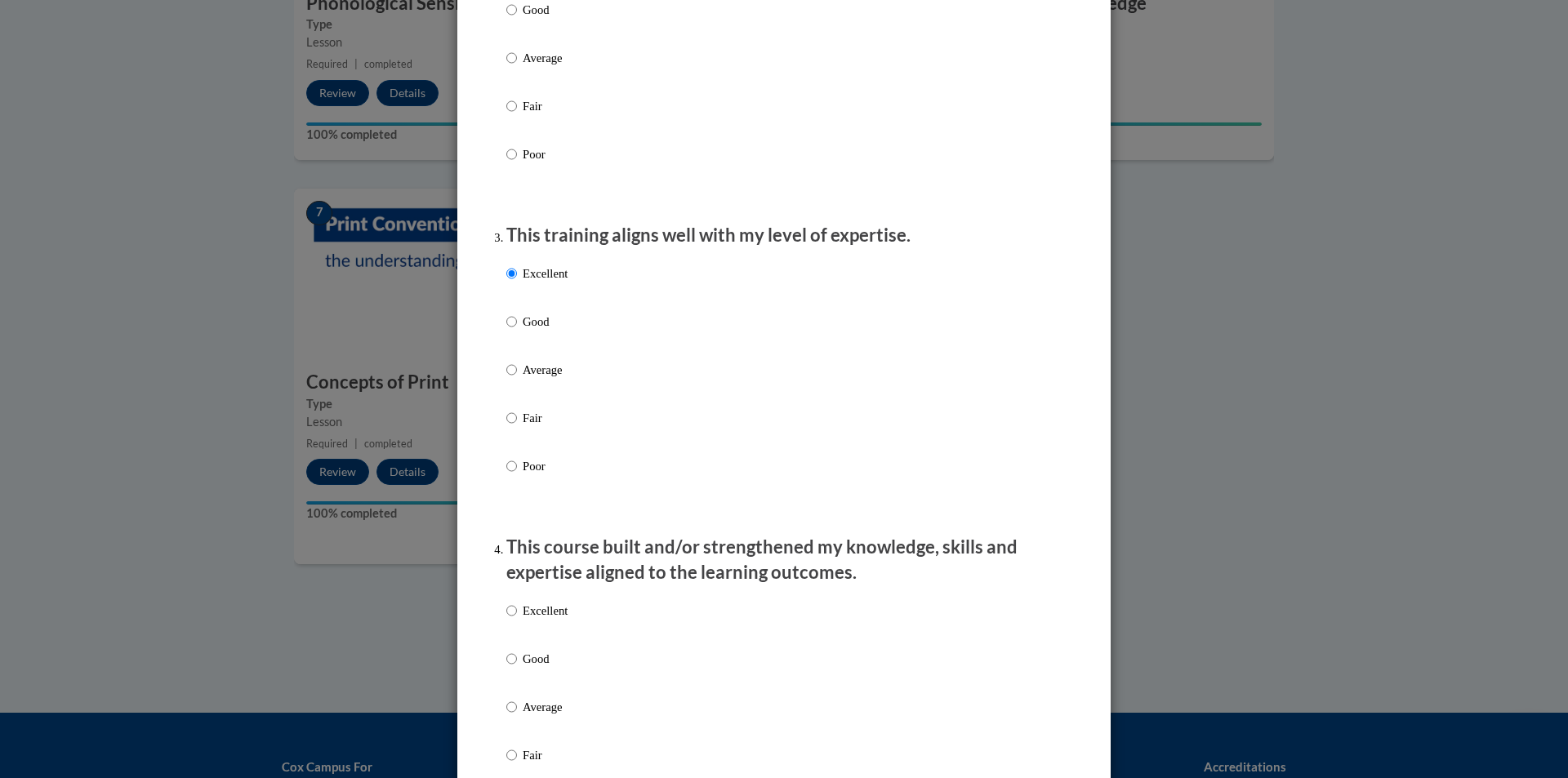
click at [538, 620] on p "Excellent" at bounding box center [545, 611] width 45 height 18
click at [517, 620] on input "Excellent" at bounding box center [512, 611] width 11 height 18
radio input "true"
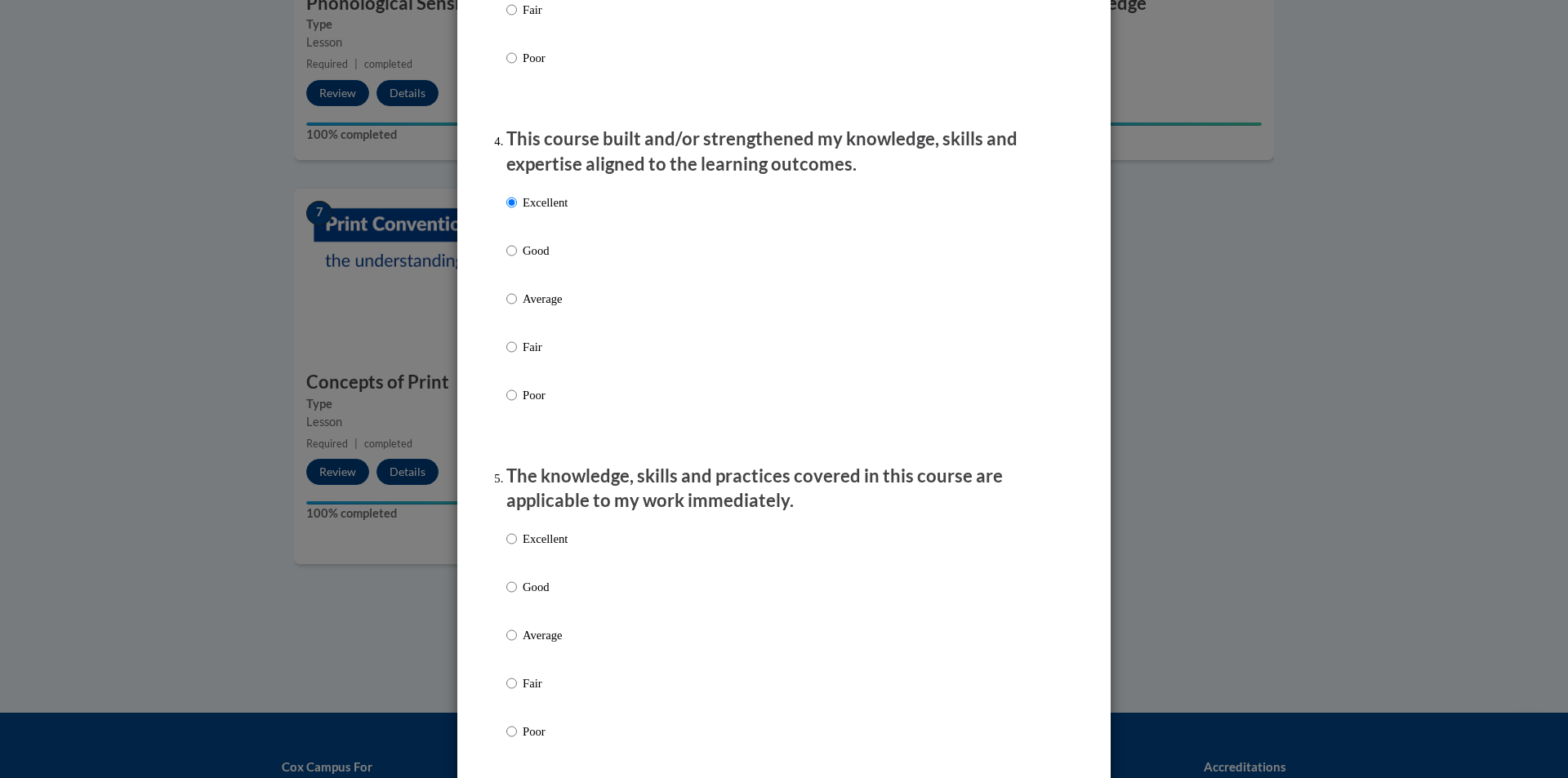
click at [513, 550] on label "Excellent" at bounding box center [537, 552] width 61 height 44
click at [513, 548] on input "Excellent" at bounding box center [512, 539] width 11 height 18
radio input "true"
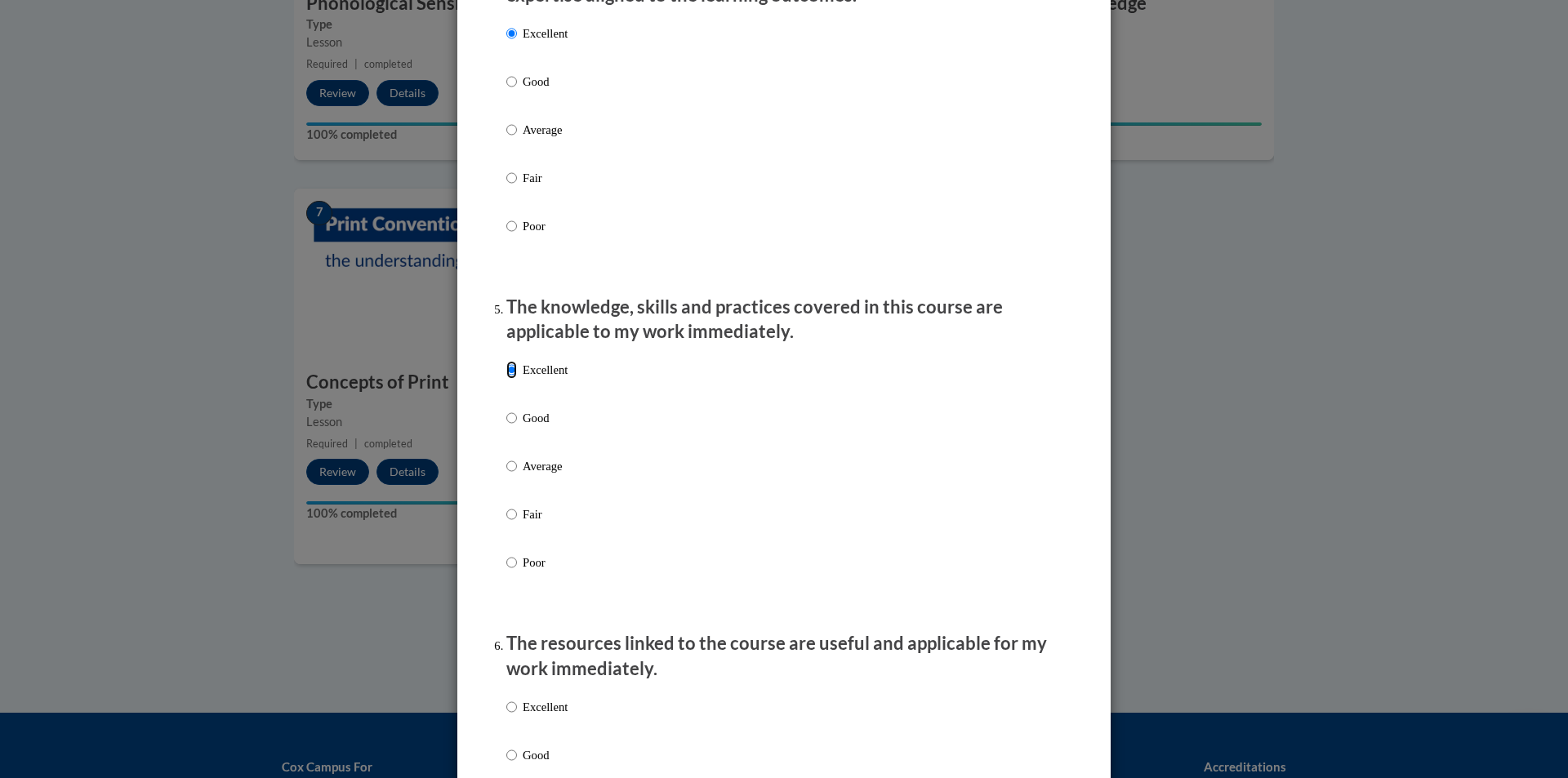
scroll to position [1471, 0]
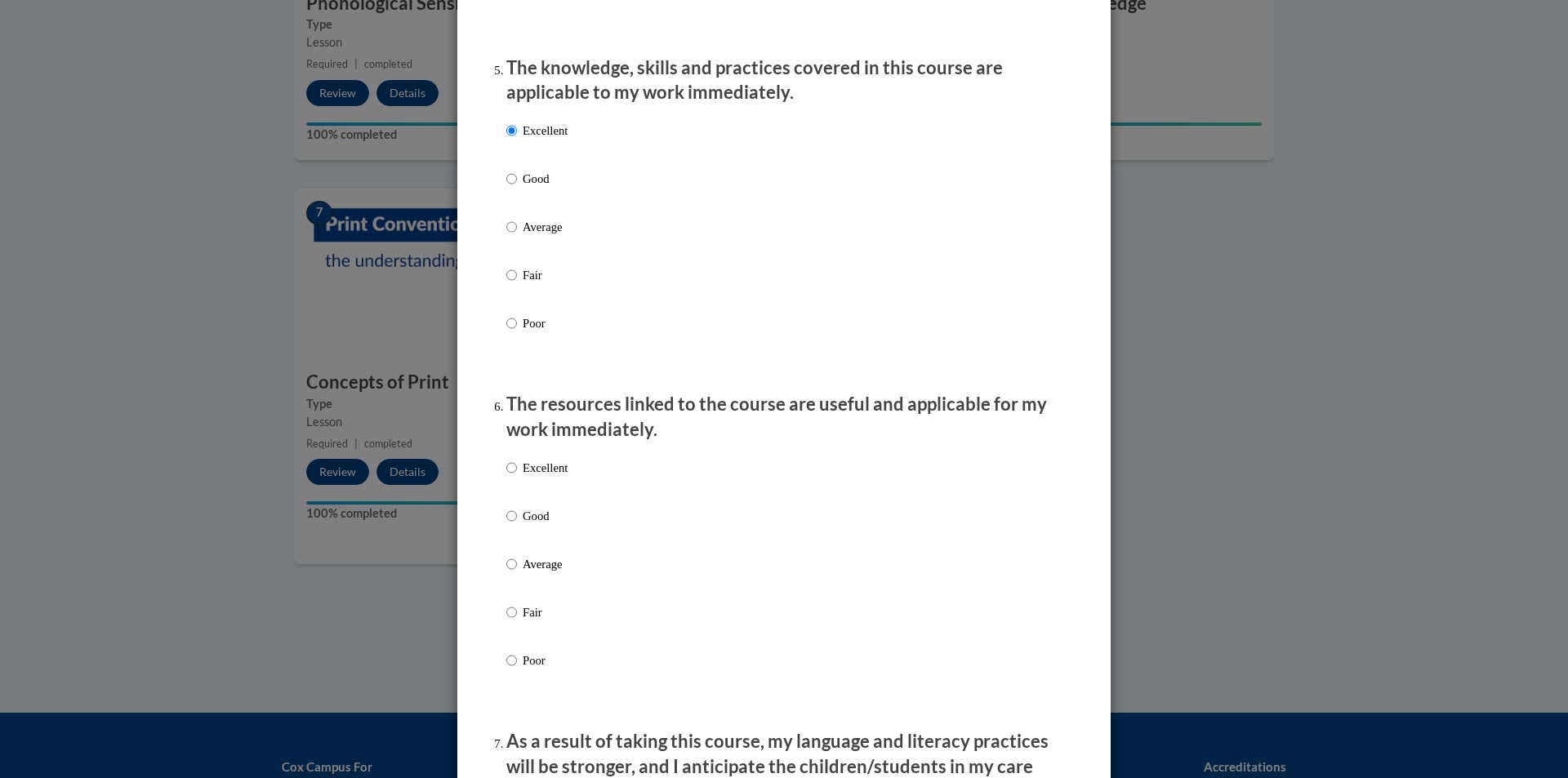
click at [531, 526] on p "Good" at bounding box center [545, 517] width 45 height 18
click at [517, 526] on input "Good" at bounding box center [512, 517] width 11 height 18
radio input "true"
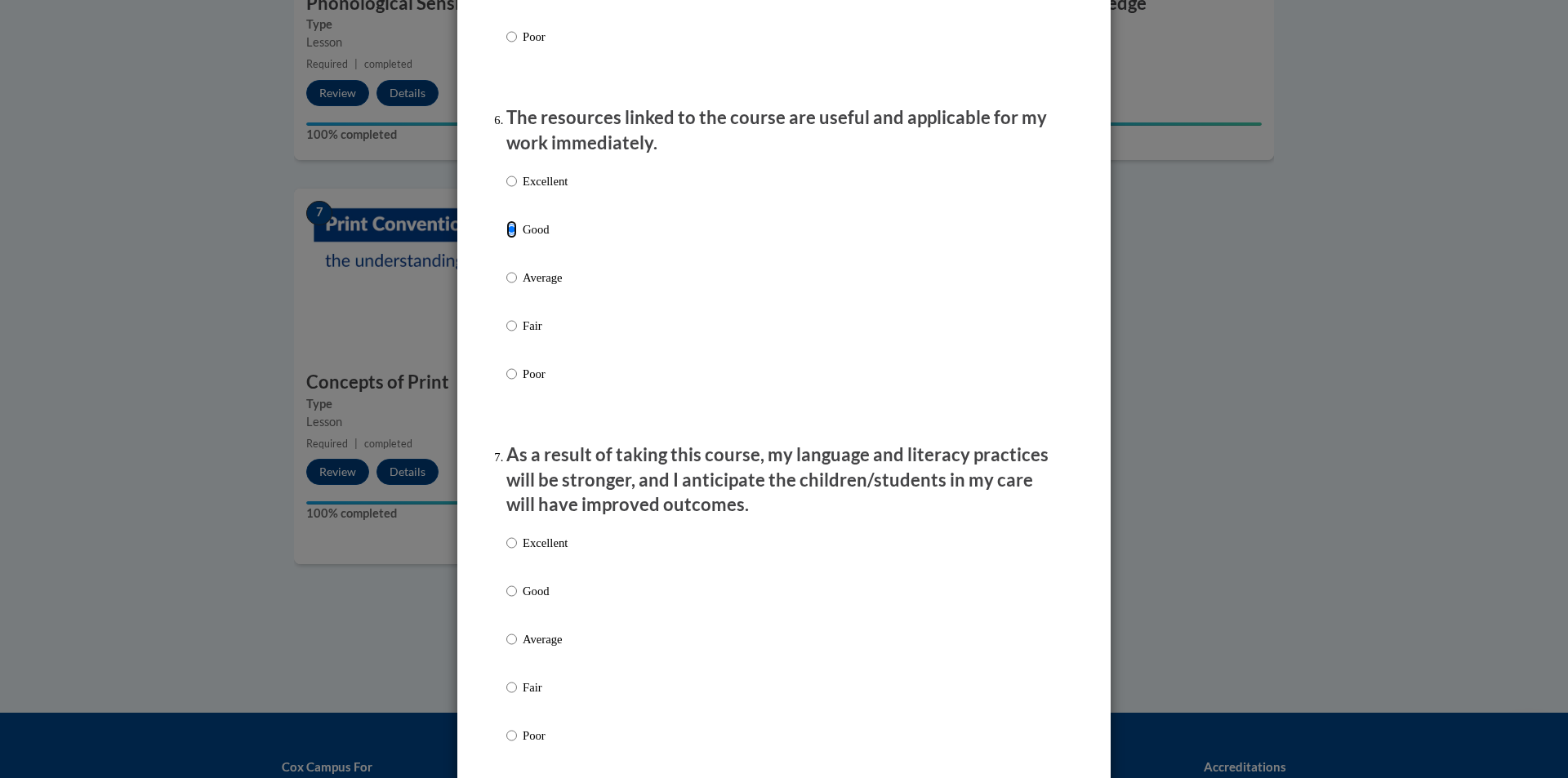
scroll to position [1797, 0]
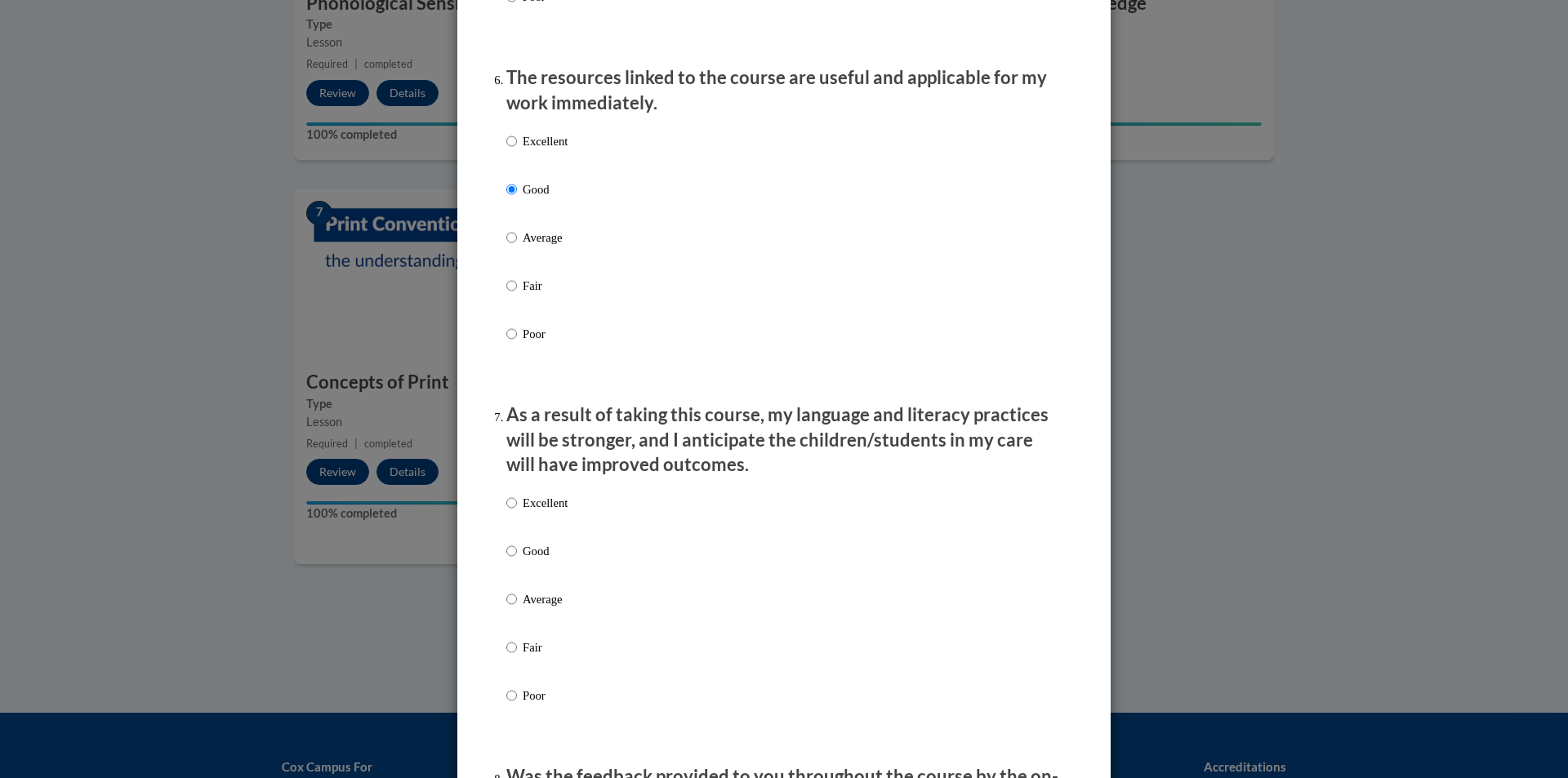
click at [526, 504] on div "Excellent Good Average Fair Poor" at bounding box center [537, 613] width 61 height 253
click at [526, 512] on p "Excellent" at bounding box center [545, 503] width 45 height 18
click at [517, 512] on input "Excellent" at bounding box center [512, 503] width 11 height 18
radio input "true"
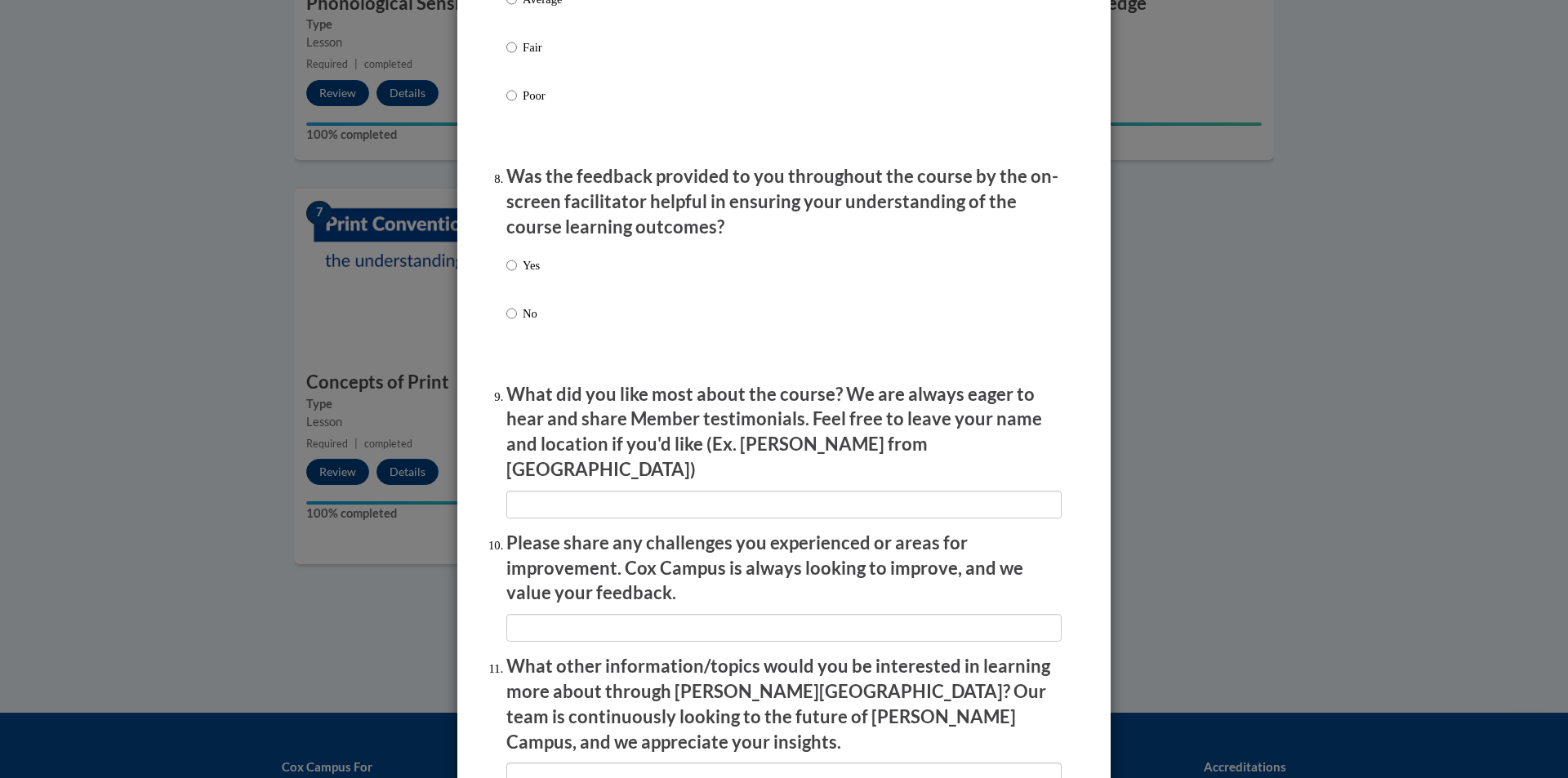
scroll to position [2451, 0]
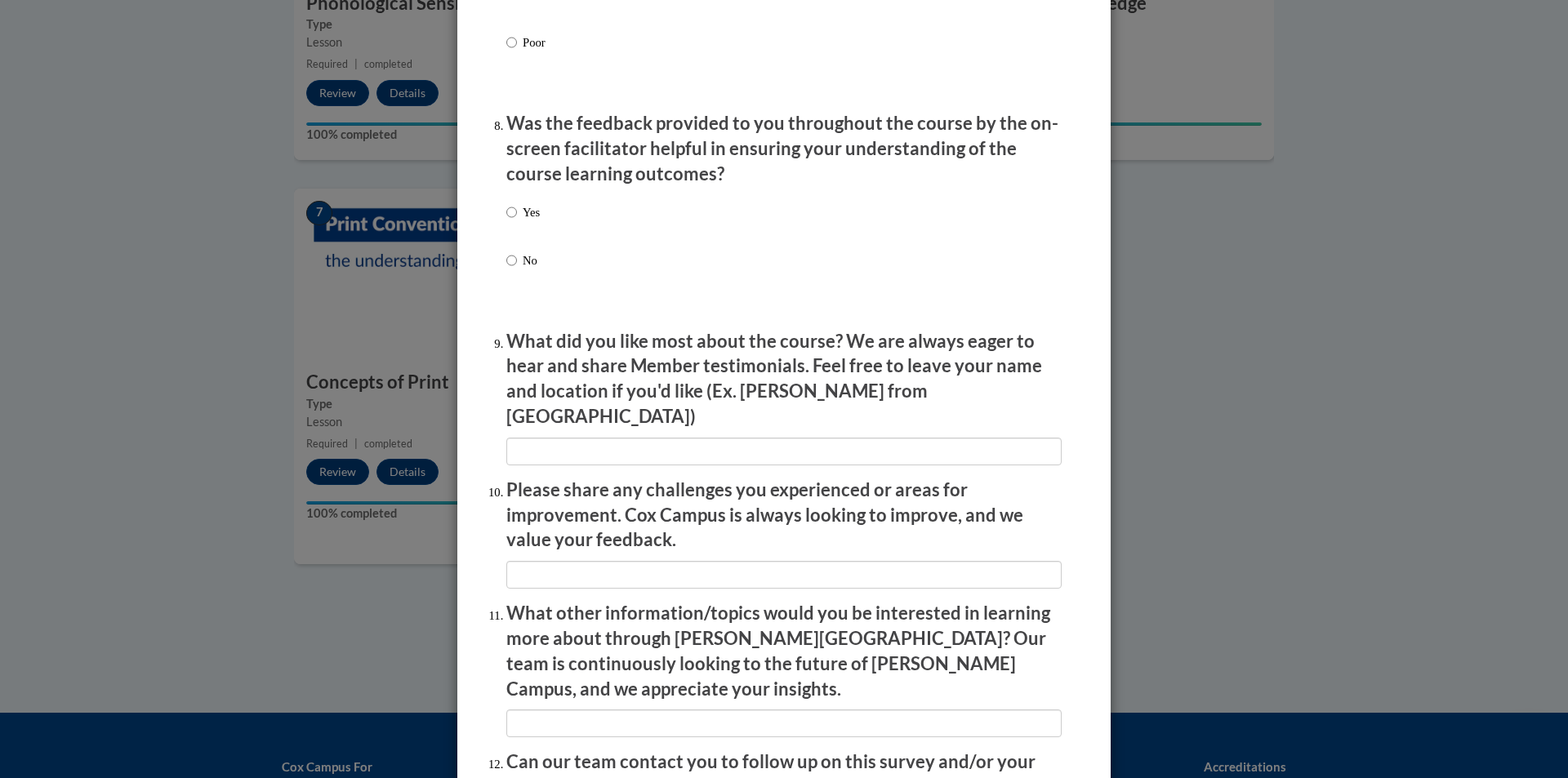
click at [530, 221] on p "Yes" at bounding box center [531, 212] width 17 height 18
click at [517, 221] on input "Yes" at bounding box center [512, 212] width 11 height 18
radio input "true"
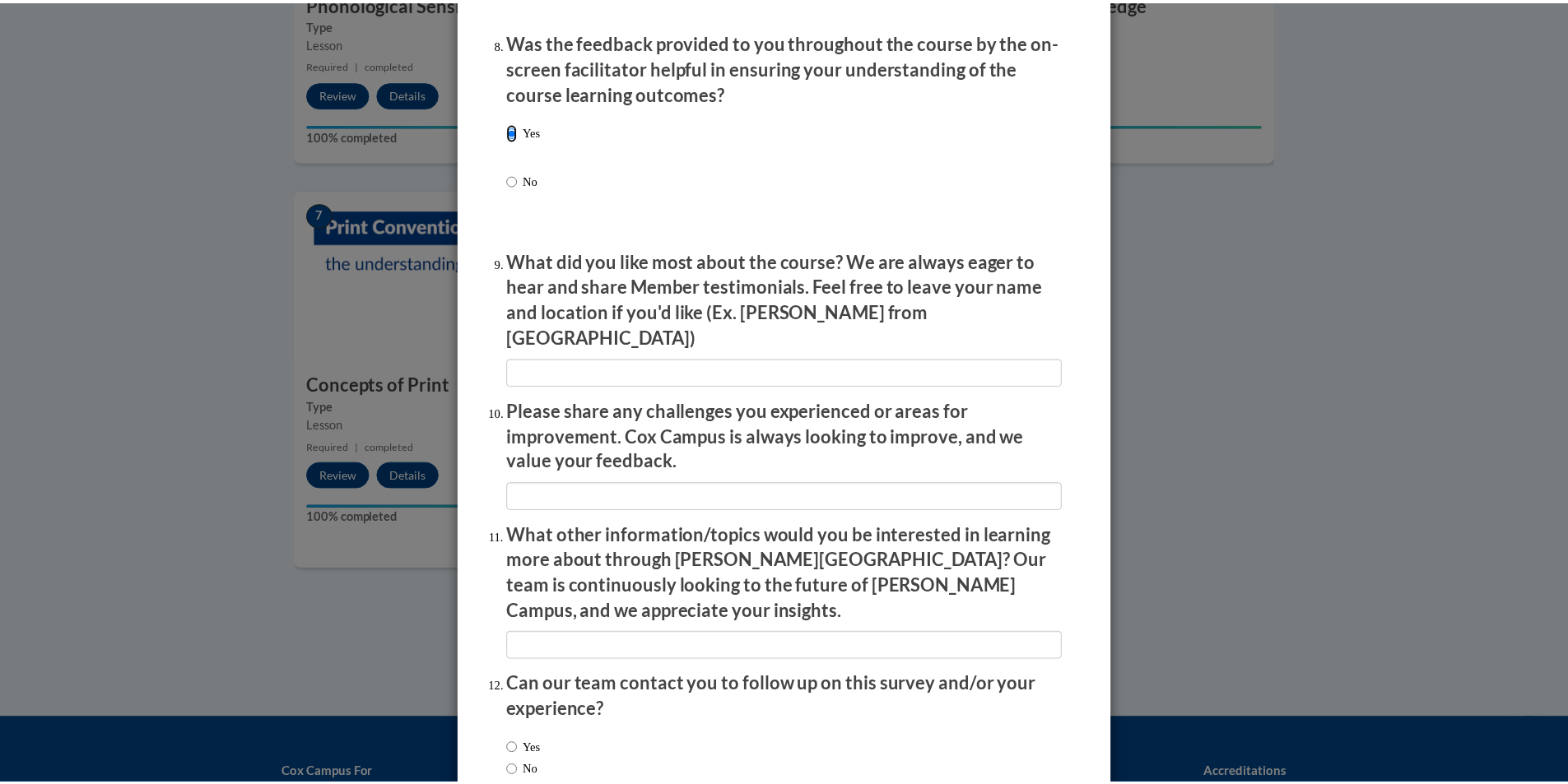
scroll to position [2635, 0]
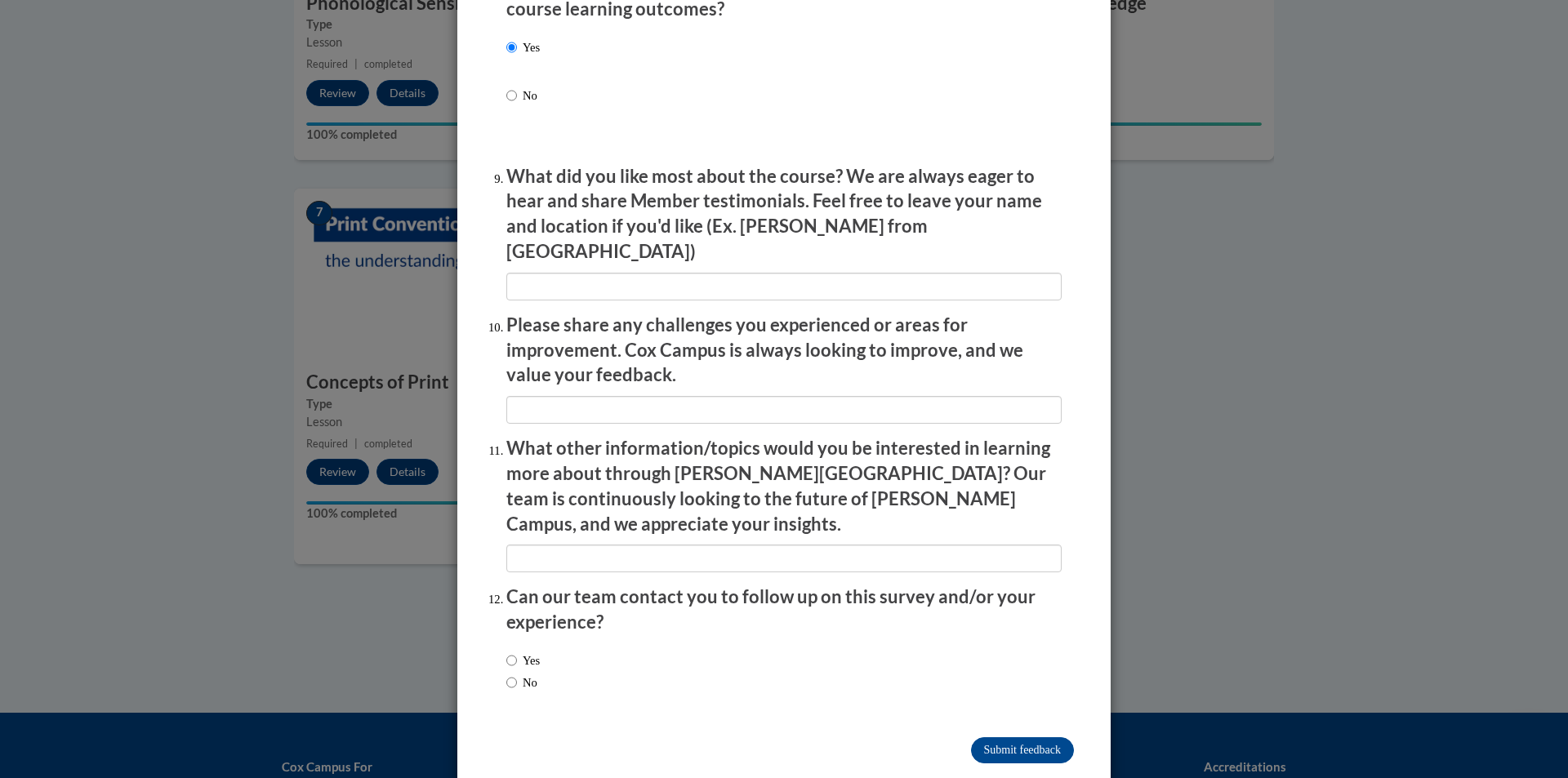
click at [1271, 292] on div "Feedback Questionnaire Rate Course Comments Cox Campus End of Course Evaluation…" at bounding box center [784, 389] width 1568 height 778
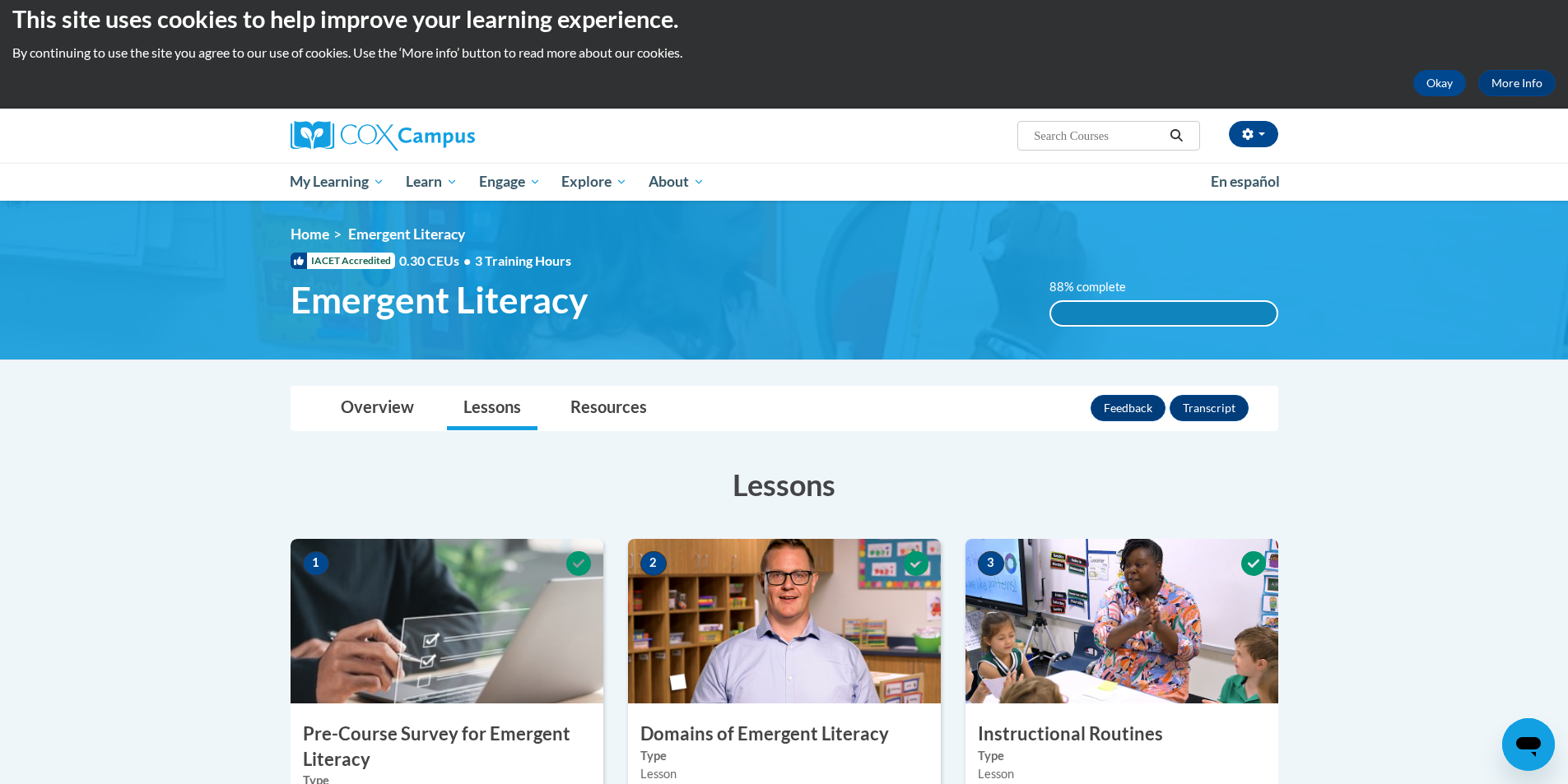
scroll to position [0, 0]
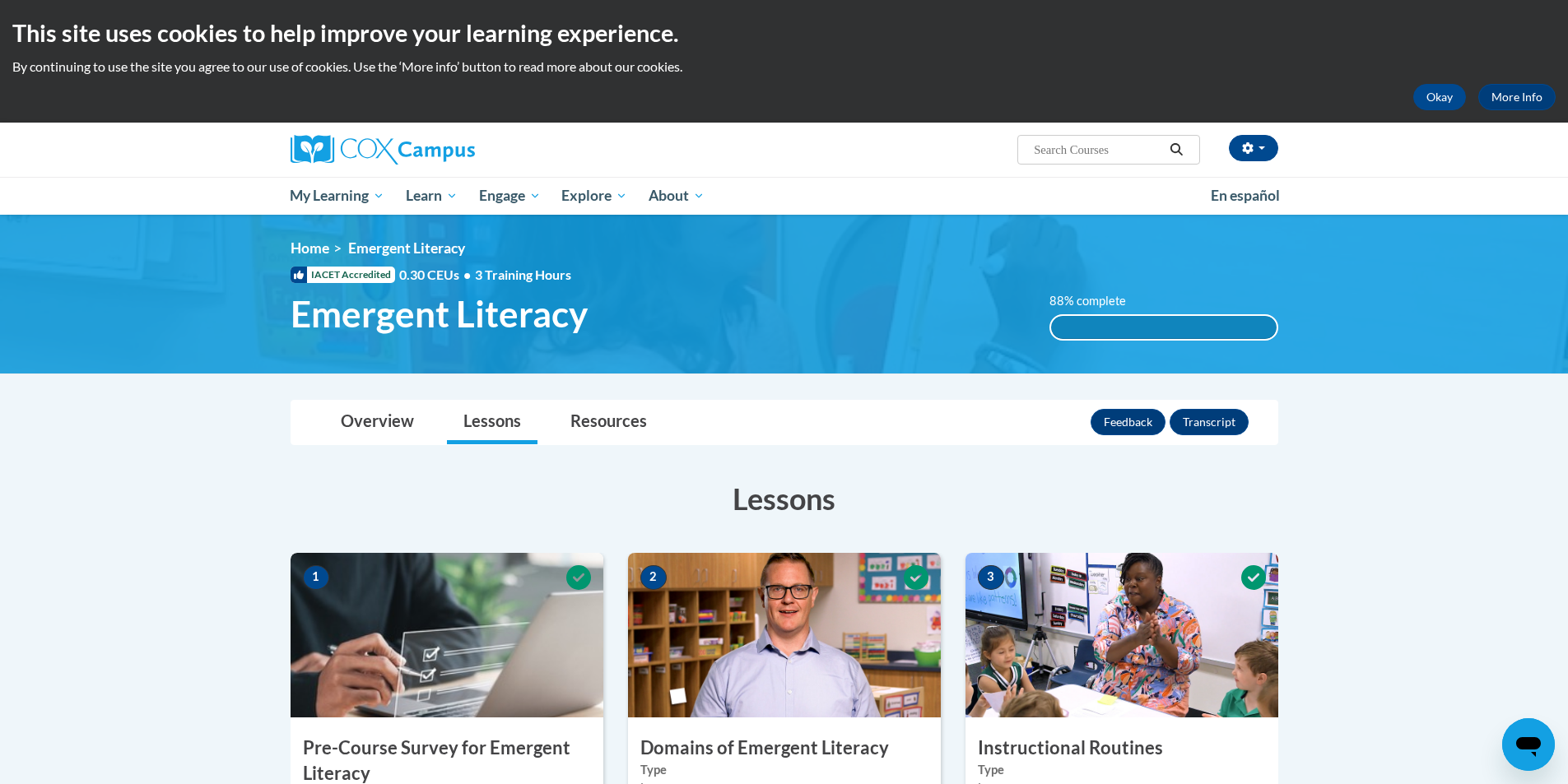
click at [1037, 144] on input "Search..." at bounding box center [1097, 150] width 131 height 20
type input "building emergent literacy"
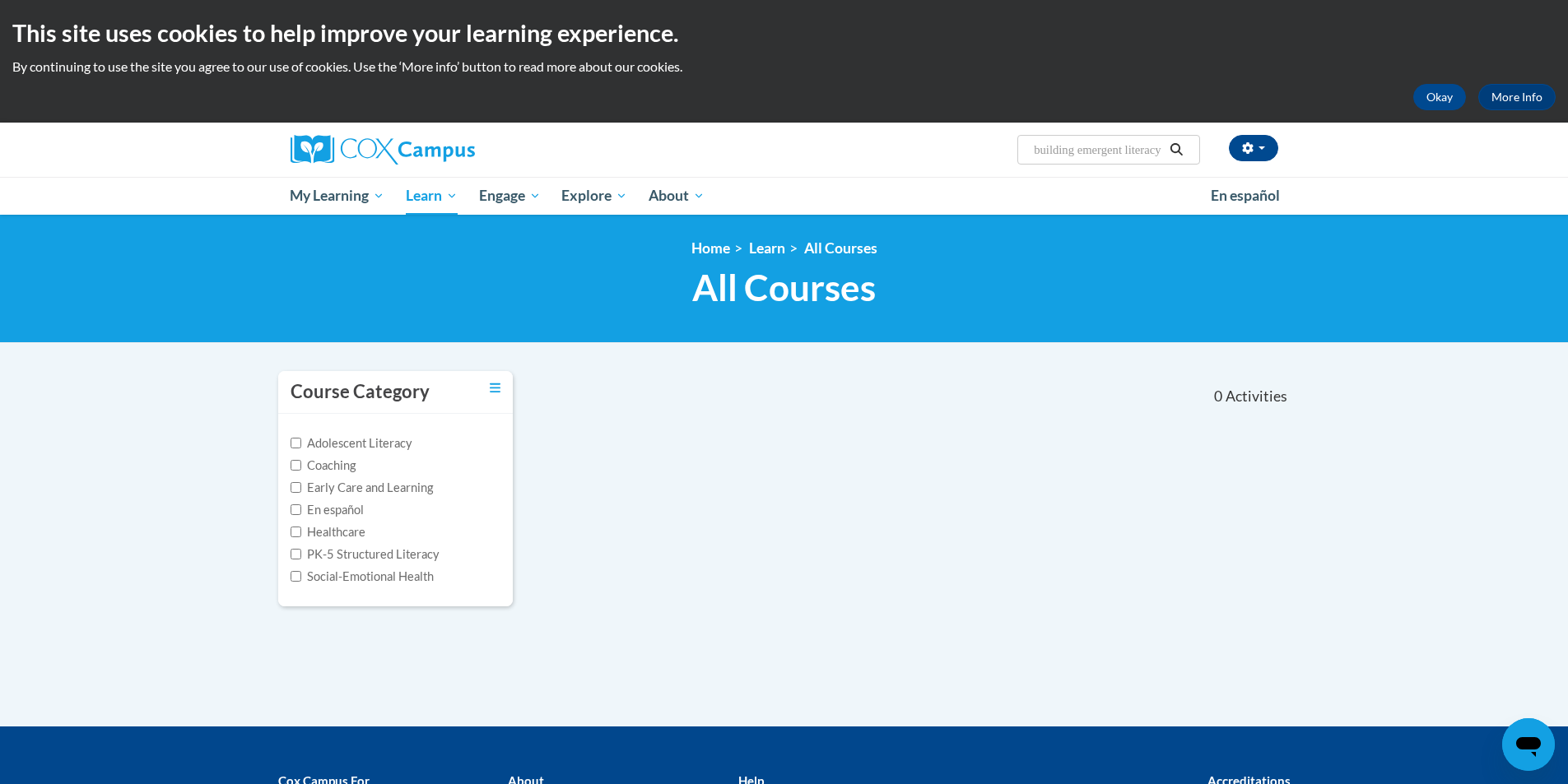
click at [1090, 155] on input "building emergent literacy" at bounding box center [1097, 150] width 131 height 20
drag, startPoint x: 1114, startPoint y: 149, endPoint x: 1093, endPoint y: 153, distance: 21.4
click at [1093, 153] on input "building emergent literacy" at bounding box center [1097, 150] width 131 height 20
click at [1133, 153] on input "building emergent literacy" at bounding box center [1097, 150] width 131 height 20
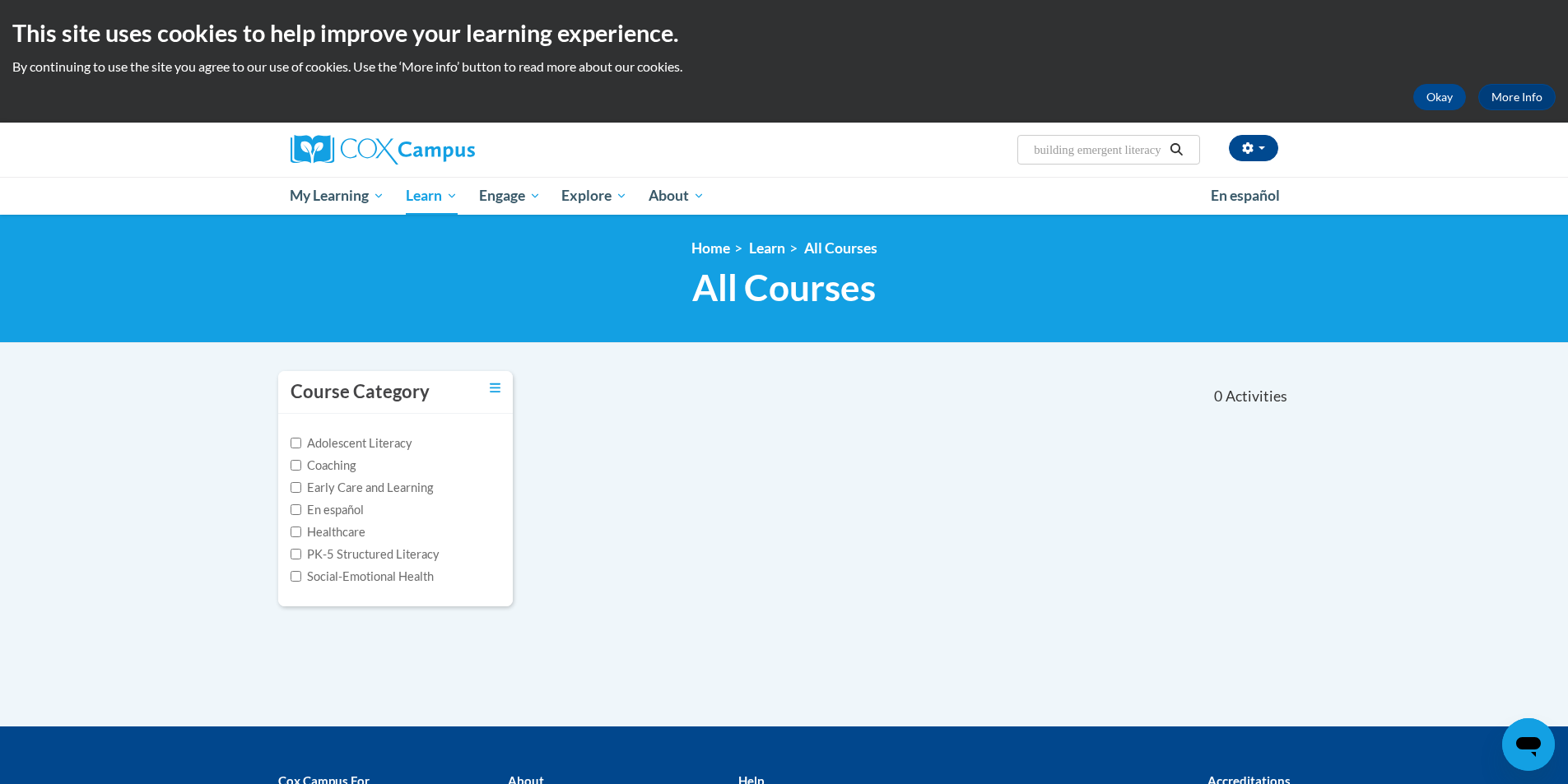
click at [1138, 153] on input "building emergent literacy" at bounding box center [1097, 150] width 131 height 20
click at [1131, 140] on input "building emergent literacy" at bounding box center [1097, 150] width 131 height 20
click at [1132, 139] on span "Search Search... building emergent literacy" at bounding box center [1108, 149] width 182 height 30
click at [1110, 158] on input "building emergent literacy" at bounding box center [1097, 150] width 131 height 20
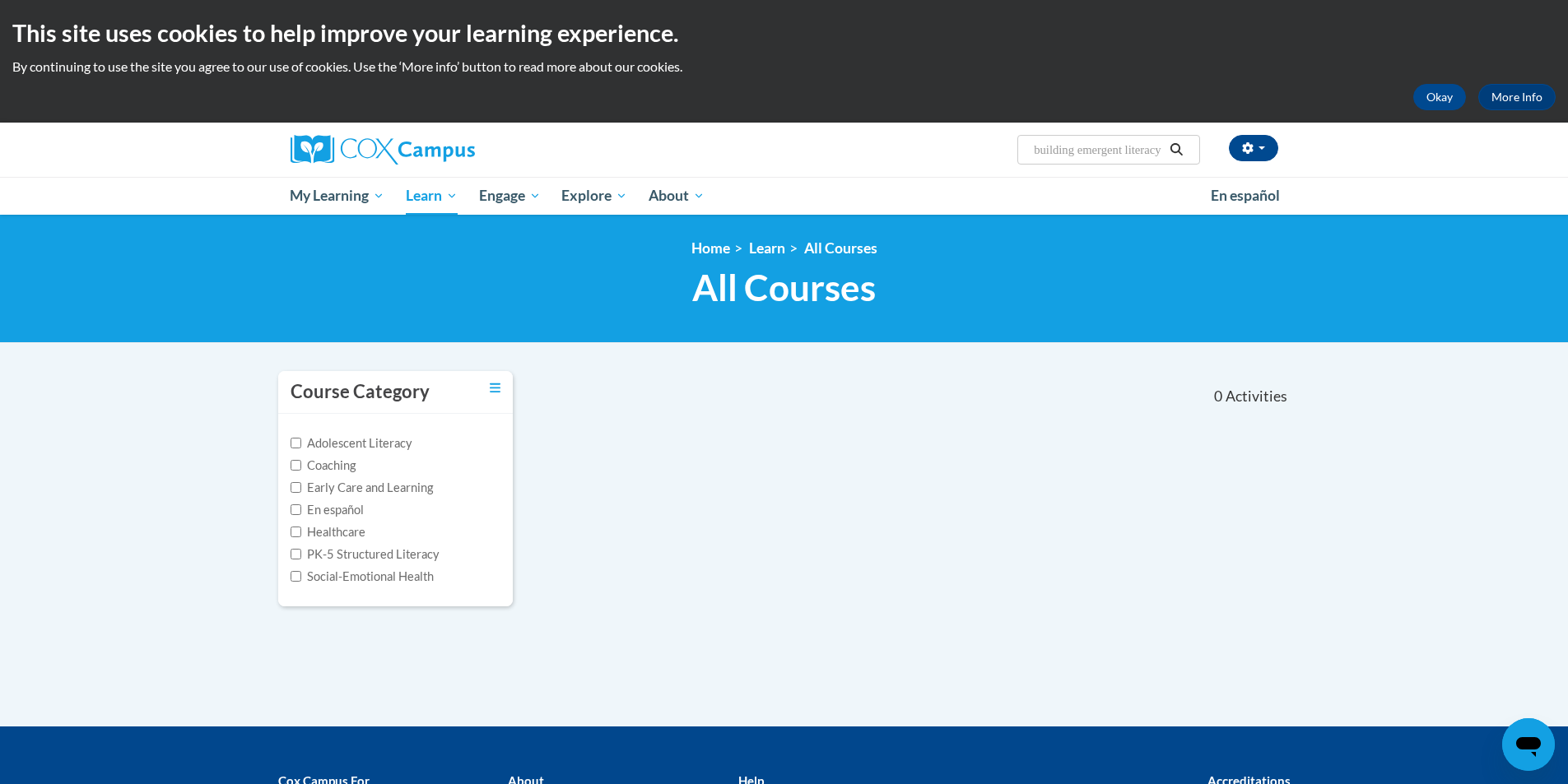
click at [1110, 158] on input "building emergent literacy" at bounding box center [1097, 150] width 131 height 20
click at [1111, 158] on input "building emergent literacy" at bounding box center [1097, 150] width 131 height 20
type input "building emergent LITeracy"
click at [1119, 149] on input "building emergent LITeracy" at bounding box center [1097, 150] width 131 height 20
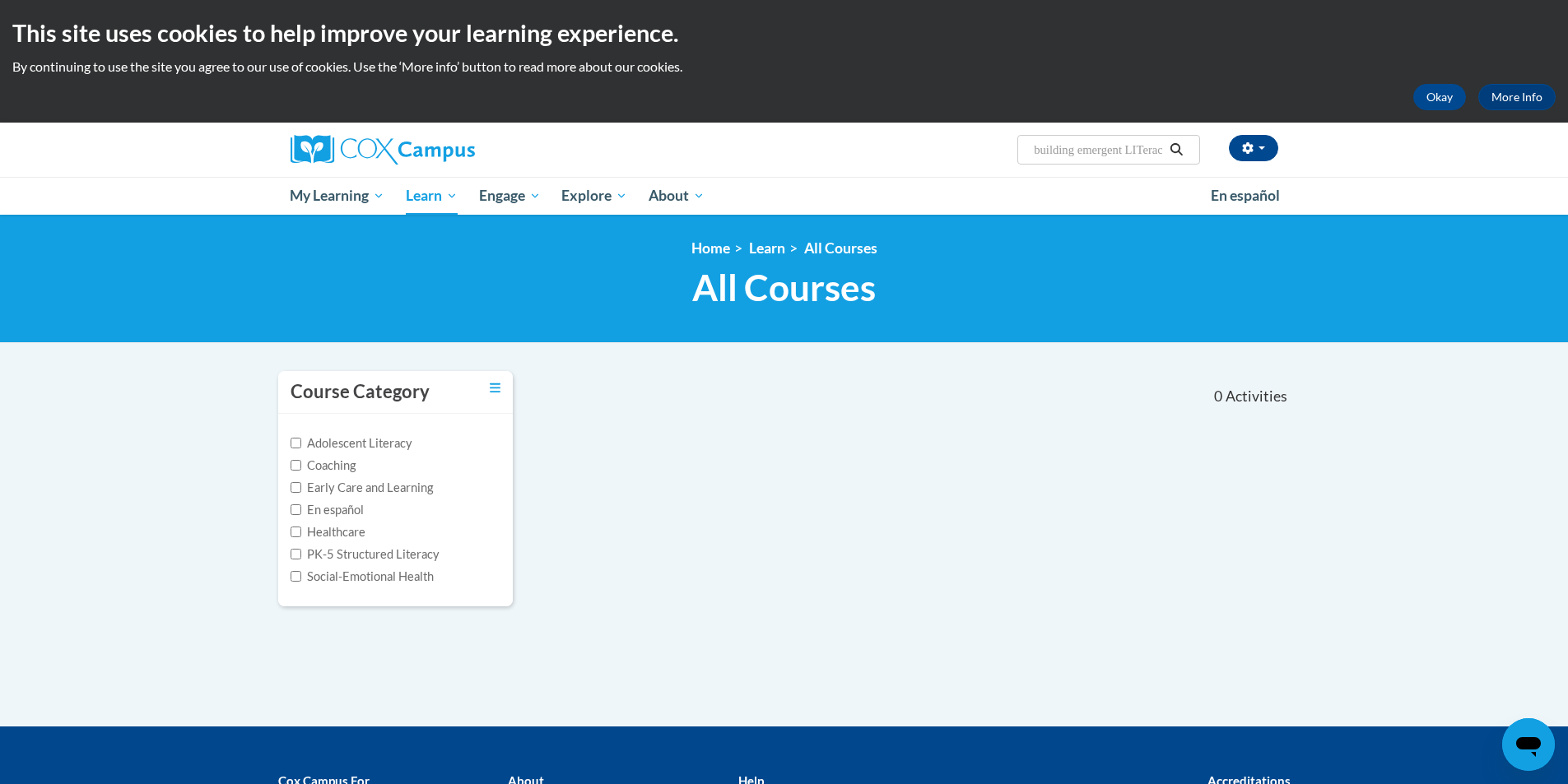
click at [1120, 148] on input "building emergent LITeracy" at bounding box center [1097, 150] width 131 height 20
drag, startPoint x: 1120, startPoint y: 148, endPoint x: 1121, endPoint y: 135, distance: 13.0
click at [1121, 139] on span "Search Search... building emergent LITeracy" at bounding box center [1108, 149] width 182 height 30
click at [1124, 155] on input "building emergent LITeracy" at bounding box center [1097, 150] width 131 height 20
click at [1125, 155] on input "building emergent LITeracy" at bounding box center [1097, 150] width 131 height 20
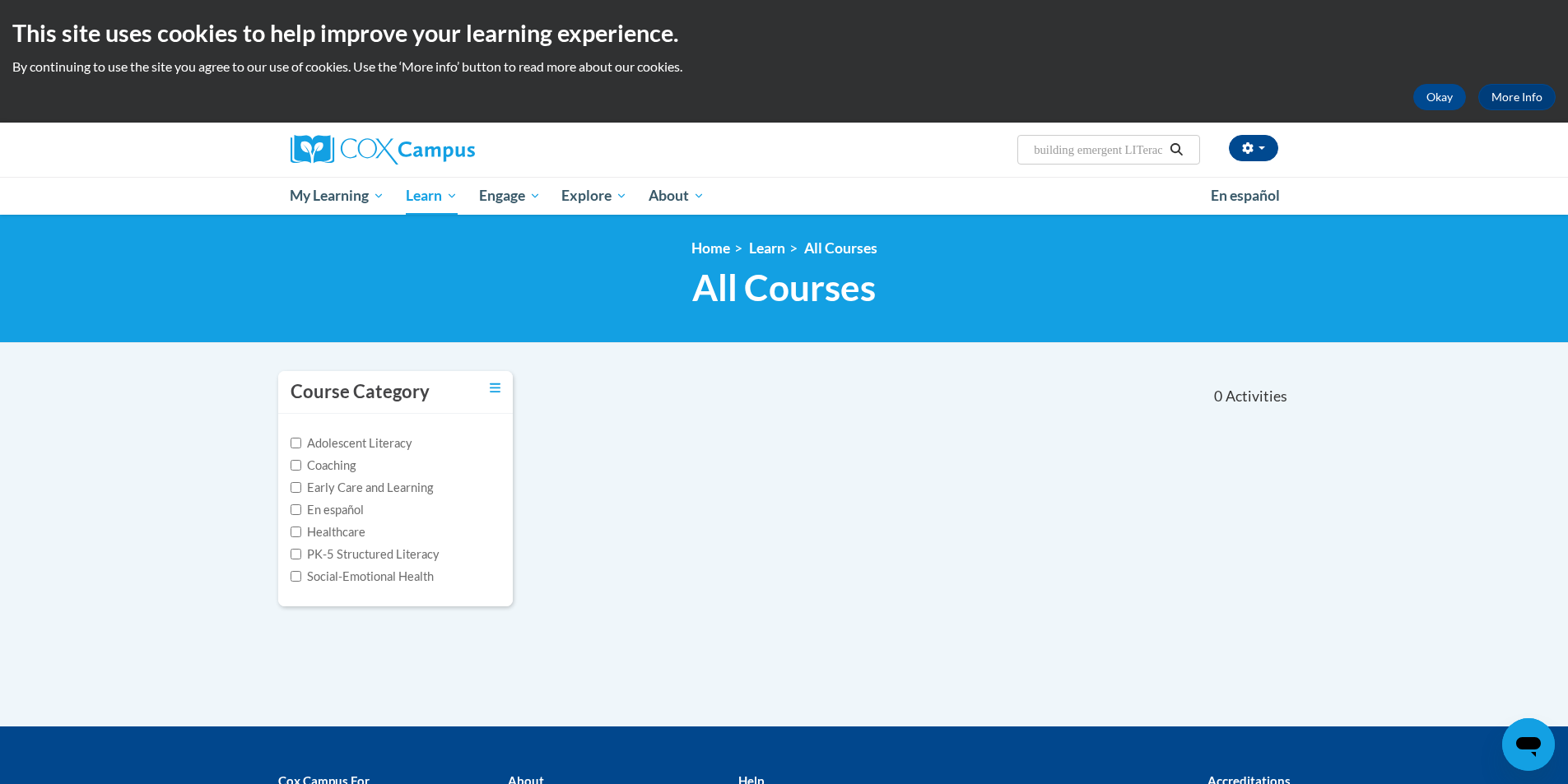
click at [1128, 155] on input "building emergent LITeracy" at bounding box center [1097, 150] width 131 height 20
click at [1127, 153] on input "building emergent LITeracy" at bounding box center [1097, 150] width 131 height 20
click at [1126, 153] on input "building emergent LITeracy" at bounding box center [1097, 150] width 131 height 20
type input "Building Emergent"
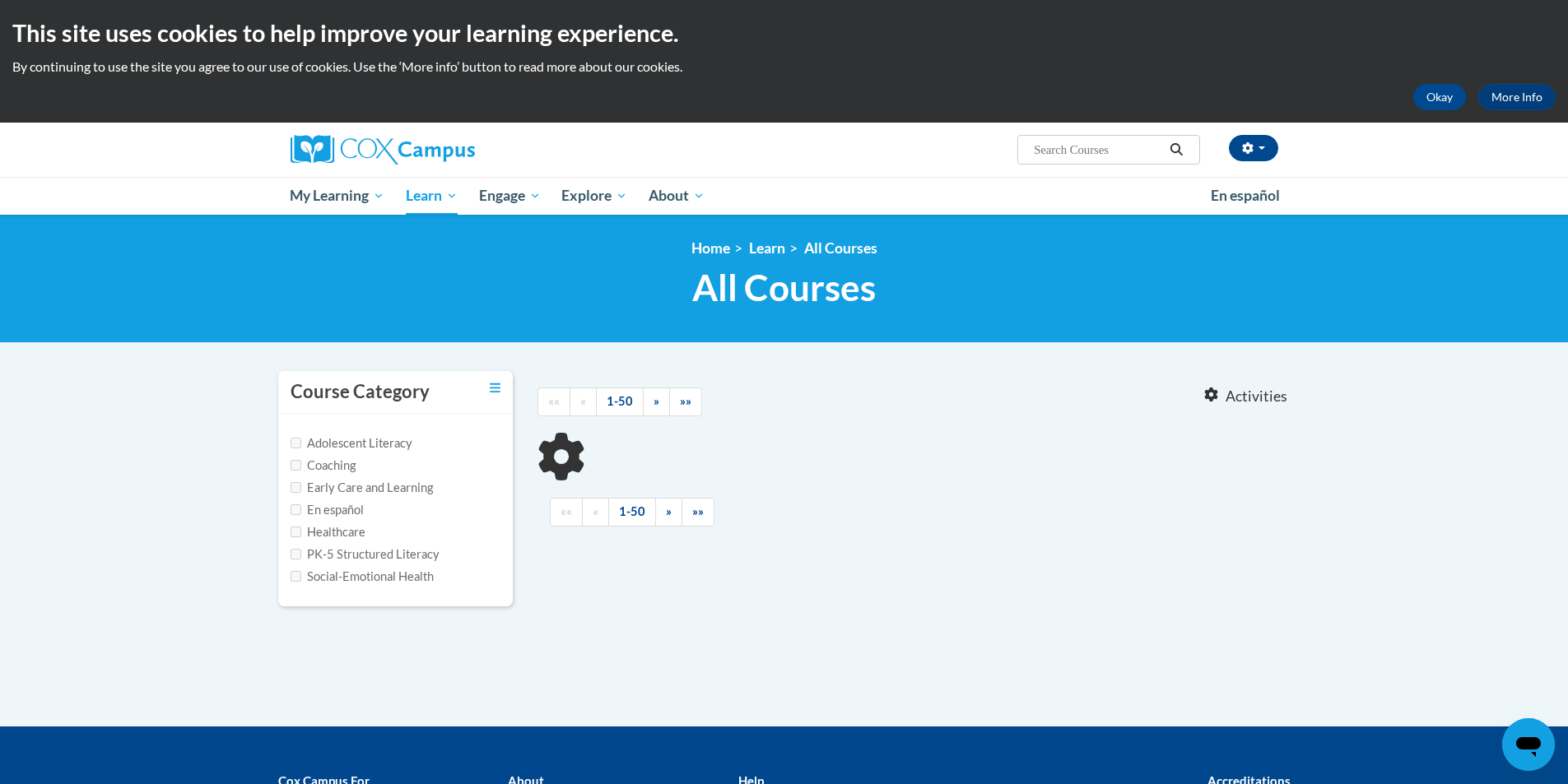
type input "Building Emergent"
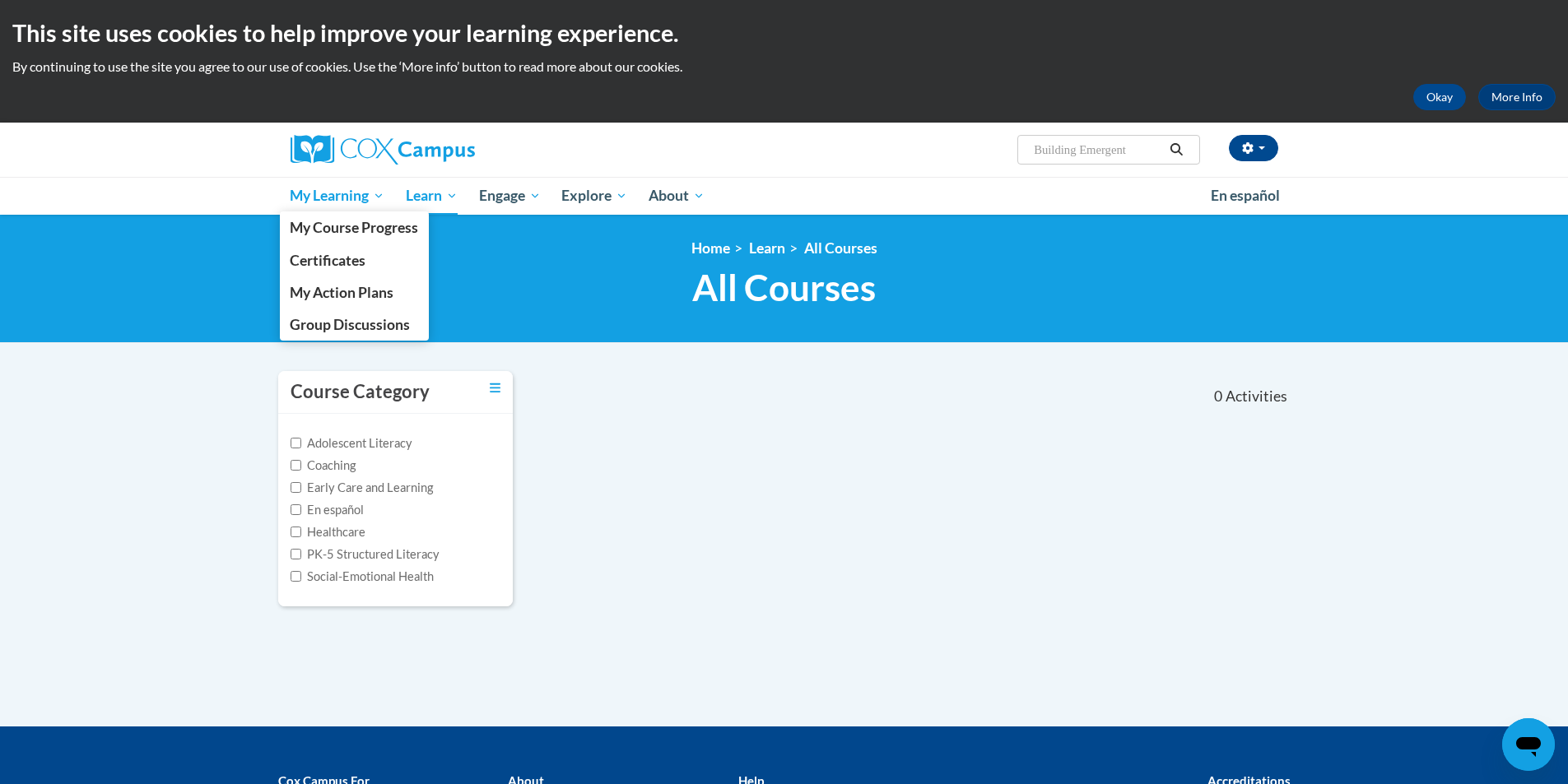
click at [334, 177] on link "My Learning" at bounding box center [338, 196] width 116 height 38
click at [331, 226] on span "My Course Progress" at bounding box center [354, 227] width 129 height 17
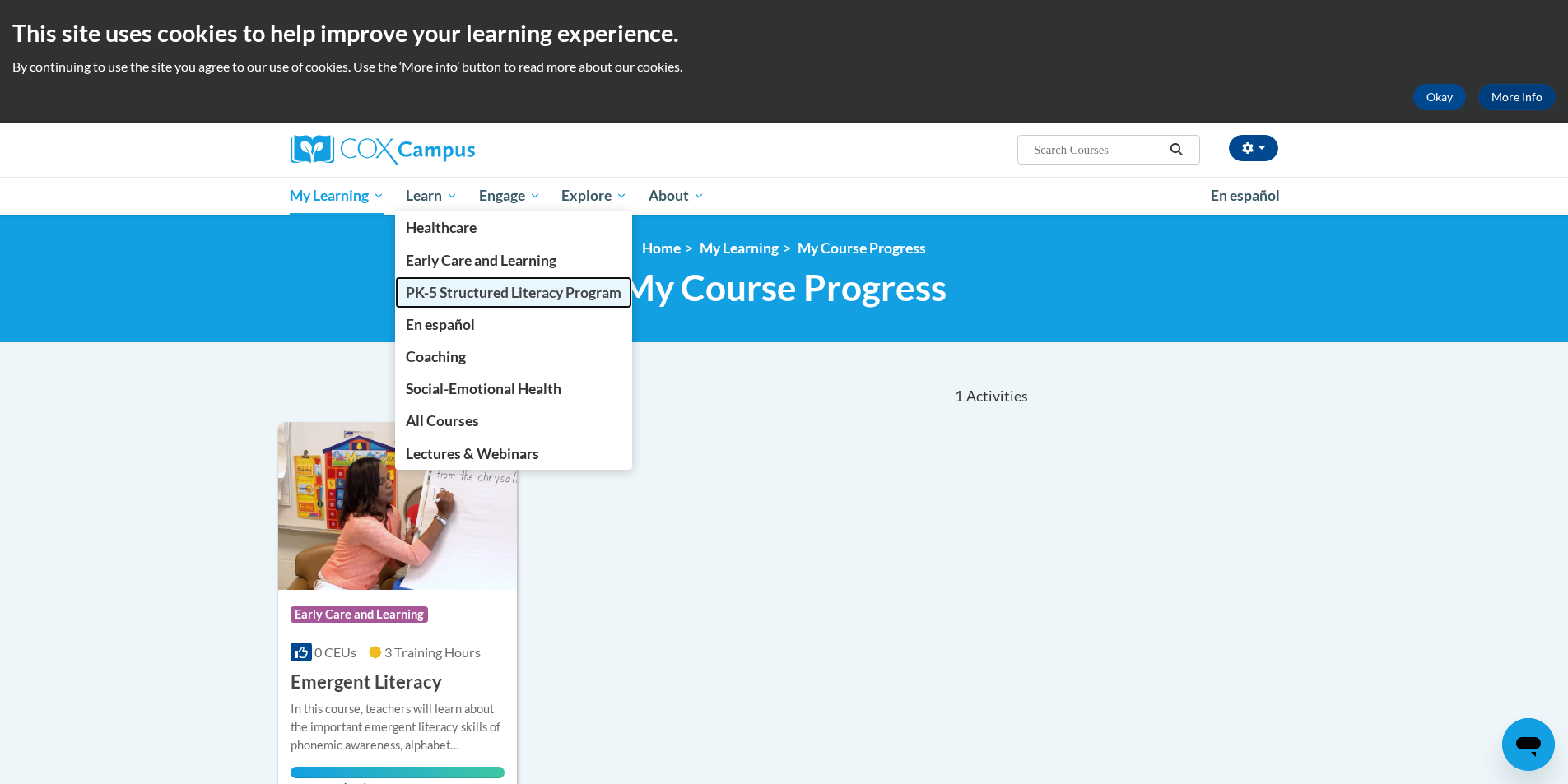
click at [435, 296] on span "PK-5 Structured Literacy Program" at bounding box center [513, 292] width 215 height 17
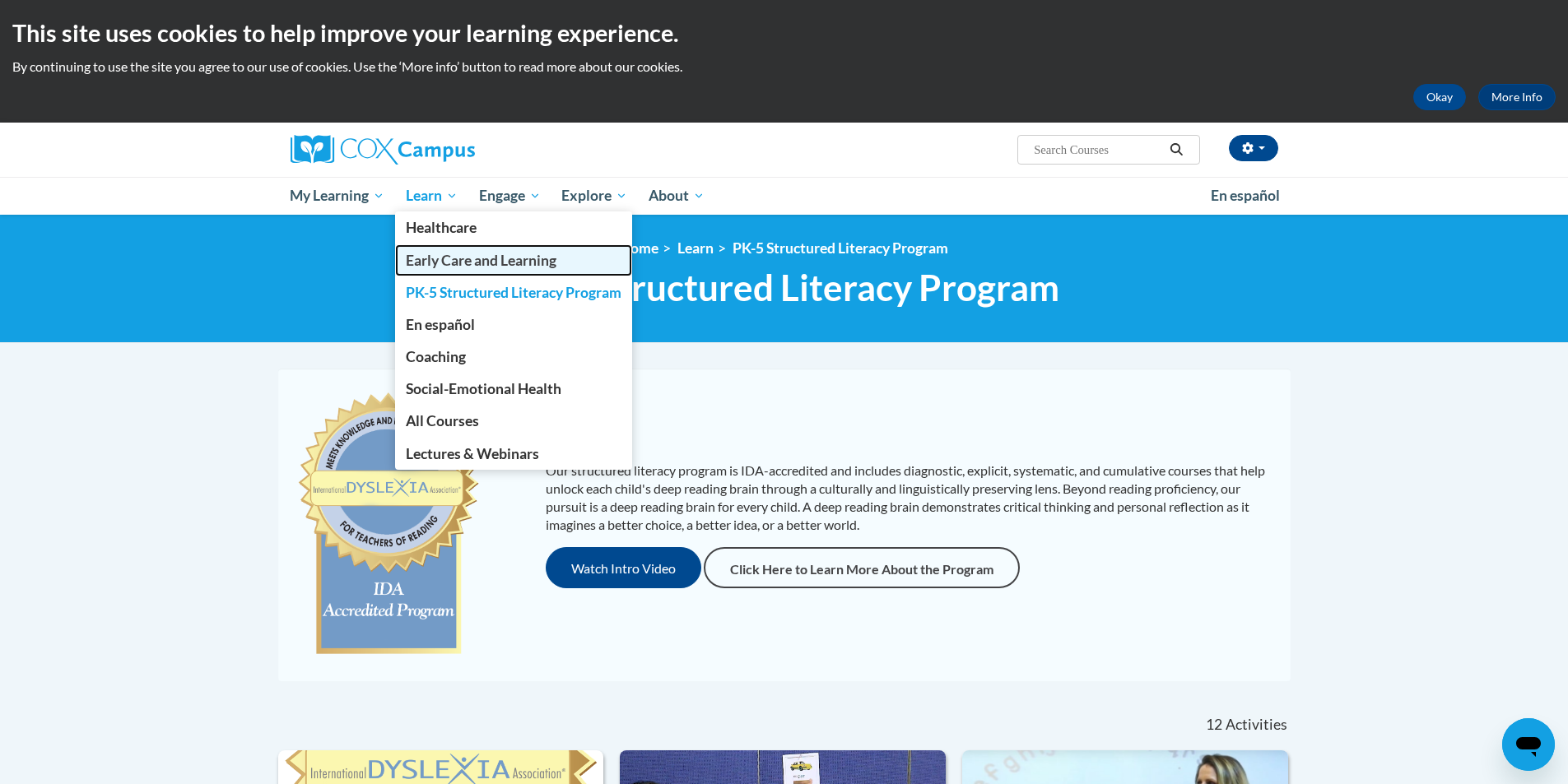
click at [457, 254] on span "Early Care and Learning" at bounding box center [481, 260] width 150 height 17
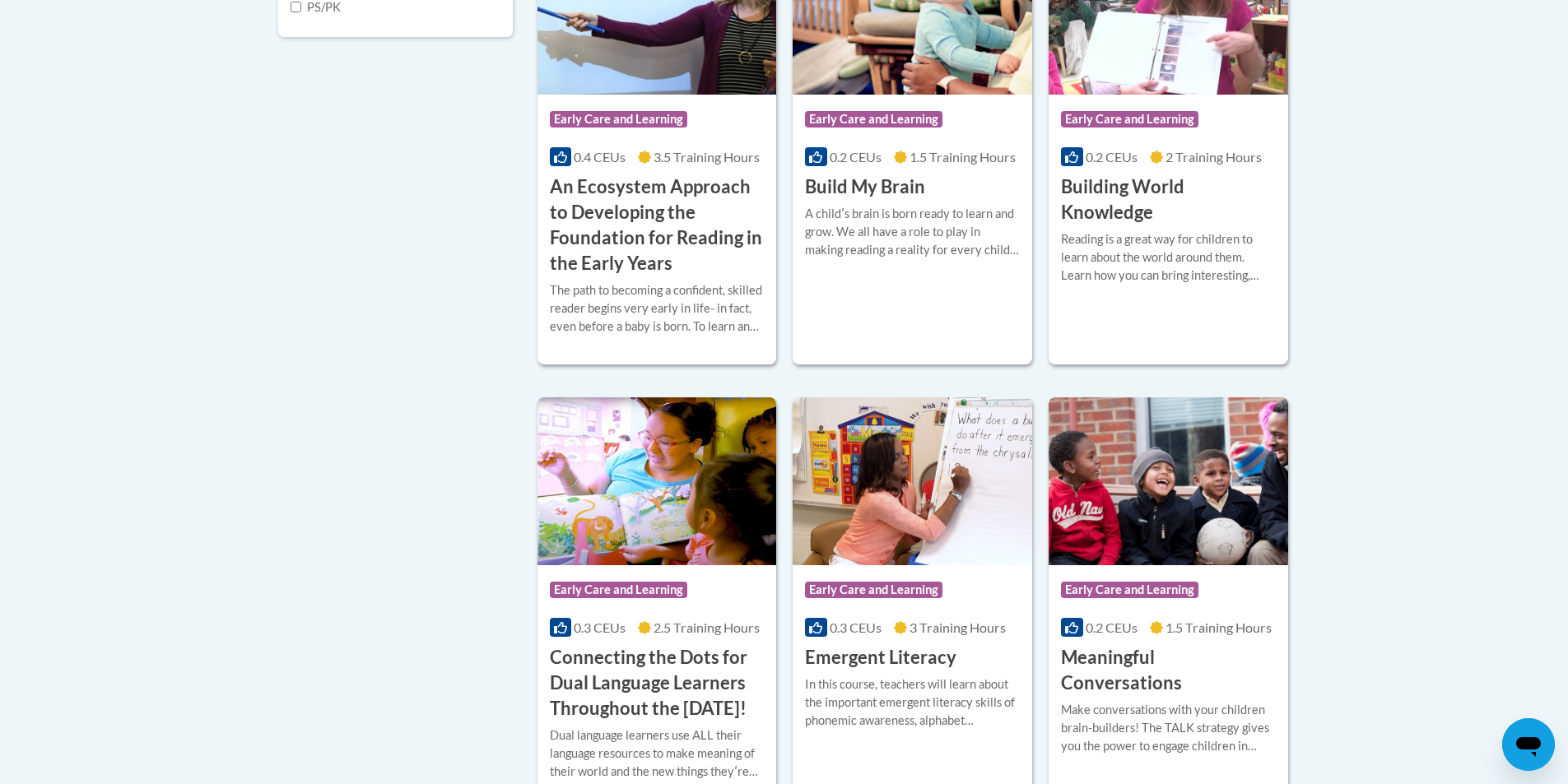
scroll to position [741, 0]
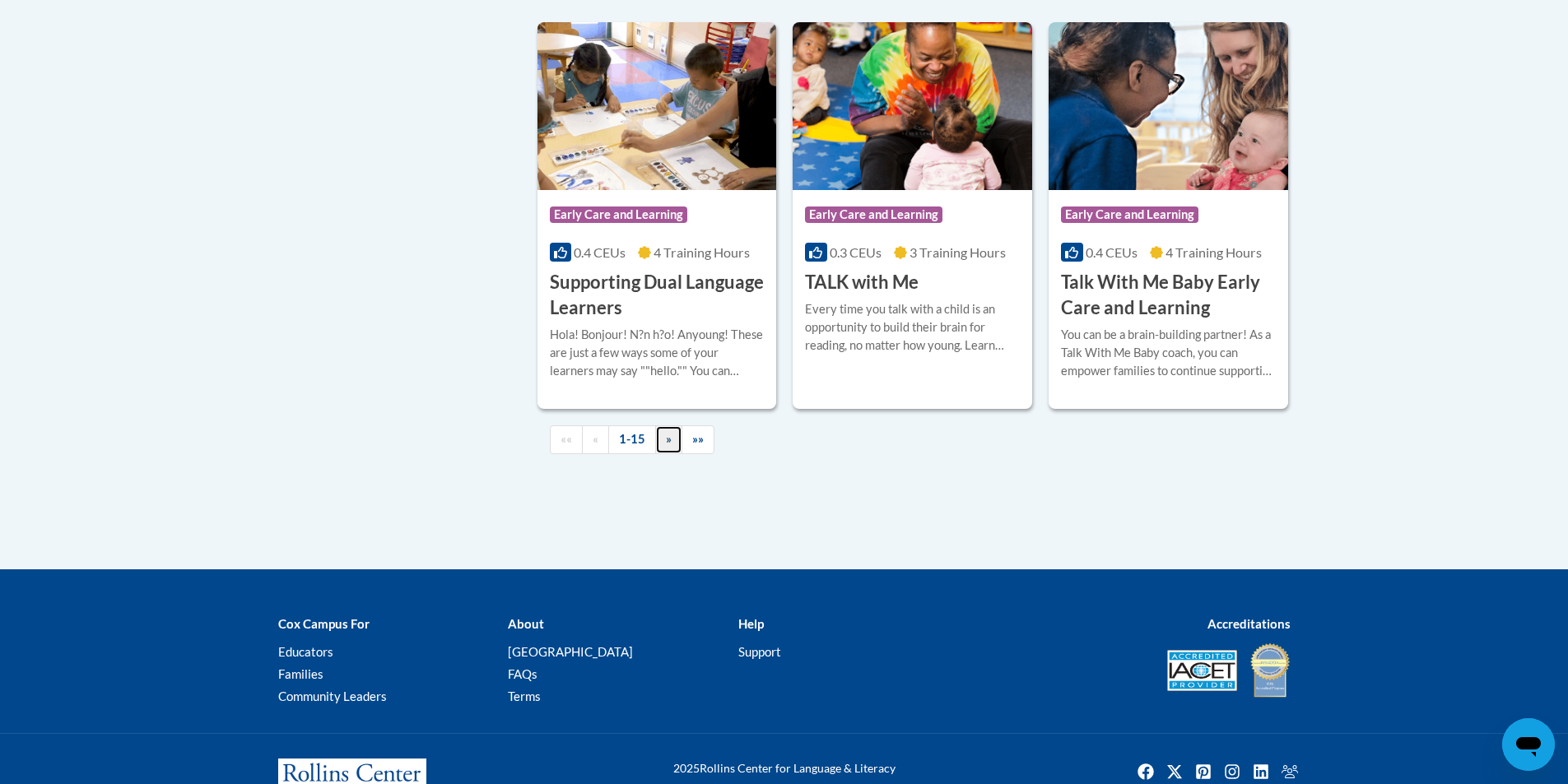
click at [666, 446] on span "»" at bounding box center [669, 438] width 5 height 14
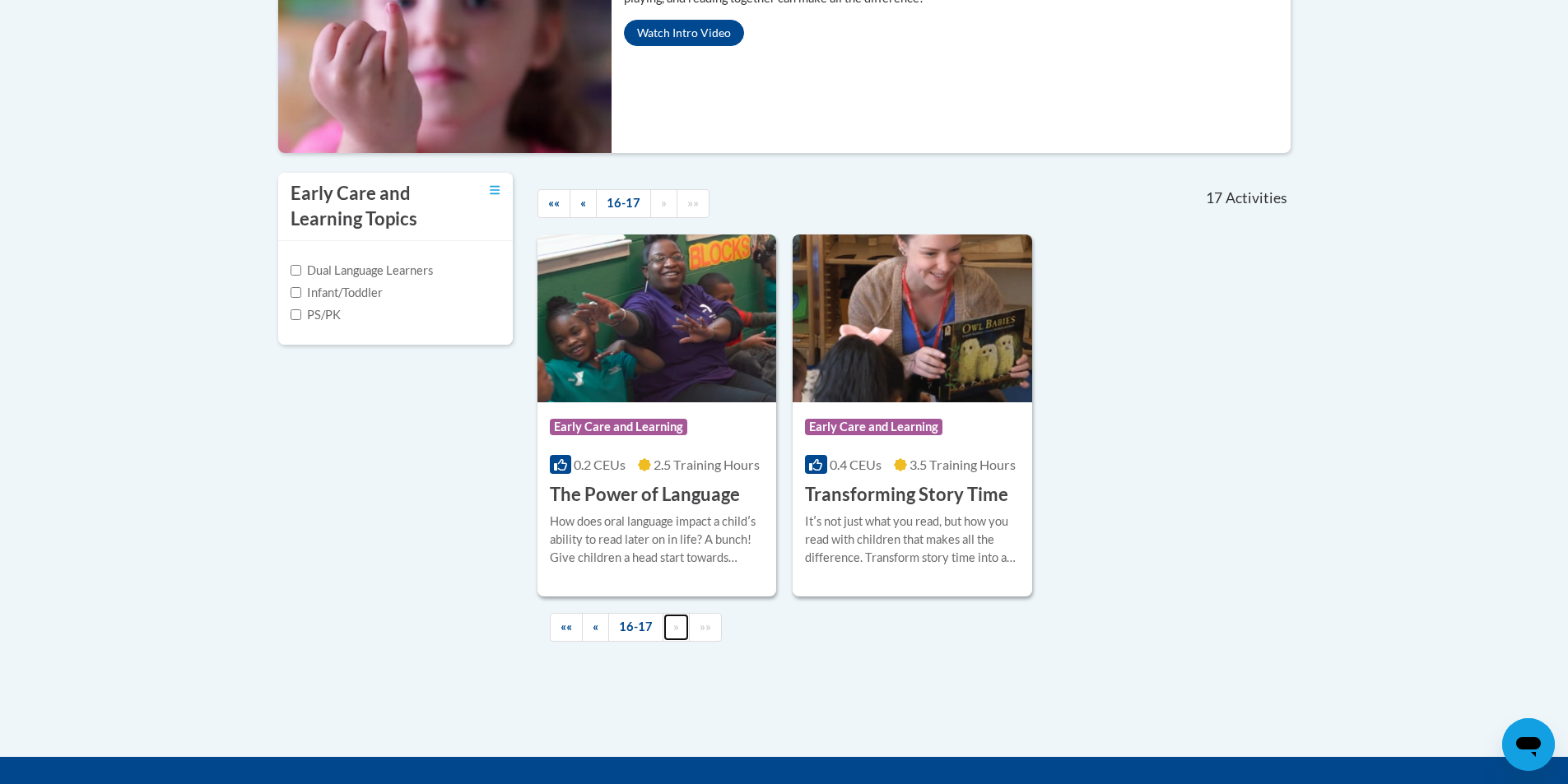
scroll to position [489, 0]
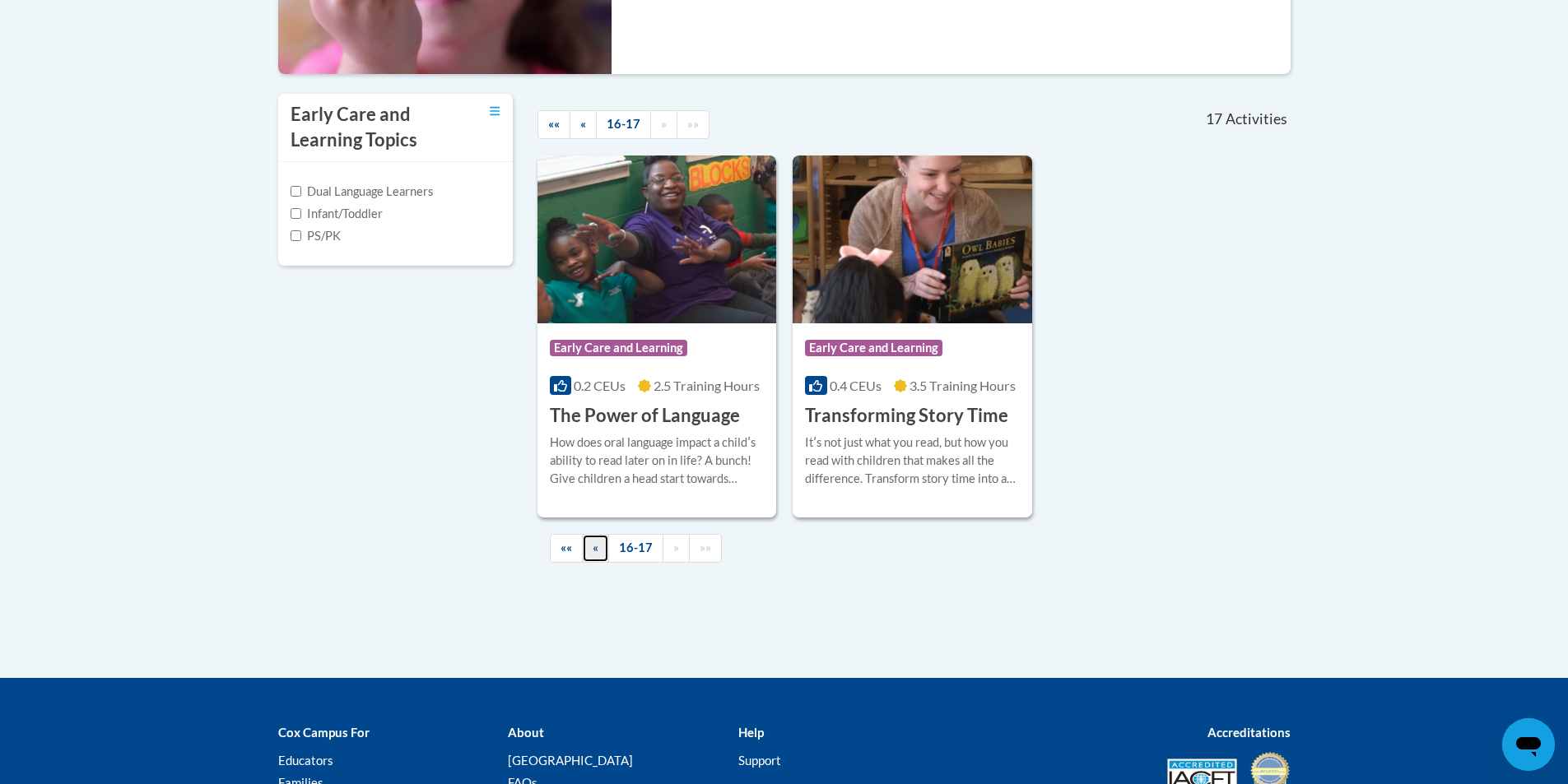
click at [594, 548] on span "«" at bounding box center [596, 547] width 5 height 14
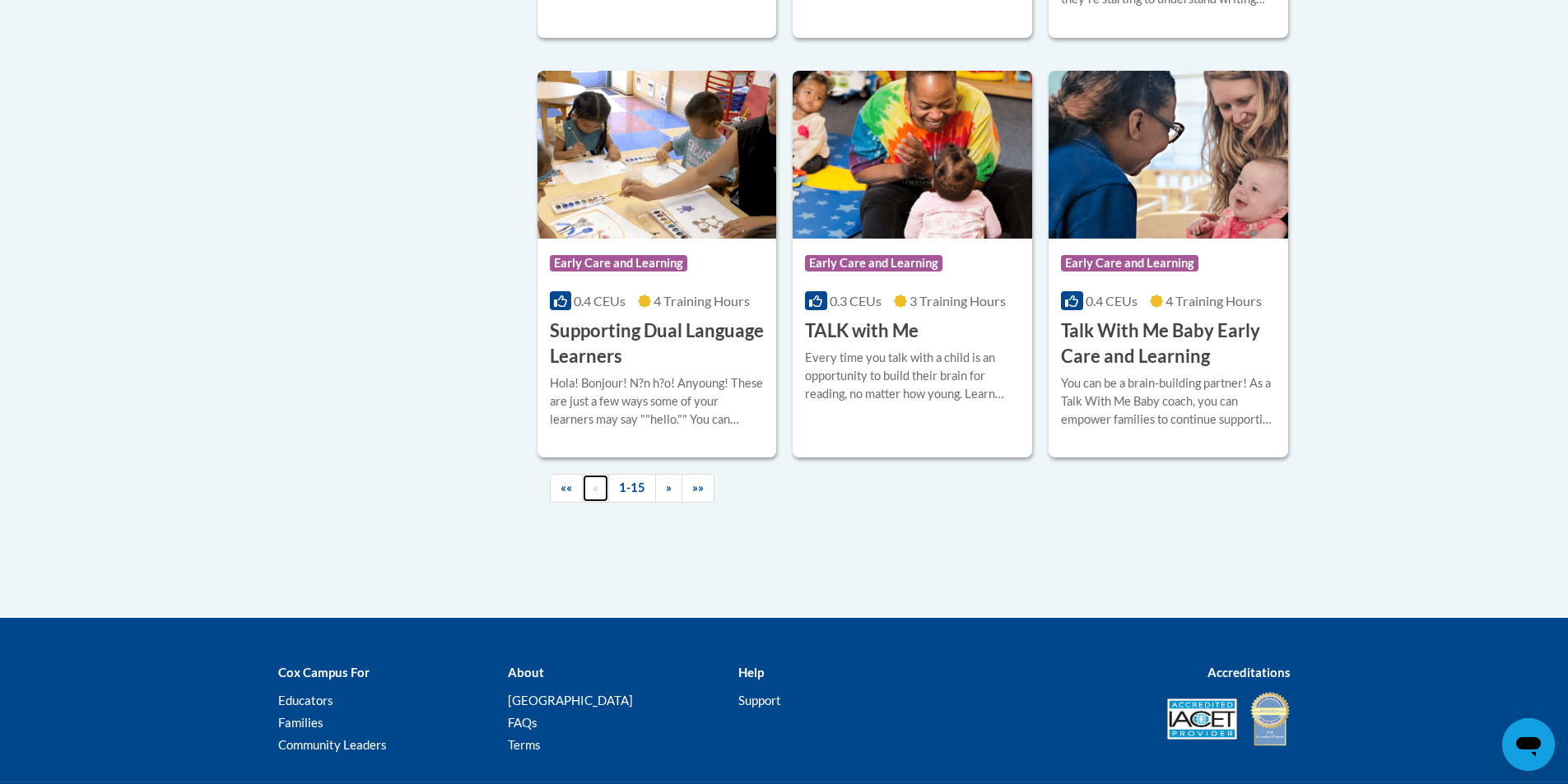
scroll to position [2487, 0]
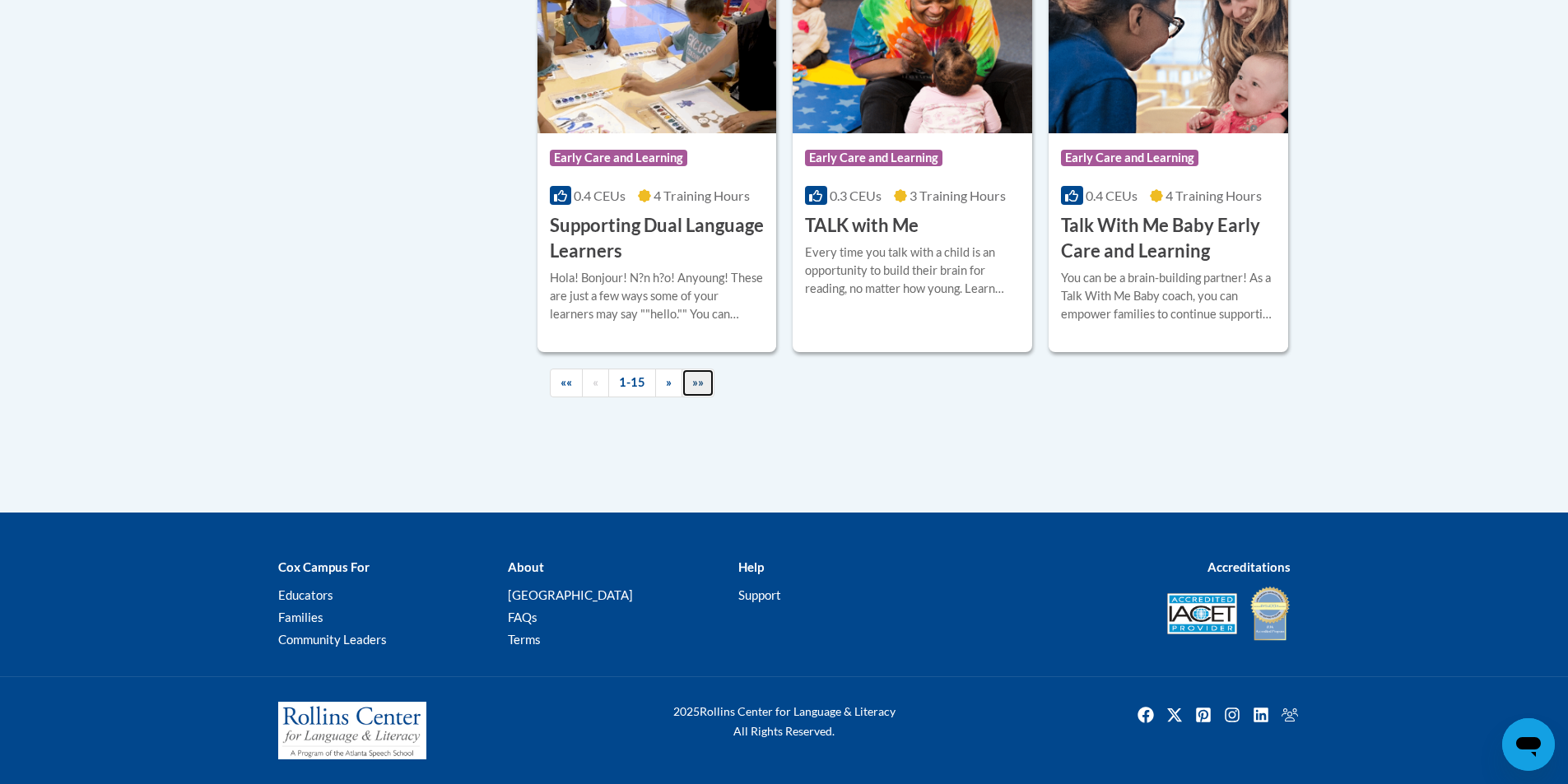
click at [692, 390] on link "»»" at bounding box center [698, 383] width 33 height 29
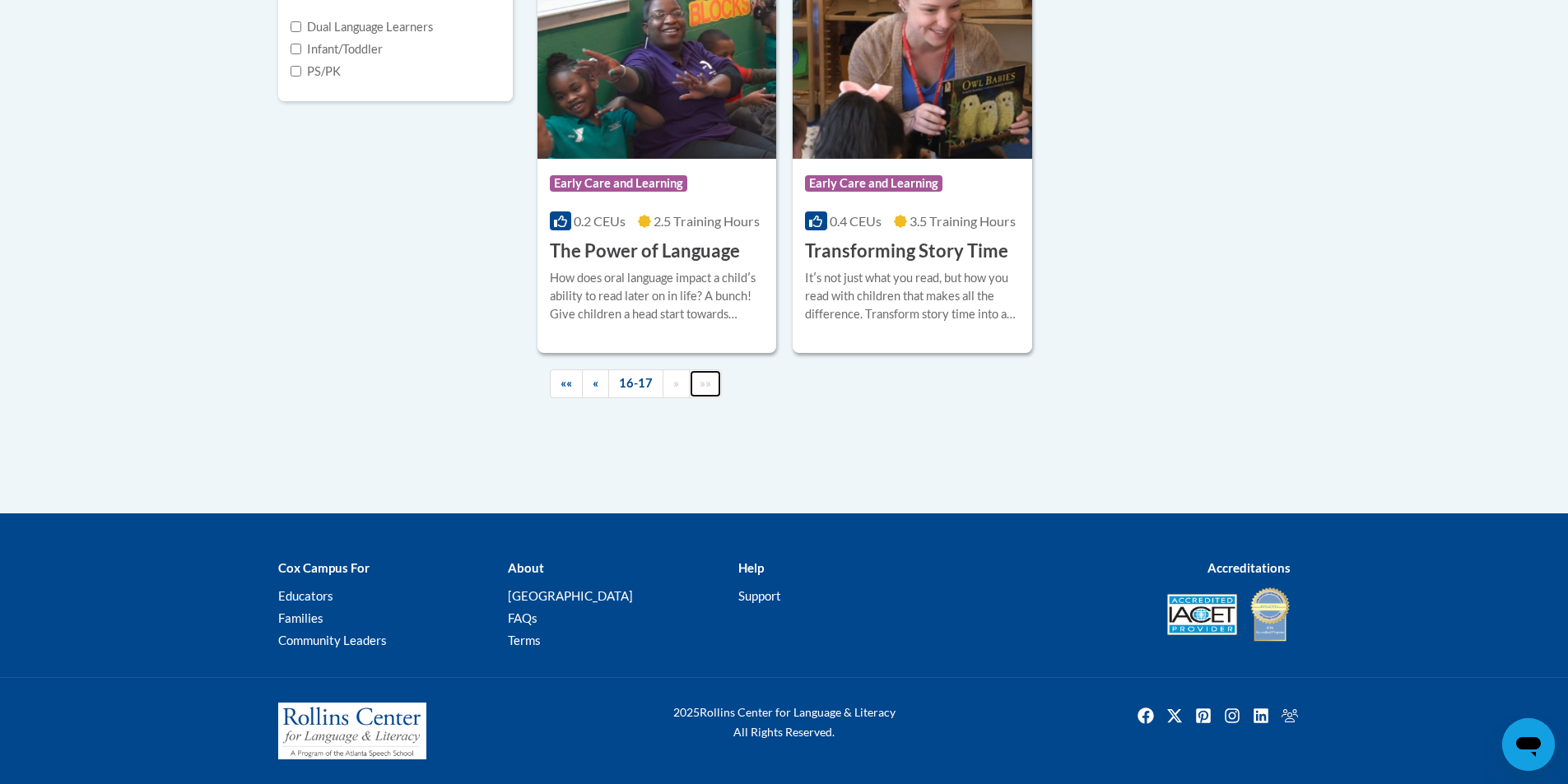
scroll to position [654, 0]
click at [564, 388] on span "««" at bounding box center [566, 383] width 12 height 14
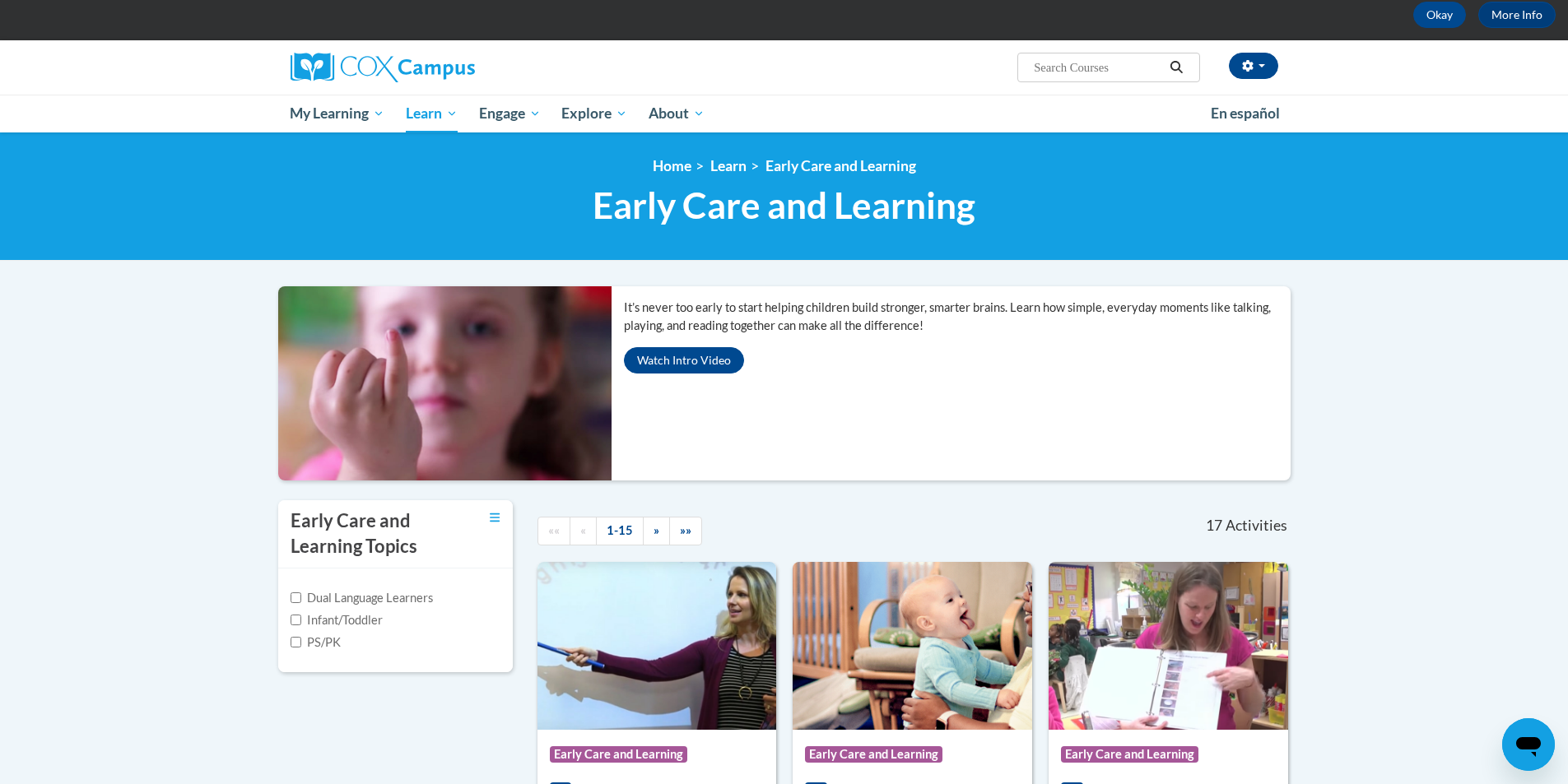
scroll to position [0, 0]
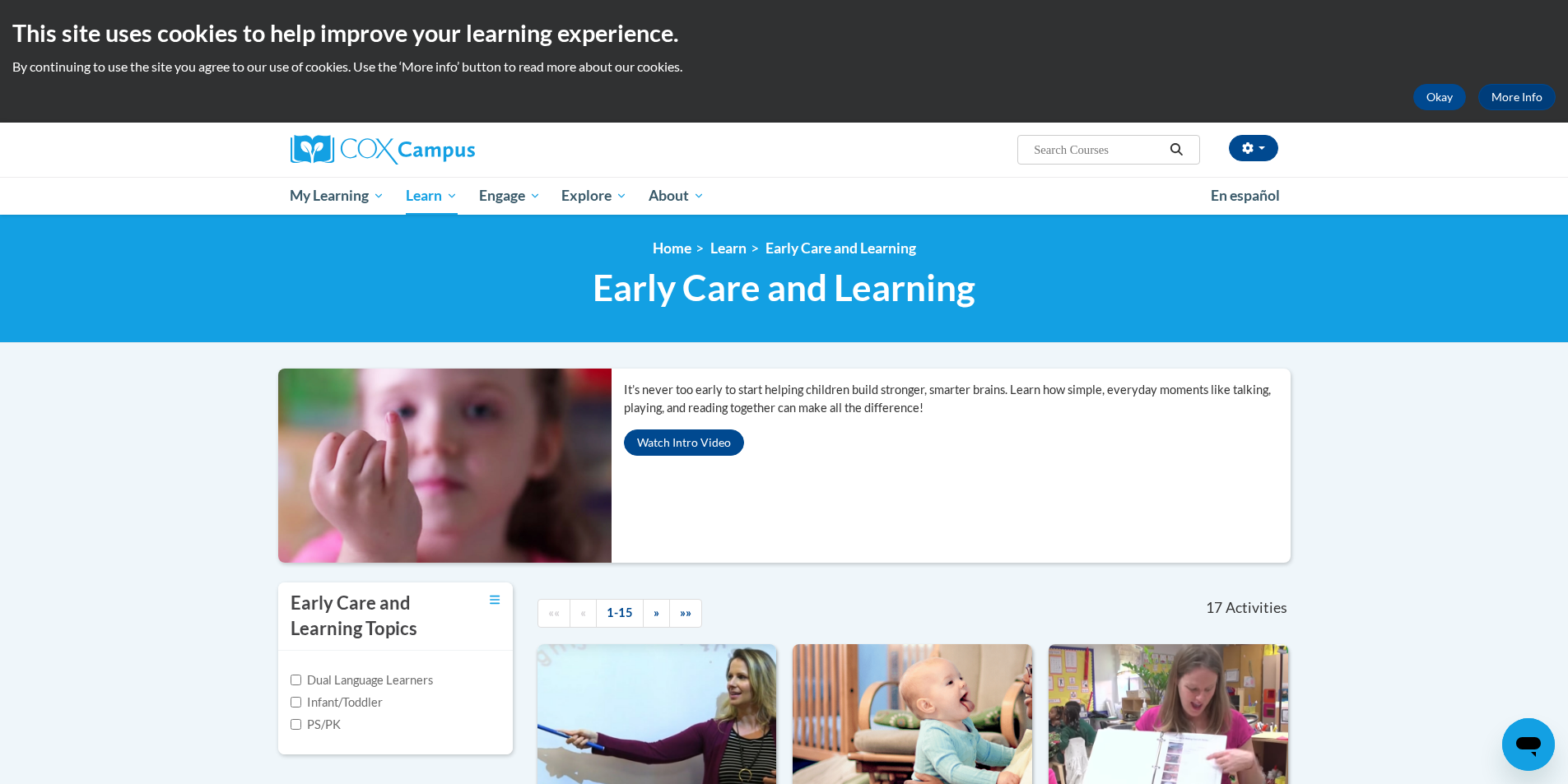
click at [1047, 155] on input "Search..." at bounding box center [1097, 150] width 131 height 20
paste input "AT140465,"
type input "AT140465"
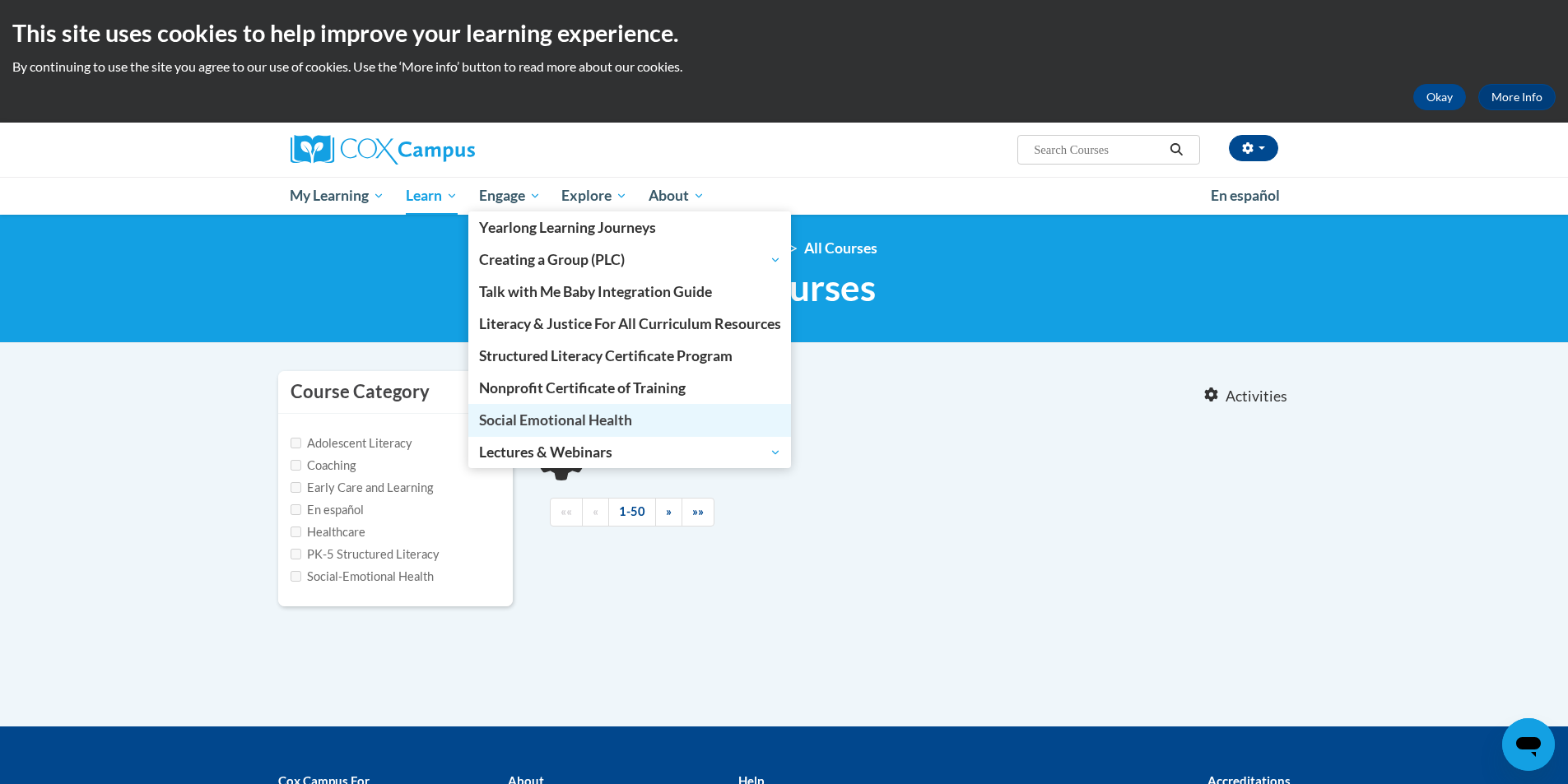
type input "AT140465"
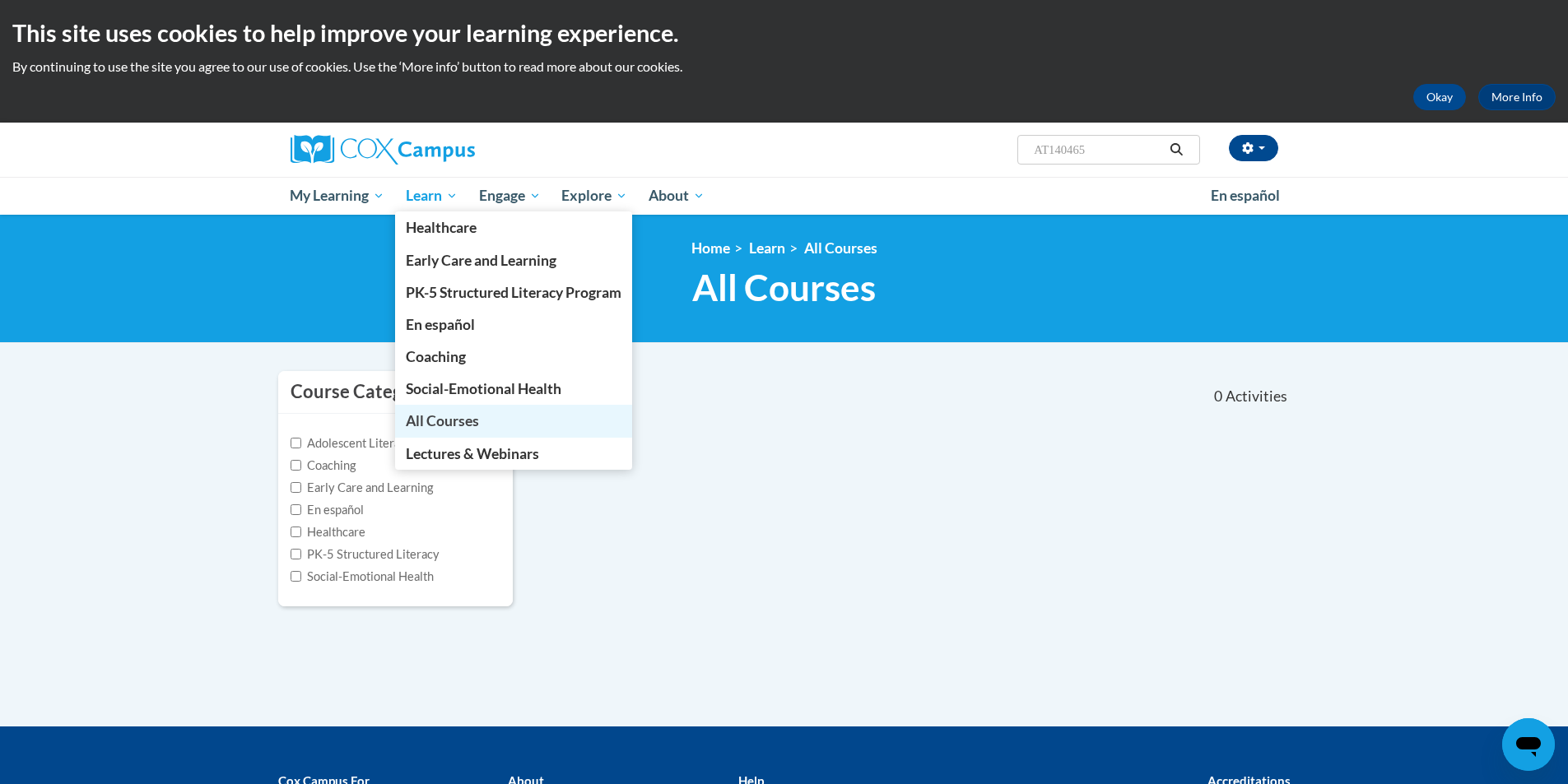
click at [507, 431] on link "All Courses" at bounding box center [513, 420] width 237 height 32
